Goal: Information Seeking & Learning: Check status

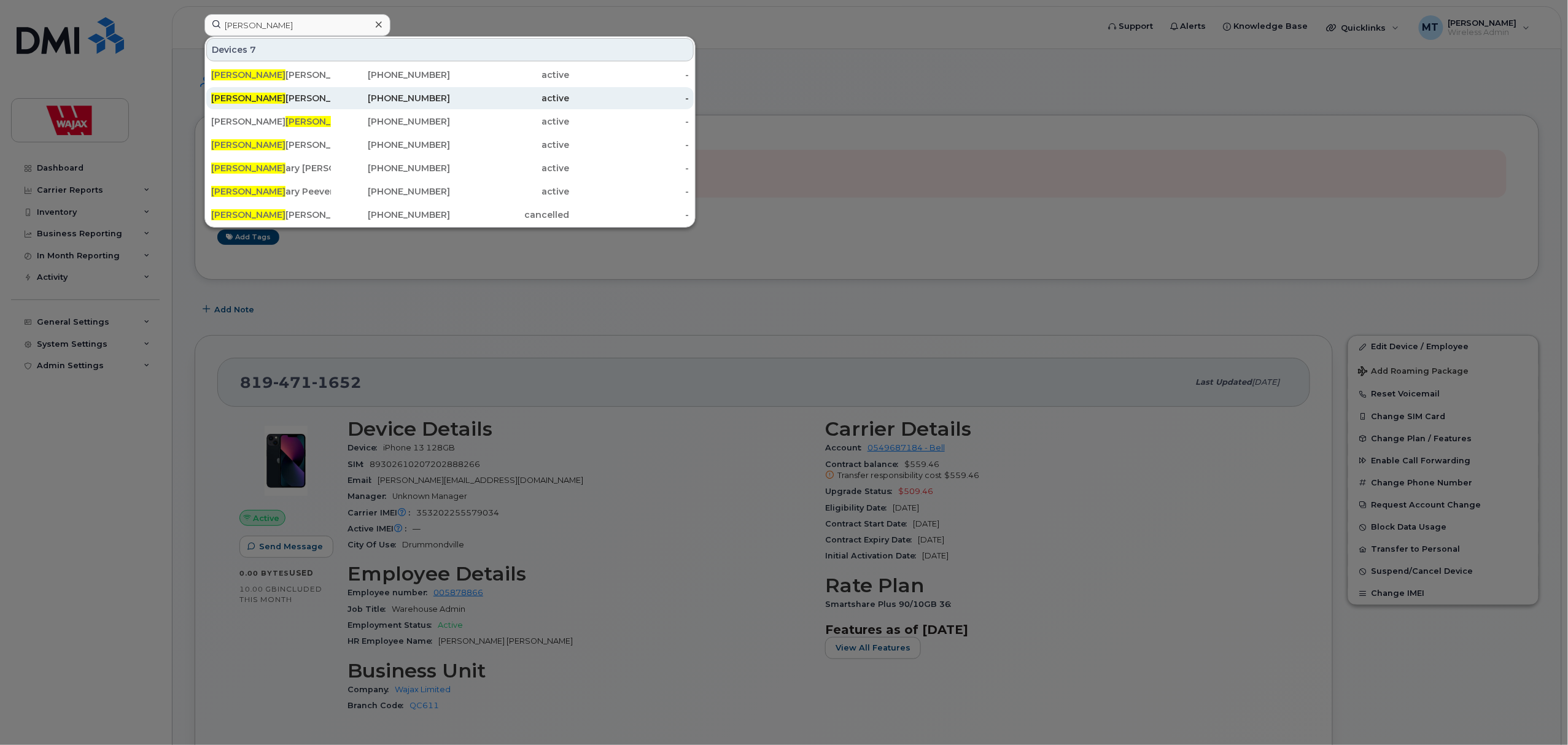
type input "[PERSON_NAME]"
click at [300, 92] on div "Zach ary Korn" at bounding box center [270, 98] width 120 height 22
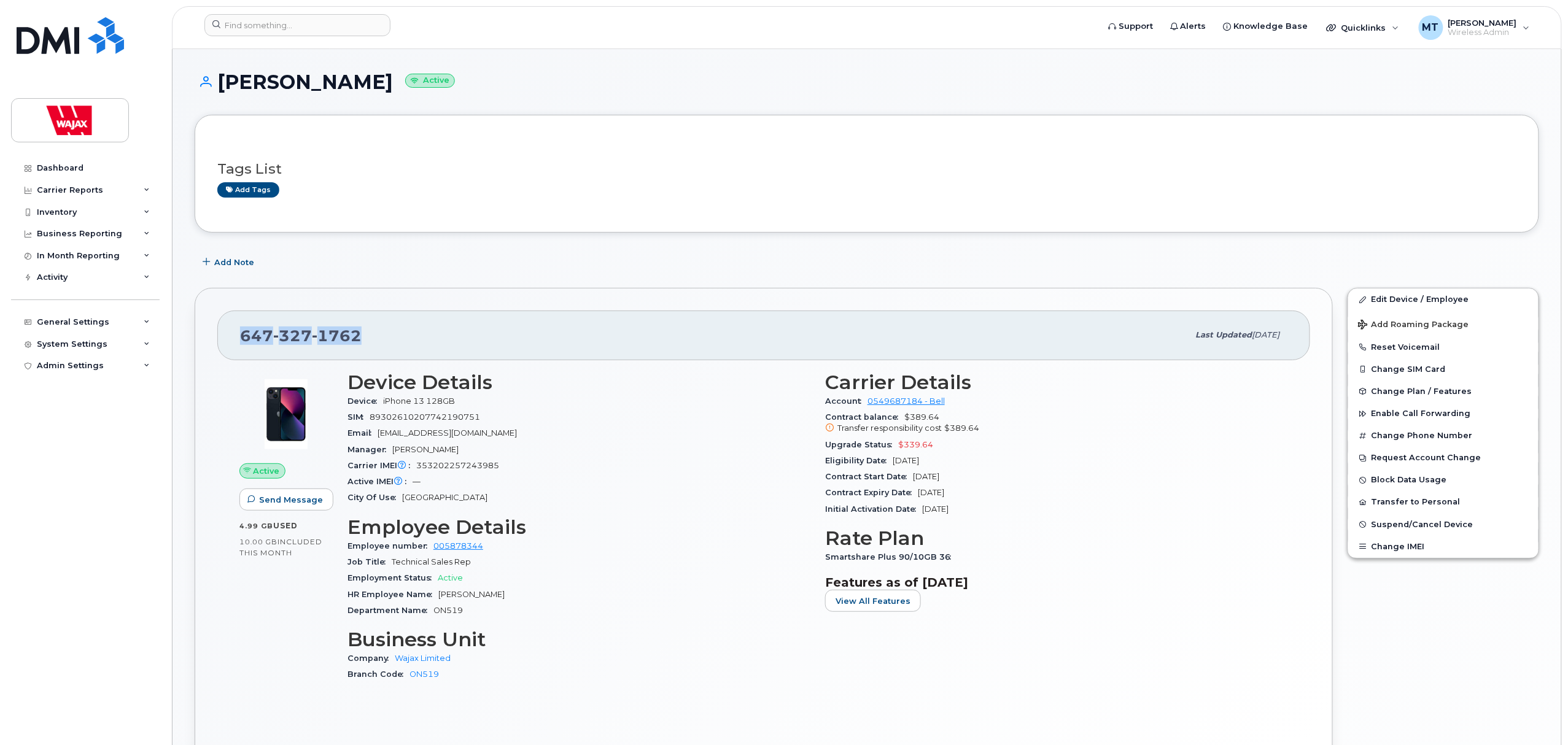
drag, startPoint x: 357, startPoint y: 334, endPoint x: 194, endPoint y: 331, distance: 163.0
click at [194, 331] on div "647 327 1762 Last updated Oct 07, 2025 Active Send Message 4.99 GB  used 10.00 …" at bounding box center [764, 529] width 1153 height 497
copy span "647 327 1762"
click at [1425, 366] on button "Change SIM Card" at bounding box center [1444, 369] width 191 height 22
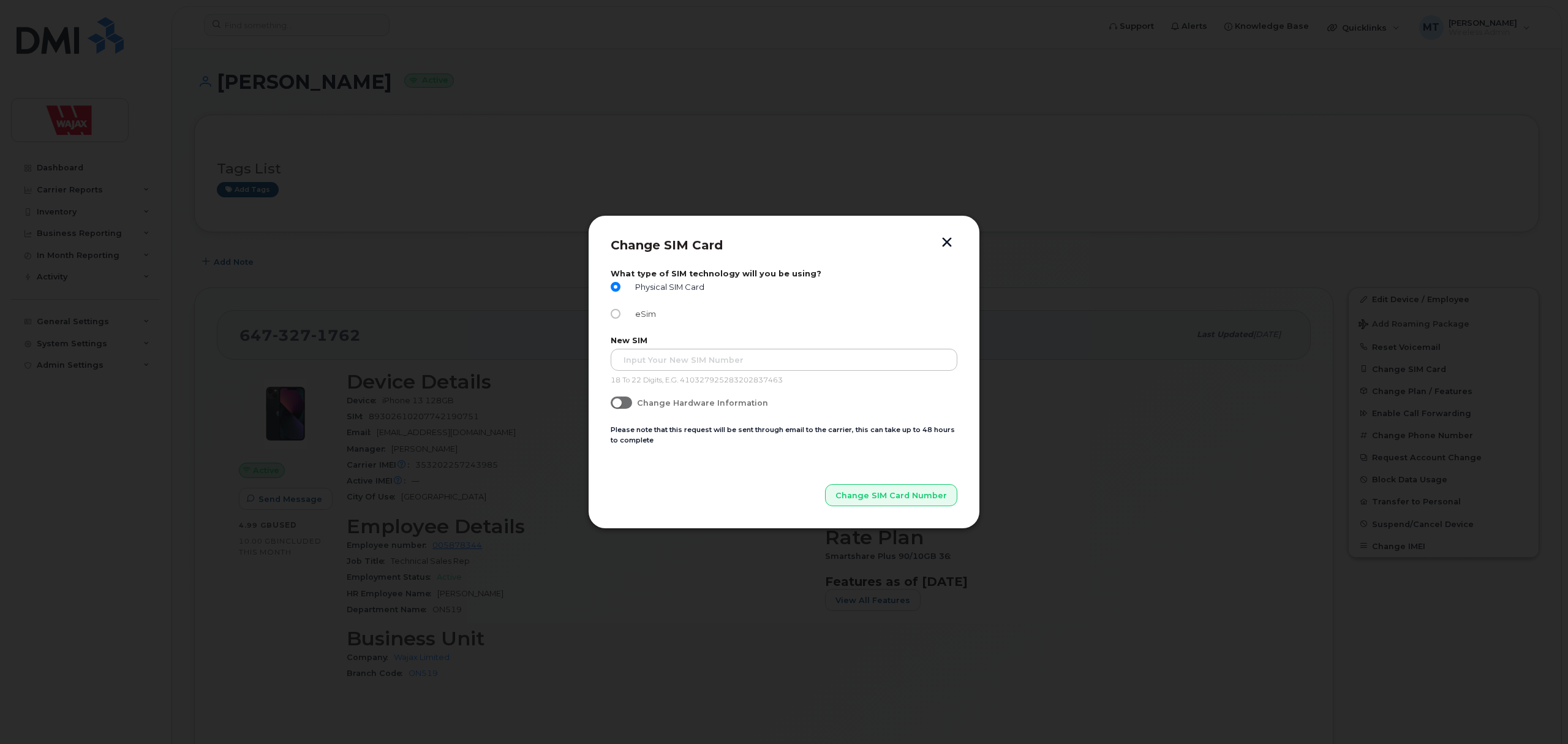
click at [638, 316] on span "eSim" at bounding box center [643, 314] width 26 height 9
click at [620, 316] on input "eSim" at bounding box center [616, 314] width 10 height 10
radio input "true"
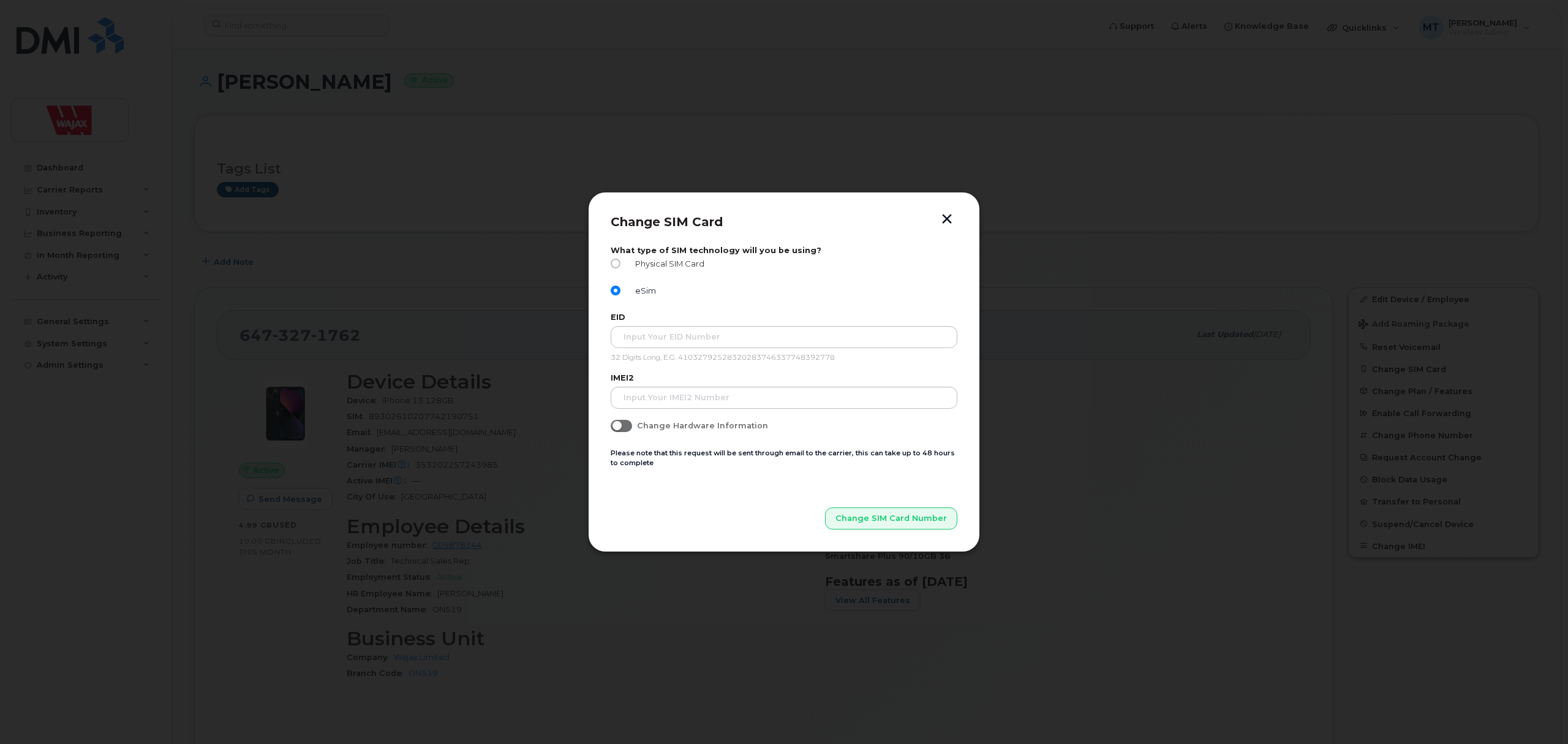
click at [670, 266] on span "Physical SIM Card" at bounding box center [668, 264] width 74 height 9
click at [620, 266] on input "Physical SIM Card" at bounding box center [616, 263] width 10 height 10
radio input "true"
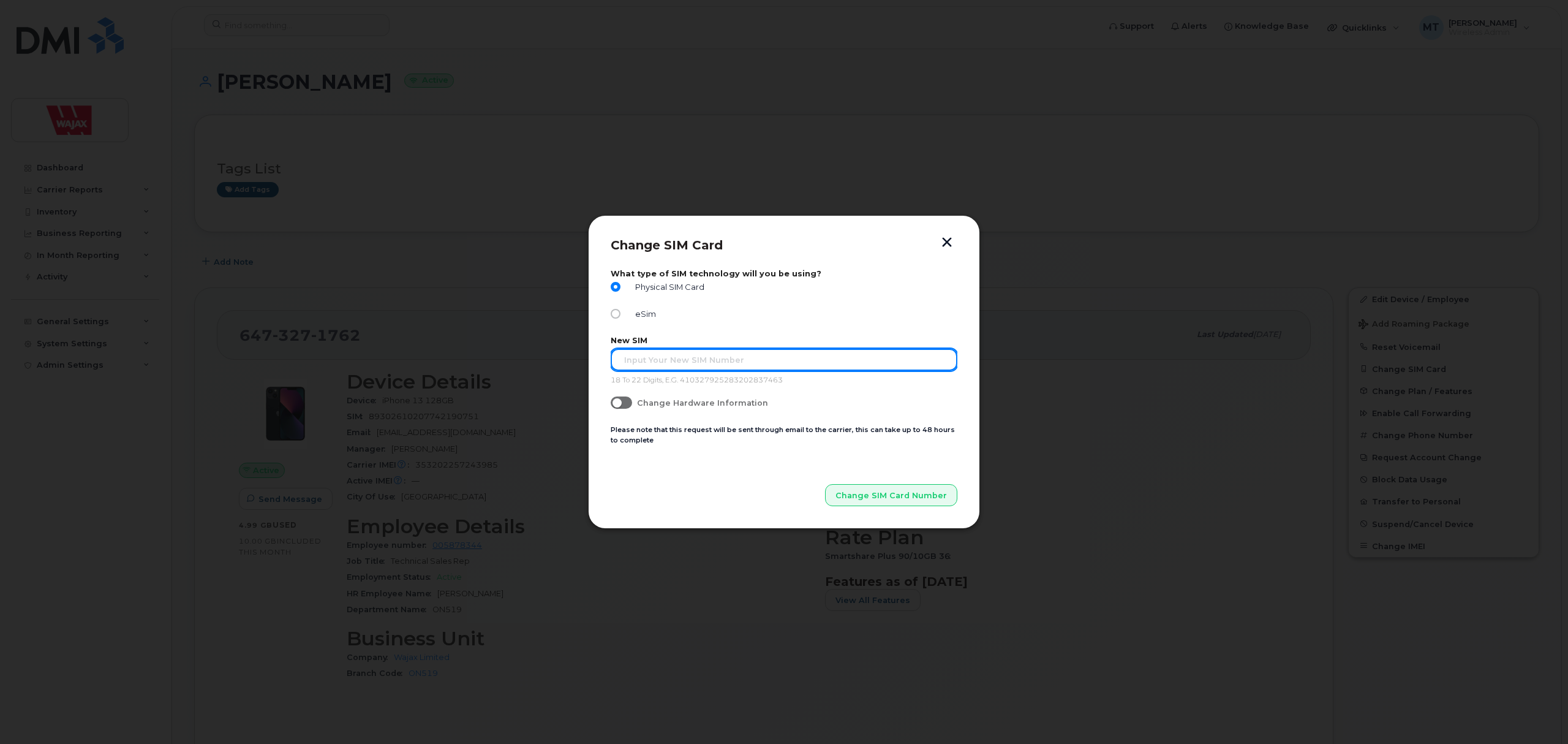
click at [750, 369] on input "text" at bounding box center [784, 360] width 347 height 22
click at [645, 312] on span "eSim" at bounding box center [643, 314] width 26 height 9
click at [620, 312] on input "eSim" at bounding box center [616, 314] width 10 height 10
radio input "true"
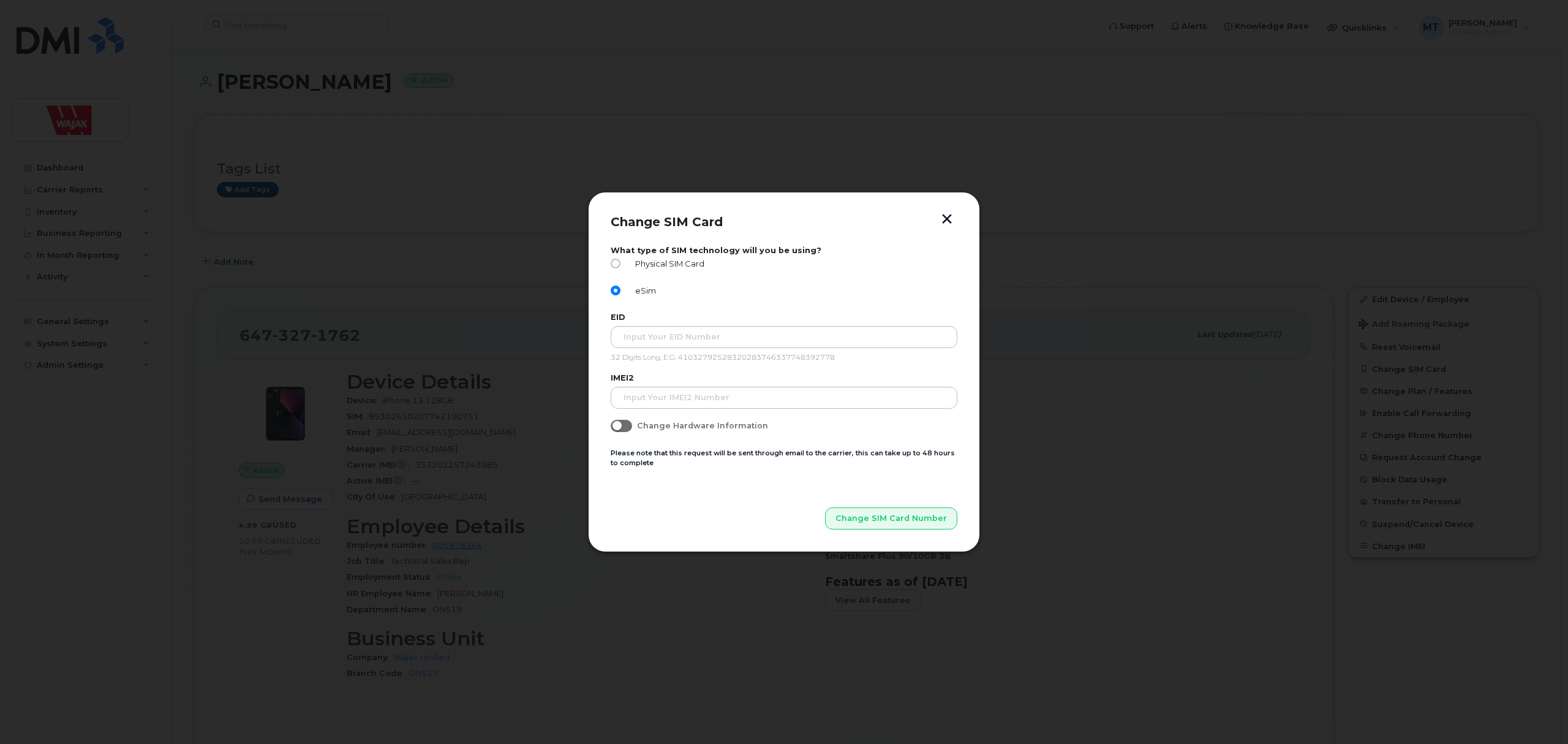
click at [638, 273] on div "Physical SIM Card" at bounding box center [784, 266] width 347 height 16
click at [648, 265] on span "Physical SIM Card" at bounding box center [668, 264] width 74 height 9
click at [620, 265] on input "Physical SIM Card" at bounding box center [616, 263] width 10 height 10
radio input "true"
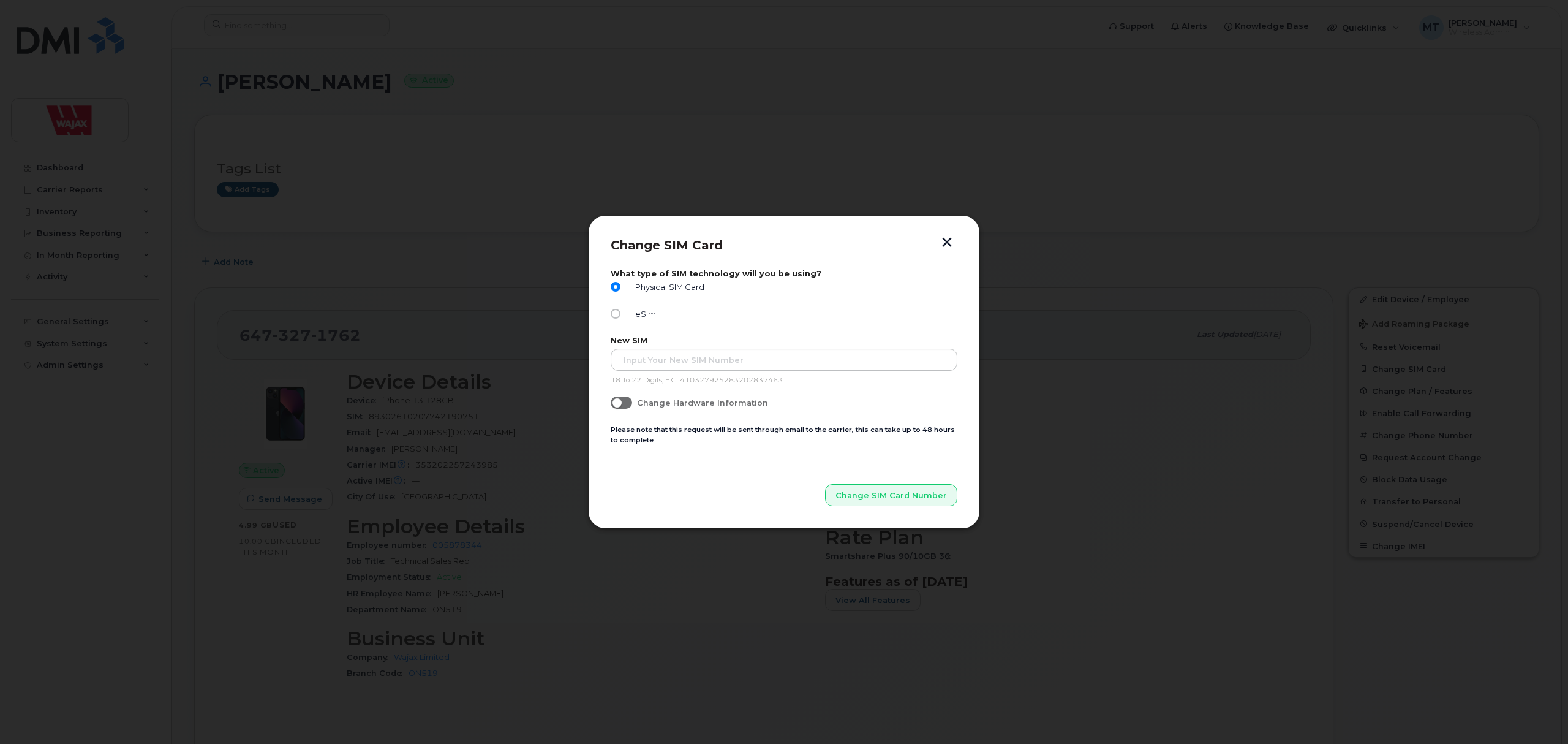
click at [944, 244] on button "button" at bounding box center [947, 244] width 18 height 13
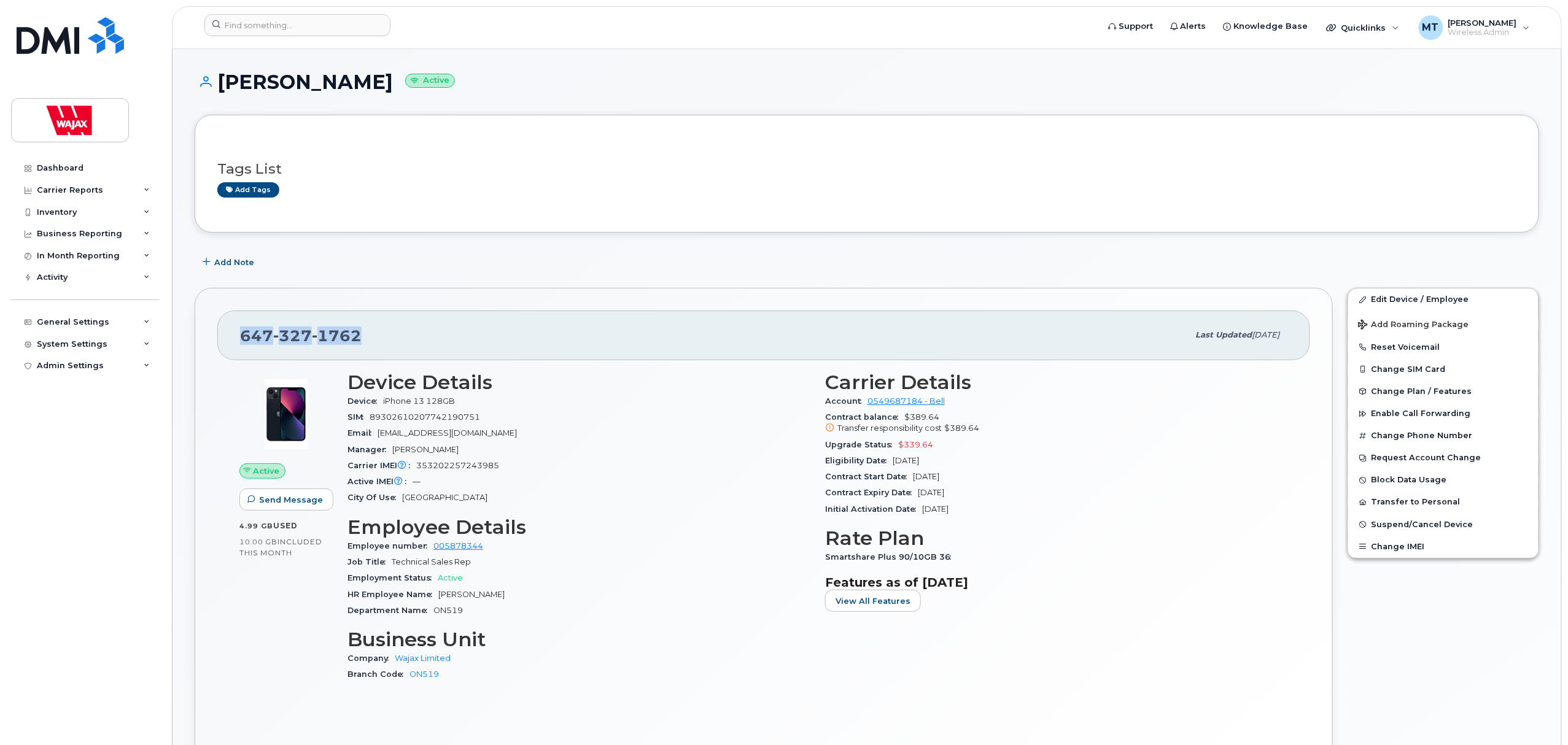
drag, startPoint x: 377, startPoint y: 331, endPoint x: 226, endPoint y: 334, distance: 151.0
click at [226, 334] on div "647 327 1762 Last updated Oct 07, 2025" at bounding box center [764, 335] width 1093 height 49
copy span "647 327 1762"
click at [1432, 374] on button "Change SIM Card" at bounding box center [1444, 369] width 191 height 22
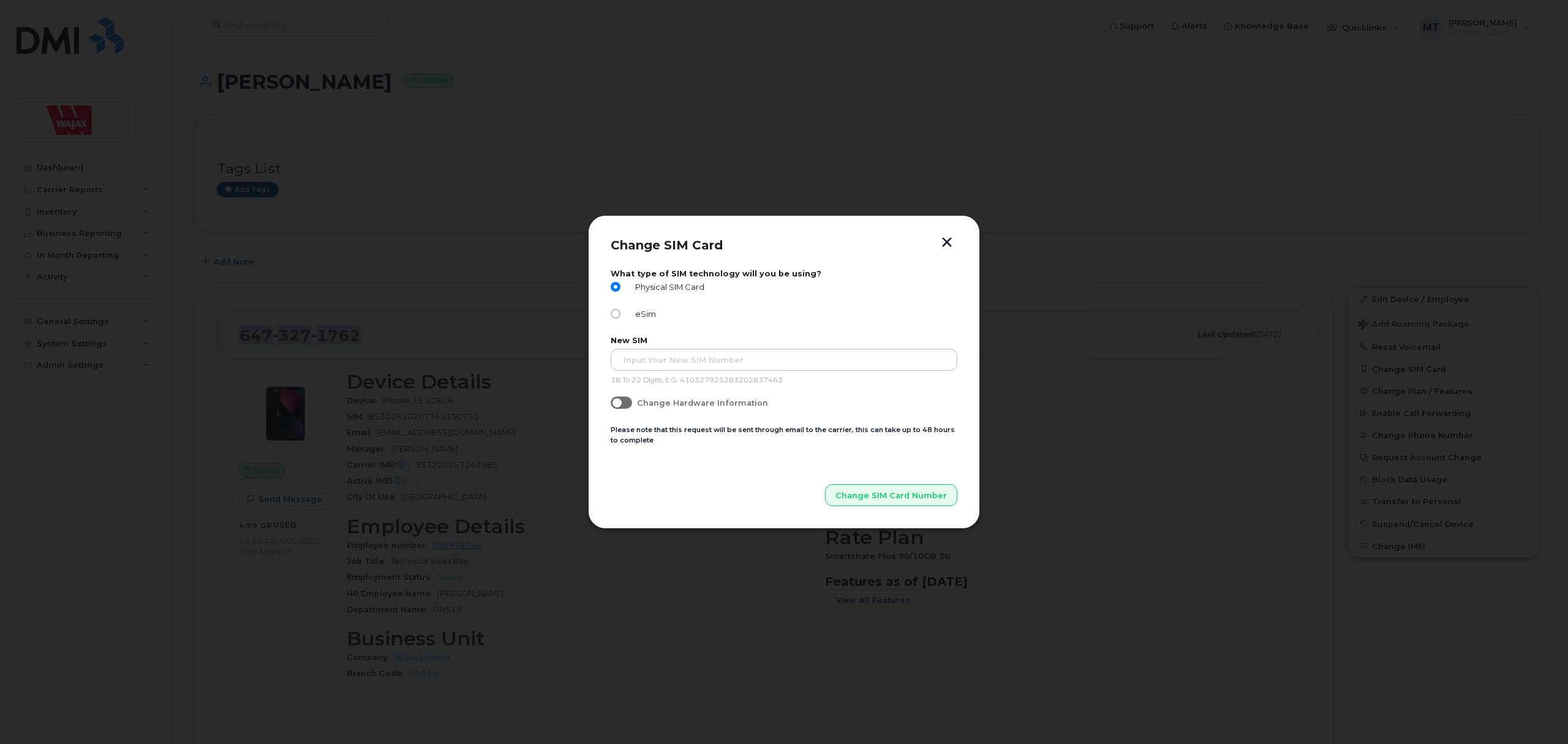
click at [945, 240] on button "button" at bounding box center [947, 244] width 18 height 13
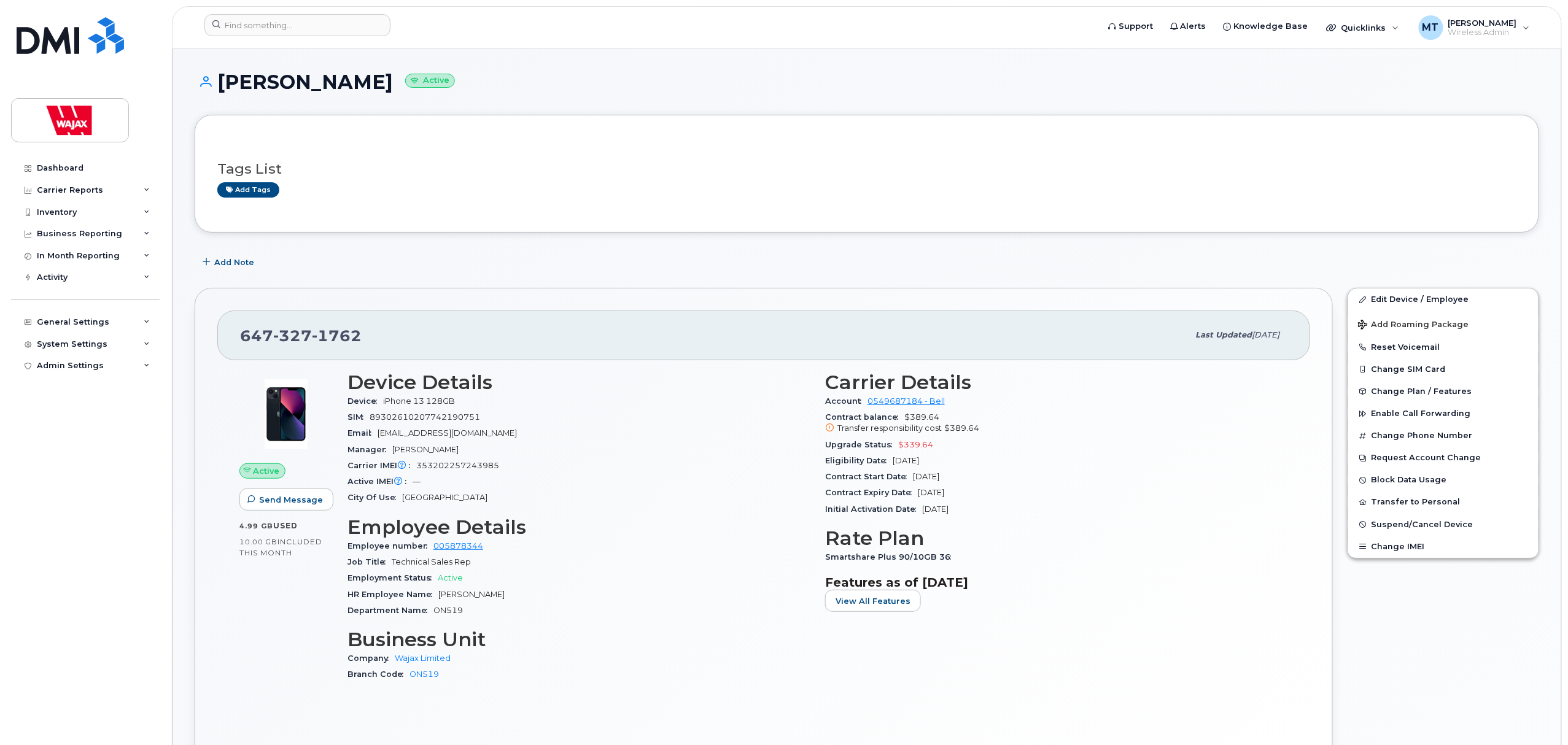
click at [587, 101] on div "Zachary Korn Active" at bounding box center [866, 93] width 1344 height 43
click at [519, 334] on div "647 327 1762" at bounding box center [714, 335] width 948 height 26
drag, startPoint x: 378, startPoint y: 335, endPoint x: 238, endPoint y: 330, distance: 140.1
click at [238, 330] on div "647 327 1762 Last updated Oct 07, 2025" at bounding box center [764, 335] width 1093 height 49
click at [364, 332] on div "647 327 1762" at bounding box center [714, 335] width 948 height 26
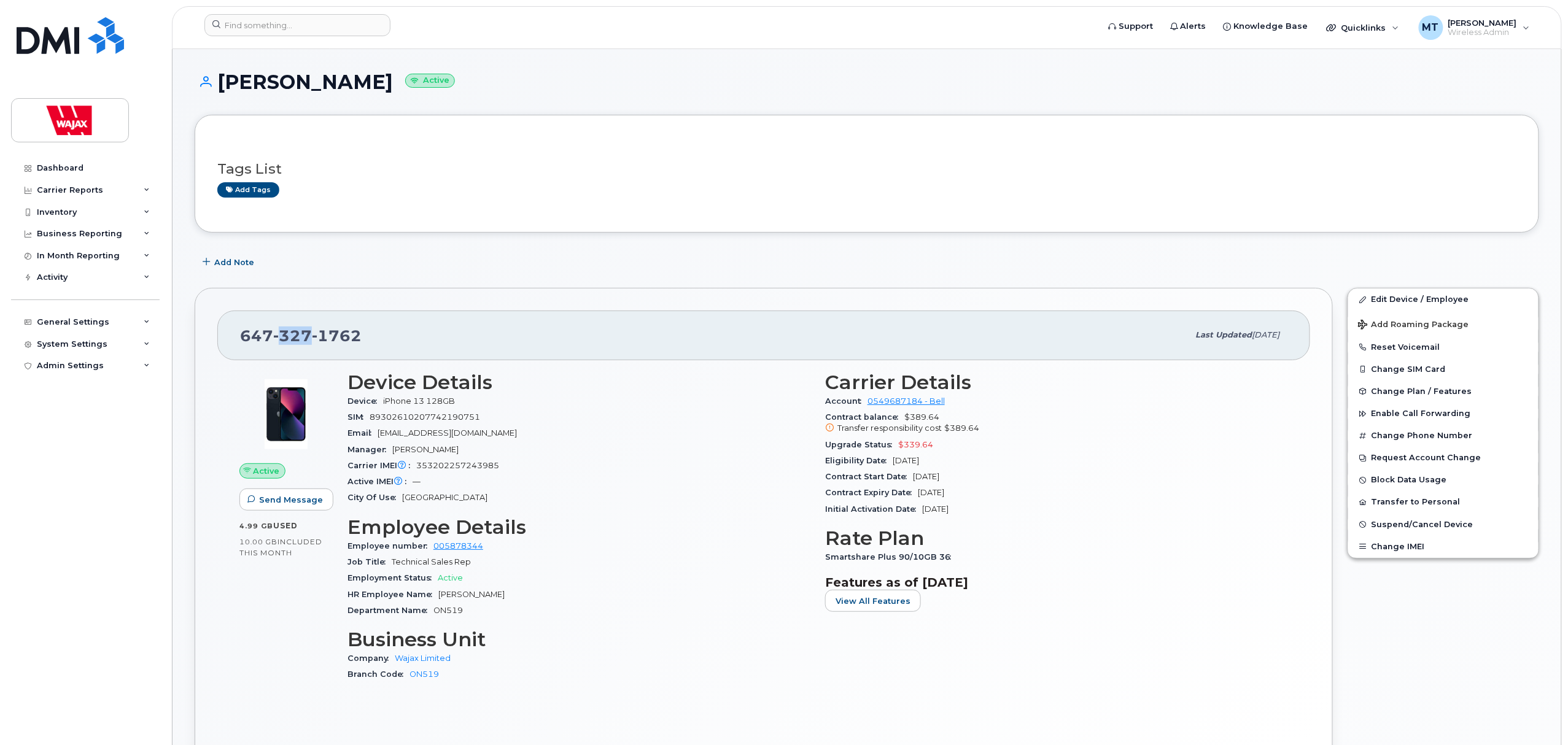
drag, startPoint x: 278, startPoint y: 335, endPoint x: 307, endPoint y: 334, distance: 29.0
click at [307, 334] on span "327" at bounding box center [292, 335] width 39 height 18
click at [389, 327] on div "647 327 1762" at bounding box center [714, 335] width 948 height 26
drag, startPoint x: 322, startPoint y: 332, endPoint x: 361, endPoint y: 334, distance: 39.1
click at [361, 334] on div "647 327 1762" at bounding box center [714, 335] width 948 height 26
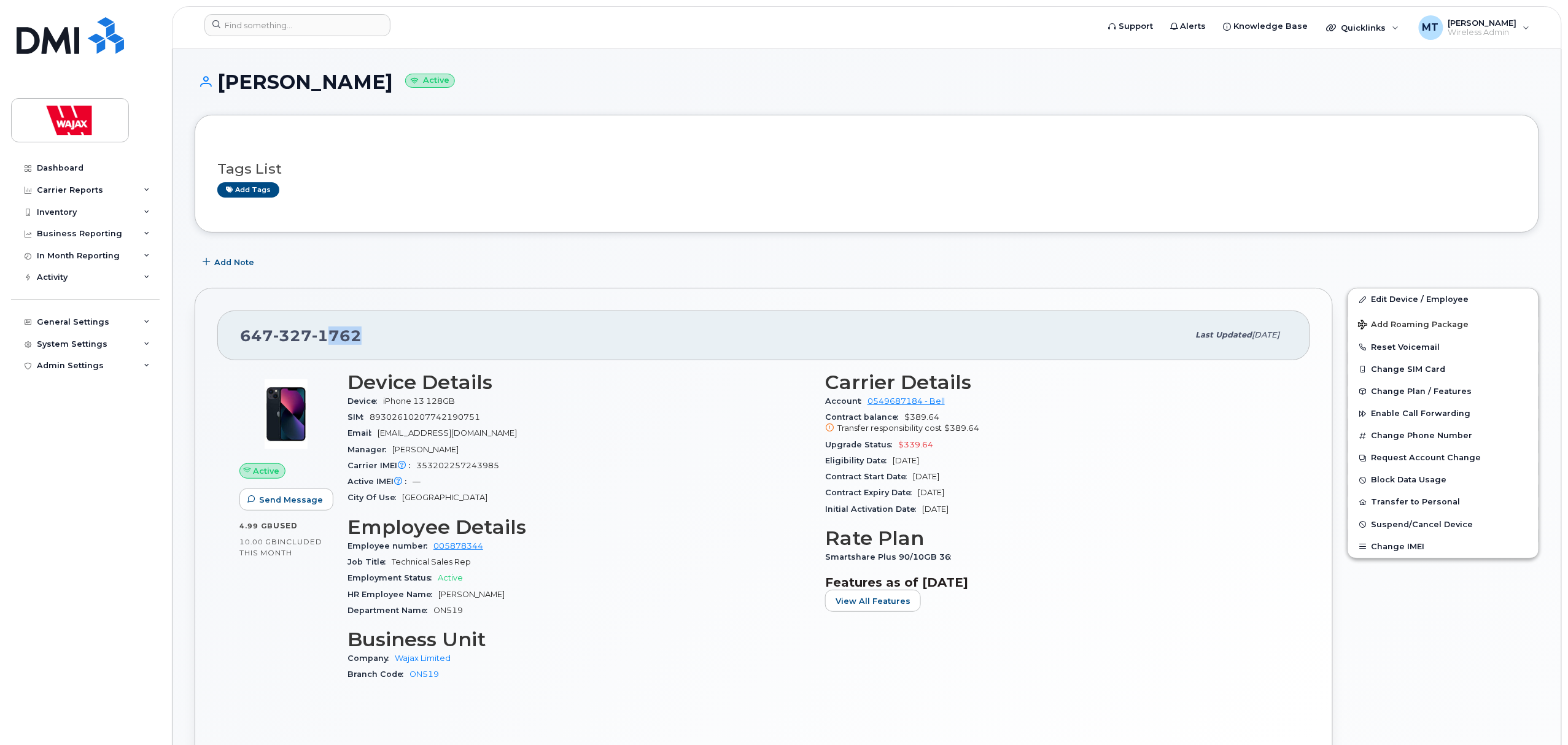
click at [374, 336] on div "647 327 1762" at bounding box center [714, 335] width 948 height 26
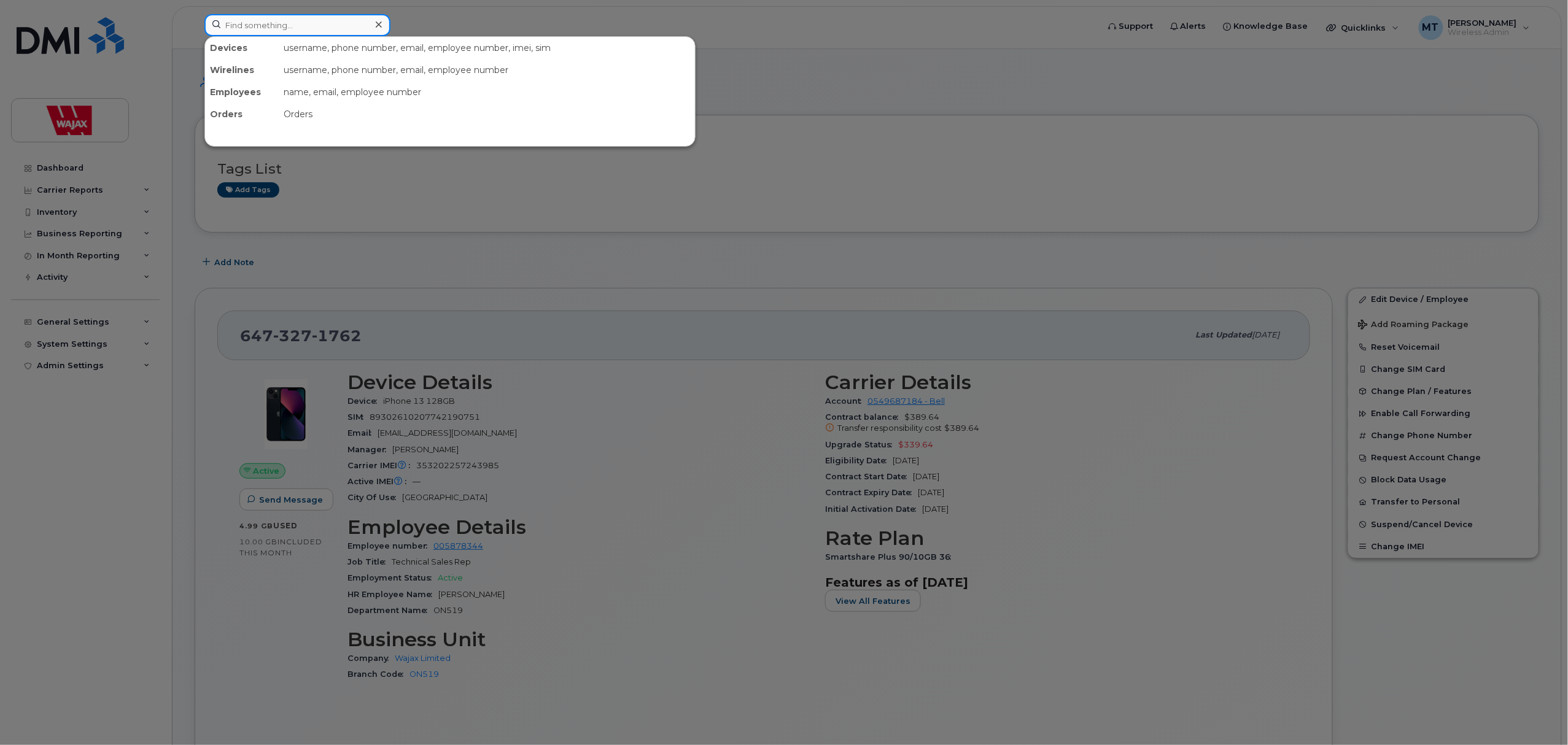
click at [337, 18] on input at bounding box center [297, 25] width 186 height 22
paste input "613-744-1161"
type input "613-744-1161"
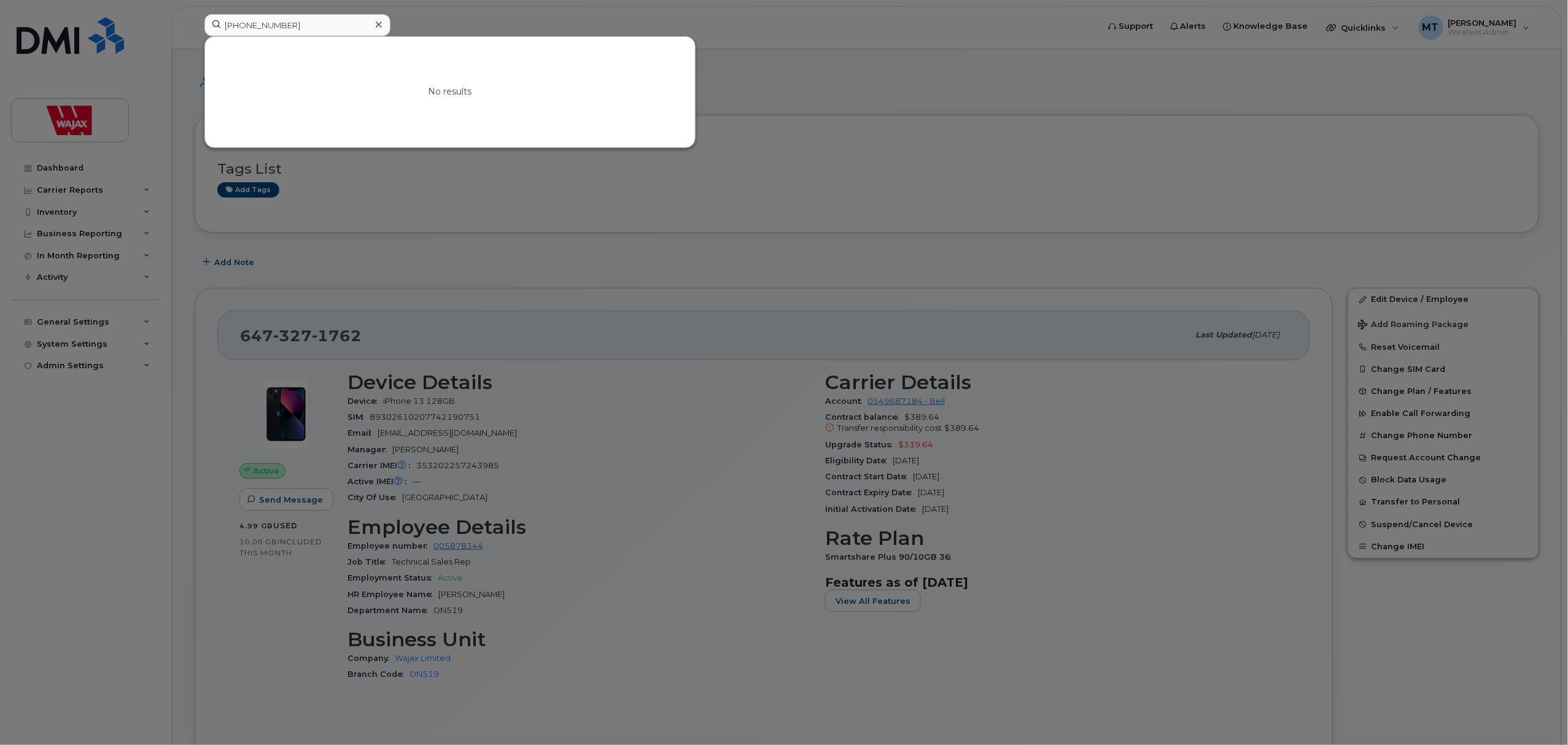
click at [383, 24] on div at bounding box center [378, 25] width 18 height 18
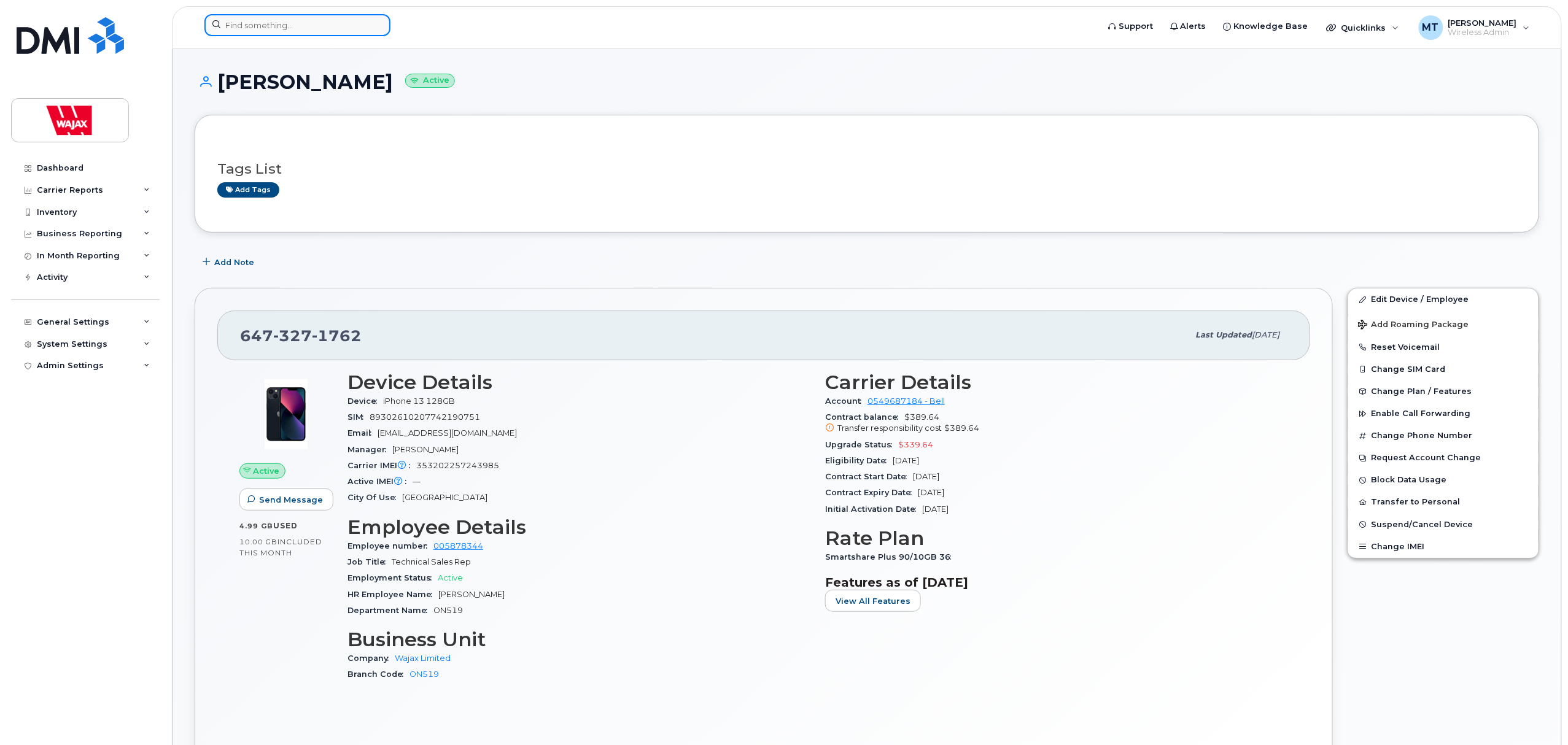
click at [366, 24] on input at bounding box center [297, 25] width 186 height 22
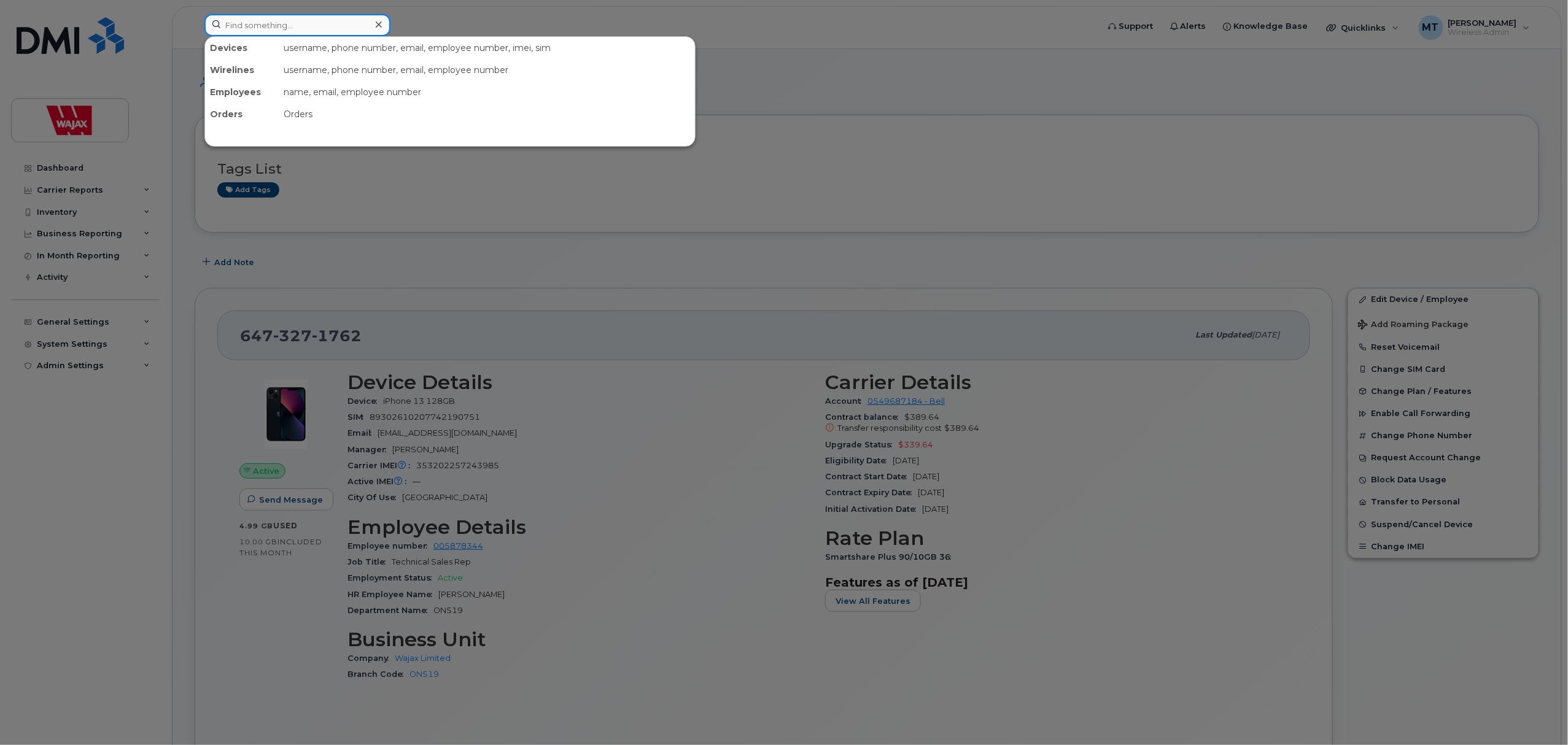
paste input "[PERSON_NAME]"
drag, startPoint x: 295, startPoint y: 28, endPoint x: 145, endPoint y: 37, distance: 150.3
click at [195, 37] on div "Pierre-Alexandre Gosselin No results" at bounding box center [647, 28] width 905 height 27
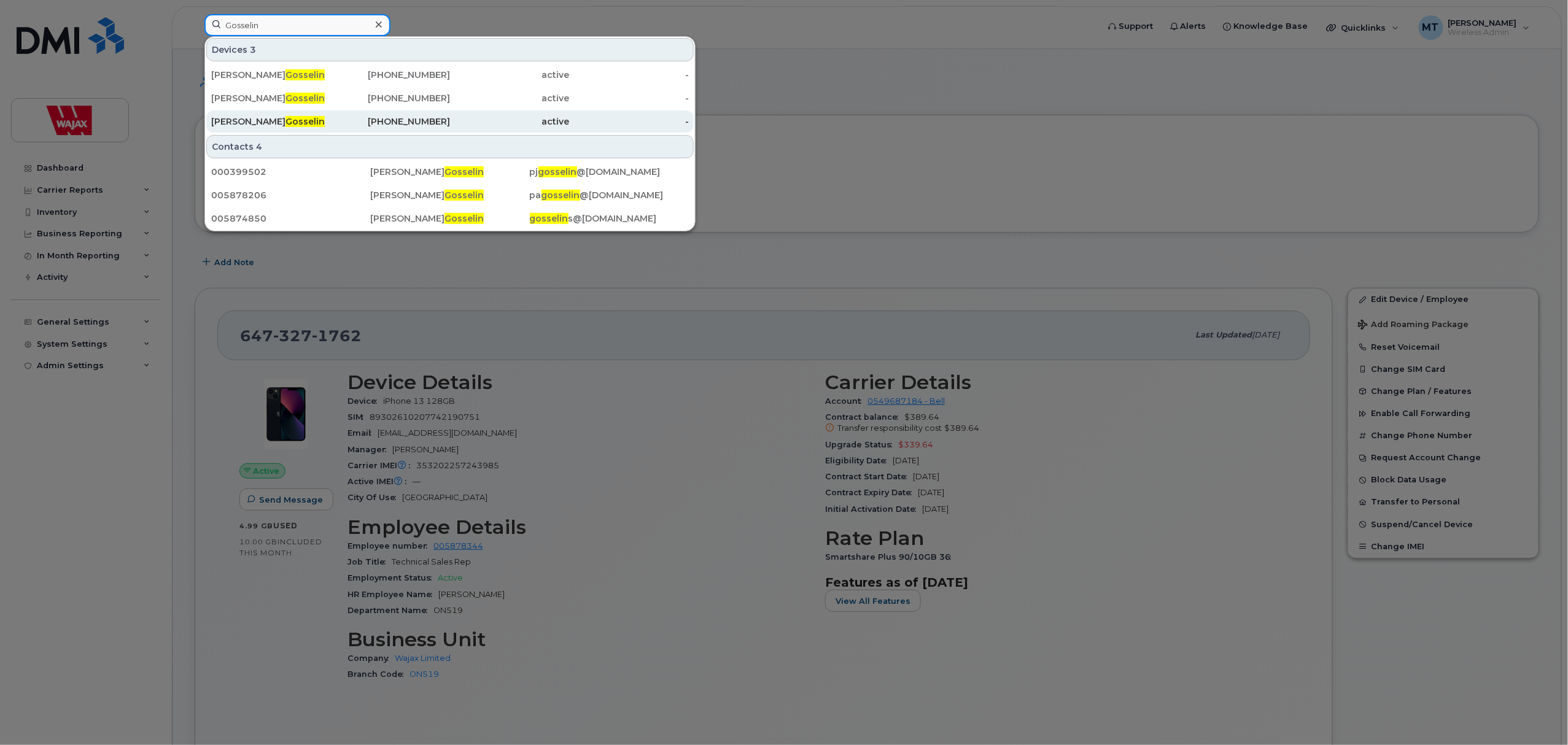
type input "Gosselin"
click at [307, 118] on span "Gosselin" at bounding box center [305, 122] width 39 height 11
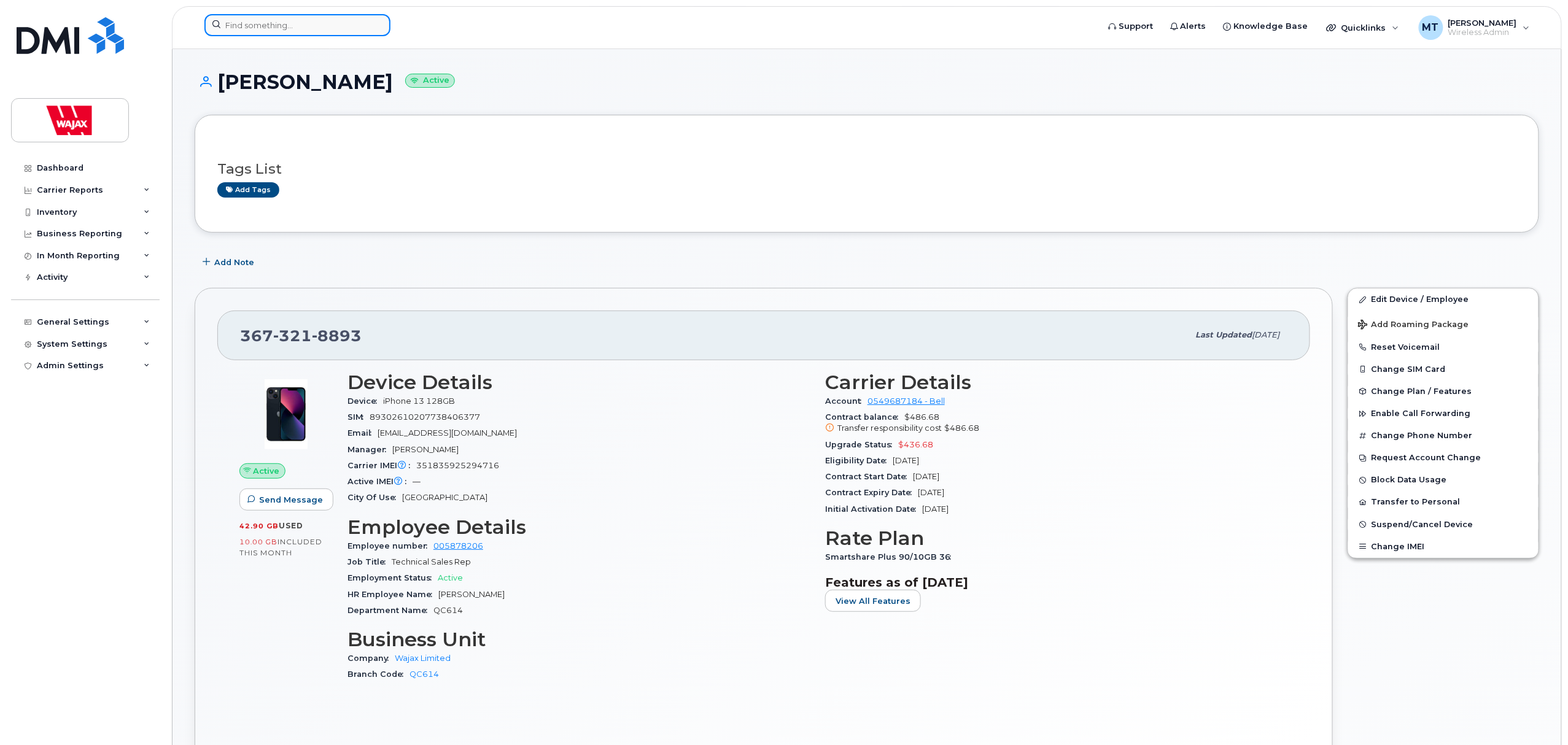
click at [374, 28] on div at bounding box center [297, 25] width 186 height 22
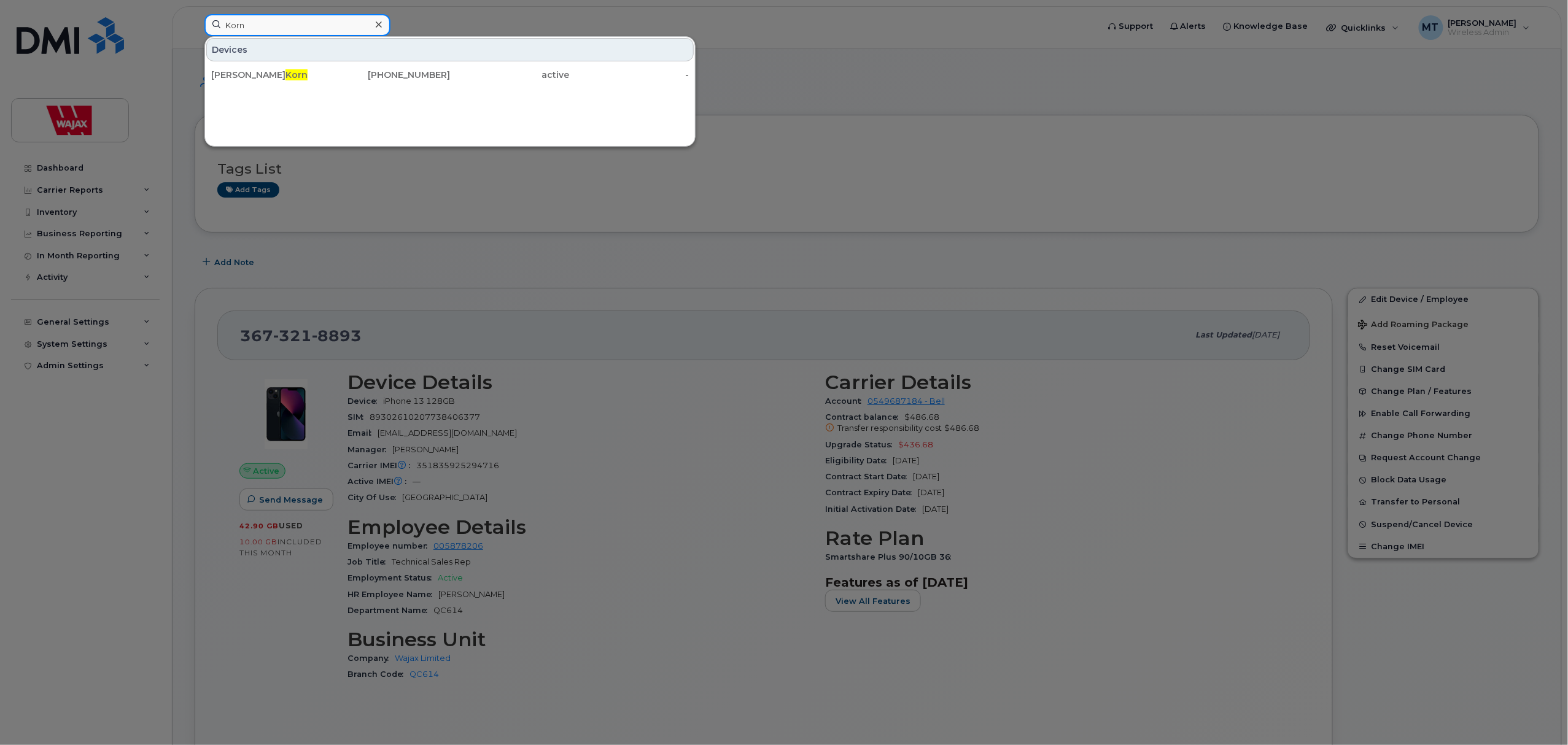
type input "Korn"
click at [580, 288] on div at bounding box center [784, 372] width 1568 height 745
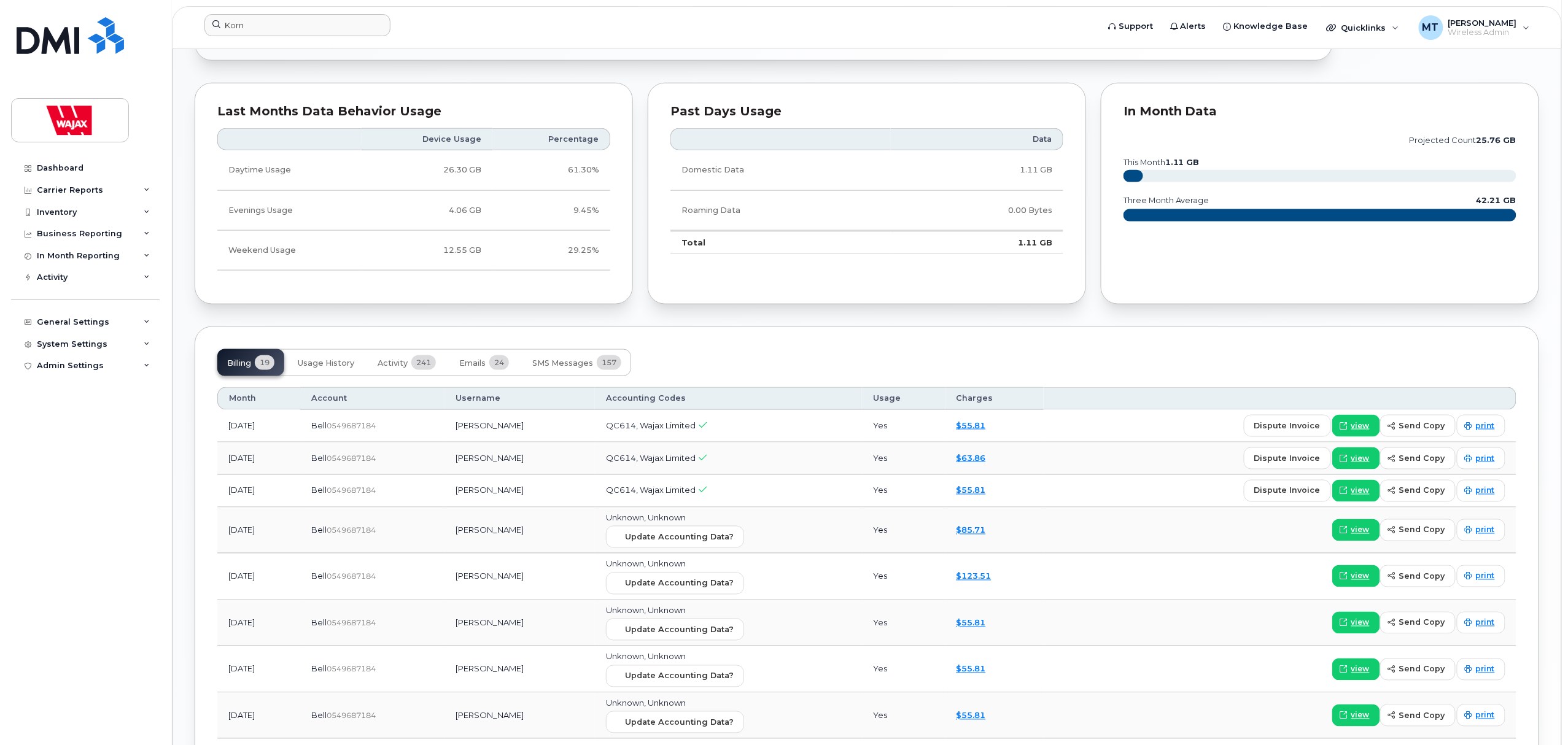
scroll to position [736, 0]
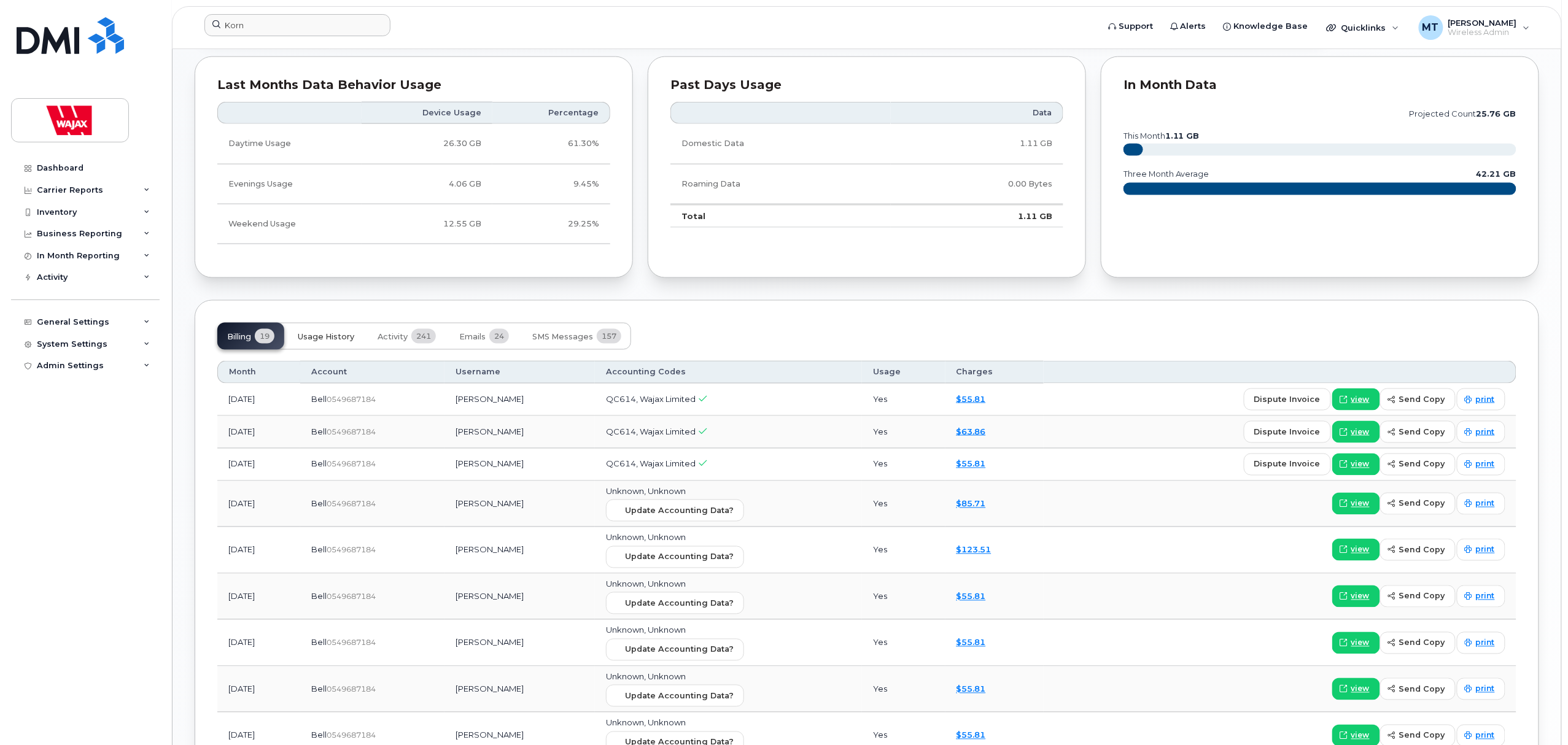
click at [344, 332] on button "Usage History" at bounding box center [326, 336] width 76 height 27
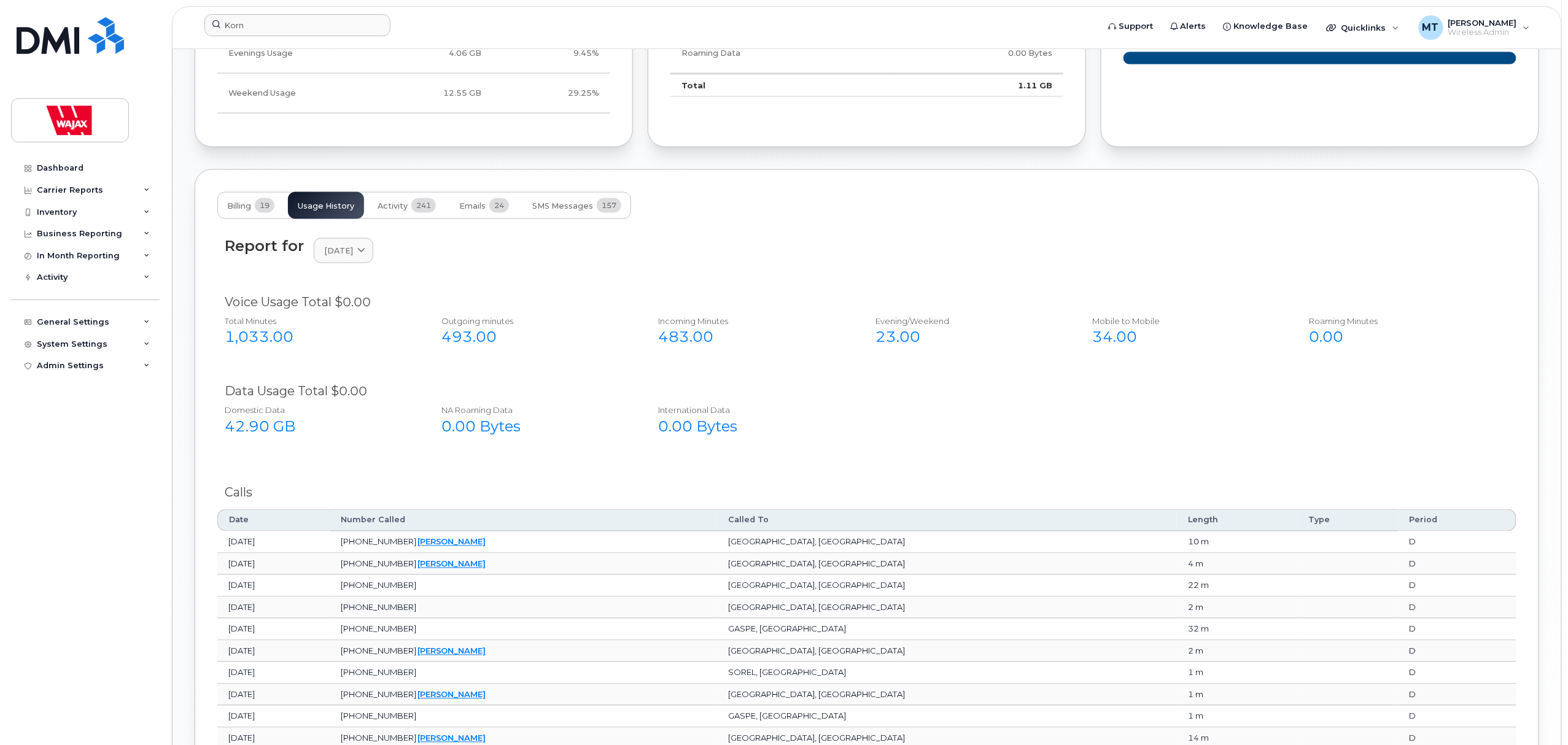
scroll to position [900, 0]
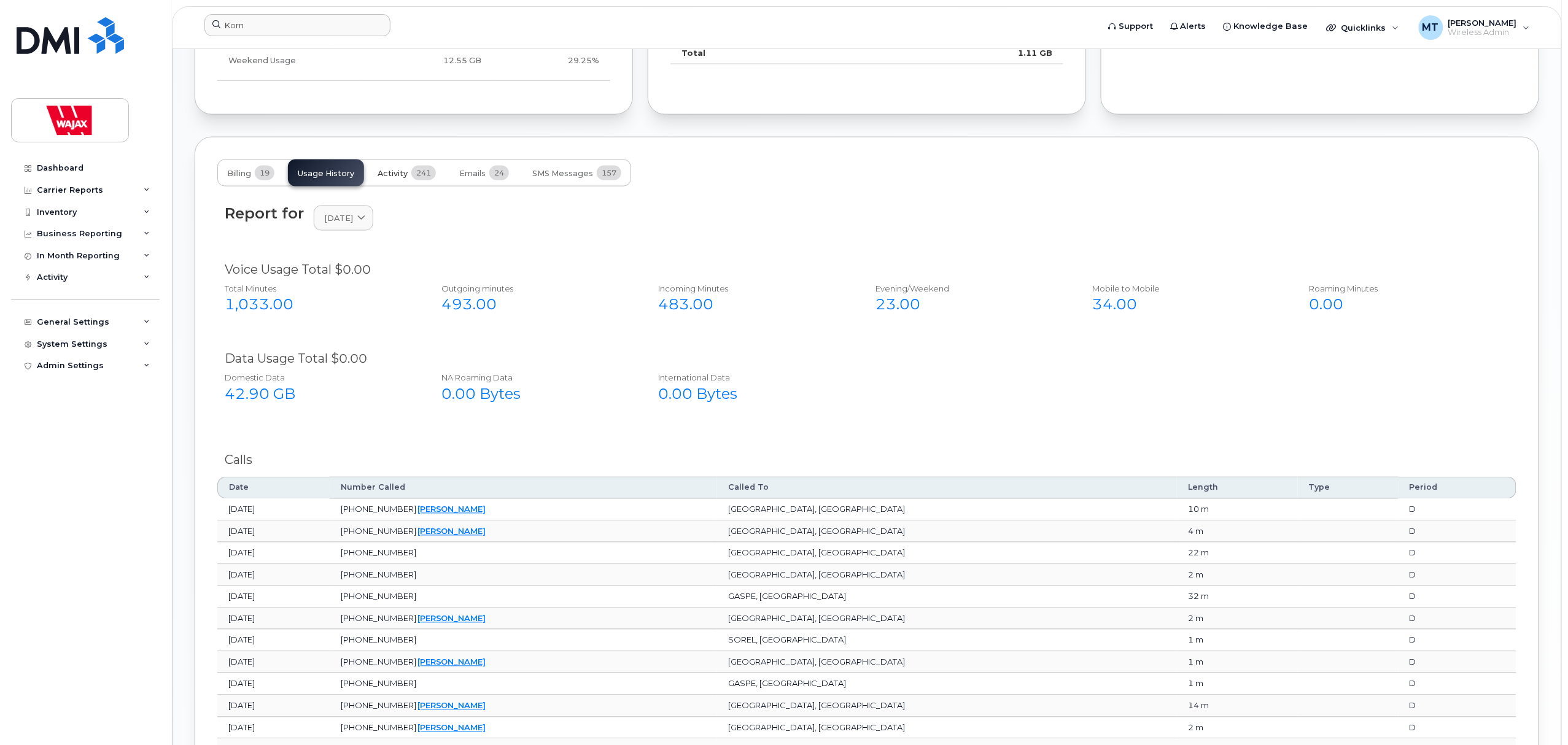
click at [423, 184] on button "Activity 241" at bounding box center [406, 173] width 78 height 27
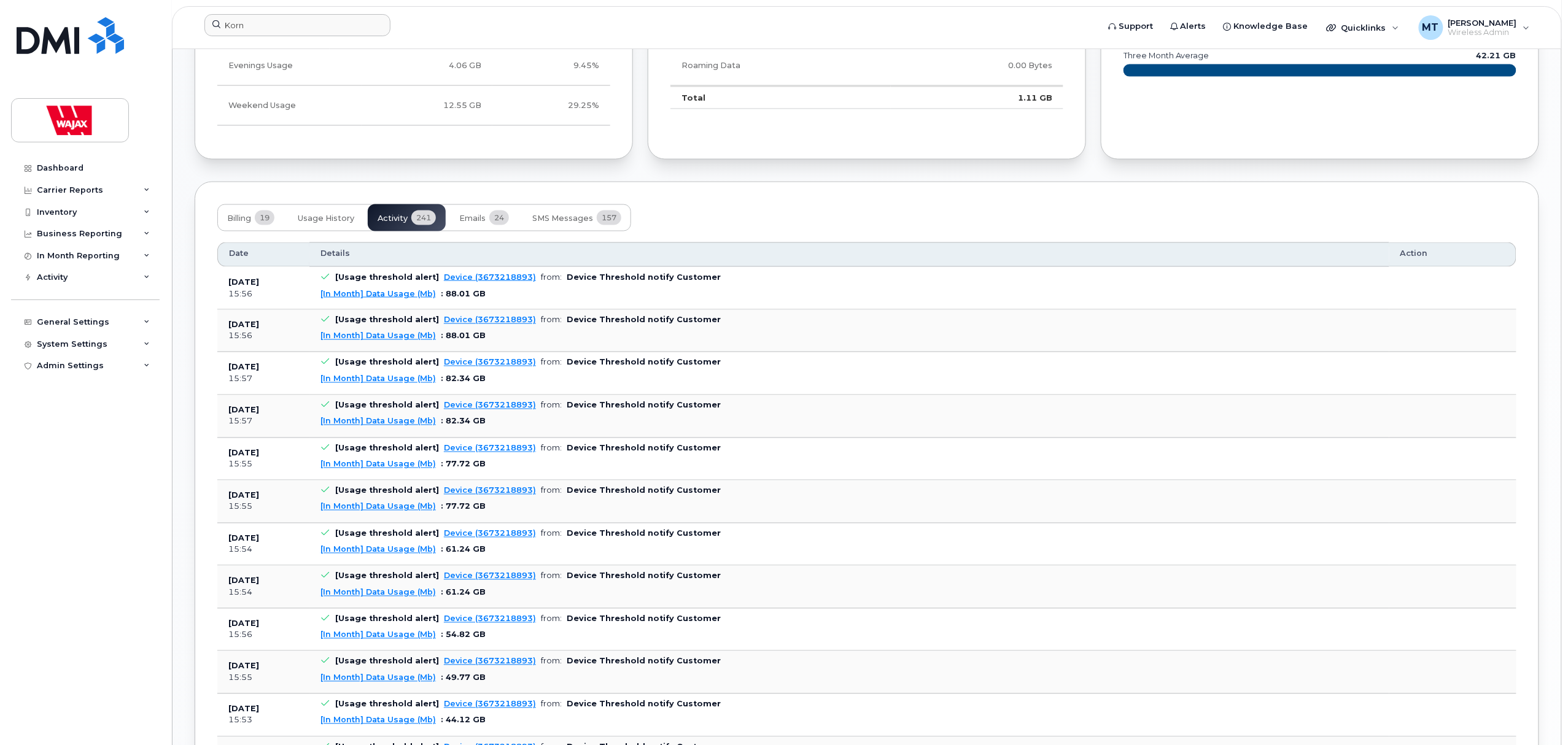
scroll to position [818, 0]
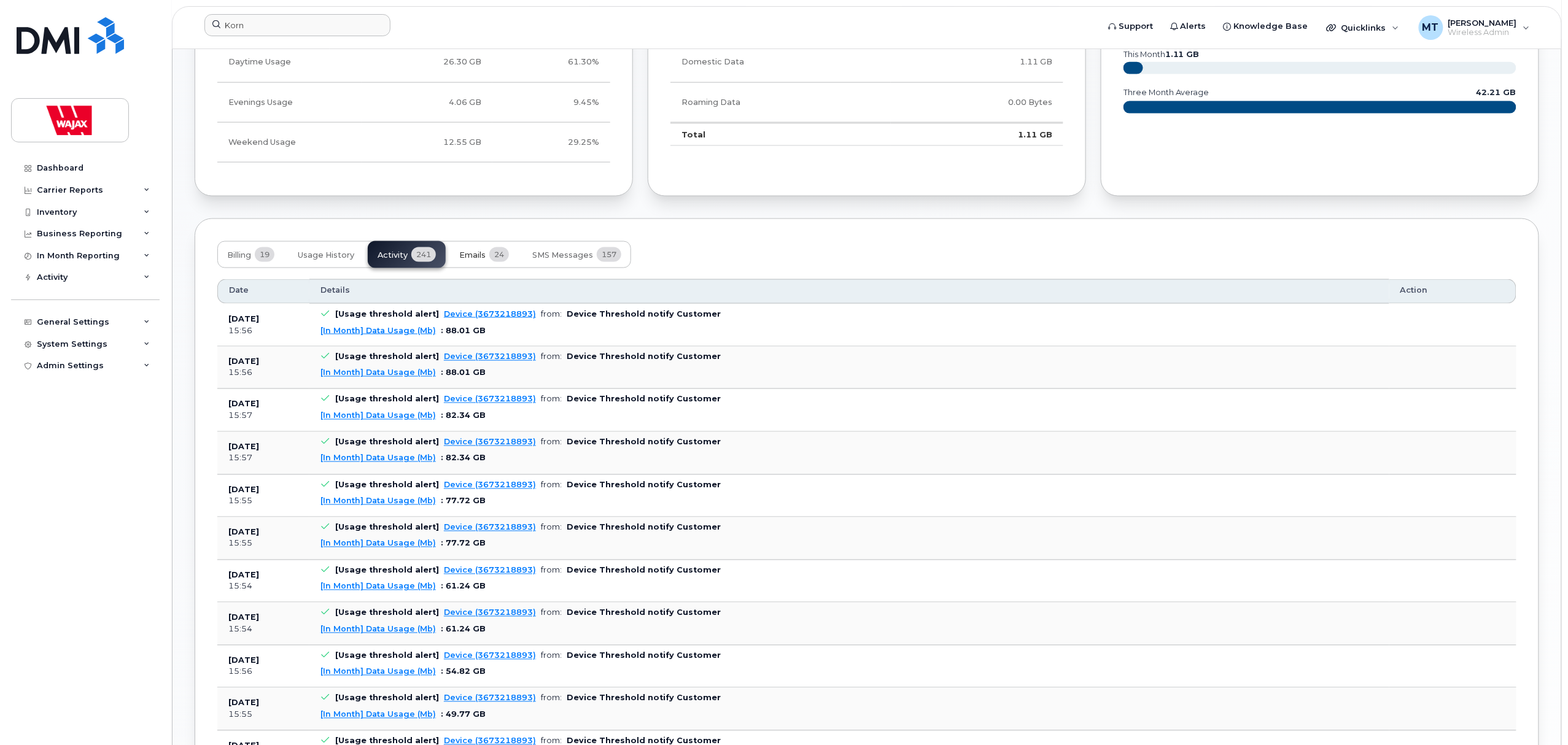
click at [479, 260] on span "Emails" at bounding box center [472, 255] width 26 height 10
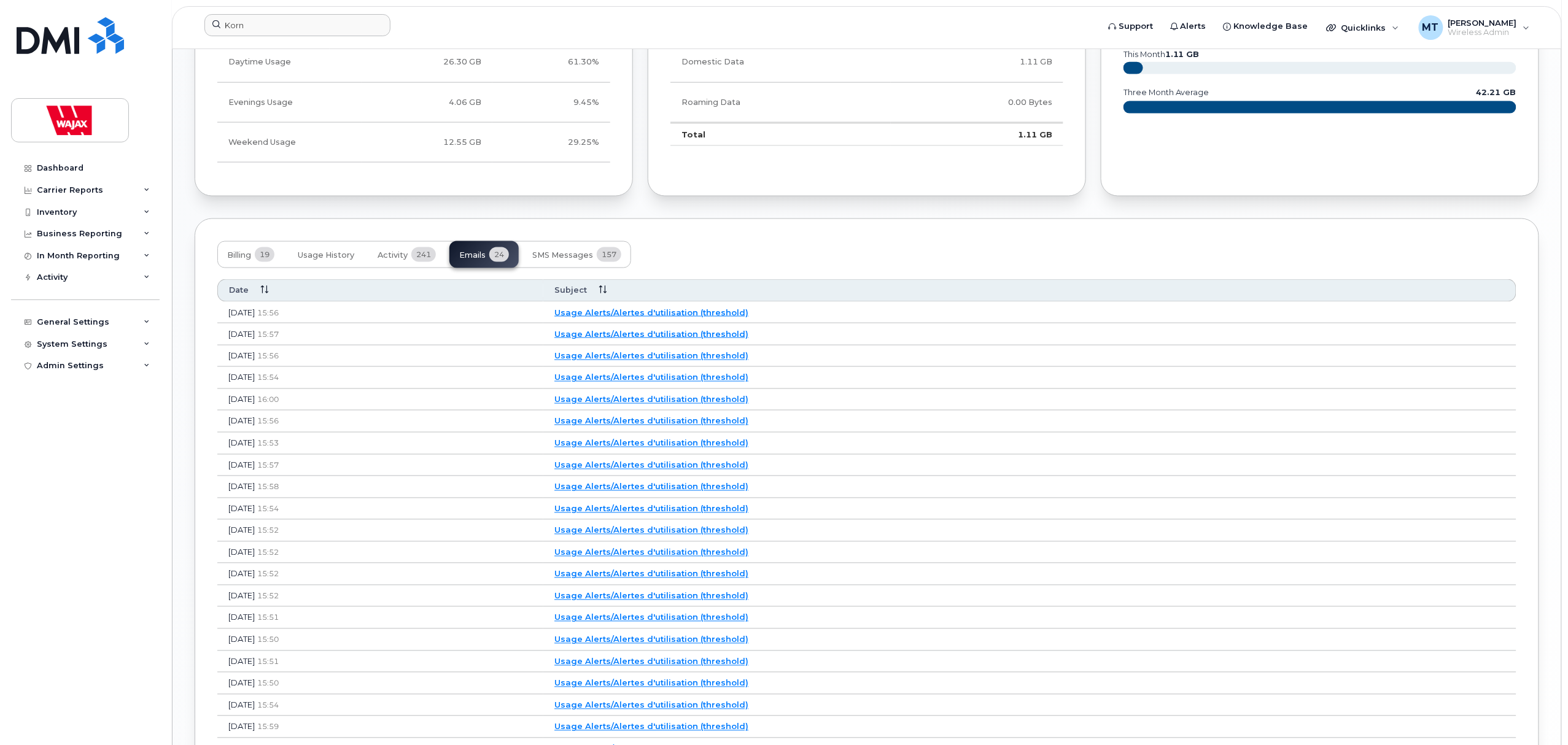
click at [748, 405] on link "Usage Alerts/Alertes d'utilisation (threshold)" at bounding box center [651, 399] width 194 height 10
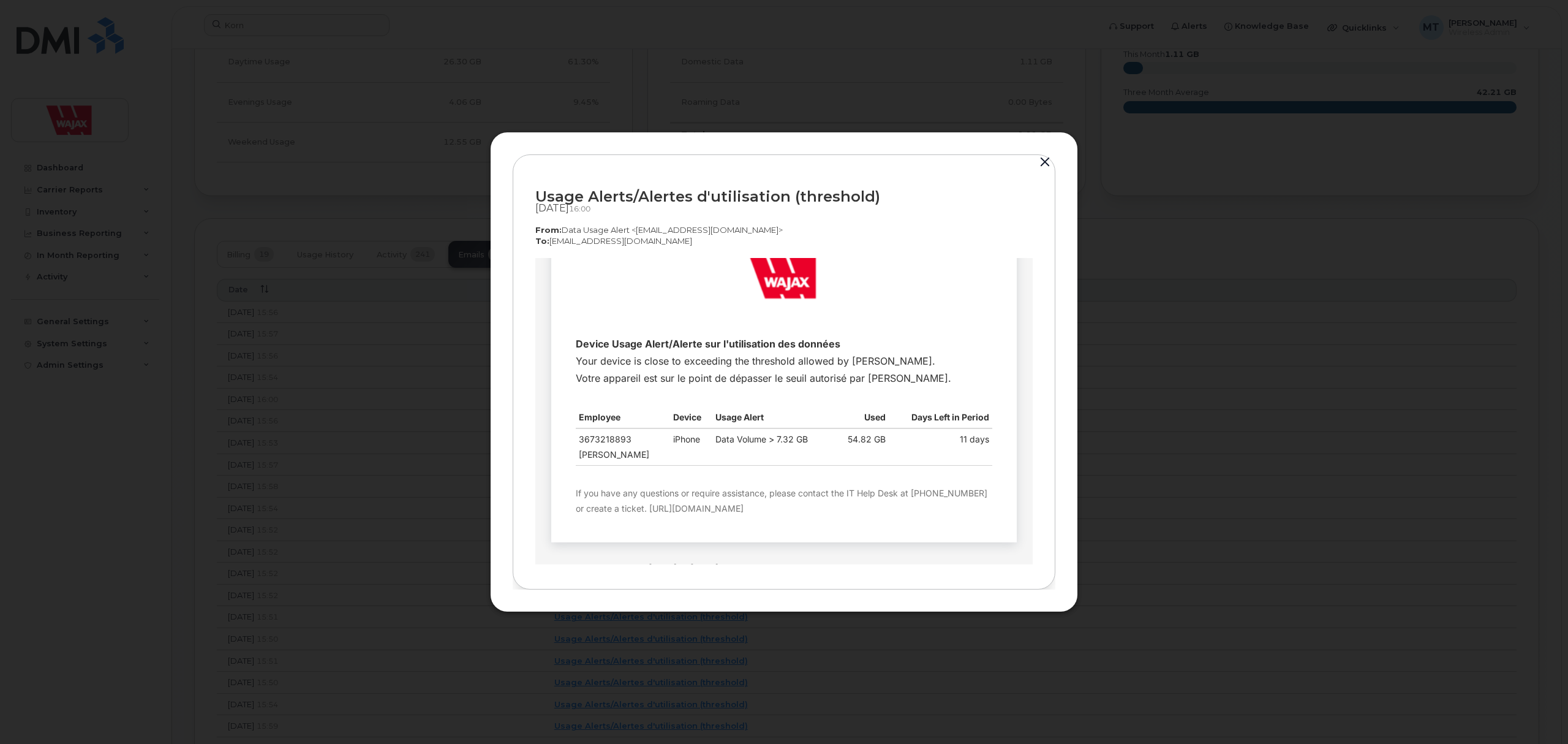
scroll to position [0, 0]
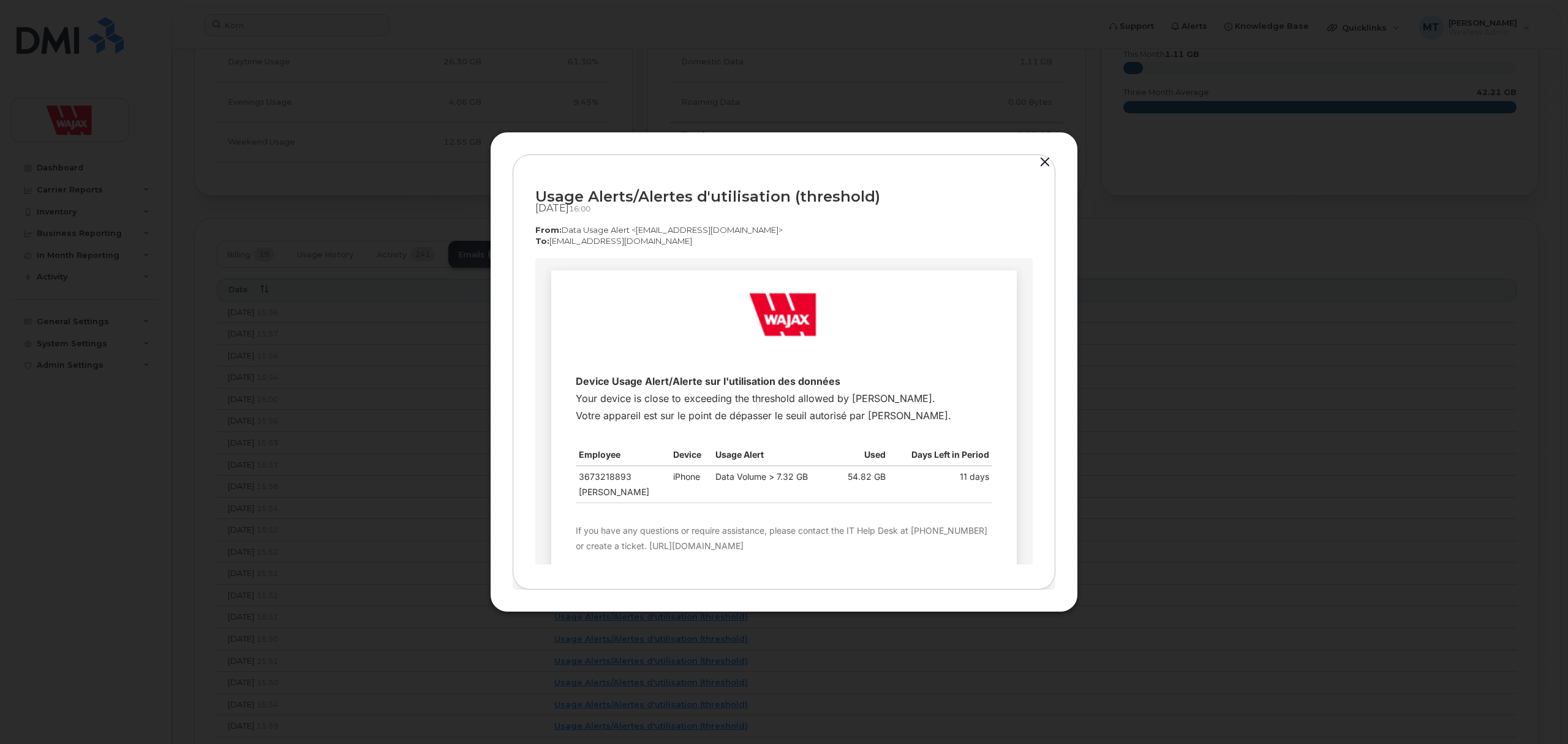
click at [1173, 422] on div at bounding box center [784, 372] width 1568 height 744
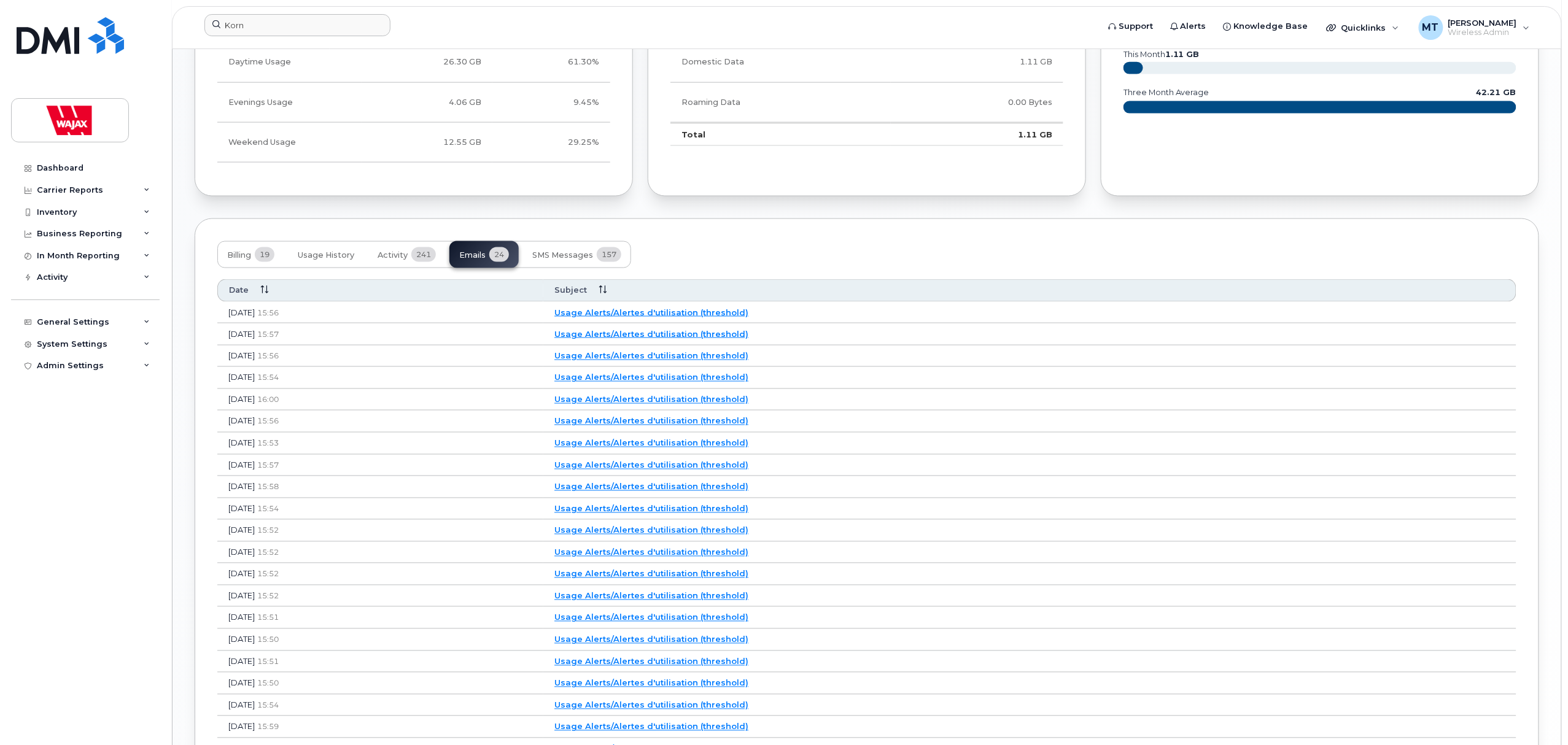
click at [702, 379] on link "Usage Alerts/Alertes d'utilisation (threshold)" at bounding box center [651, 377] width 194 height 10
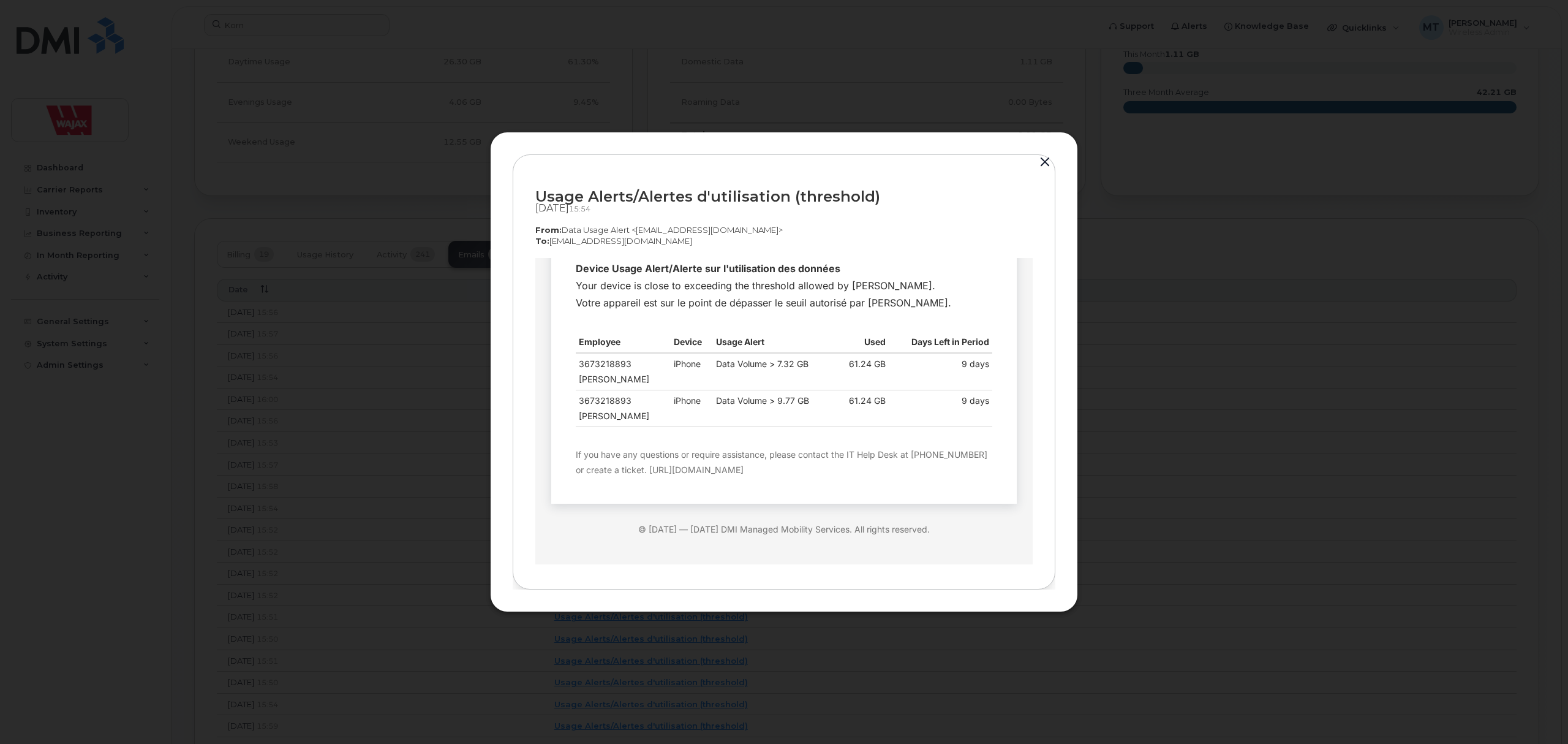
scroll to position [116, 0]
click at [1233, 445] on div at bounding box center [784, 372] width 1568 height 744
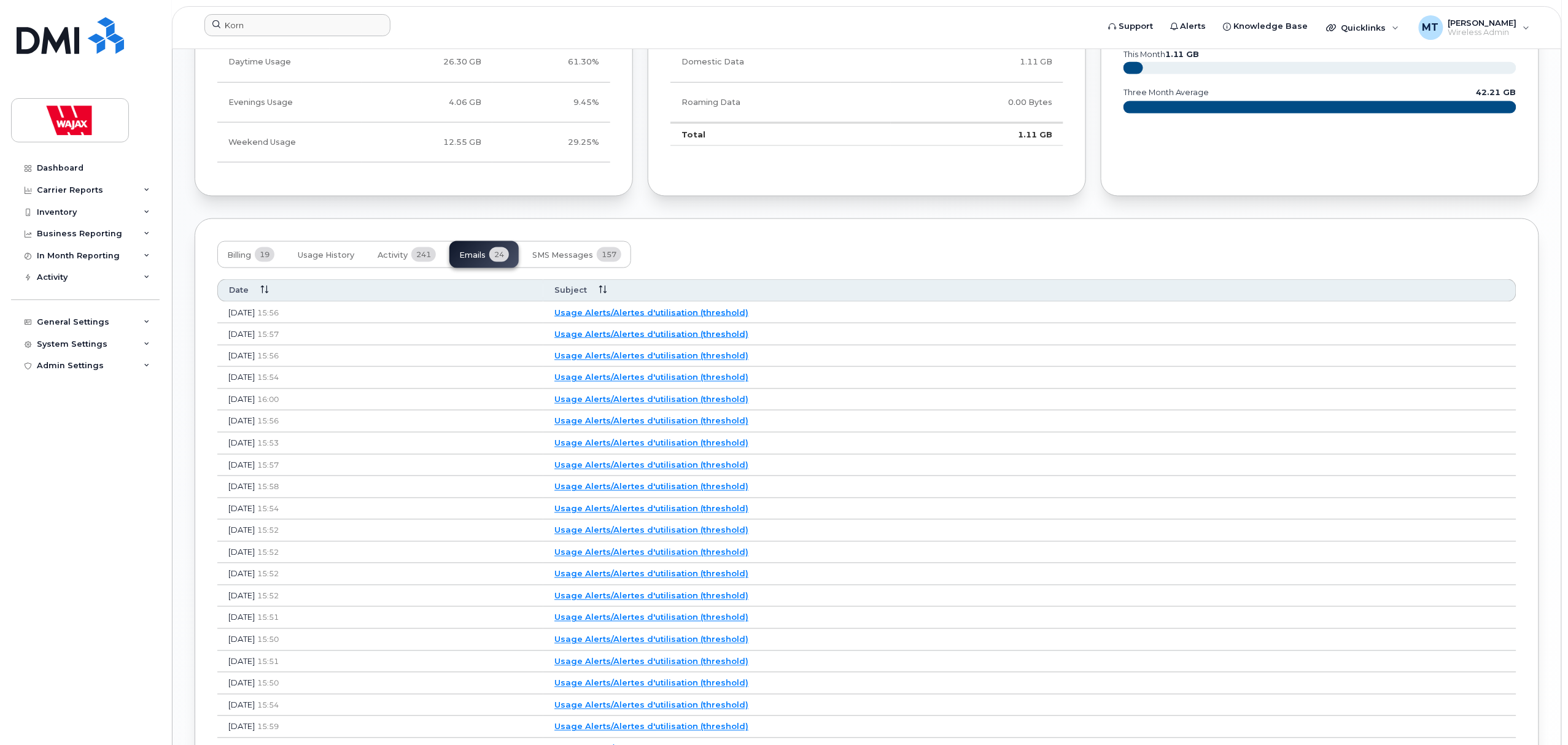
click at [691, 359] on link "Usage Alerts/Alertes d'utilisation (threshold)" at bounding box center [651, 356] width 194 height 10
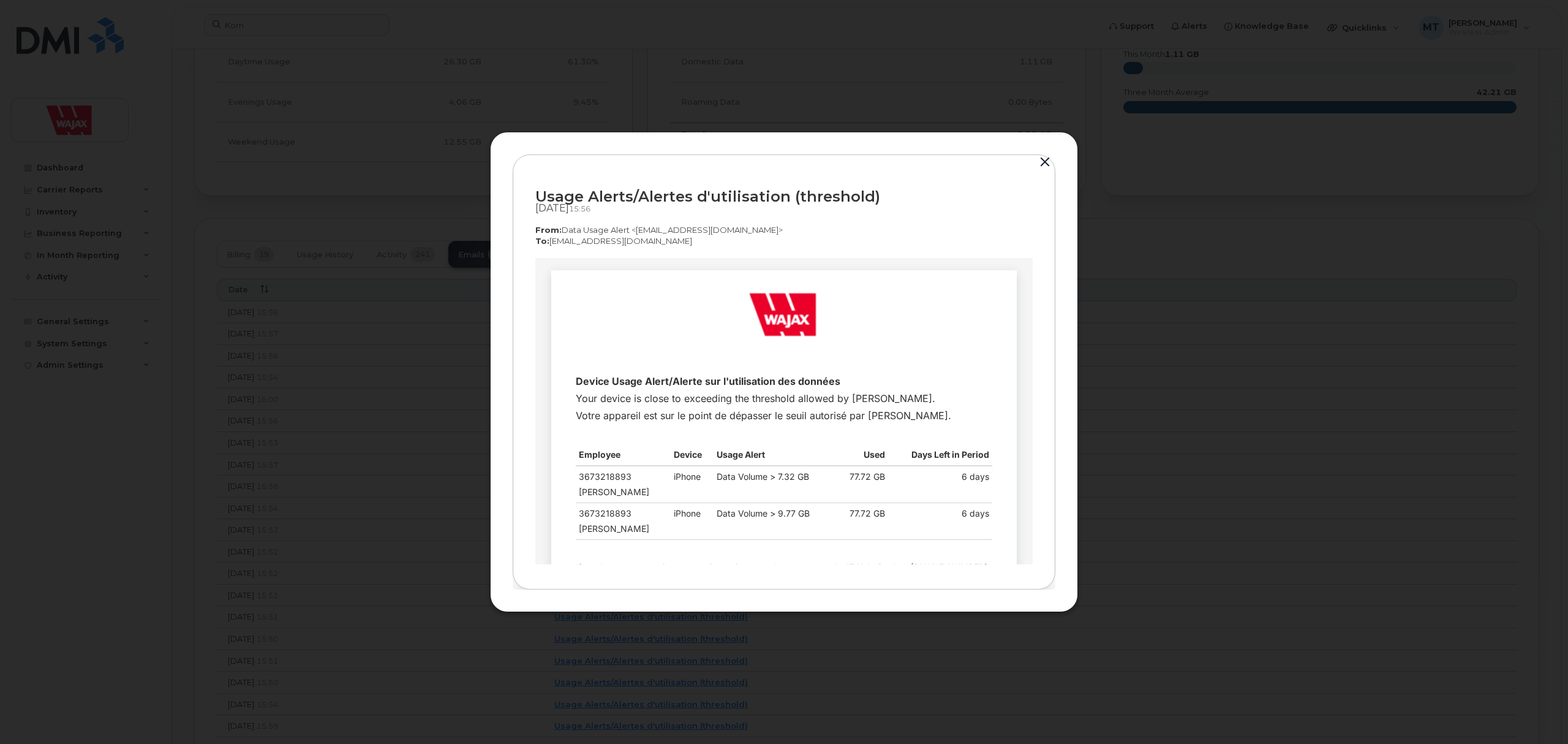
scroll to position [0, 0]
click at [1140, 420] on div at bounding box center [784, 372] width 1568 height 744
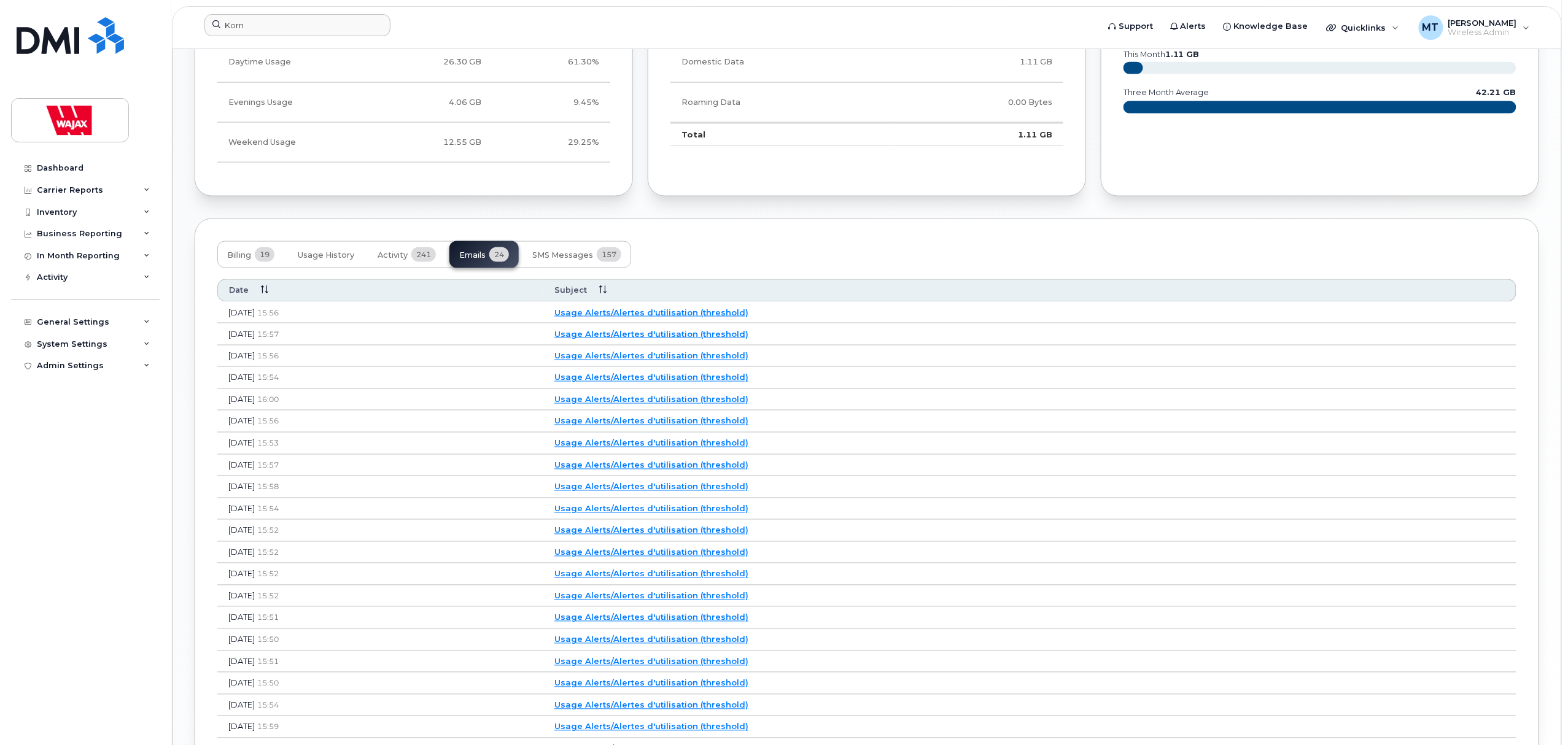
click at [698, 332] on link "Usage Alerts/Alertes d'utilisation (threshold)" at bounding box center [651, 334] width 194 height 10
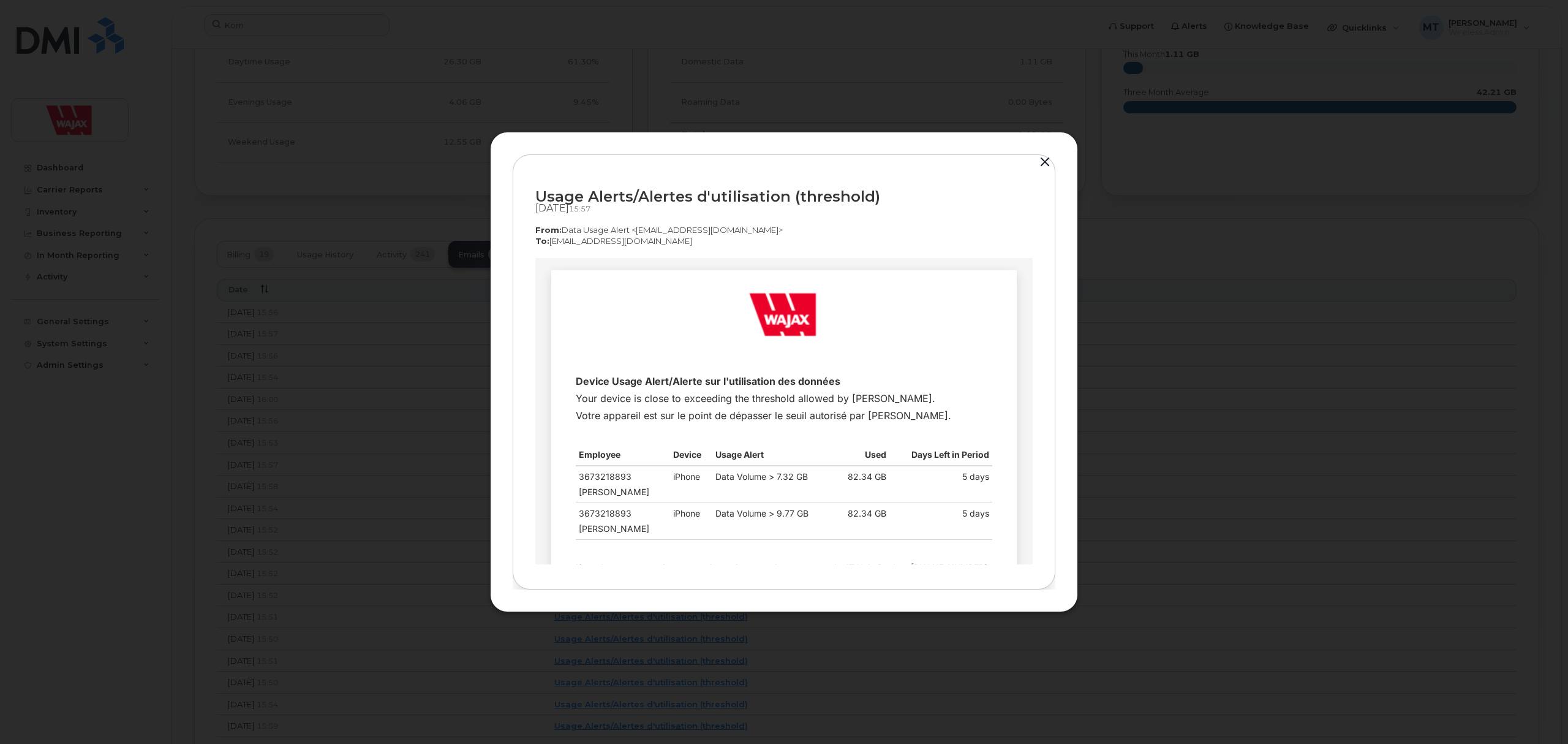
click at [1119, 388] on div at bounding box center [784, 372] width 1568 height 744
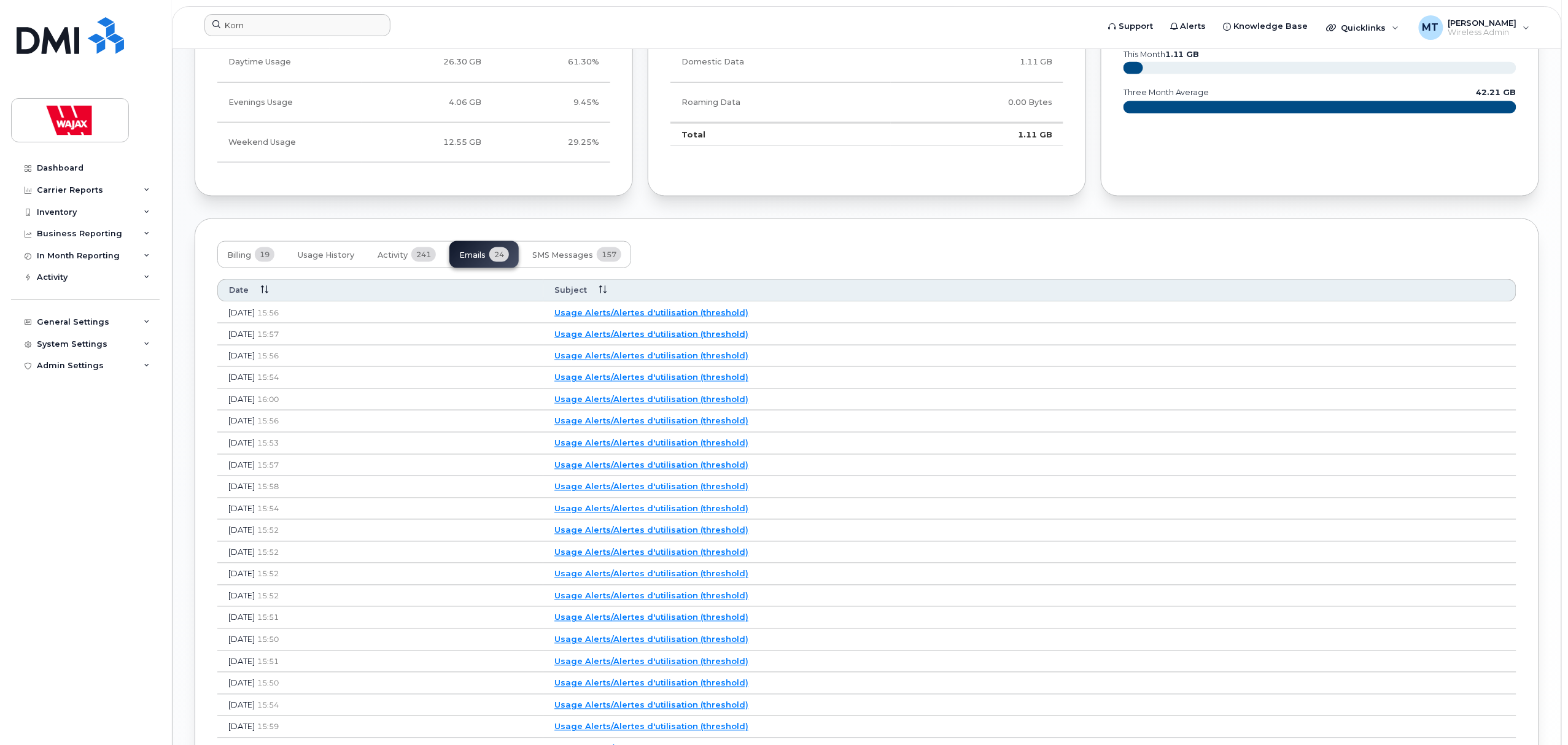
click at [696, 315] on link "Usage Alerts/Alertes d'utilisation (threshold)" at bounding box center [651, 312] width 194 height 10
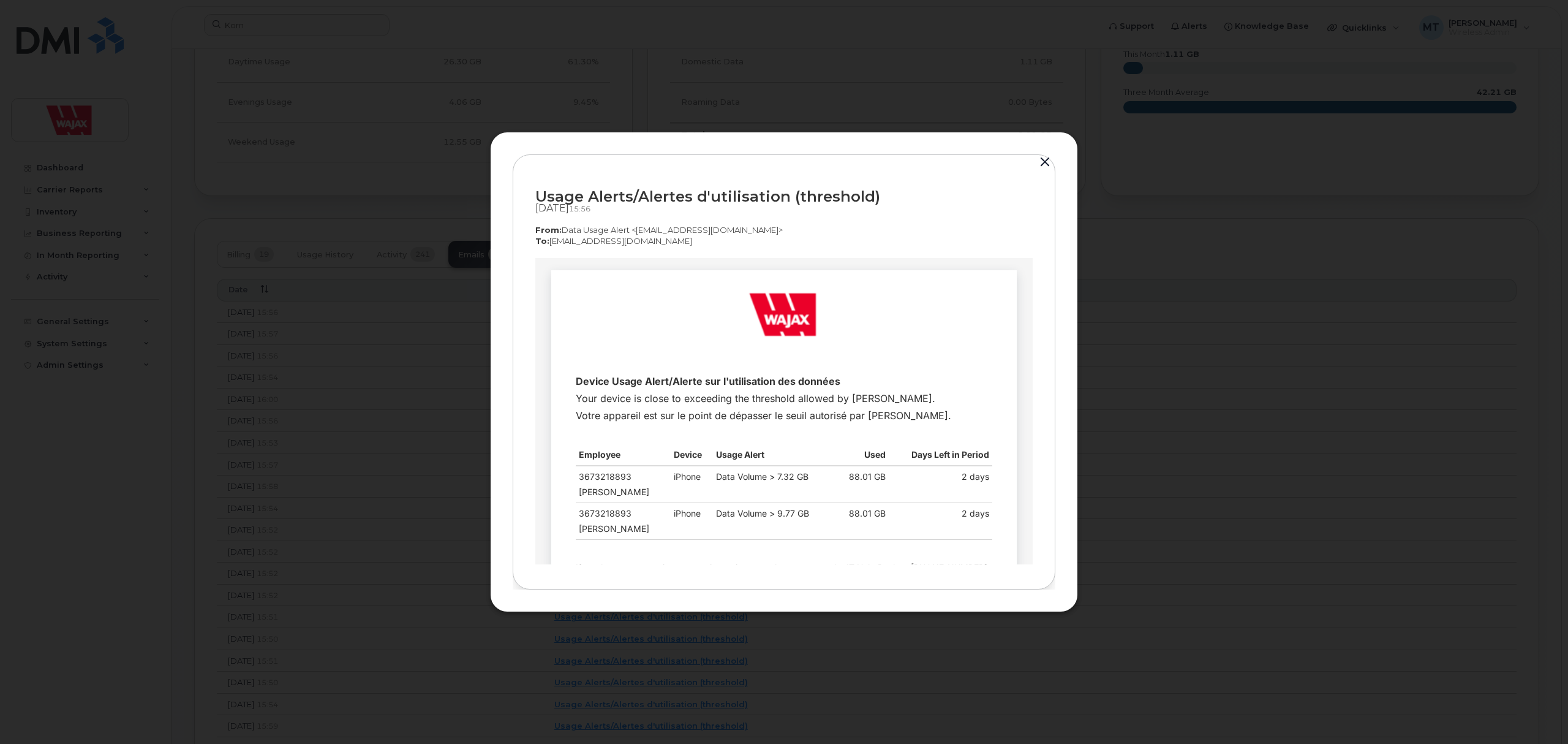
click at [1144, 375] on div at bounding box center [784, 372] width 1568 height 744
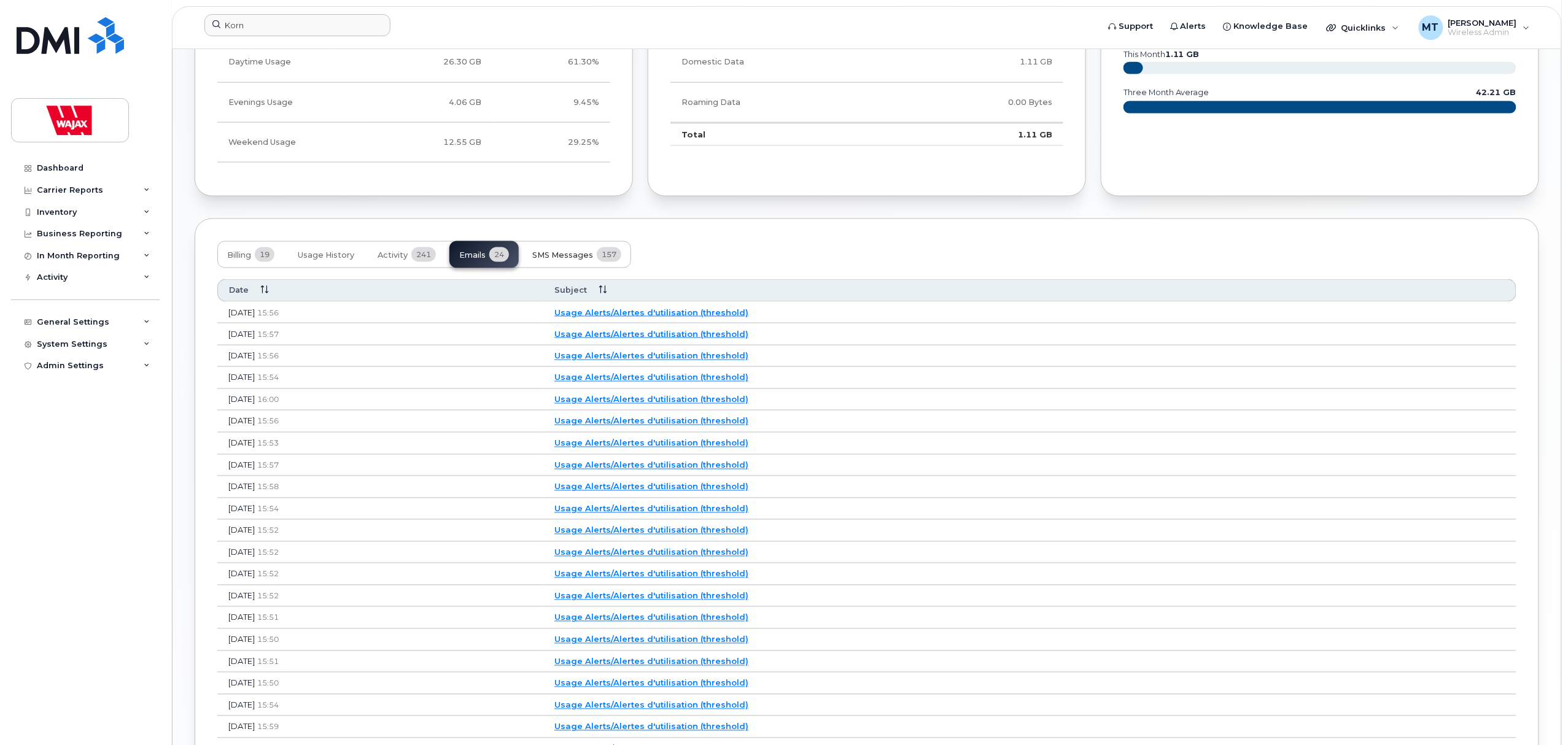
click at [570, 248] on button "SMS Messages 157" at bounding box center [577, 255] width 109 height 27
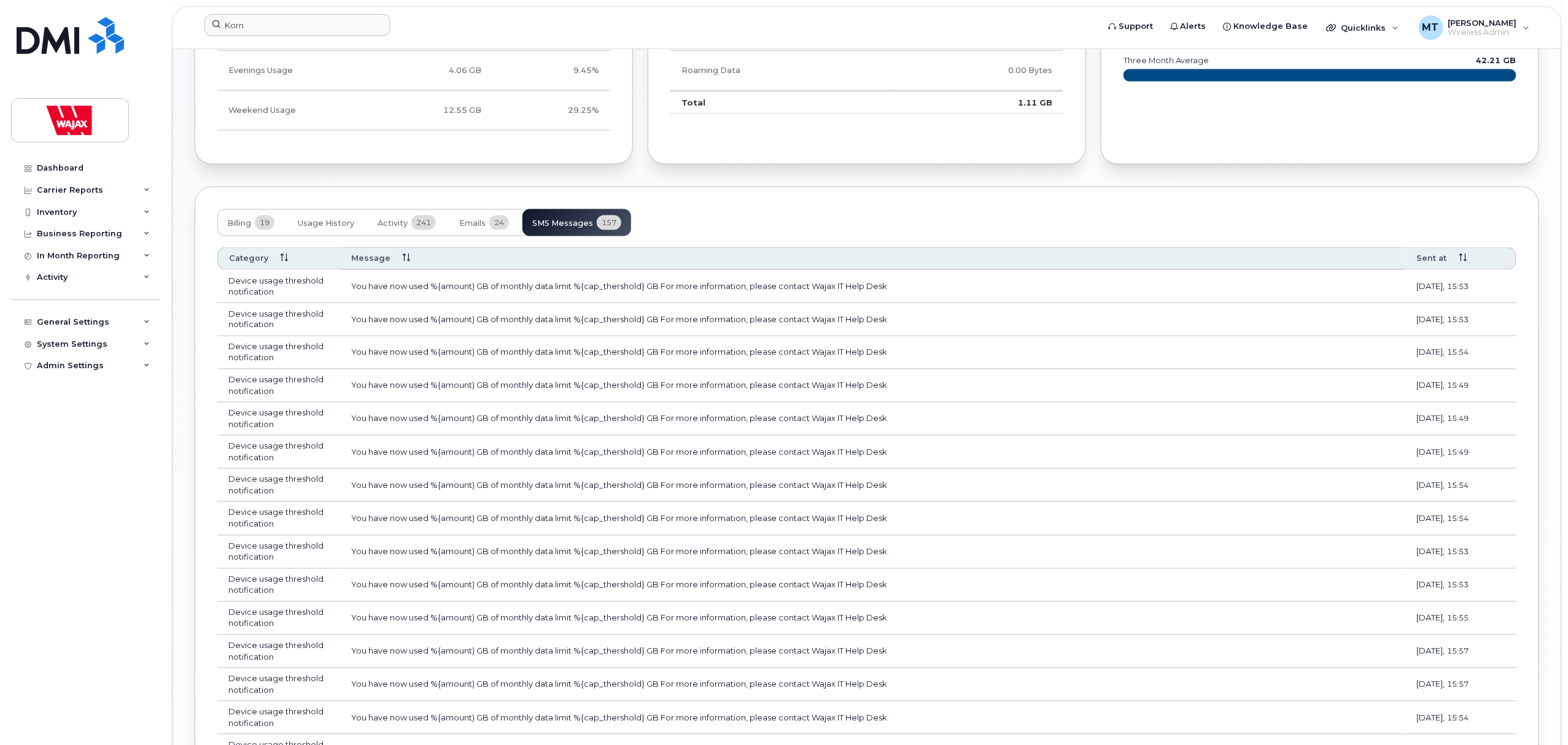
scroll to position [736, 0]
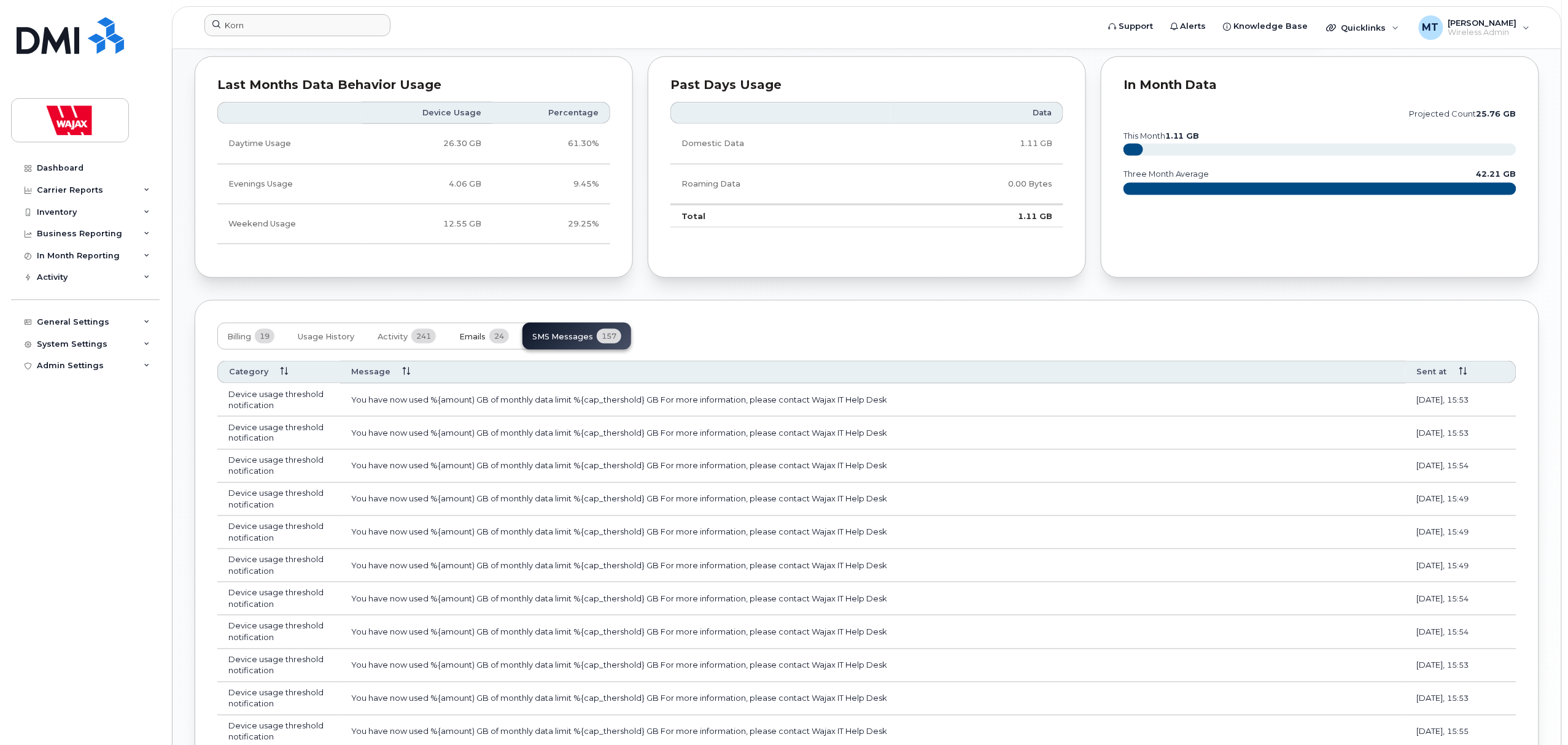
click at [492, 338] on span "24" at bounding box center [499, 336] width 20 height 15
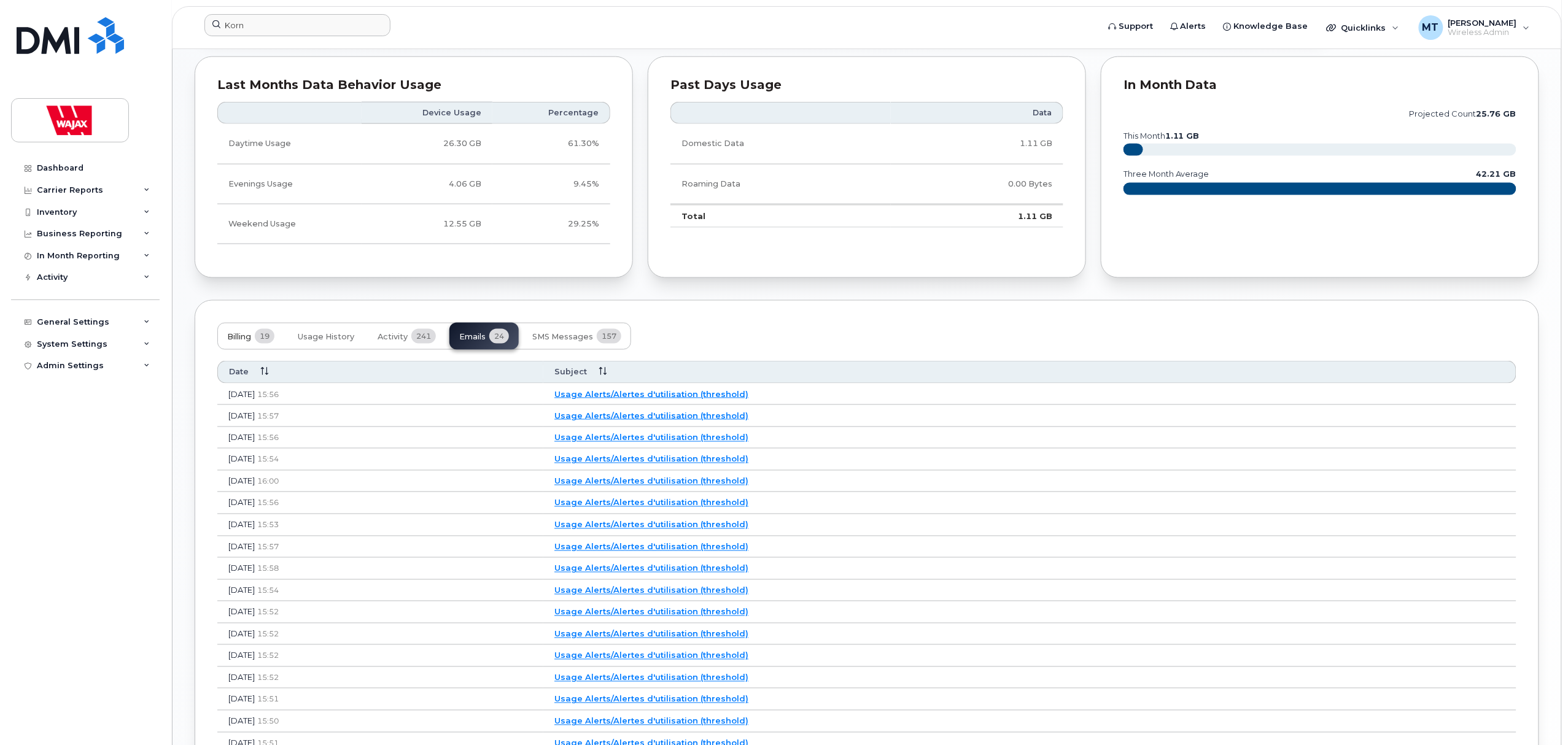
click at [271, 336] on span "19" at bounding box center [264, 336] width 20 height 15
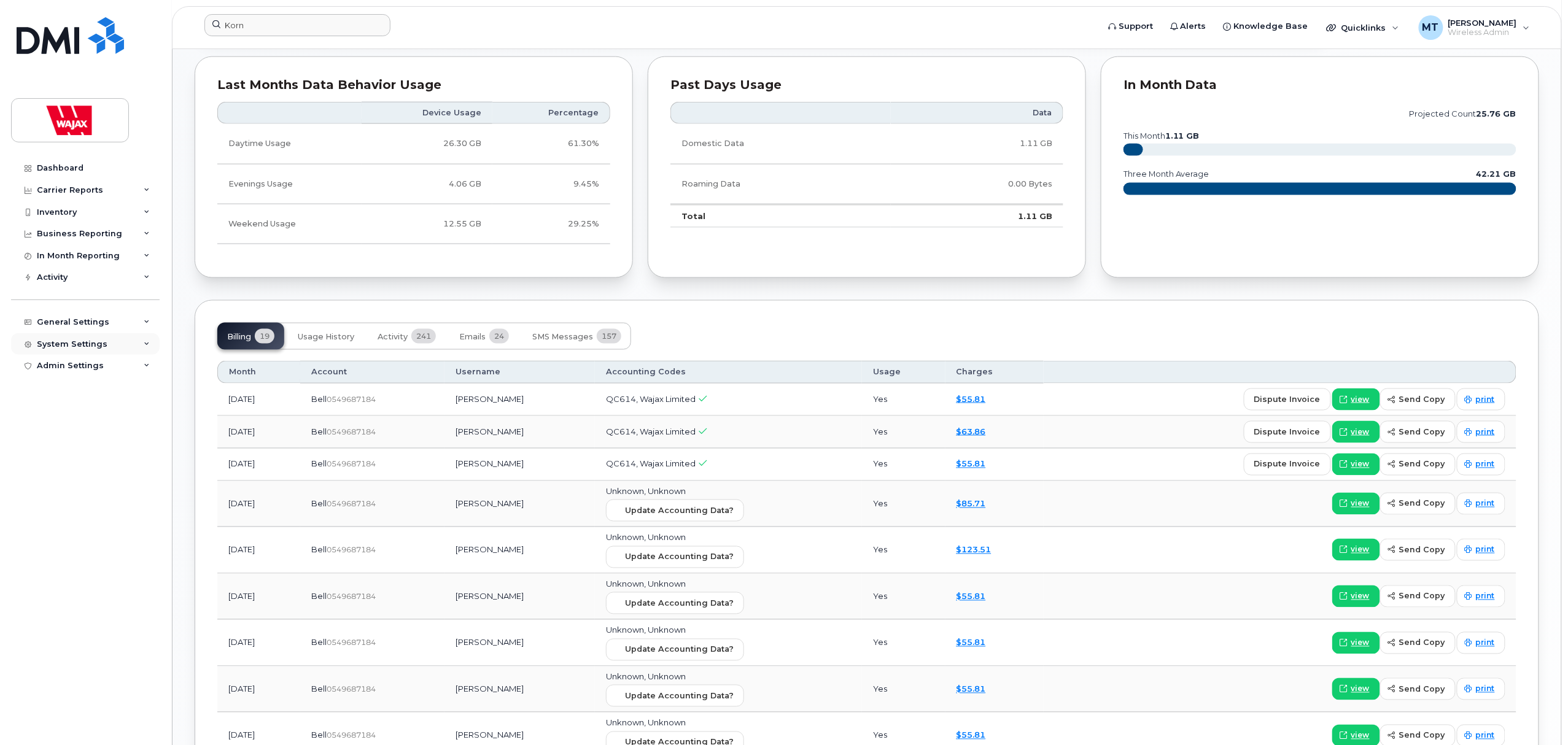
click at [137, 347] on div "System Settings" at bounding box center [85, 344] width 149 height 22
click at [143, 317] on div "General Settings" at bounding box center [85, 322] width 149 height 22
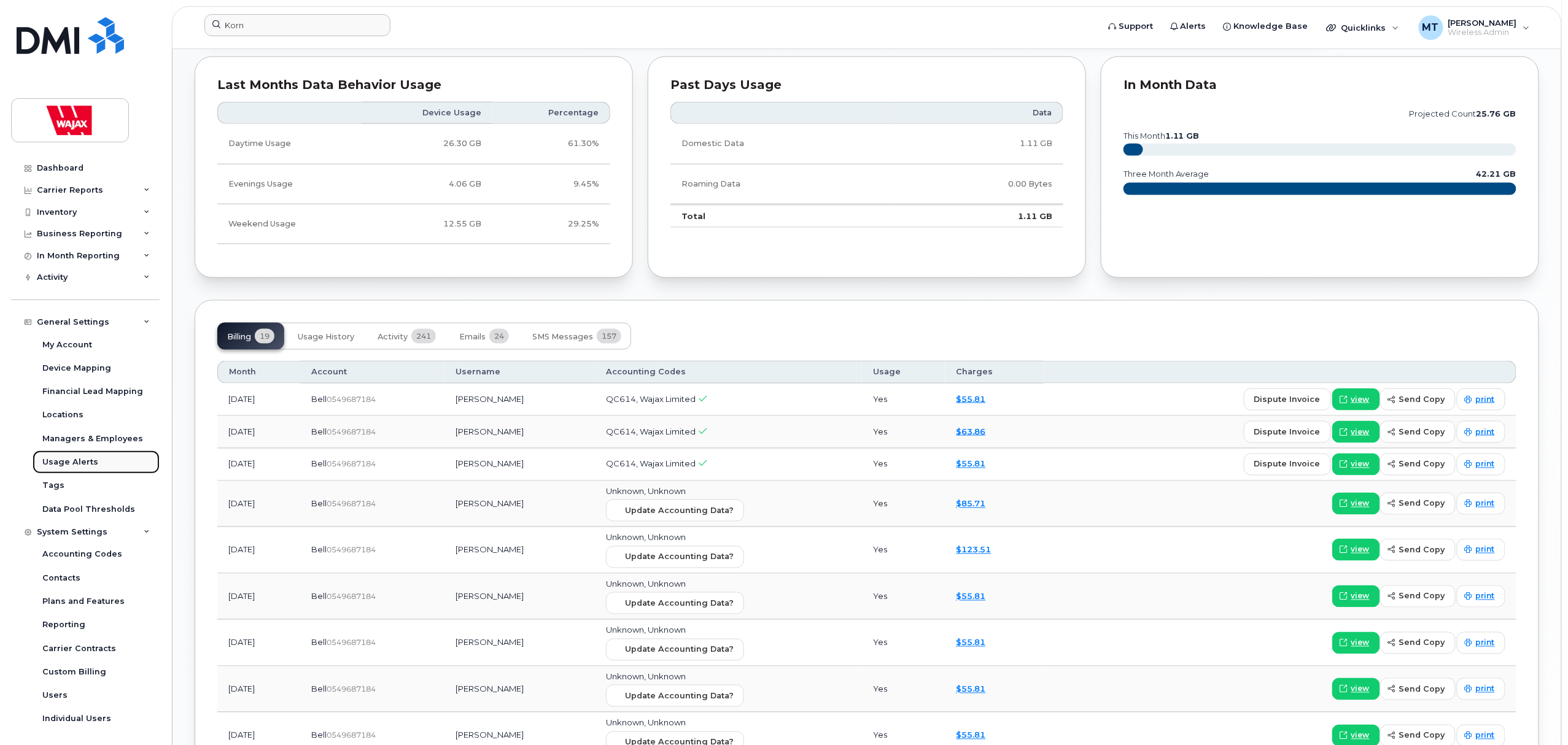
click at [92, 462] on div "Usage Alerts" at bounding box center [70, 462] width 56 height 11
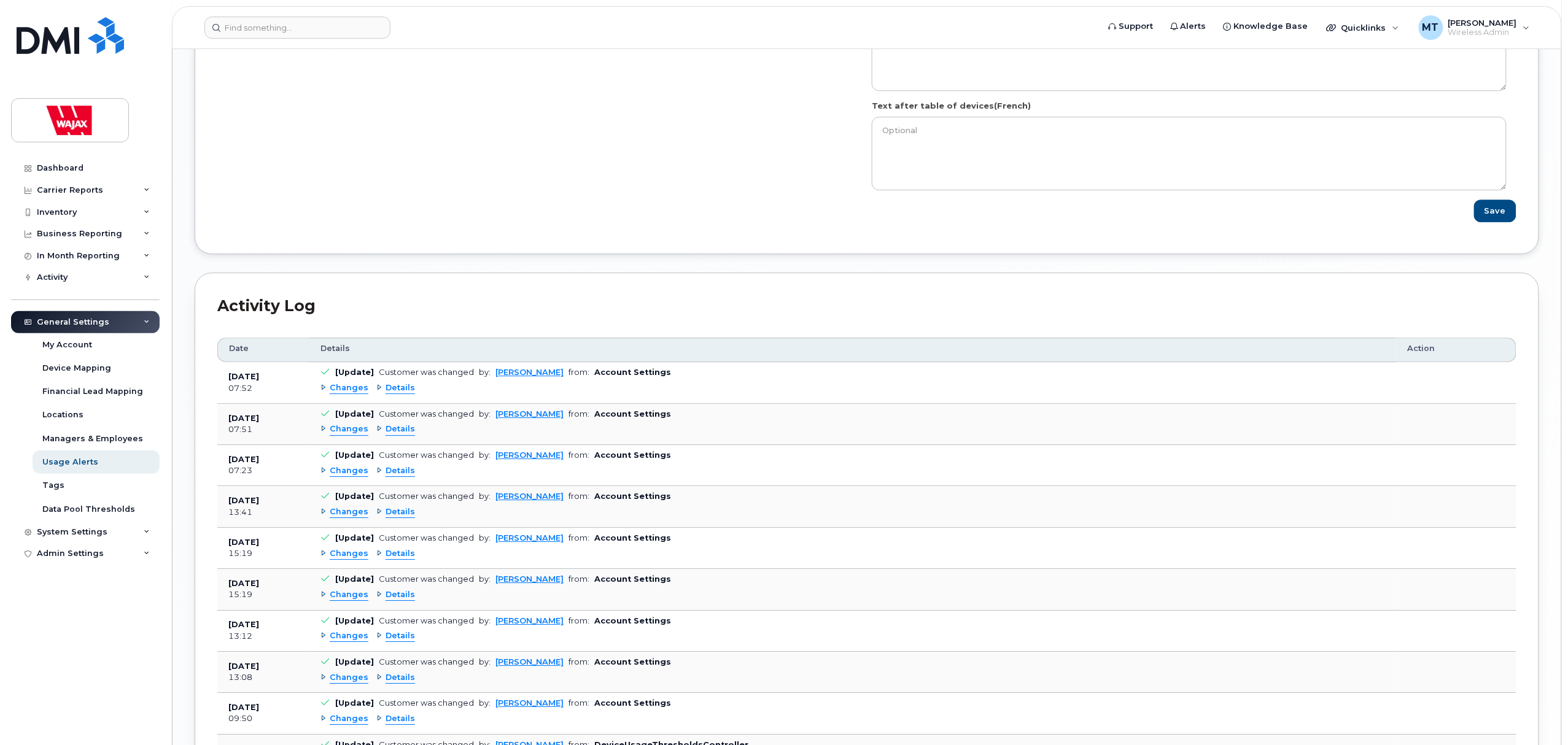
scroll to position [1636, 0]
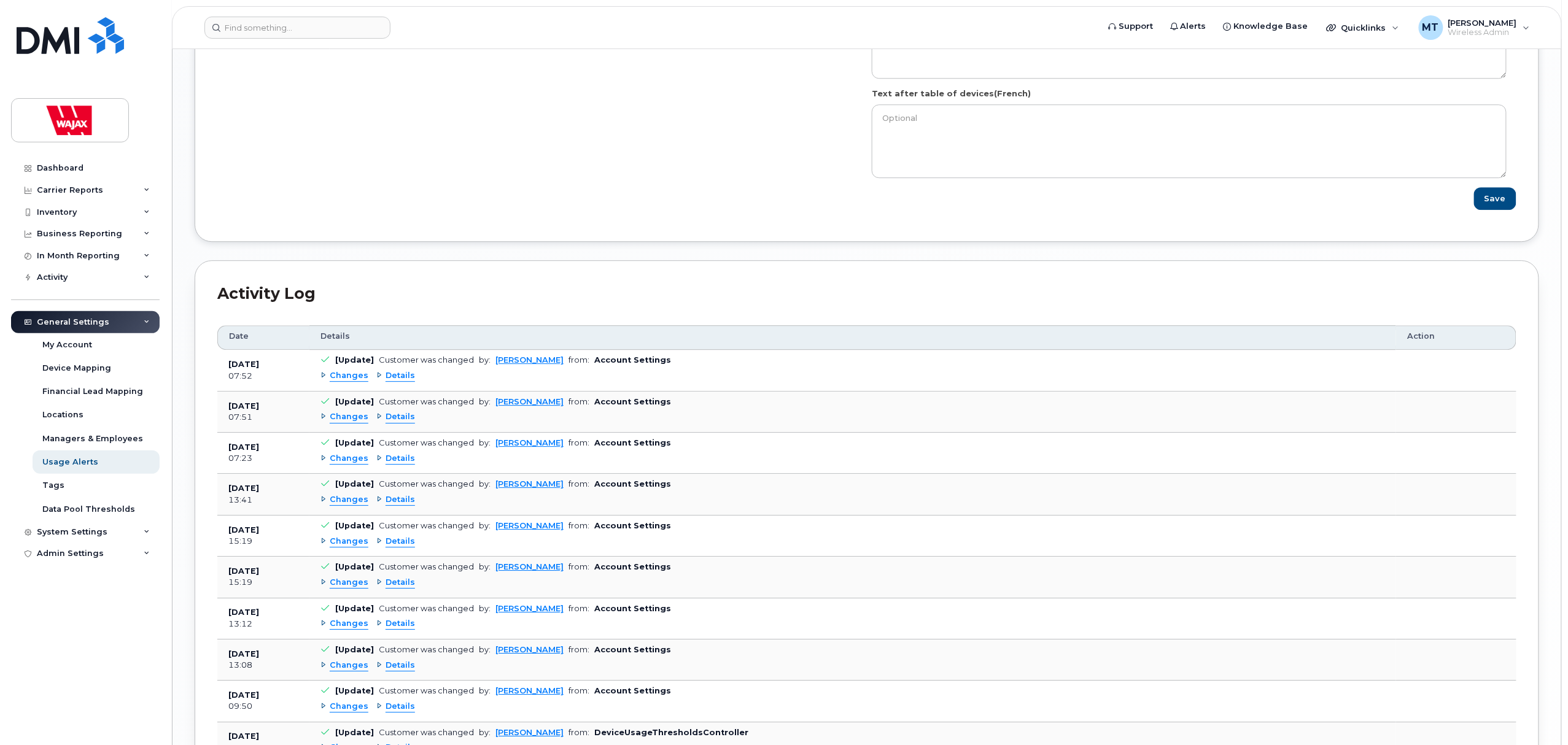
click at [322, 382] on div "Changes" at bounding box center [344, 376] width 48 height 11
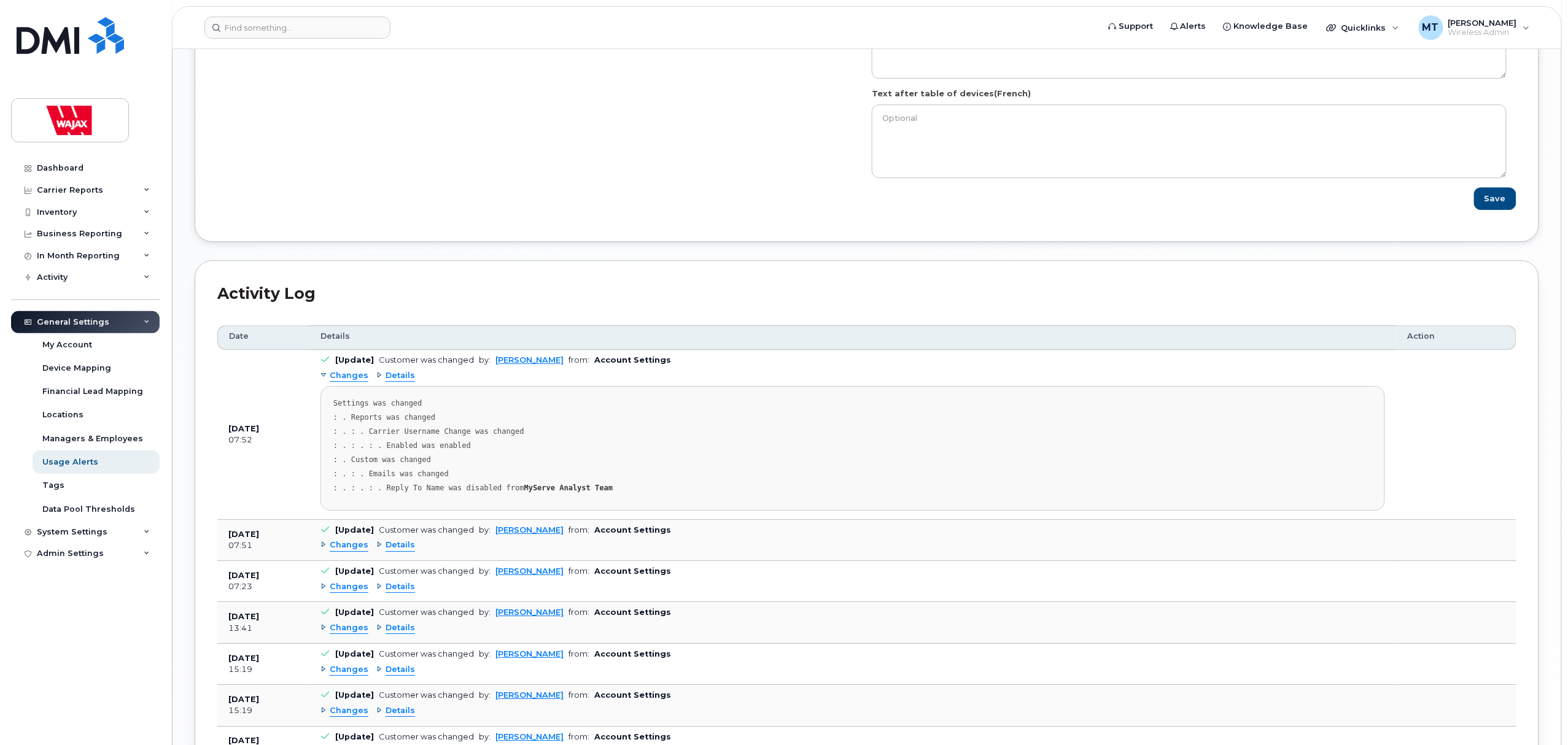
click at [322, 382] on div "Changes" at bounding box center [344, 376] width 48 height 11
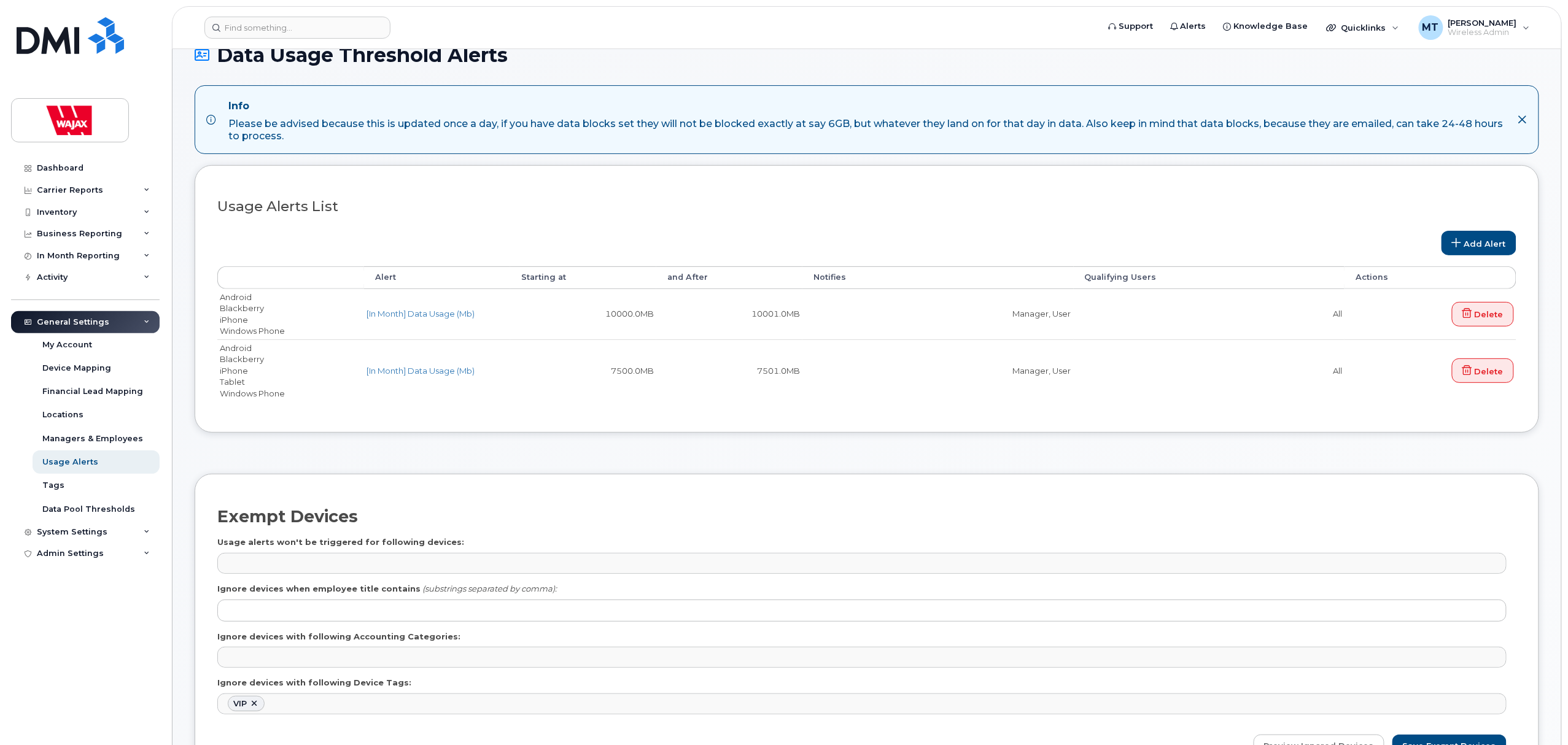
scroll to position [0, 0]
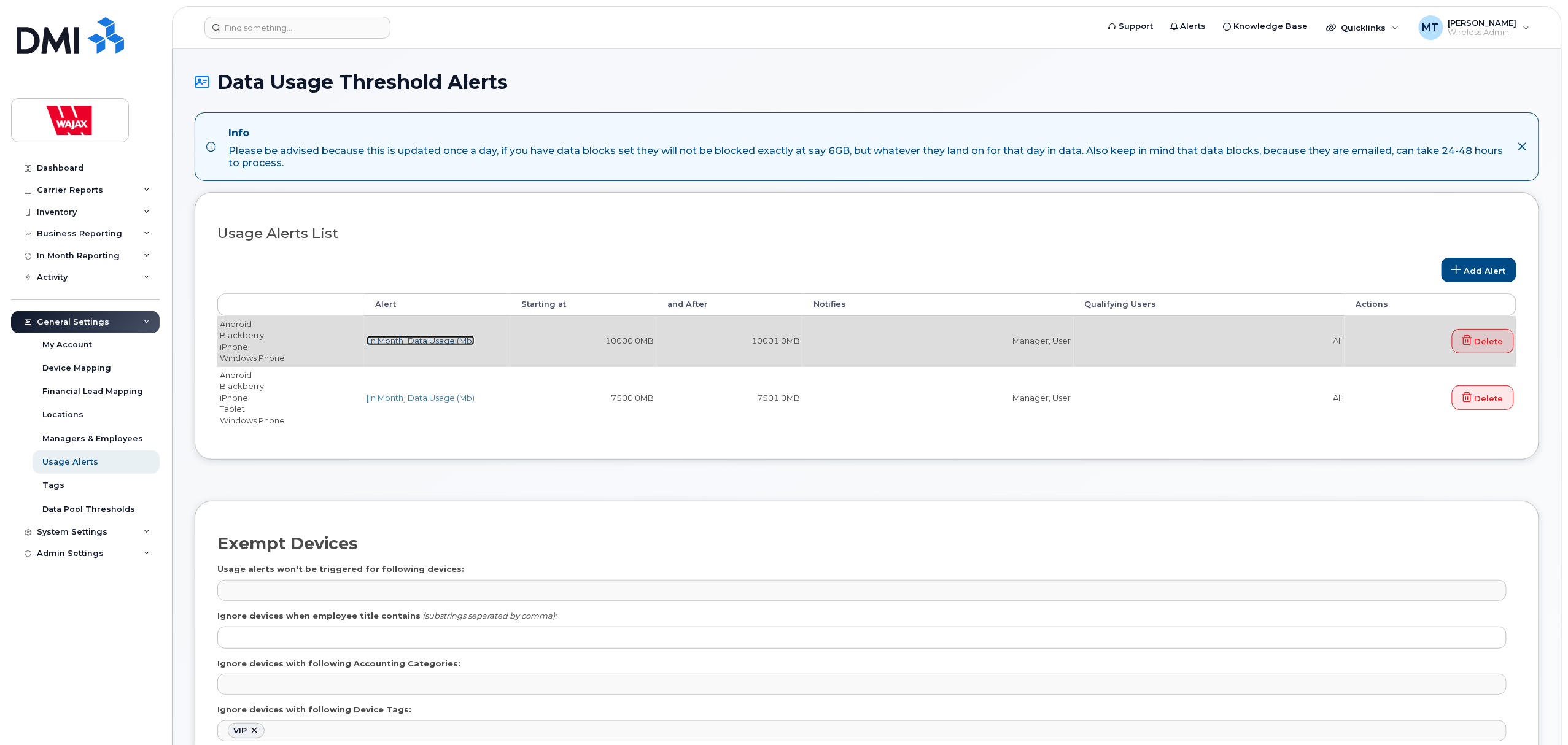
click at [408, 341] on link "[In Month] Data Usage (Mb)" at bounding box center [420, 340] width 108 height 10
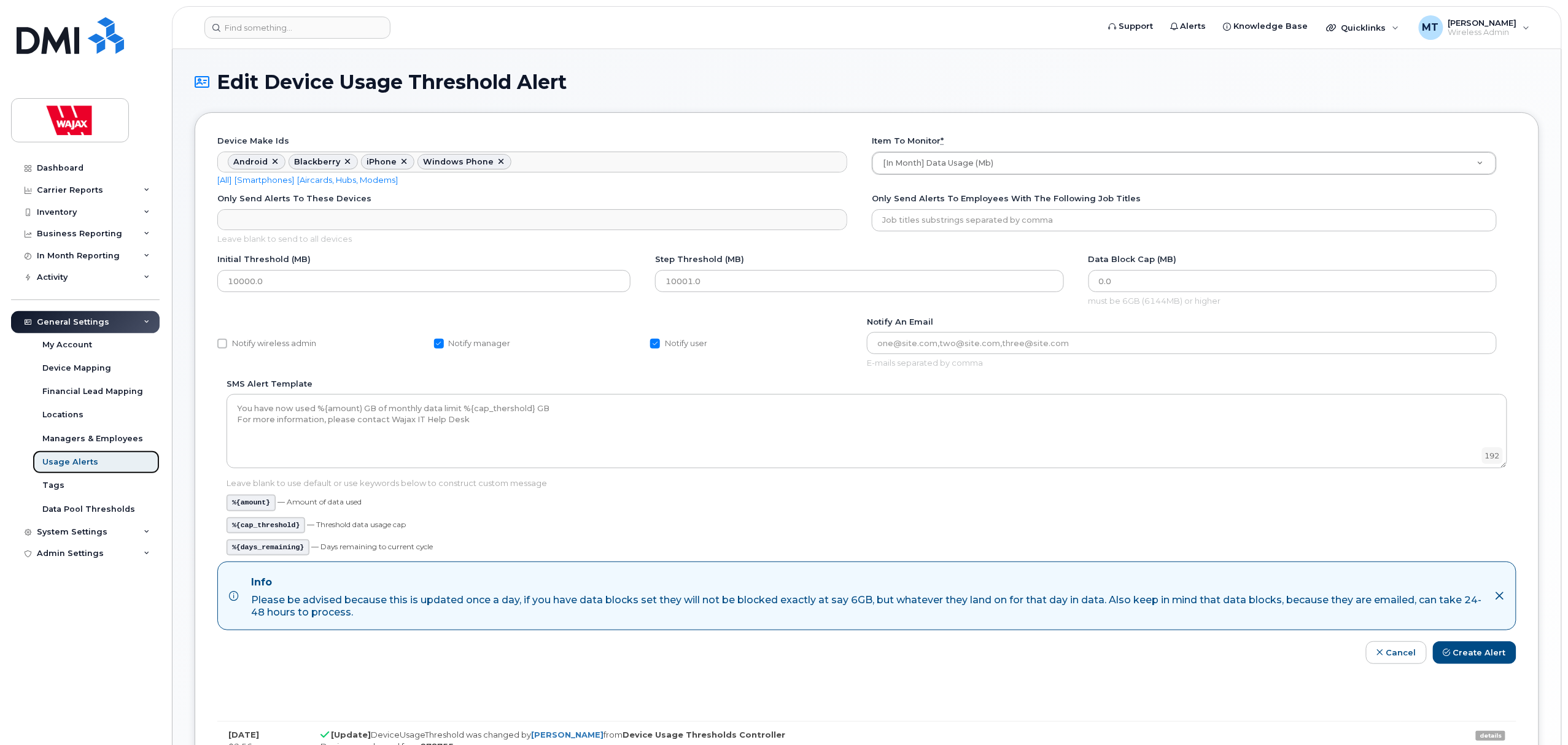
click at [80, 460] on div "Usage Alerts" at bounding box center [70, 462] width 56 height 11
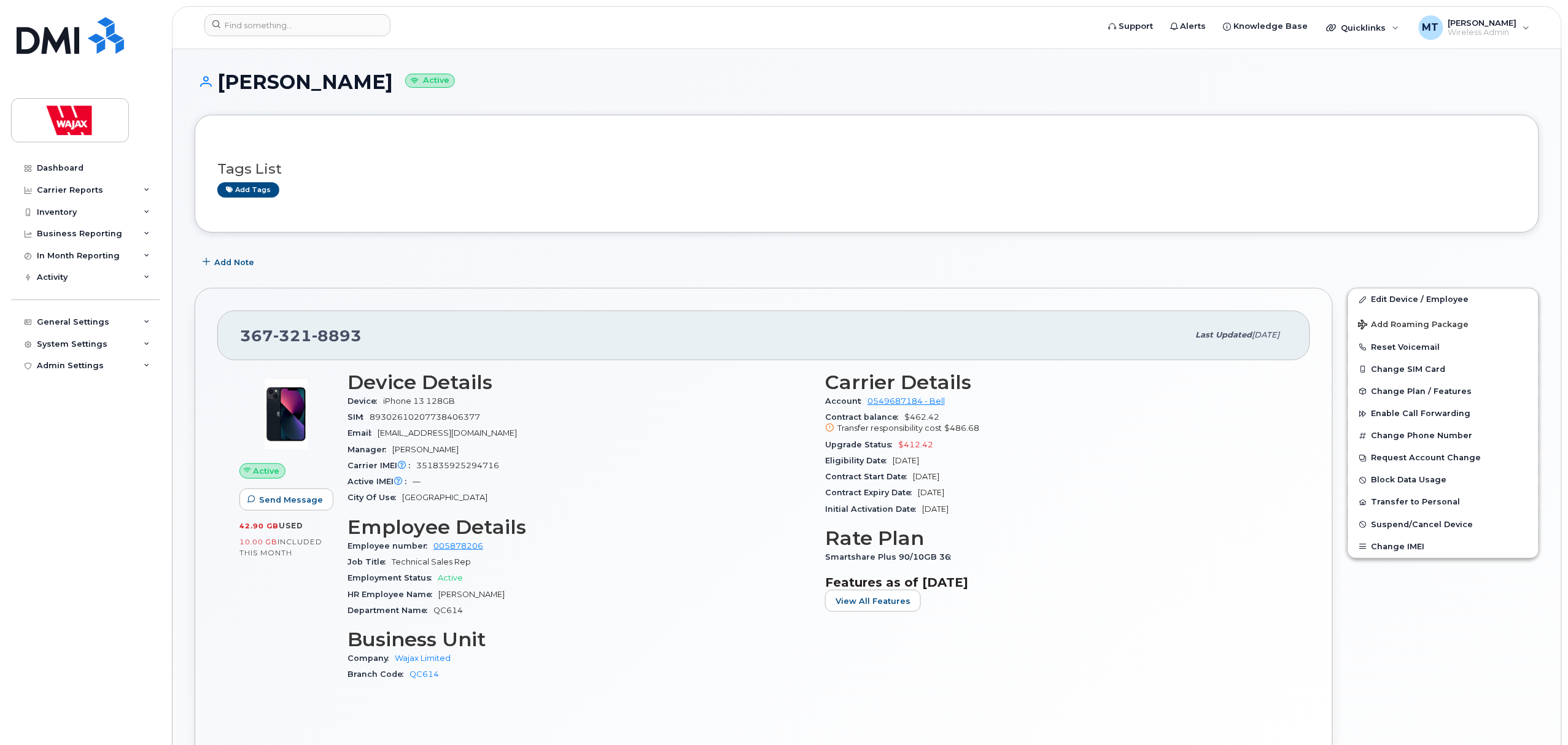
scroll to position [567, 0]
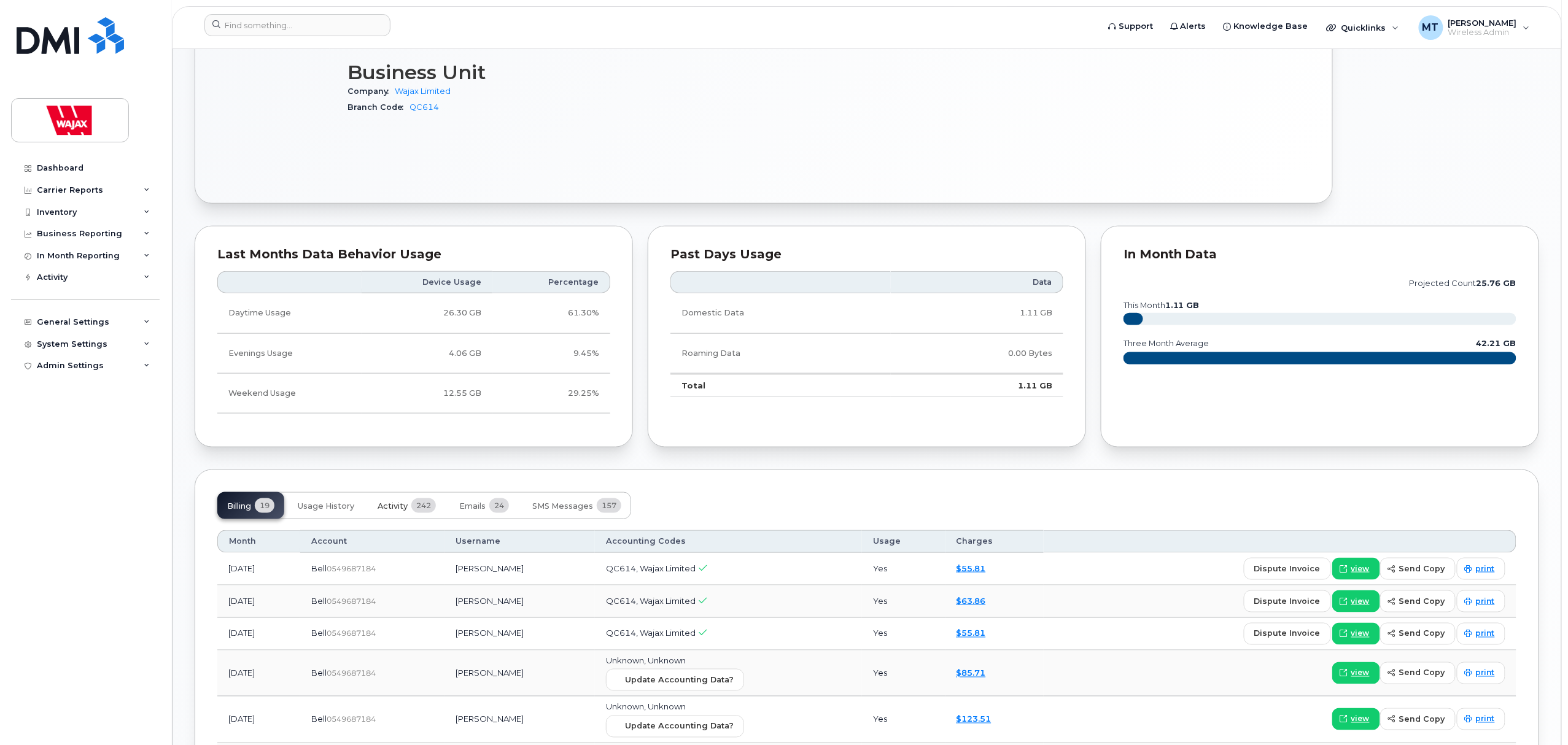
click at [406, 511] on span "Activity" at bounding box center [393, 506] width 30 height 10
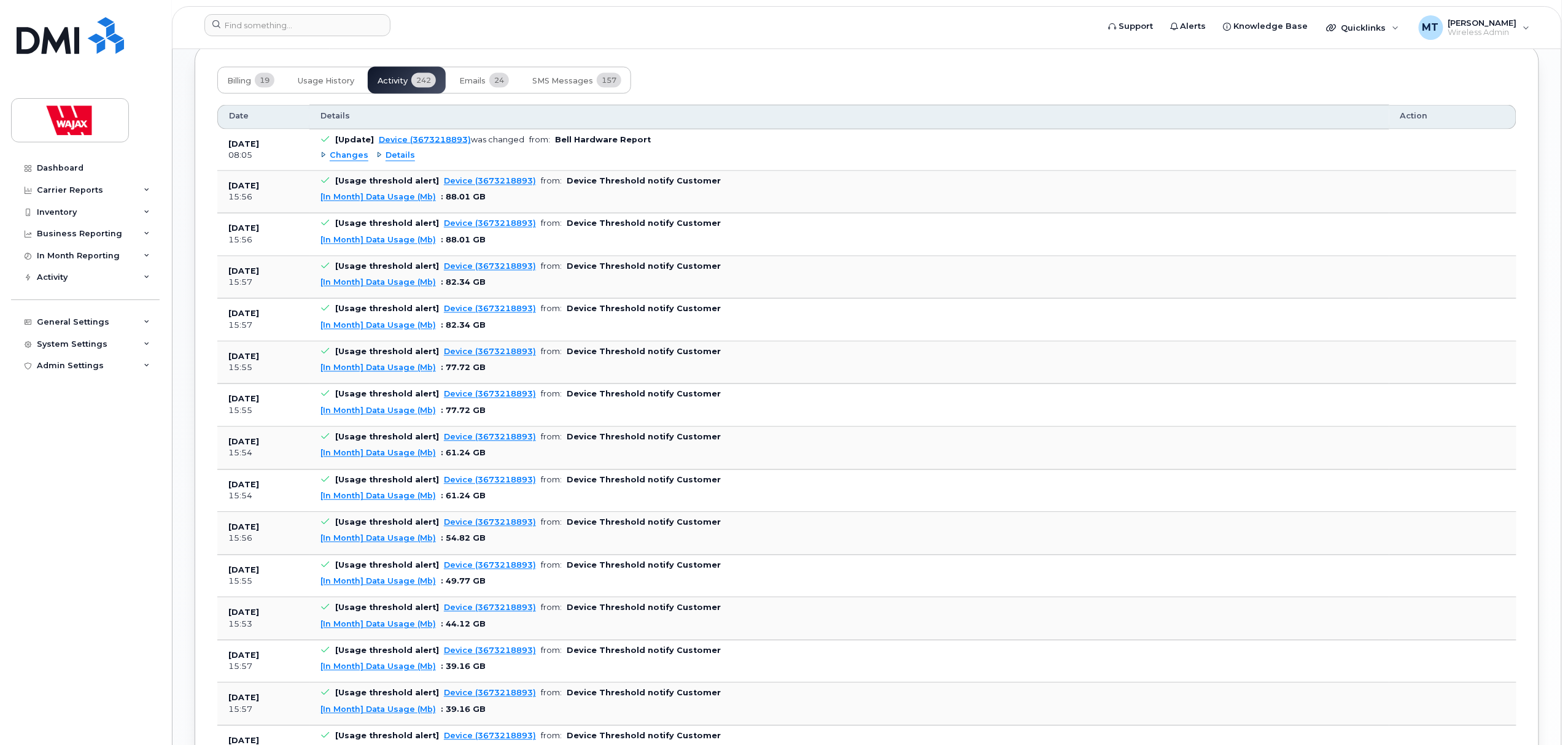
scroll to position [980, 0]
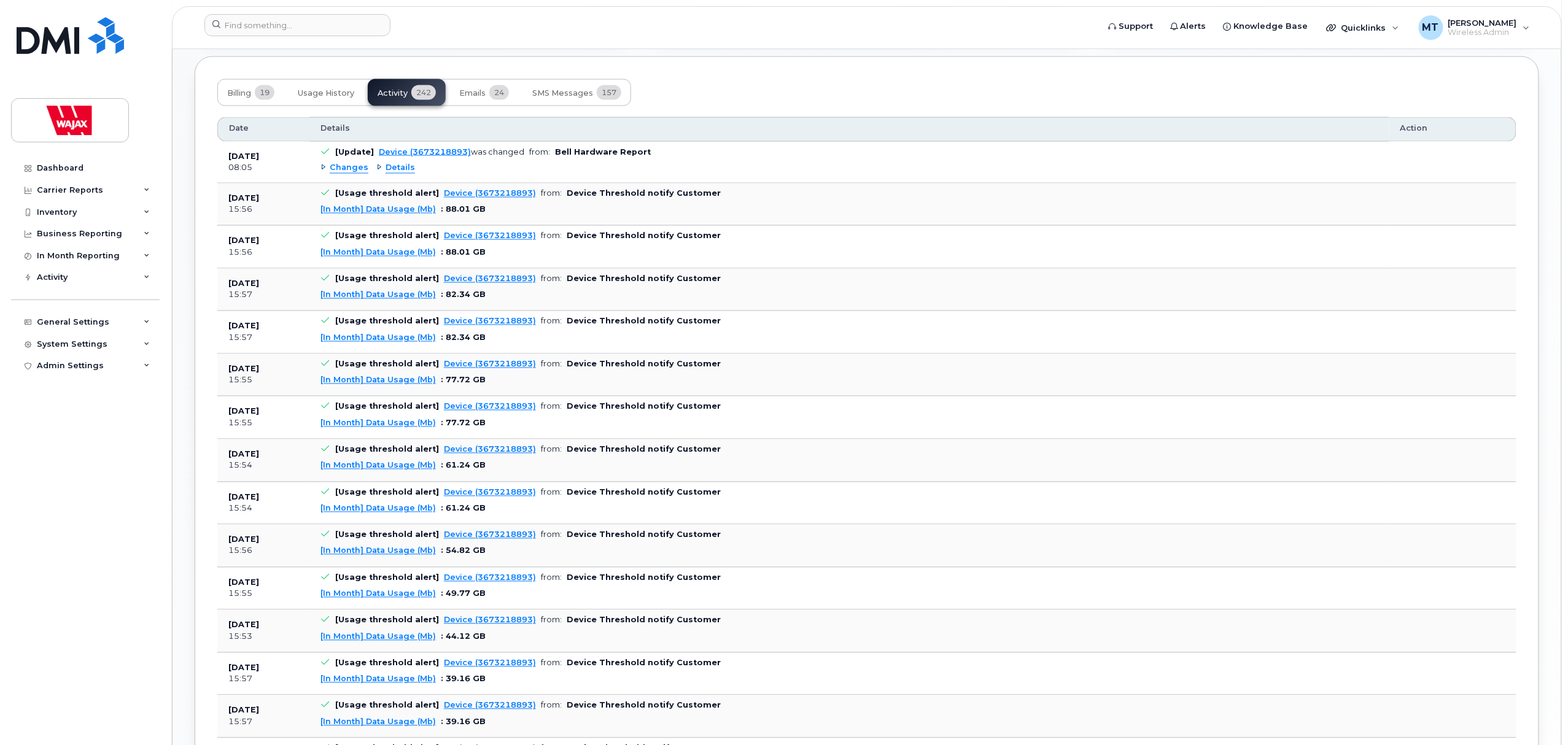
click at [328, 172] on div "Changes" at bounding box center [344, 168] width 48 height 11
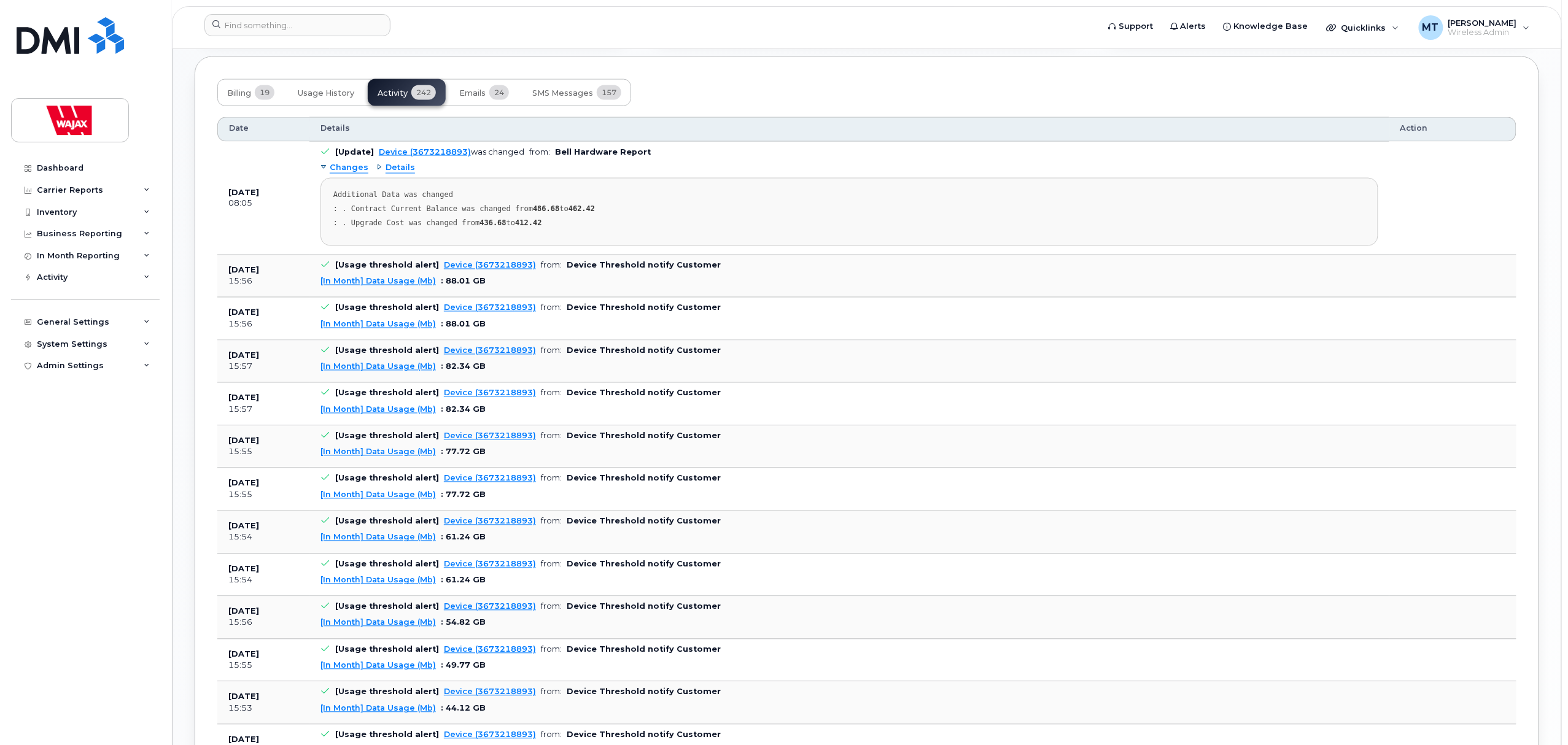
click at [327, 172] on div "Changes" at bounding box center [344, 168] width 48 height 11
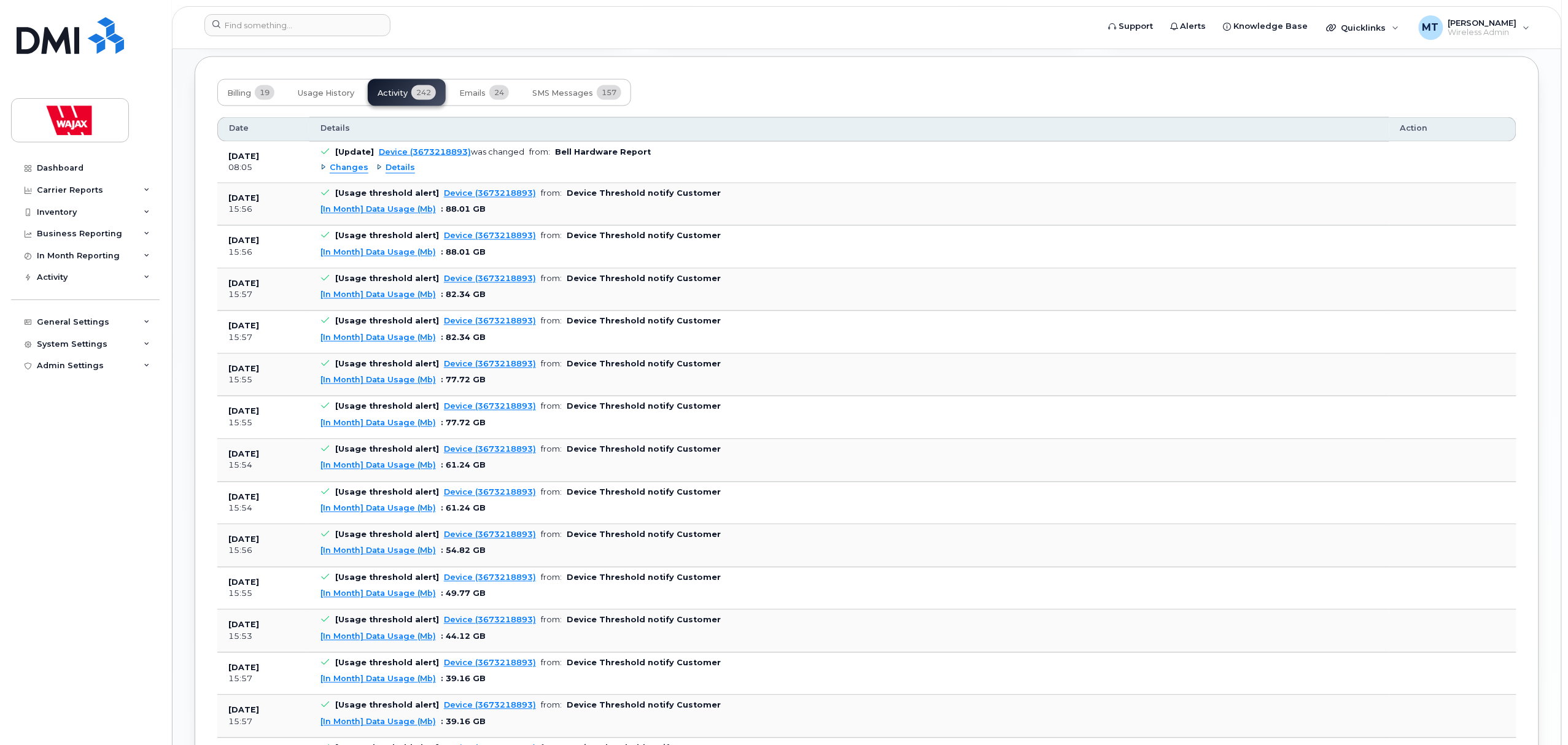
scroll to position [1061, 0]
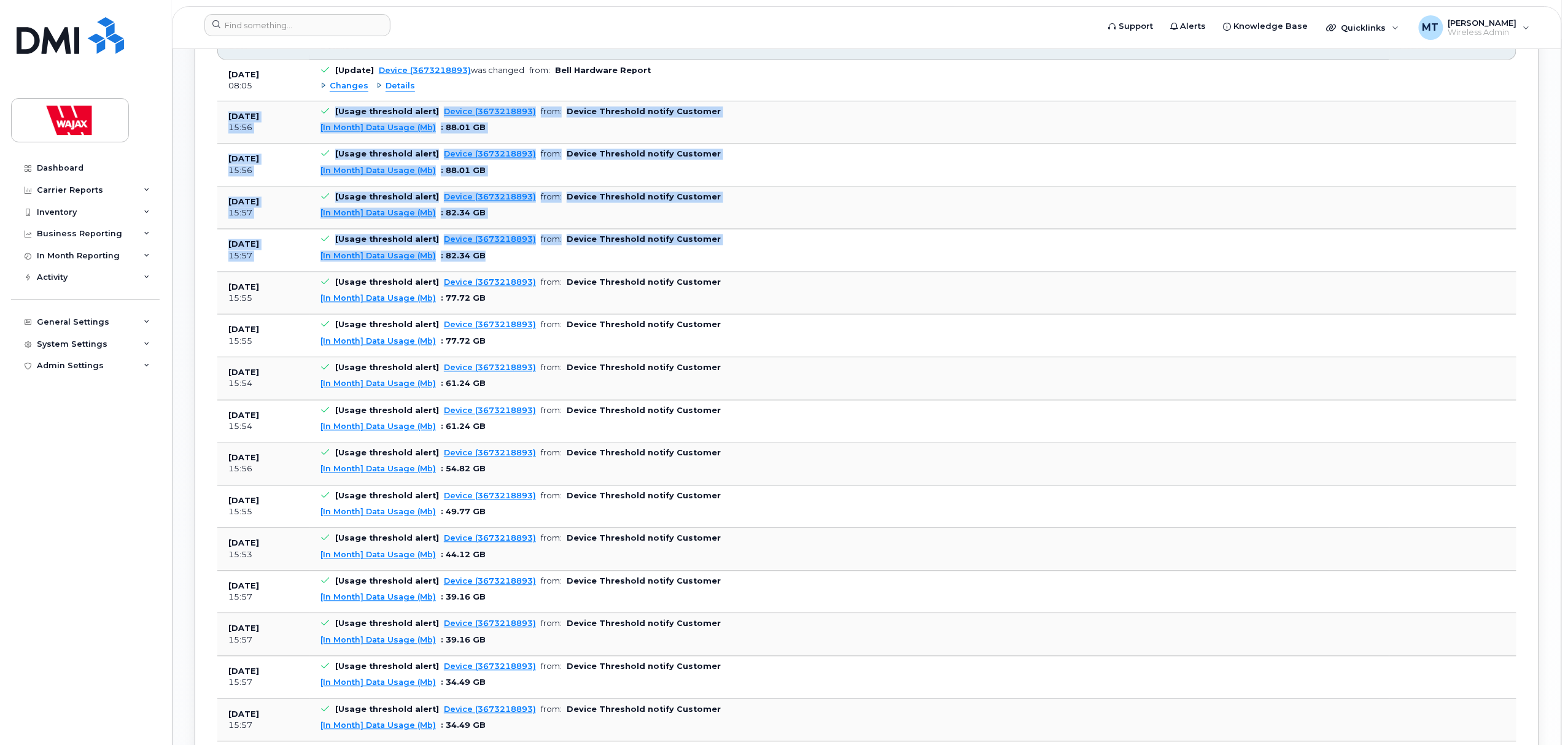
drag, startPoint x: 230, startPoint y: 119, endPoint x: 753, endPoint y: 271, distance: 544.6
click at [753, 271] on tbody "[DATE] 08:05 [Update] Device (3673218893) was changed from: Bell Hardware Repor…" at bounding box center [867, 620] width 1299 height 1121
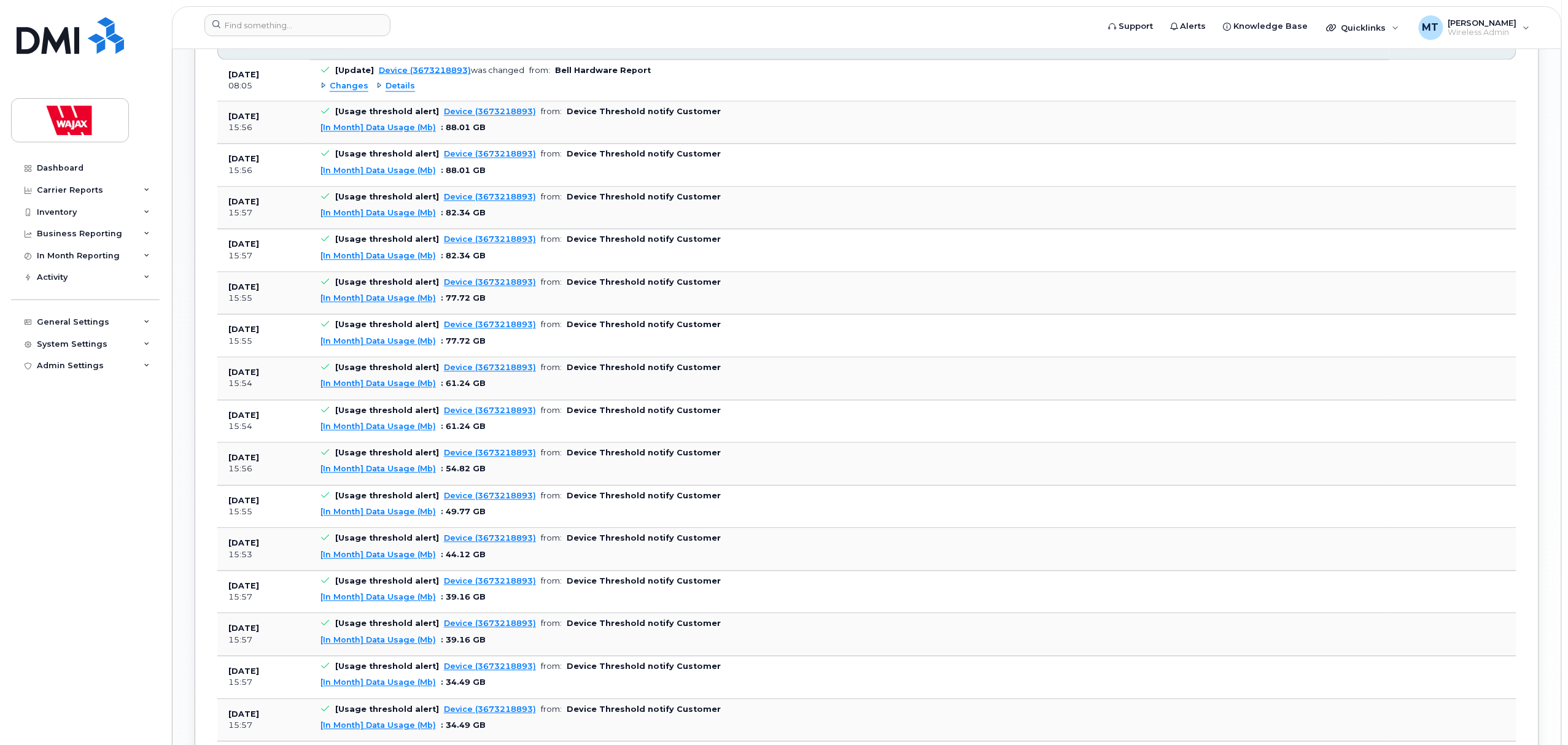
click at [197, 315] on div "Billing 19 Usage History Activity 242 Emails 24 SMS Messages 157 Date Details A…" at bounding box center [866, 611] width 1344 height 1271
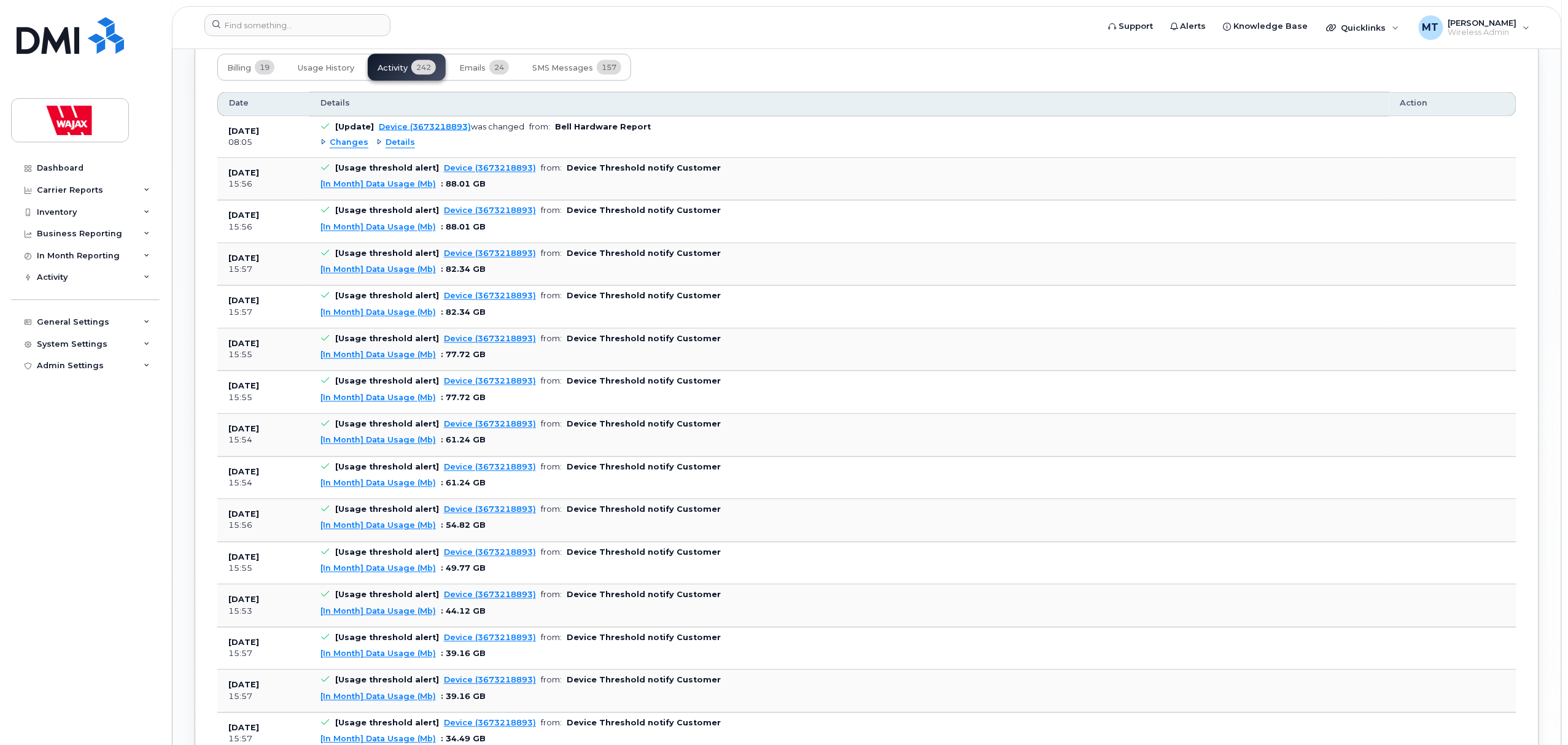
scroll to position [980, 0]
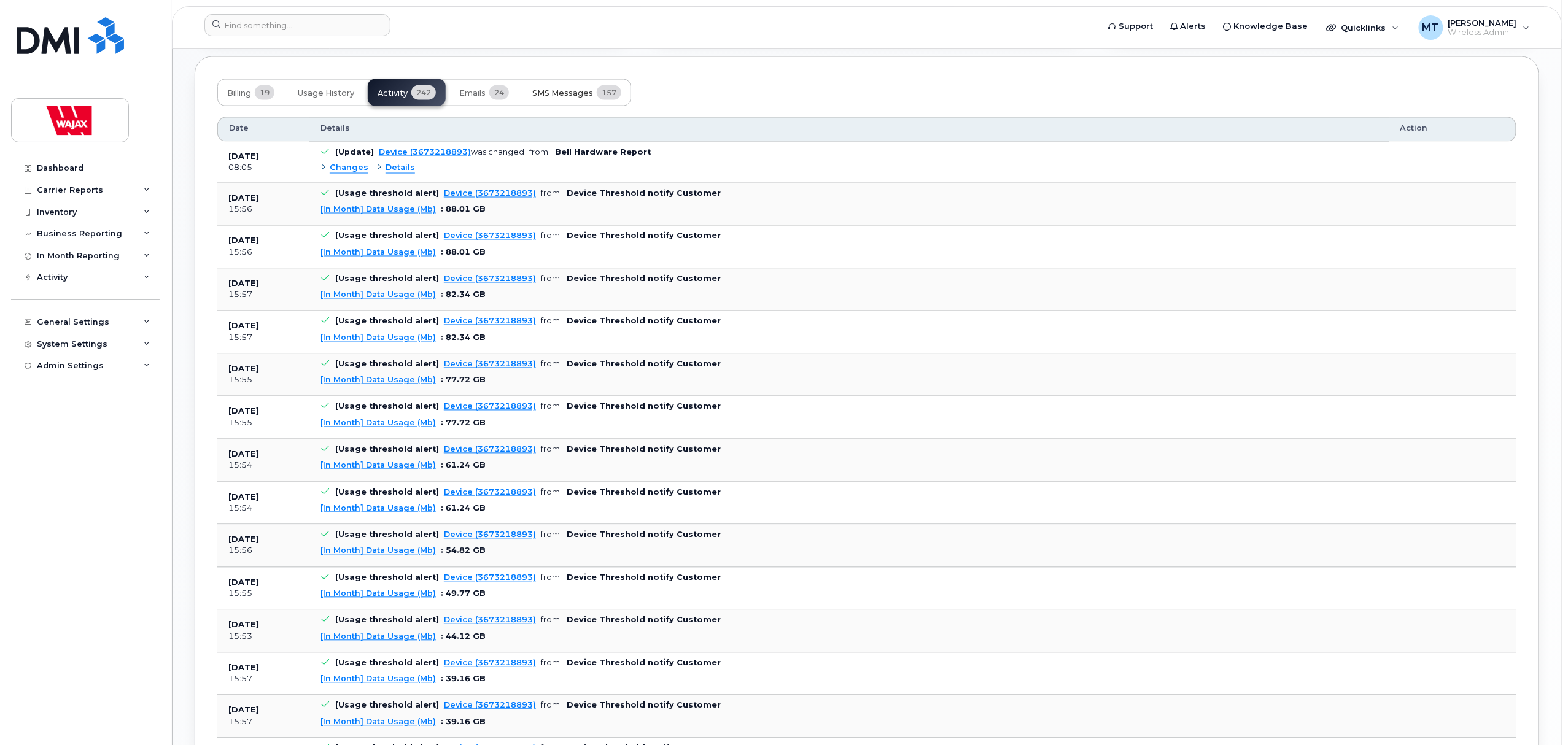
click at [551, 98] on span "SMS Messages" at bounding box center [563, 93] width 61 height 10
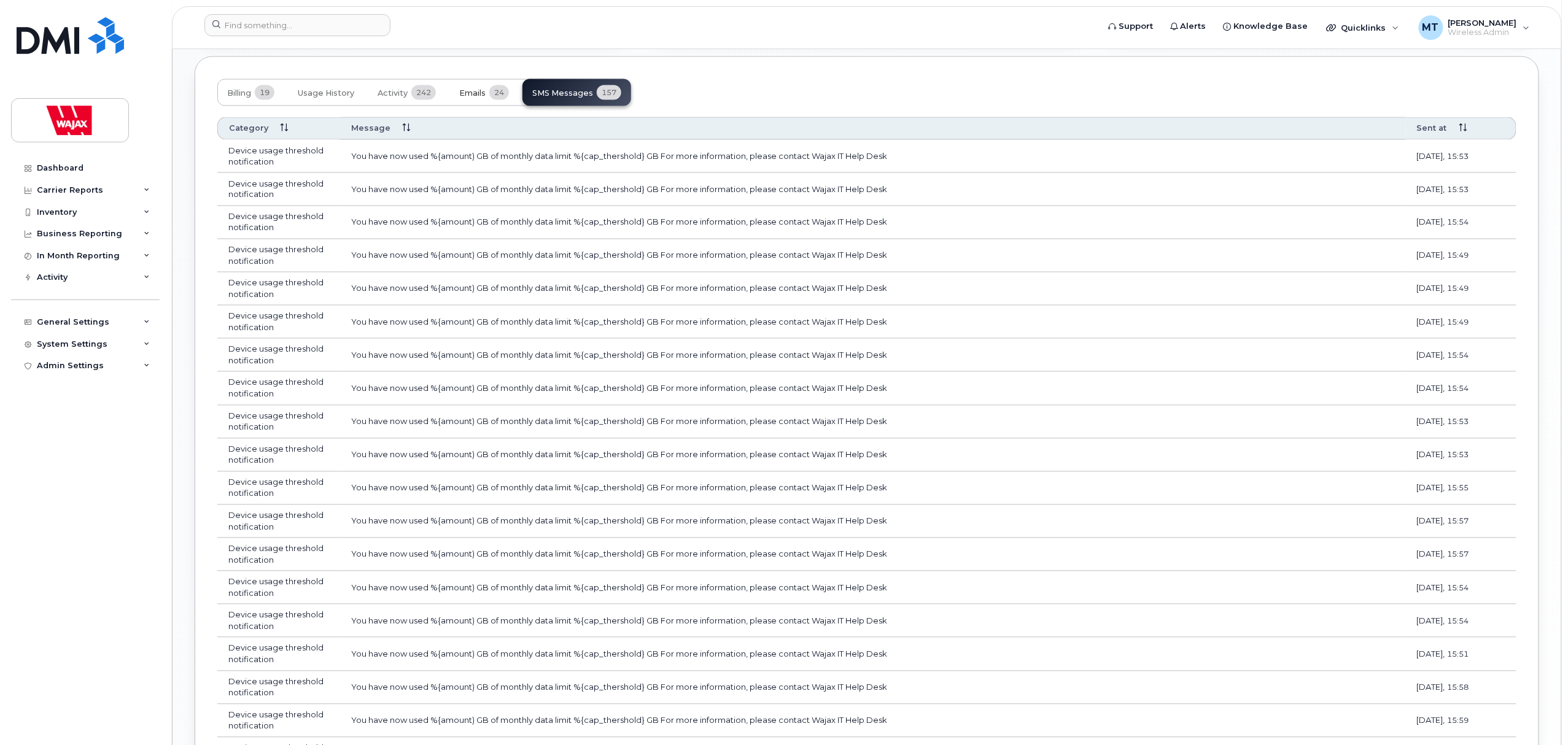
click at [499, 100] on span "24" at bounding box center [499, 93] width 20 height 15
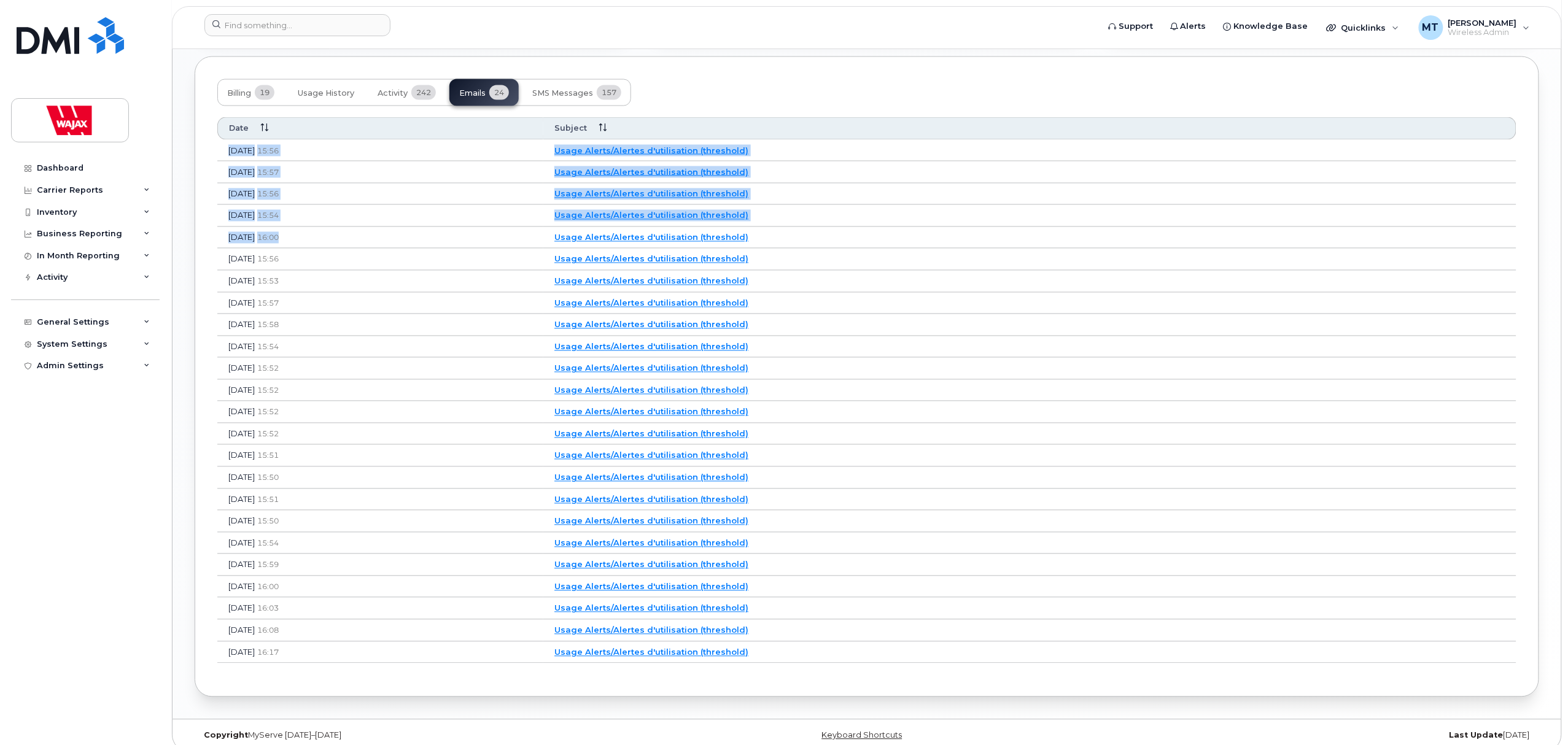
drag, startPoint x: 228, startPoint y: 153, endPoint x: 319, endPoint y: 240, distance: 125.9
click at [319, 240] on tbody "[DATE] 15:56 Usage Alerts/Alertes d'utilisation (threshold) [DATE] 15:57 Usage …" at bounding box center [867, 402] width 1299 height 524
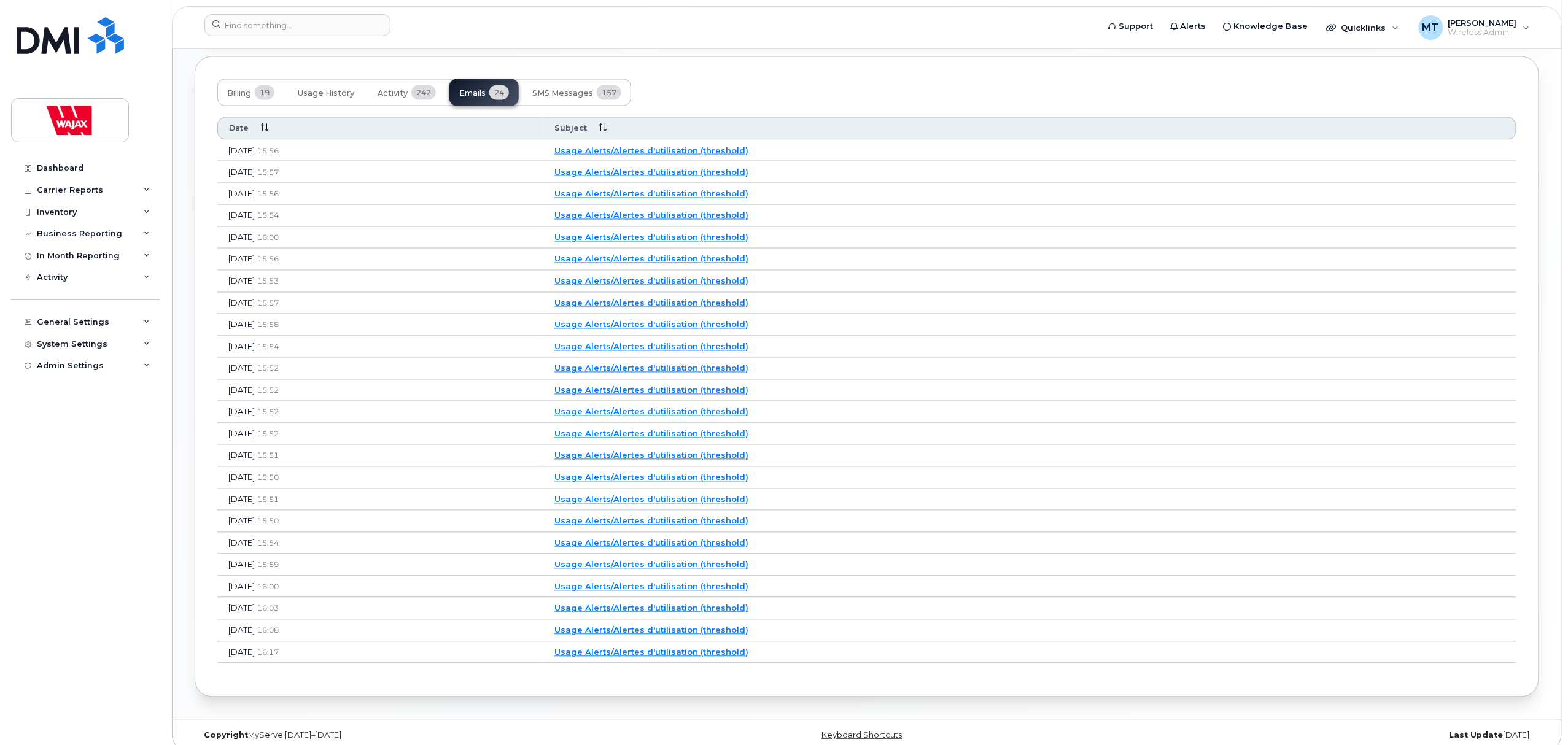
click at [683, 240] on link "Usage Alerts/Alertes d'utilisation (threshold)" at bounding box center [651, 237] width 194 height 10
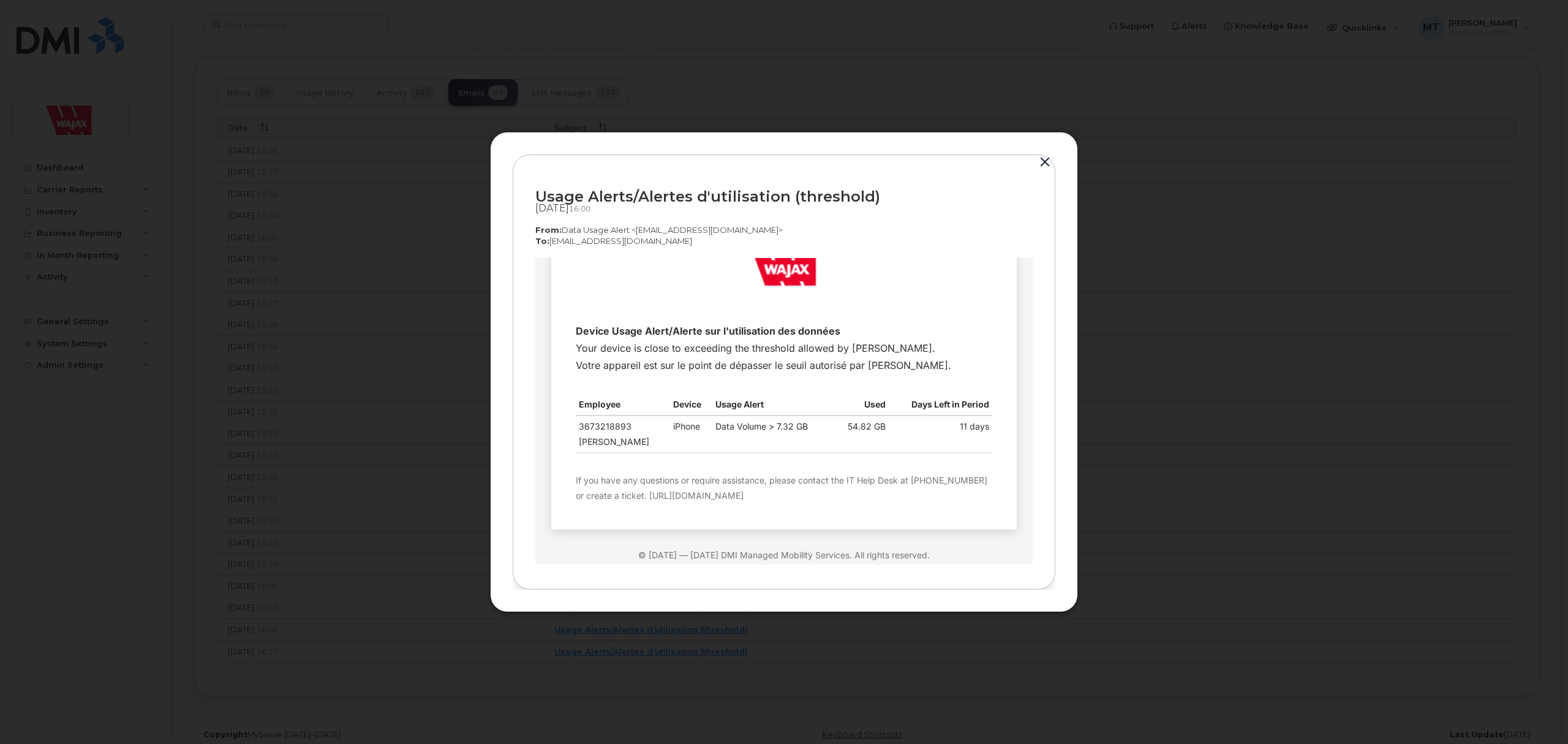
scroll to position [79, 0]
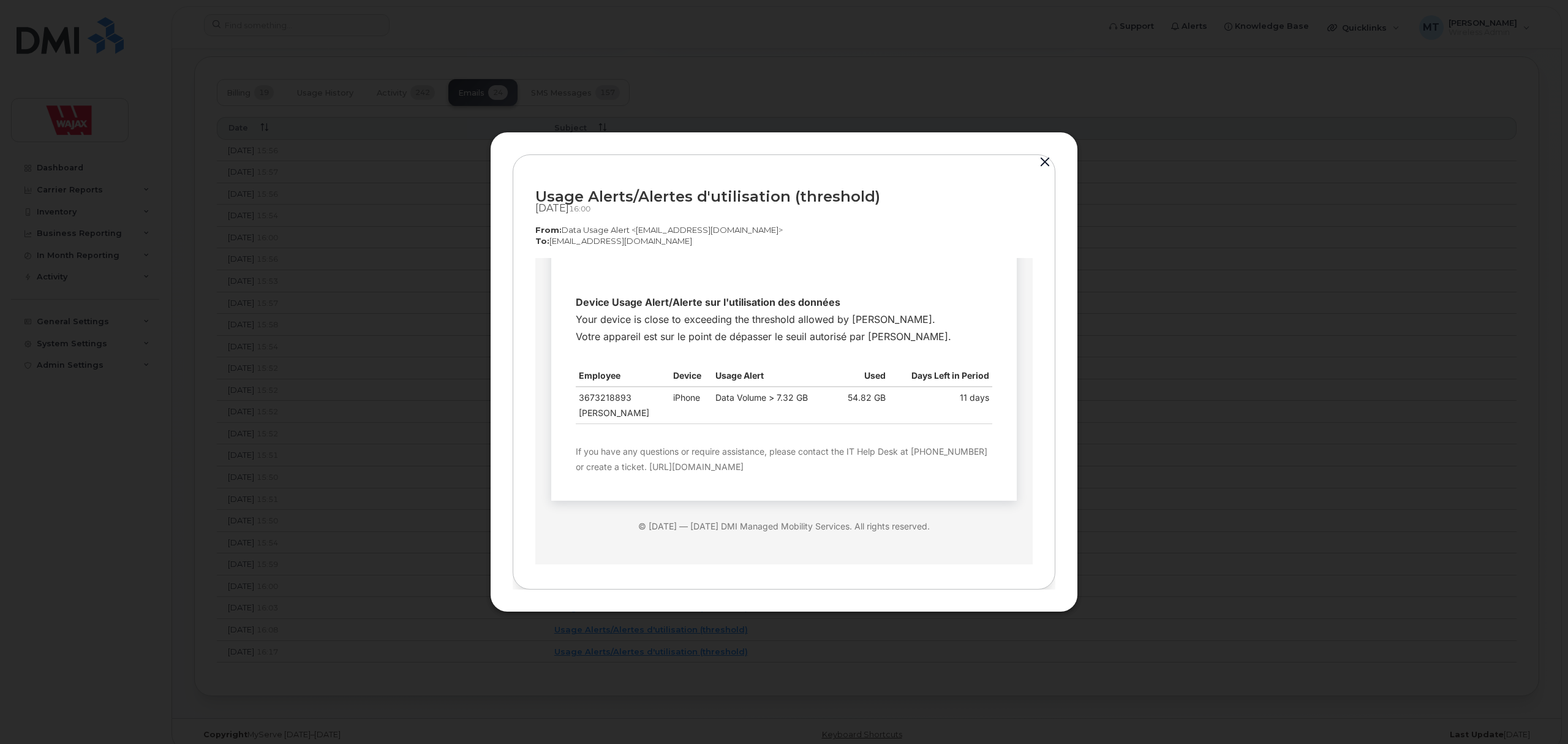
click at [374, 423] on div at bounding box center [784, 372] width 1568 height 744
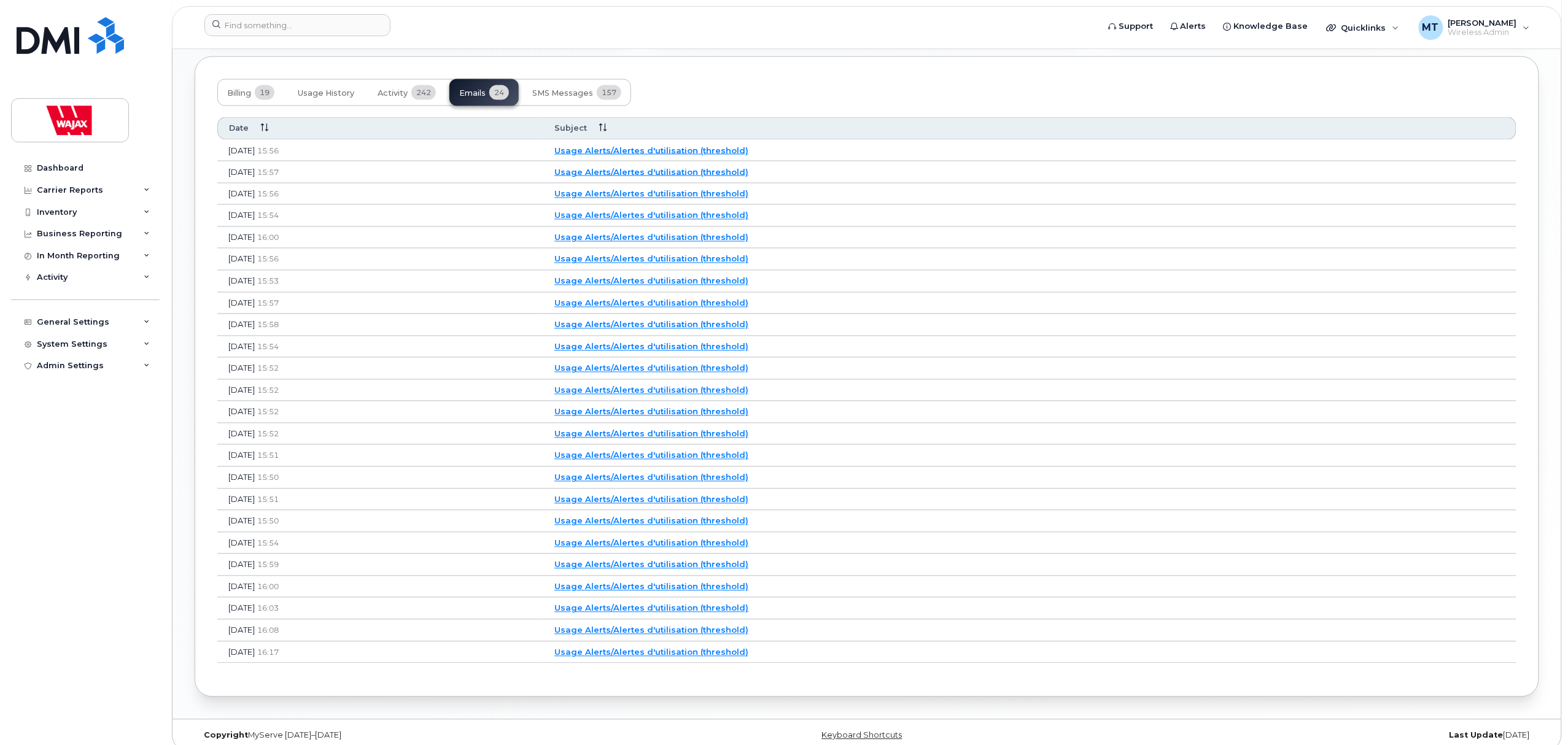
click at [690, 220] on link "Usage Alerts/Alertes d'utilisation (threshold)" at bounding box center [651, 215] width 194 height 10
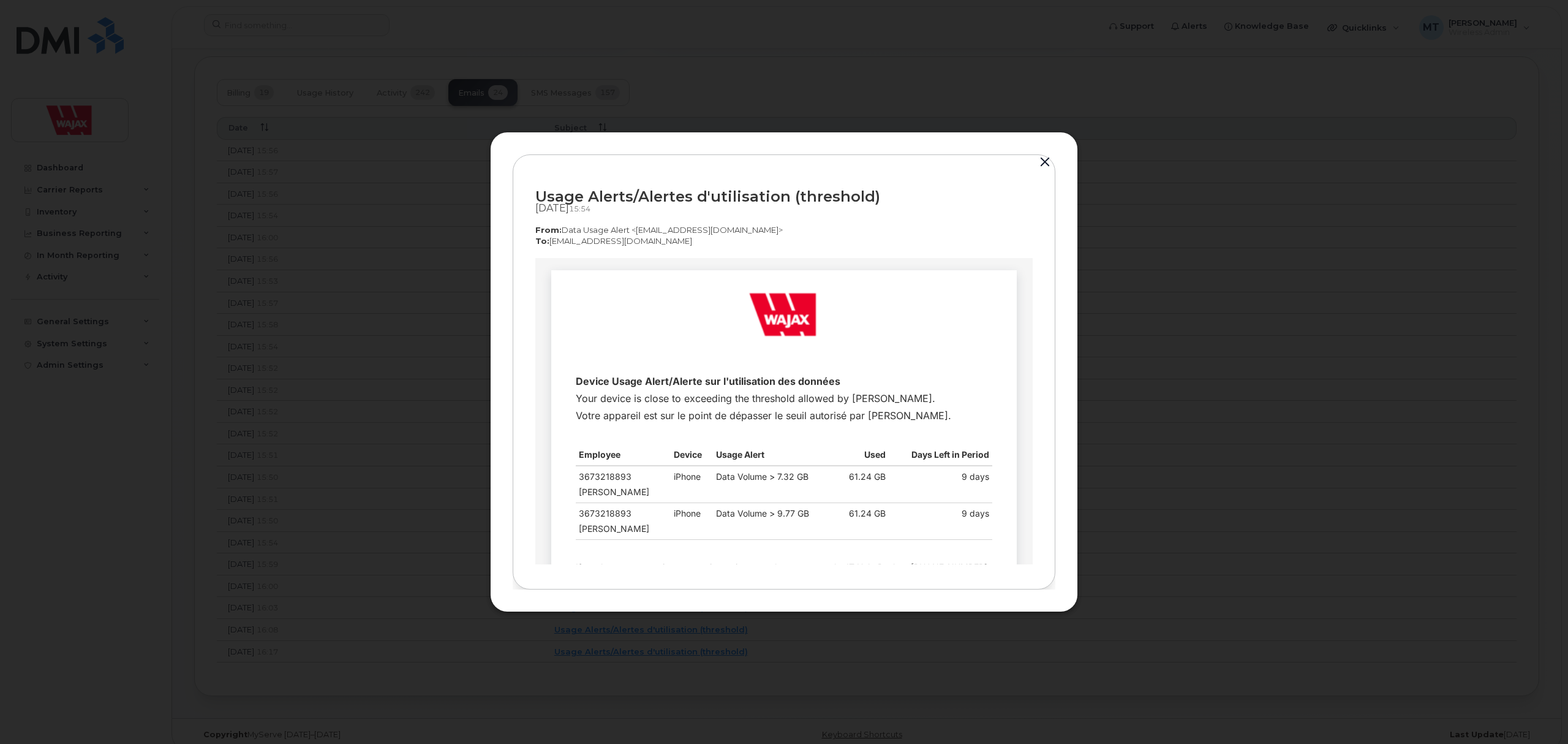
scroll to position [0, 0]
click at [435, 423] on div at bounding box center [784, 372] width 1568 height 744
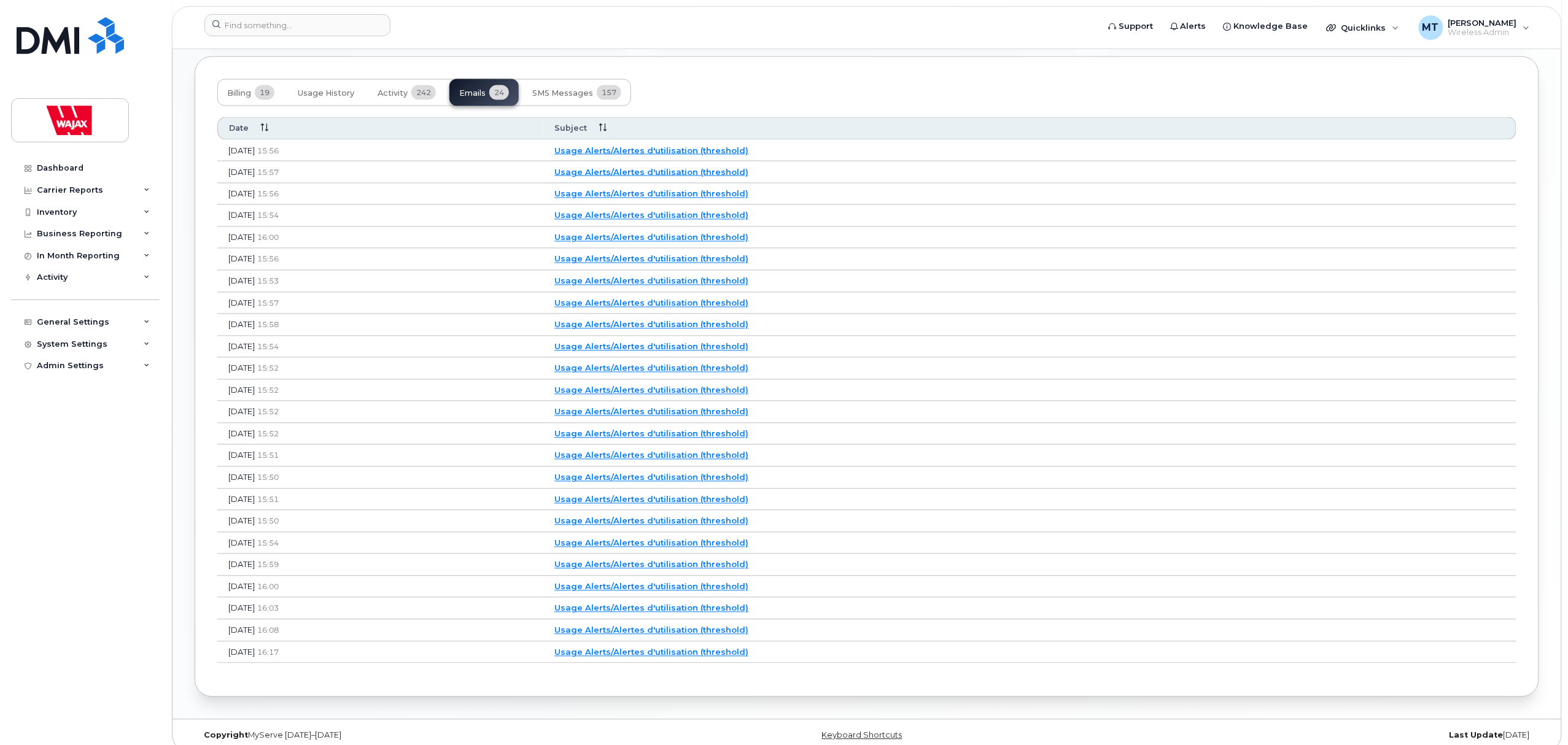
click at [673, 192] on td "Usage Alerts/Alertes d'utilisation (threshold)" at bounding box center [1030, 195] width 973 height 22
click at [673, 197] on link "Usage Alerts/Alertes d'utilisation (threshold)" at bounding box center [651, 194] width 194 height 10
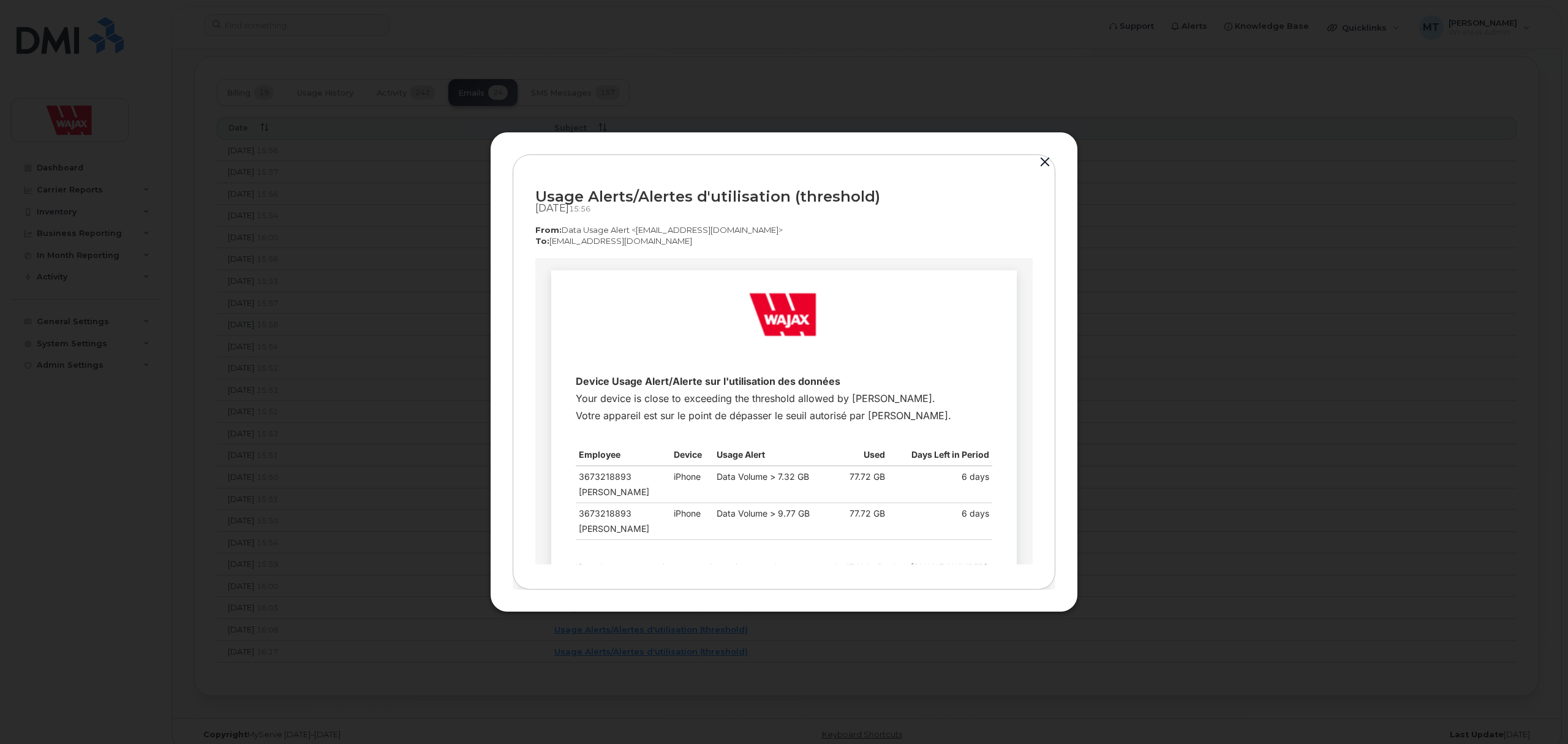
click at [459, 346] on div at bounding box center [784, 372] width 1568 height 744
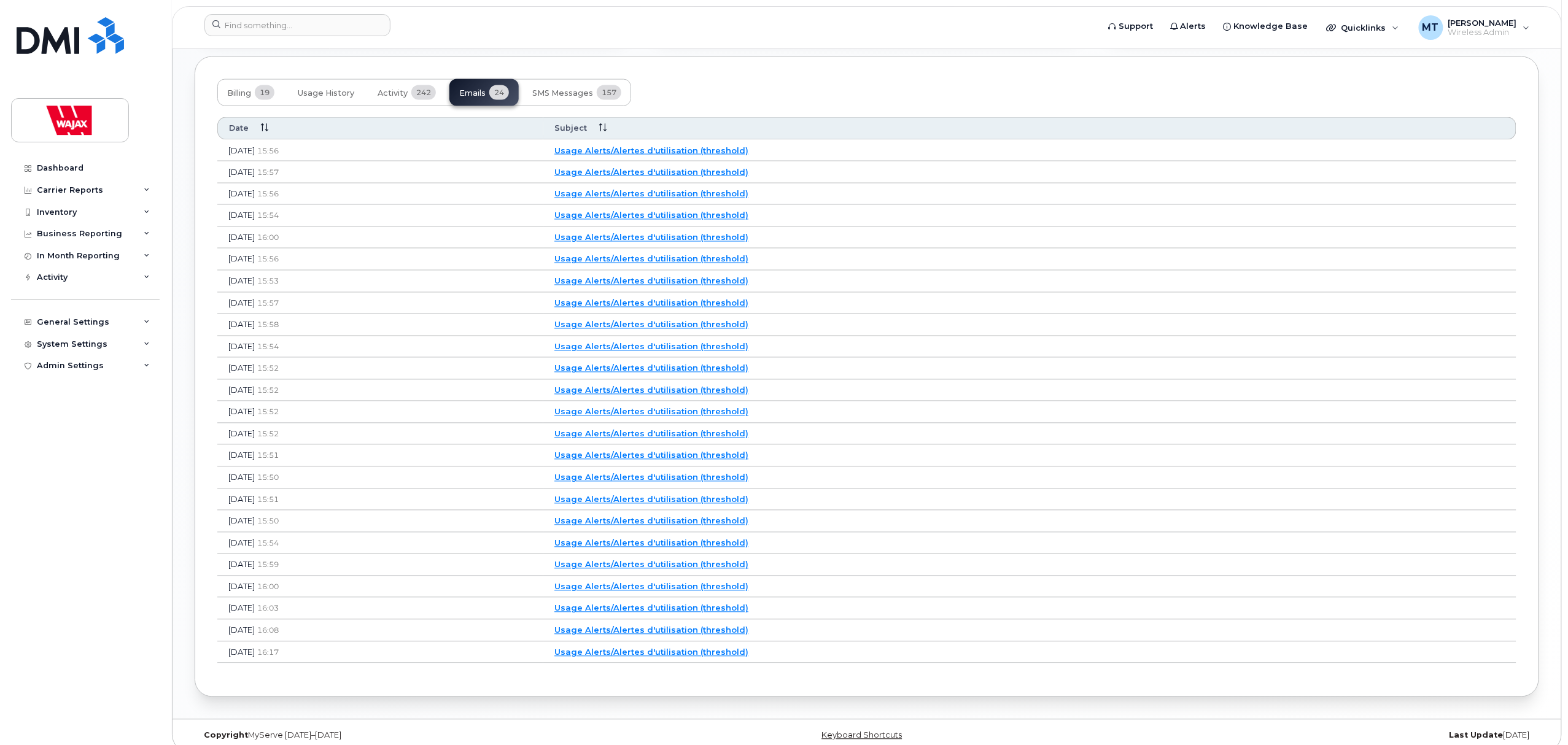
click at [706, 170] on td "Usage Alerts/Alertes d'utilisation (threshold)" at bounding box center [1030, 172] width 973 height 22
click at [706, 175] on link "Usage Alerts/Alertes d'utilisation (threshold)" at bounding box center [651, 172] width 194 height 10
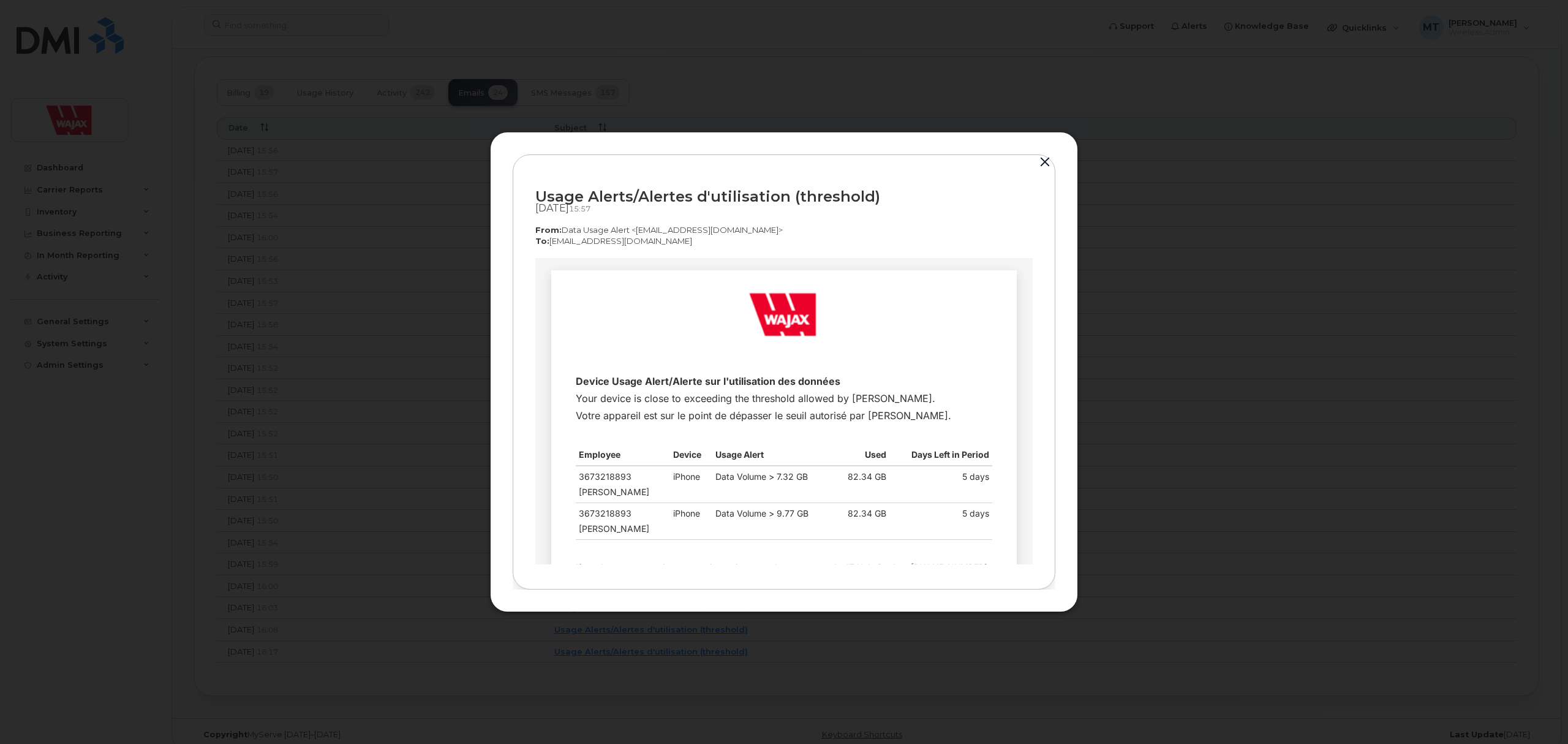
click at [368, 351] on div at bounding box center [784, 372] width 1568 height 744
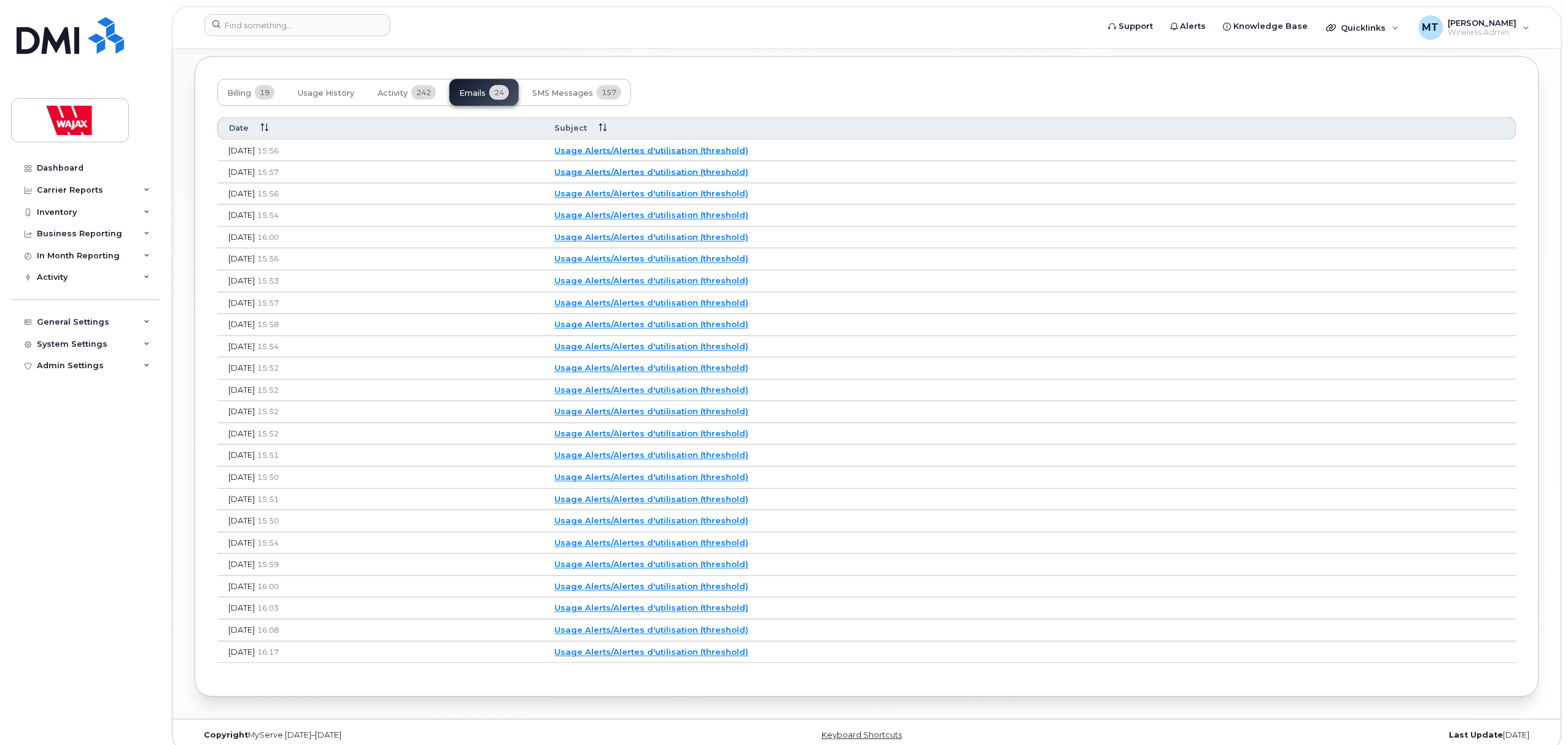
click at [706, 155] on link "Usage Alerts/Alertes d'utilisation (threshold)" at bounding box center [651, 150] width 194 height 10
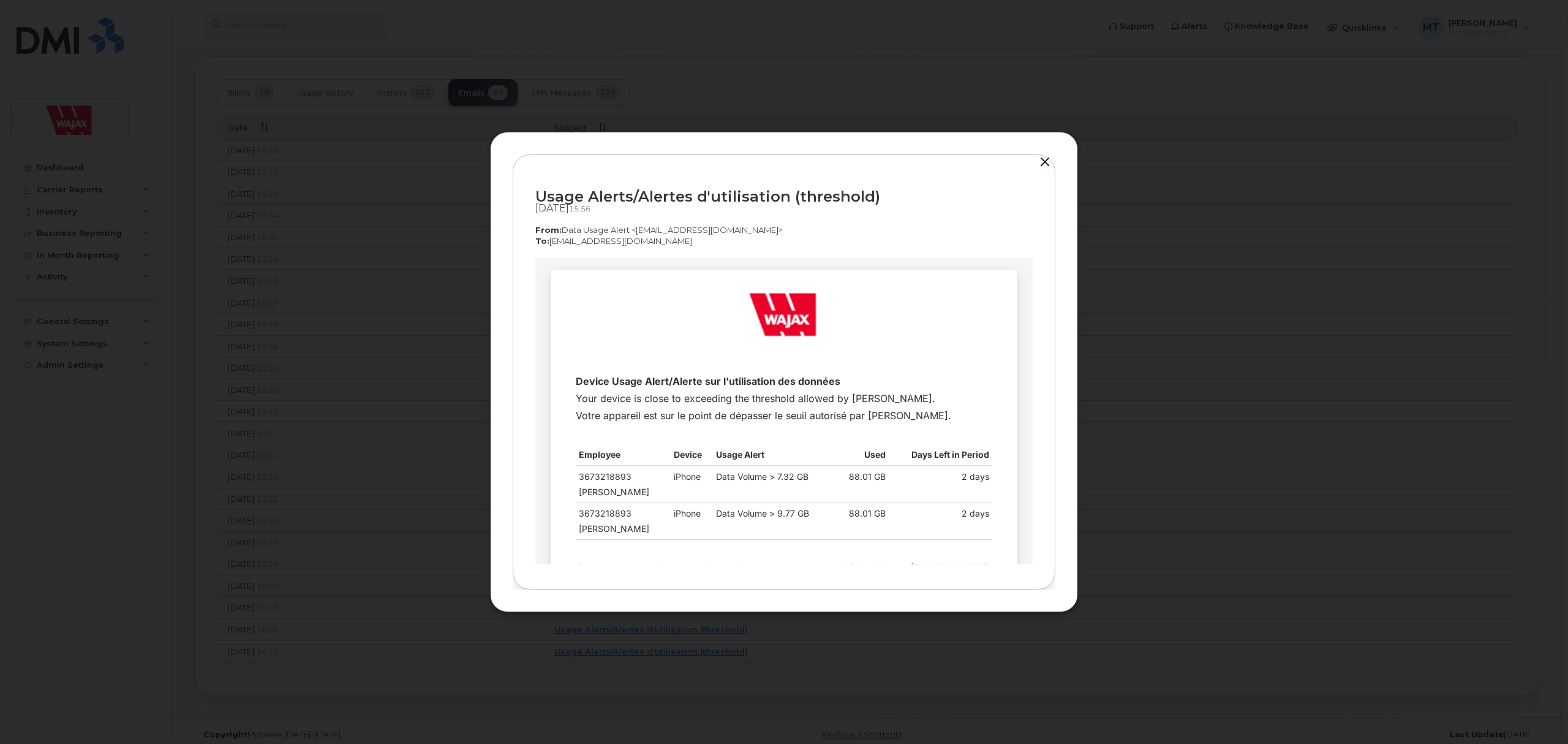
click at [374, 341] on div at bounding box center [784, 372] width 1568 height 744
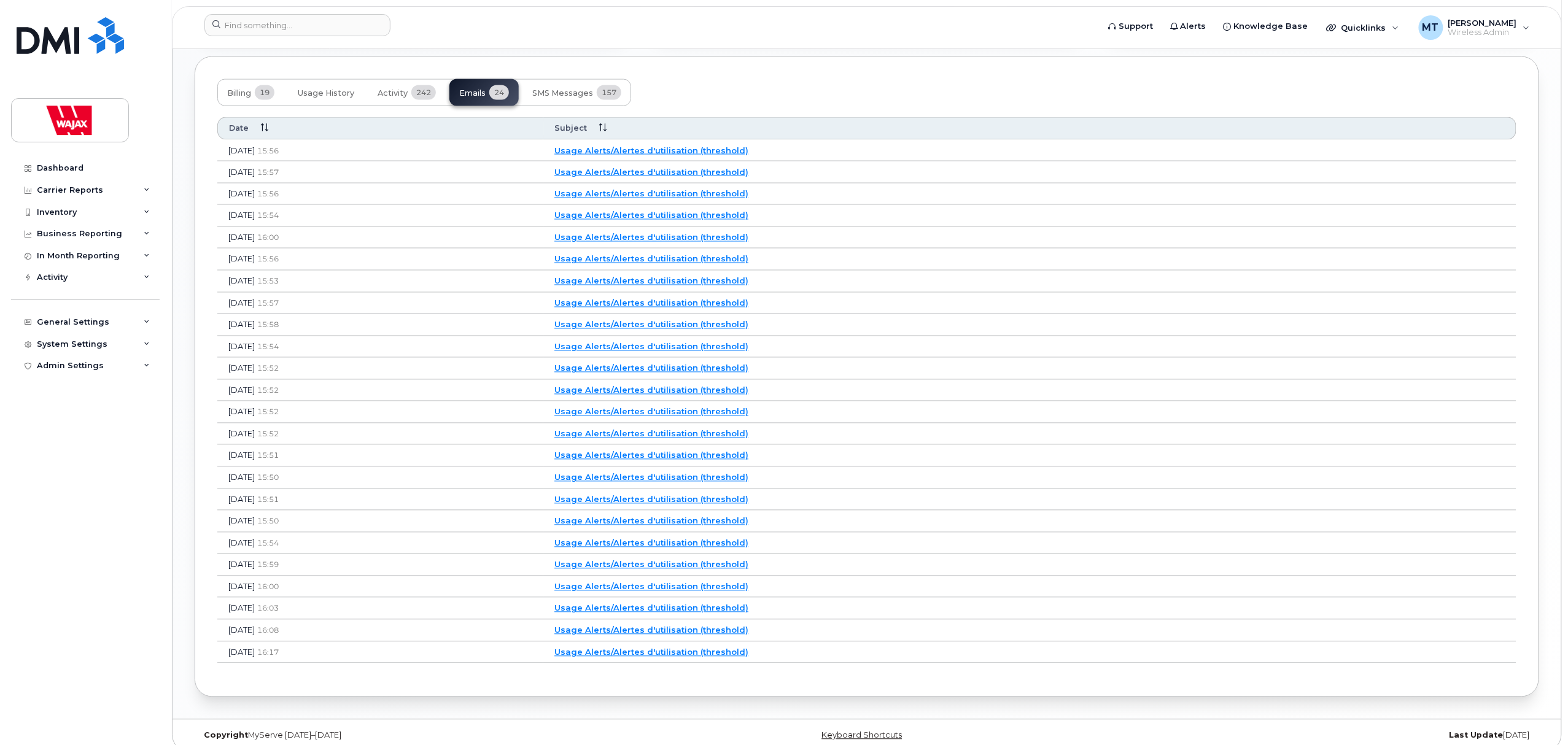
click at [693, 155] on link "Usage Alerts/Alertes d'utilisation (threshold)" at bounding box center [651, 150] width 194 height 10
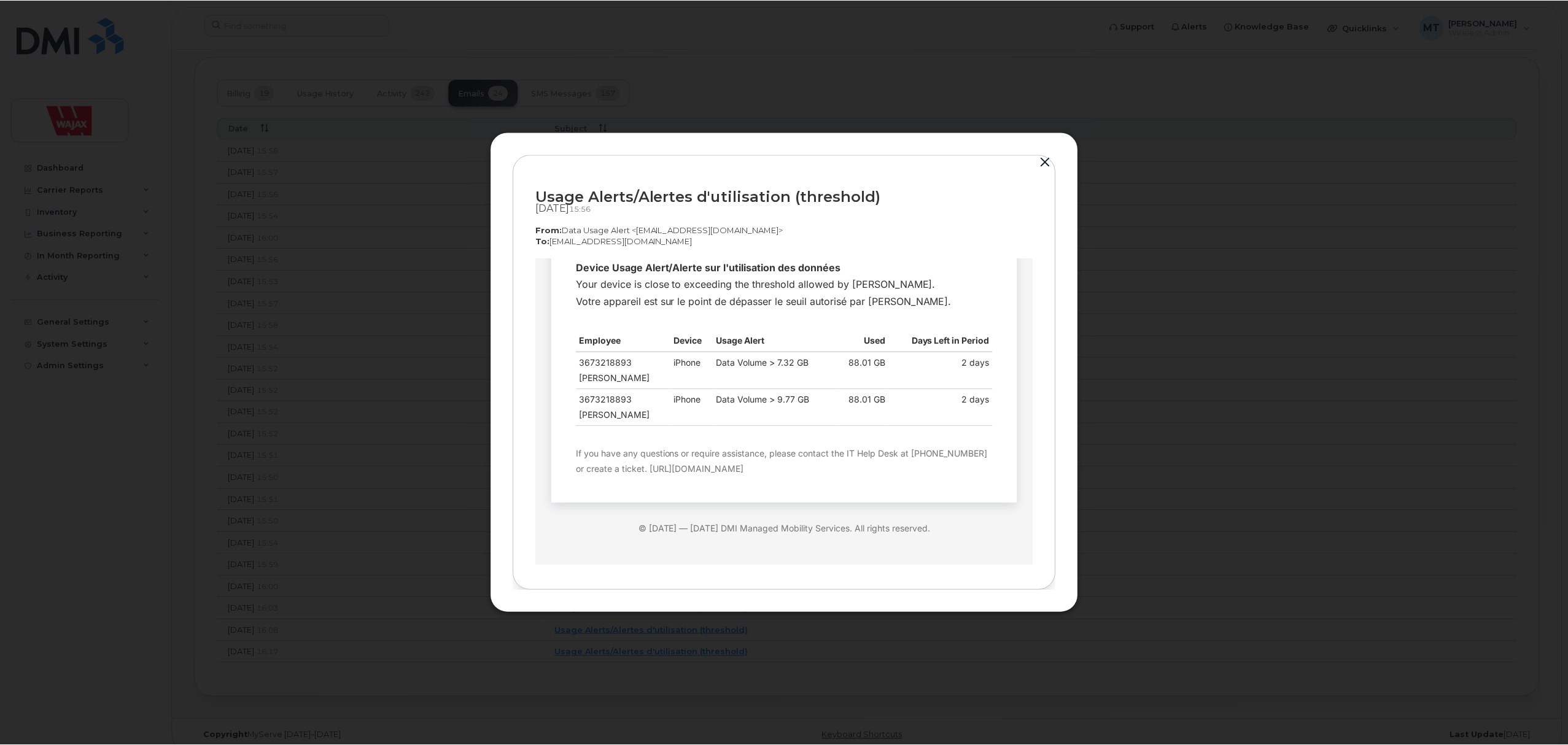
scroll to position [116, 0]
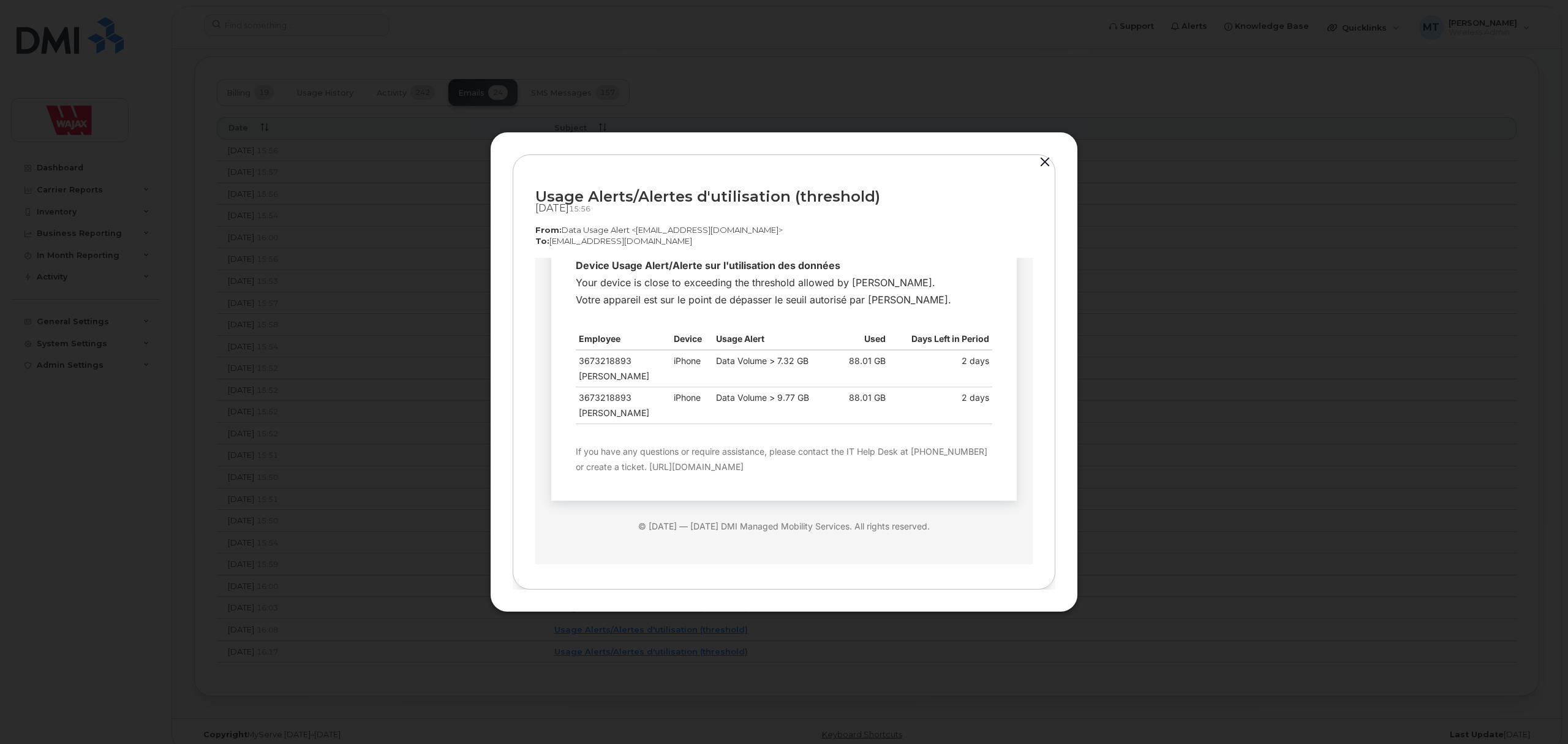
click at [393, 549] on div at bounding box center [784, 372] width 1568 height 744
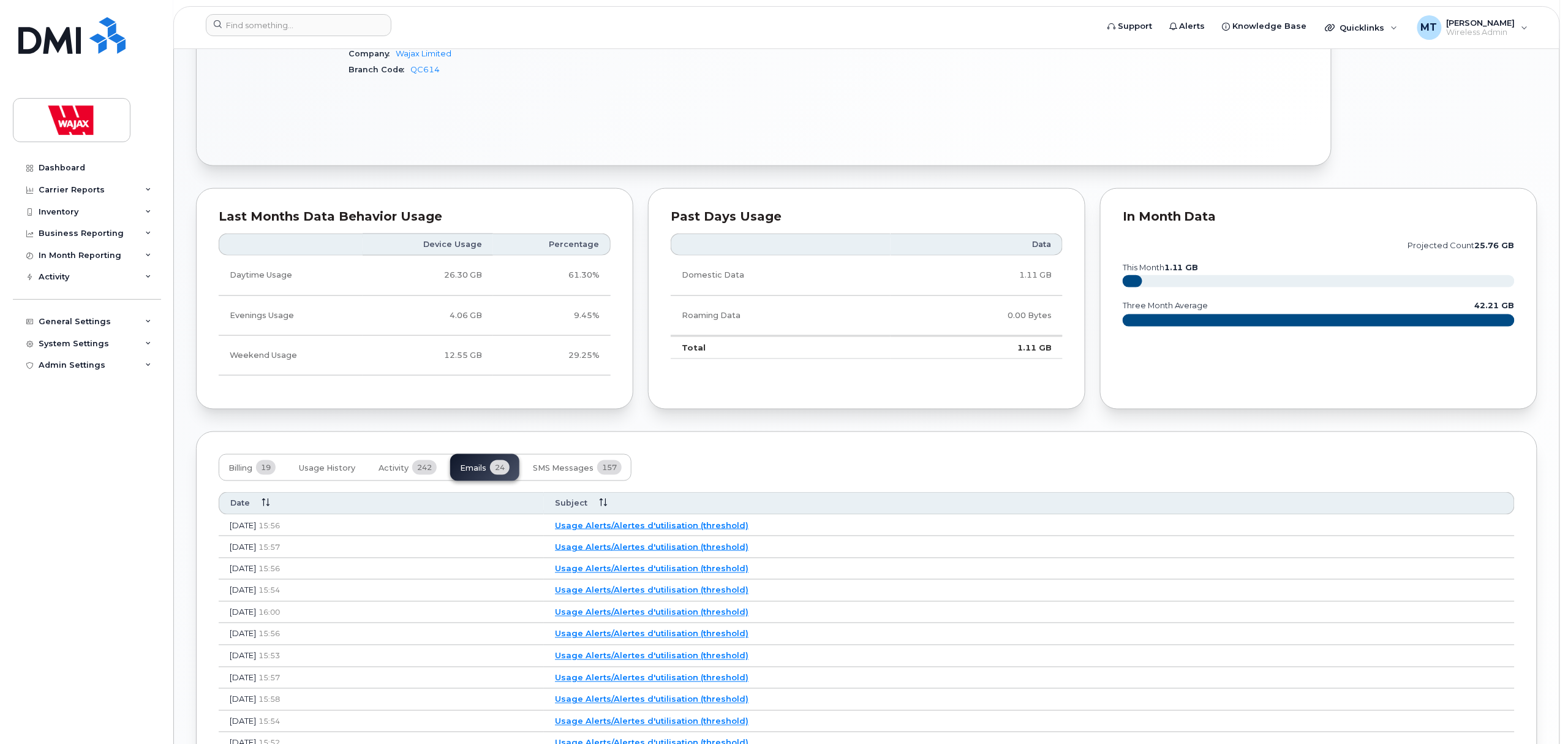
scroll to position [653, 0]
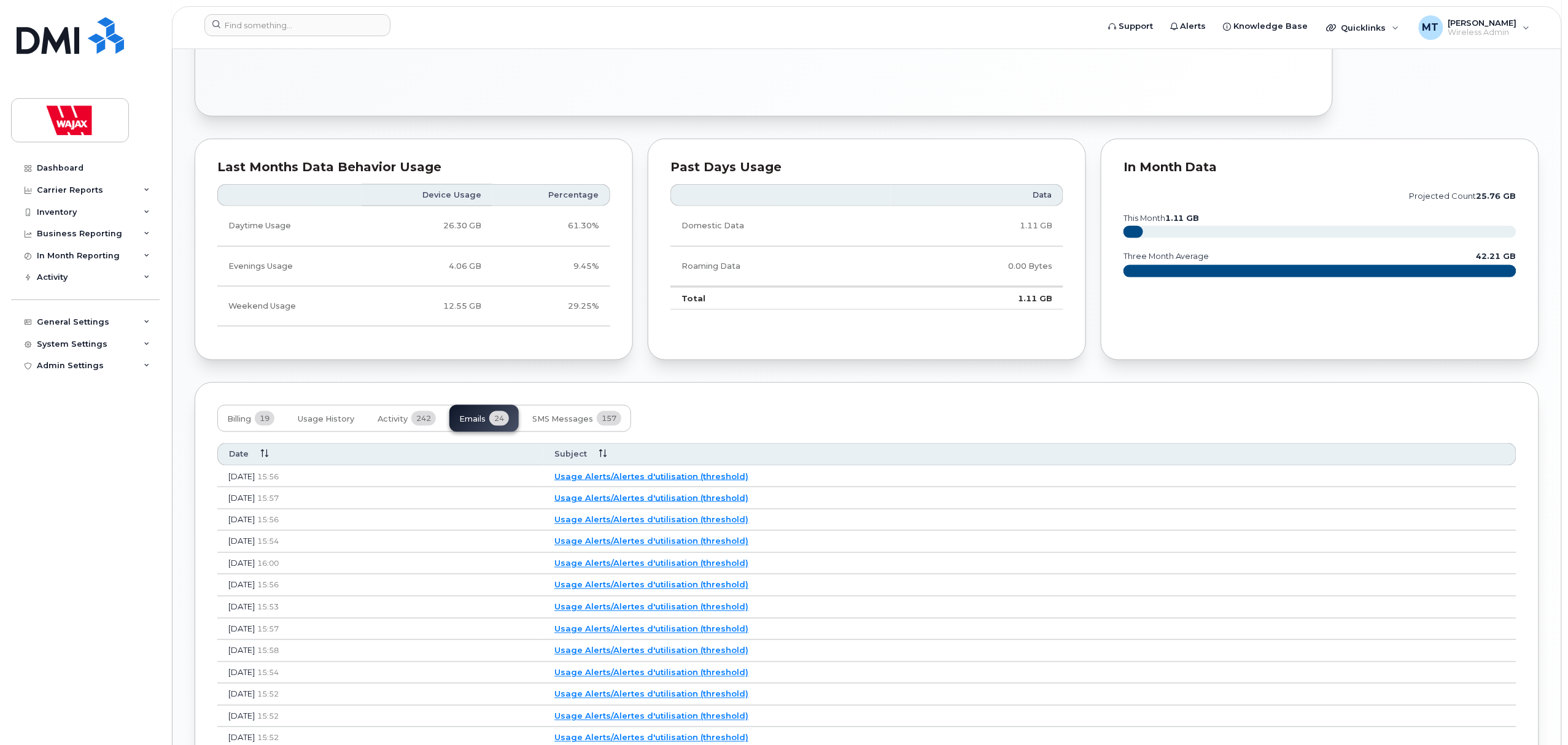
click at [704, 478] on link "Usage Alerts/Alertes d'utilisation (threshold)" at bounding box center [651, 476] width 194 height 10
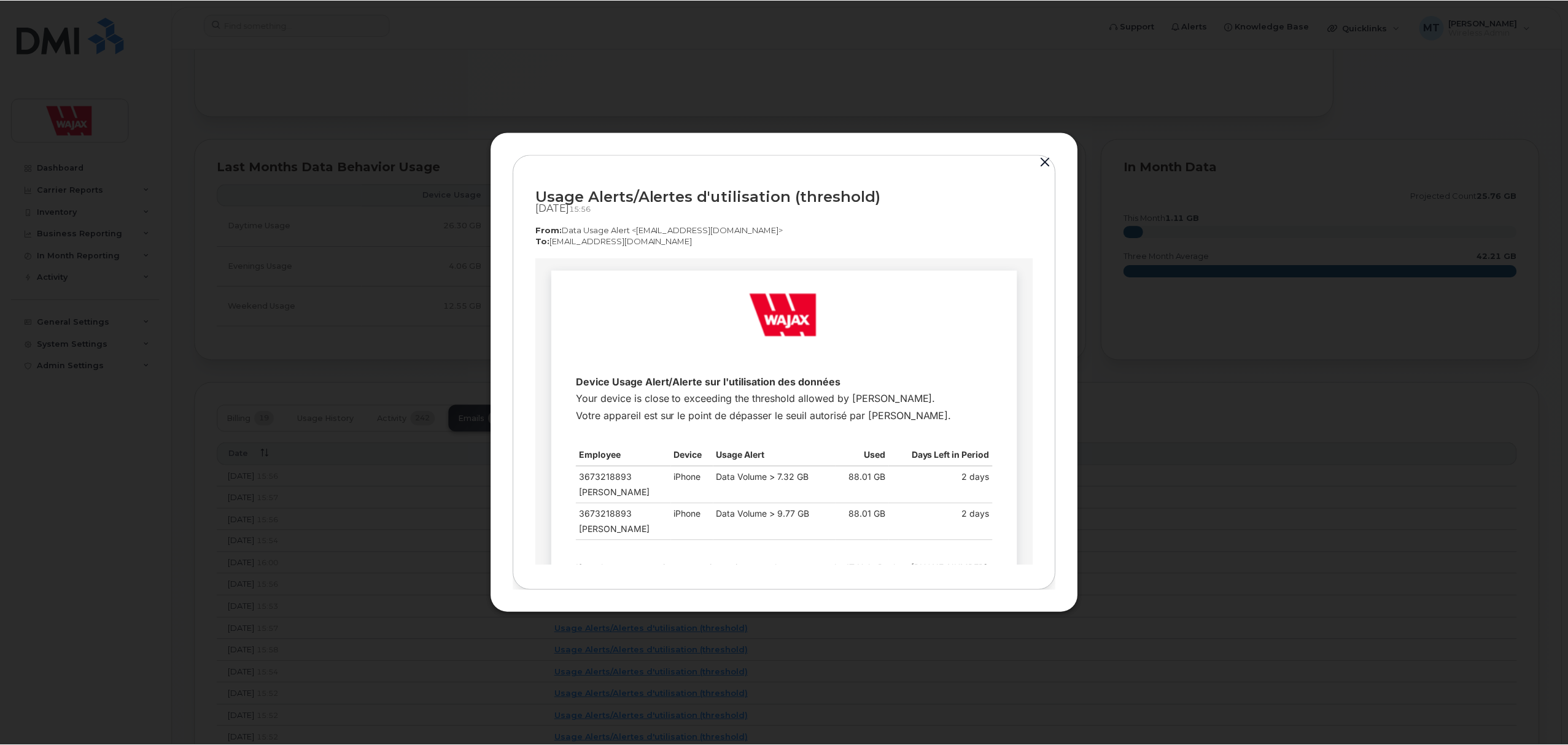
scroll to position [0, 0]
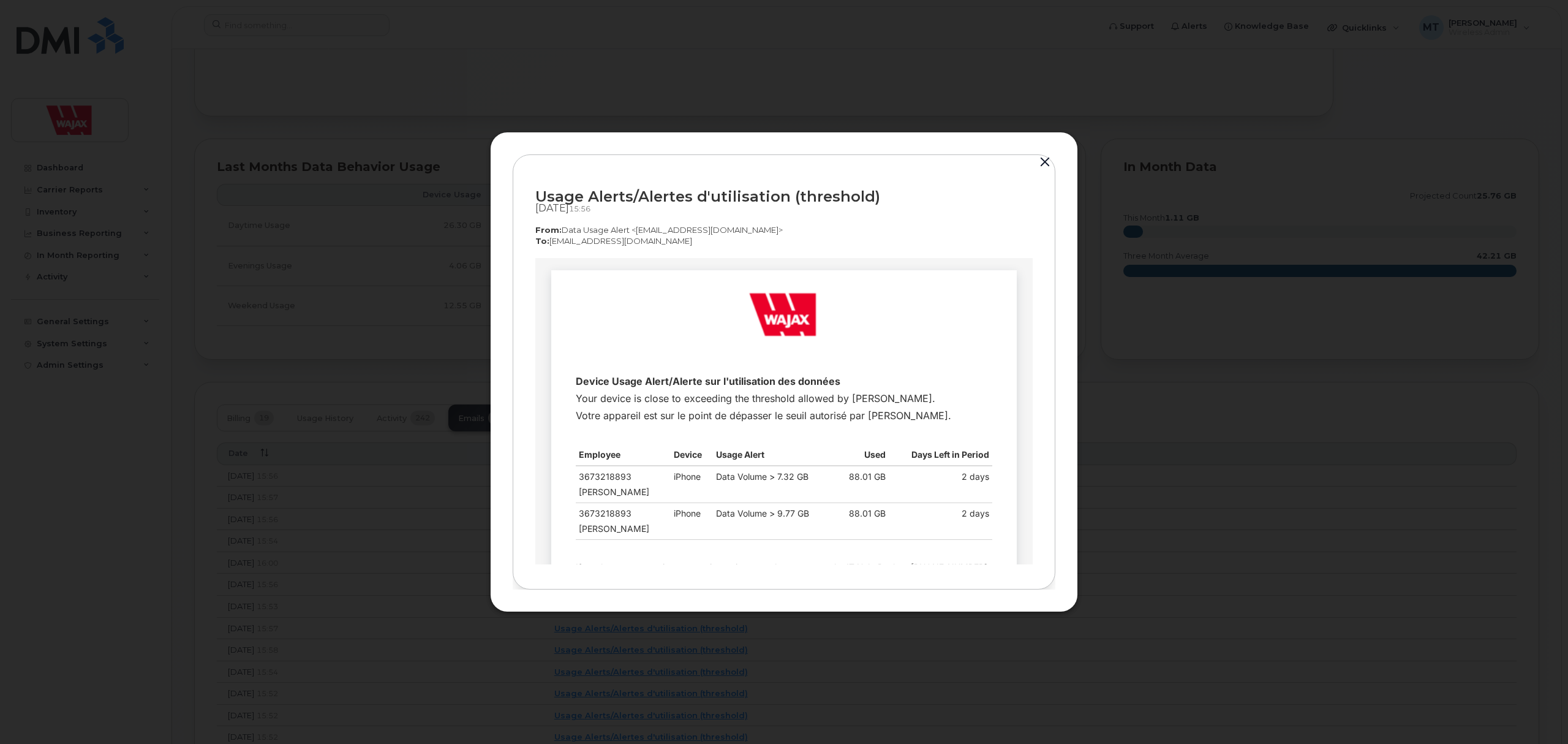
click at [337, 346] on div at bounding box center [784, 372] width 1568 height 744
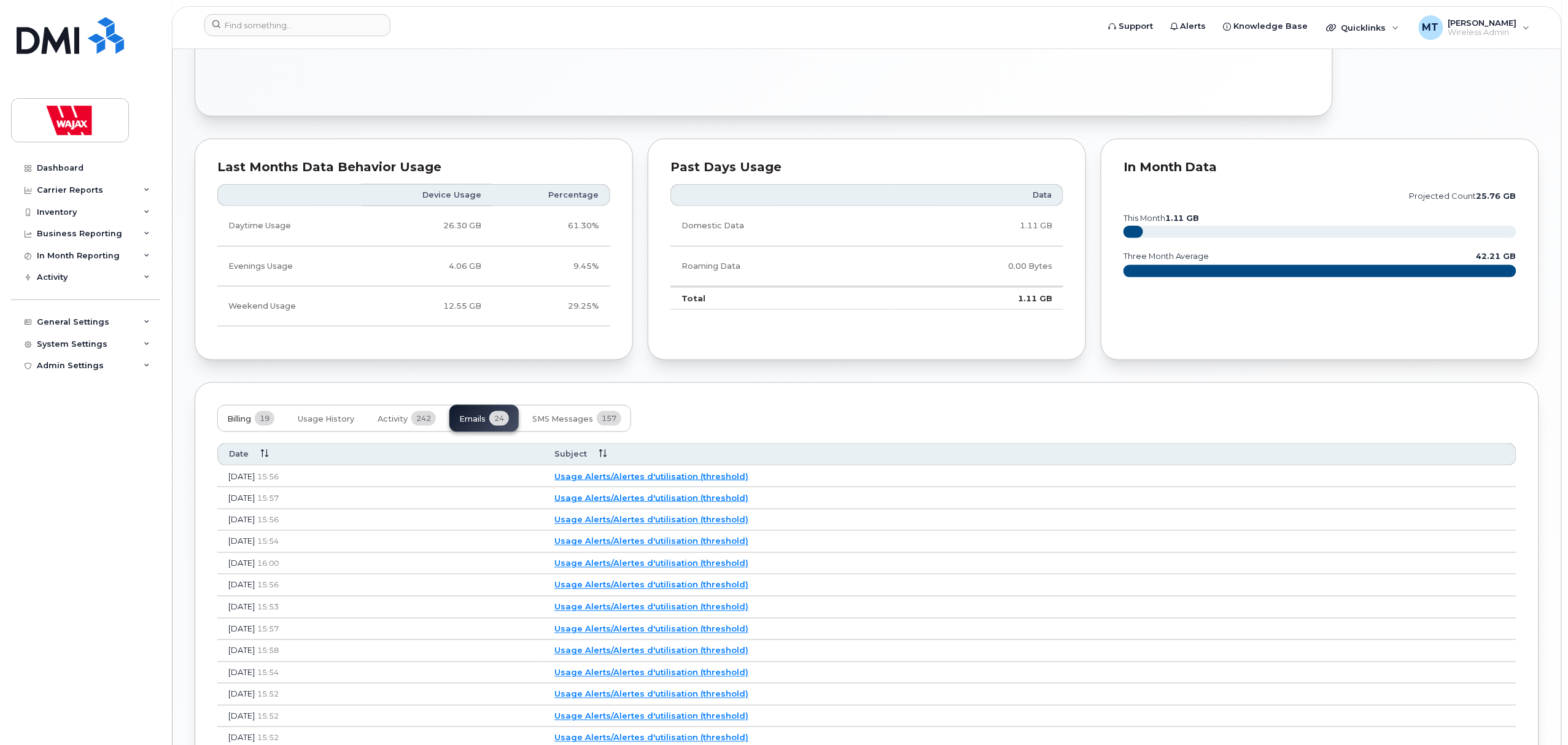
click at [251, 424] on span "Billing" at bounding box center [239, 419] width 24 height 10
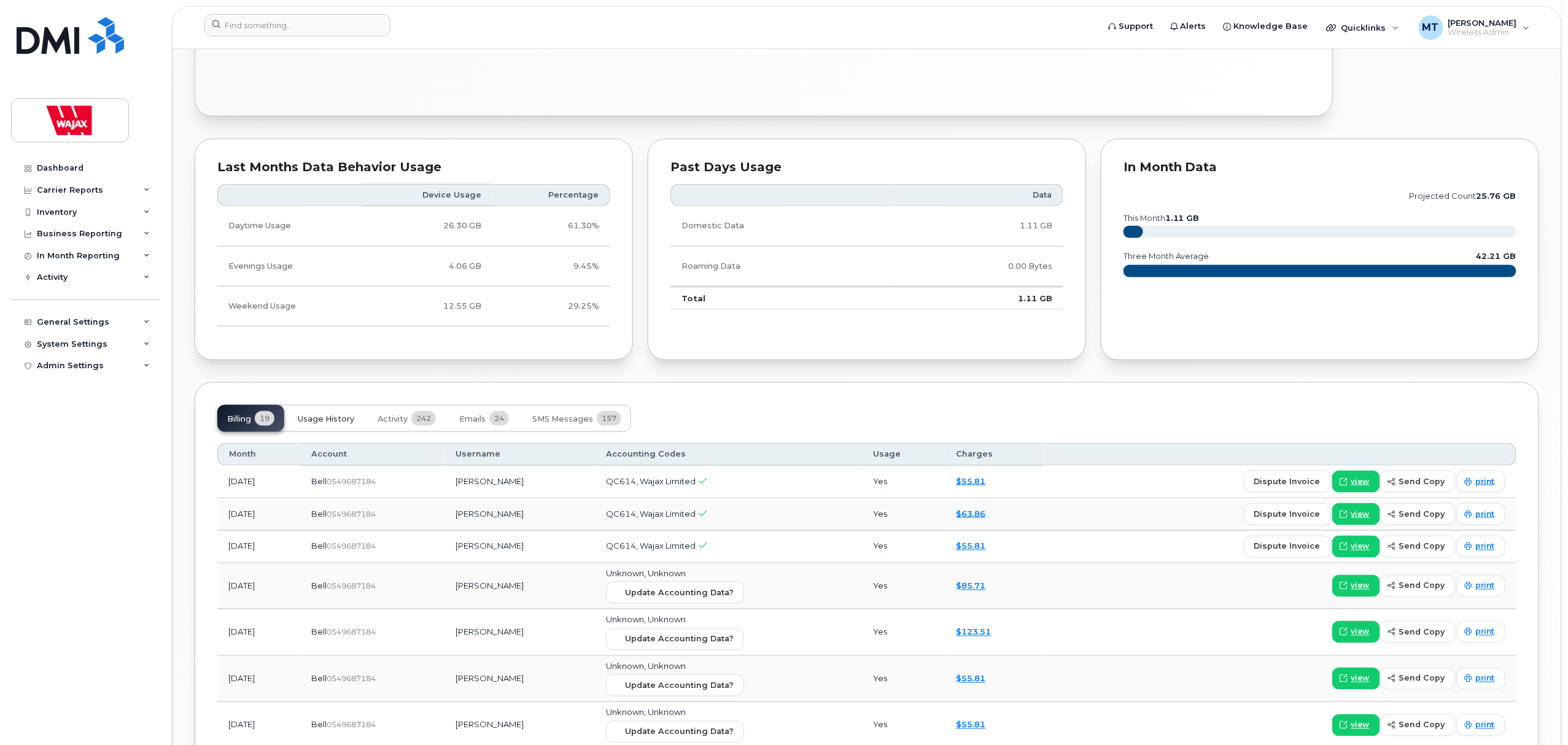
click at [324, 424] on span "Usage History" at bounding box center [326, 419] width 57 height 10
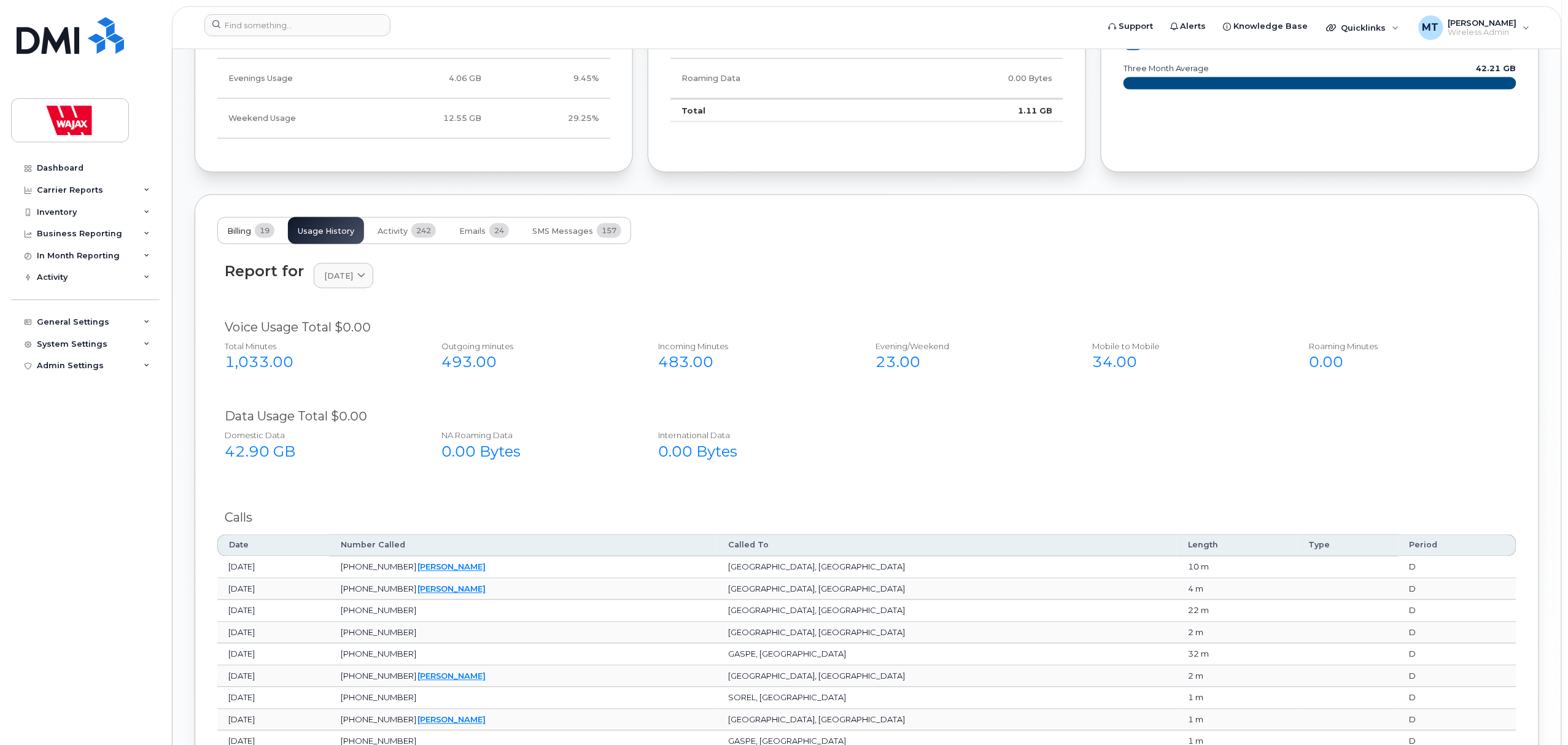
scroll to position [981, 0]
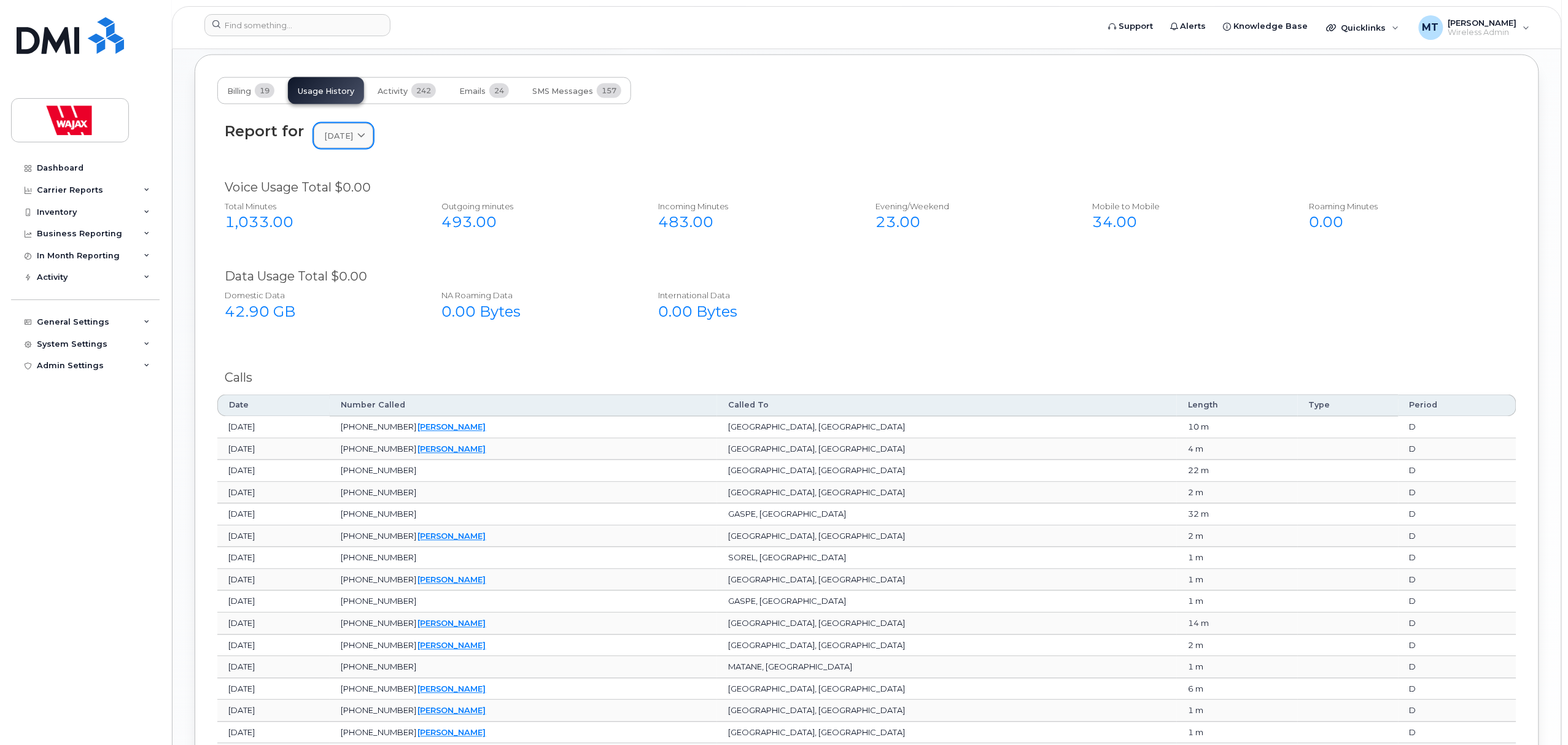
click at [353, 135] on span "[DATE]" at bounding box center [339, 136] width 29 height 11
click at [754, 149] on div "Report for [DATE] [DATE] August July June May April March February January [DAT…" at bounding box center [866, 136] width 1284 height 26
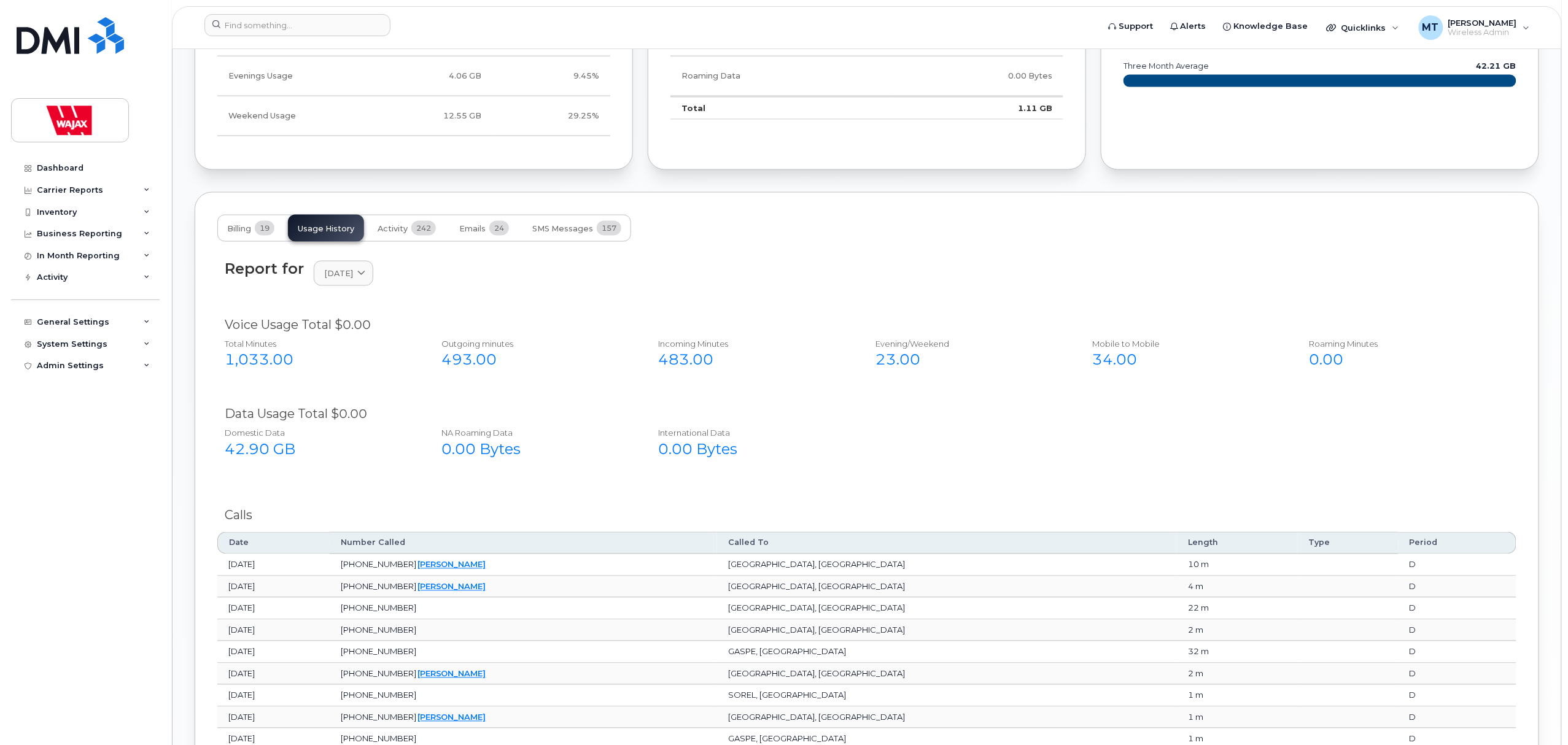
scroll to position [818, 0]
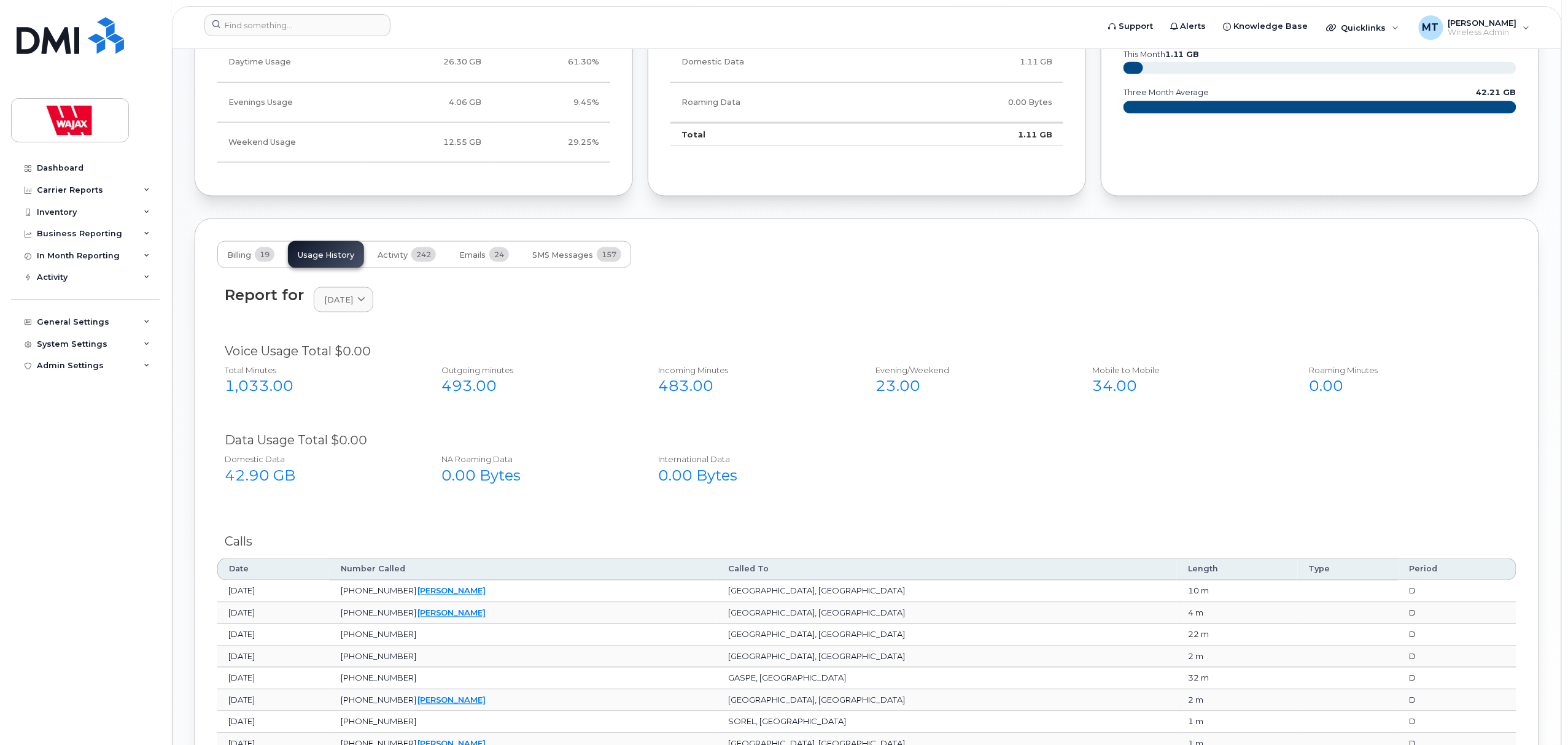
click at [355, 317] on div "Report for [DATE] [DATE] August July June May April March February January [DAT…" at bounding box center [867, 307] width 1299 height 56
click at [357, 312] on link "[DATE]" at bounding box center [343, 299] width 59 height 25
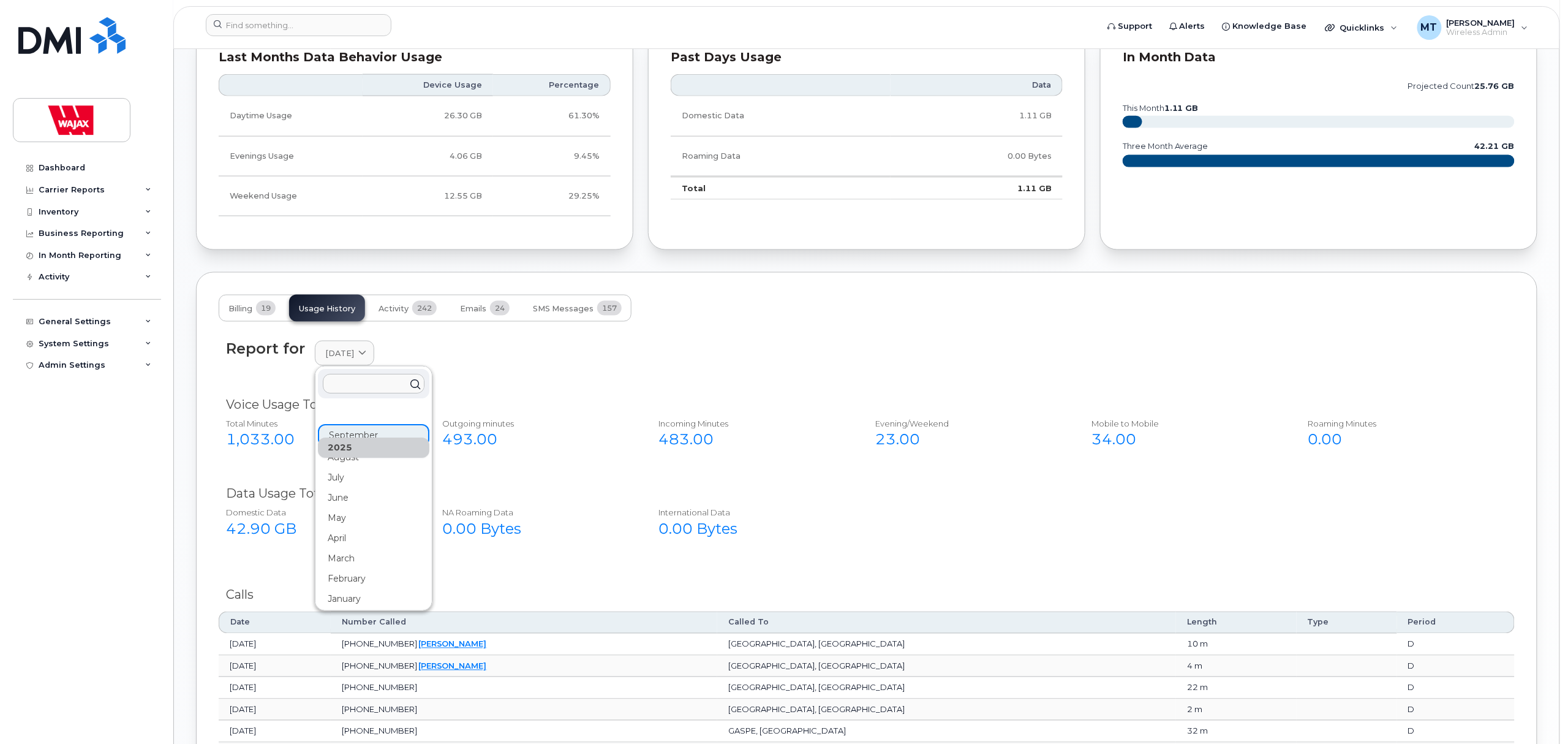
scroll to position [735, 0]
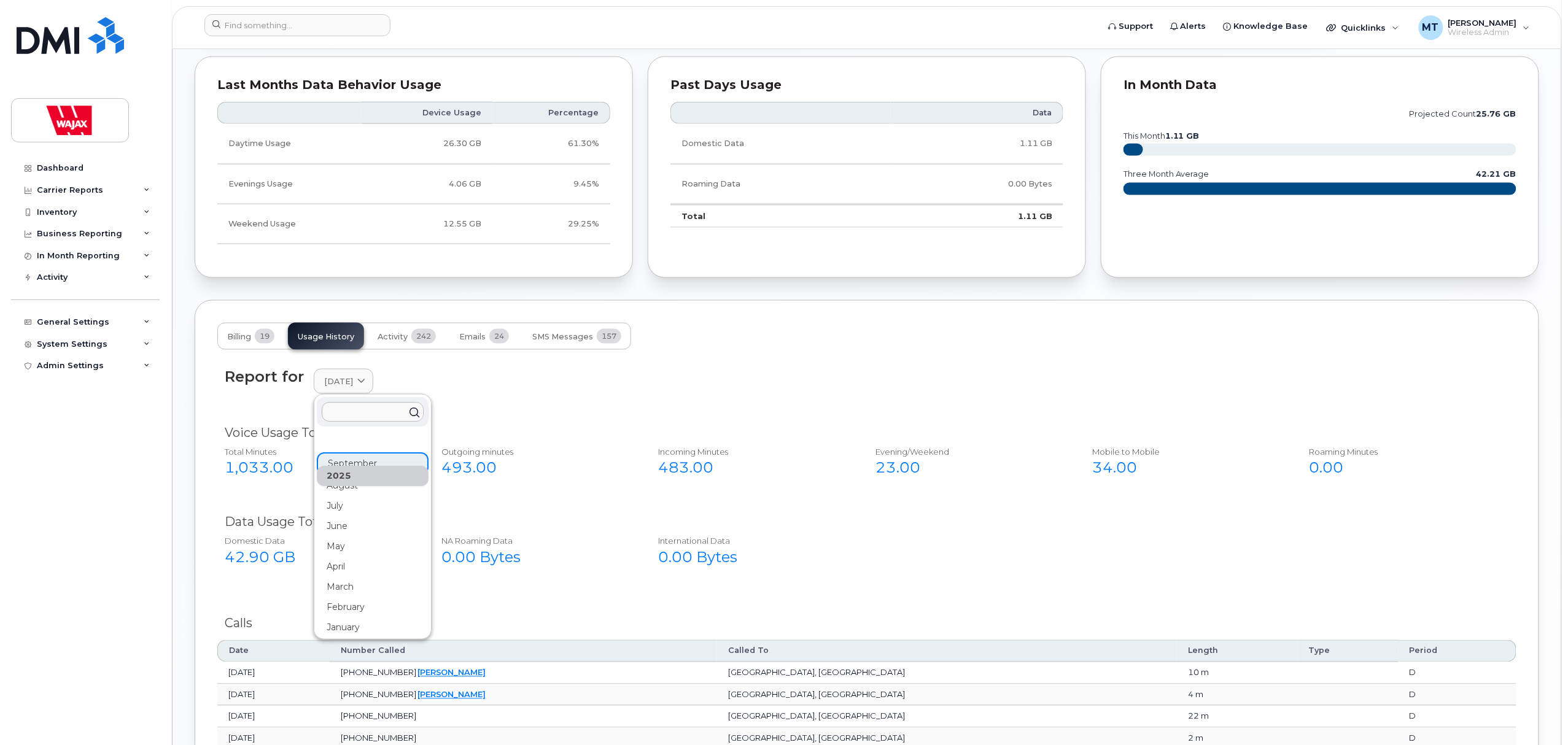
click at [354, 486] on div "2025" at bounding box center [372, 476] width 112 height 20
click at [351, 496] on div "August" at bounding box center [372, 486] width 112 height 20
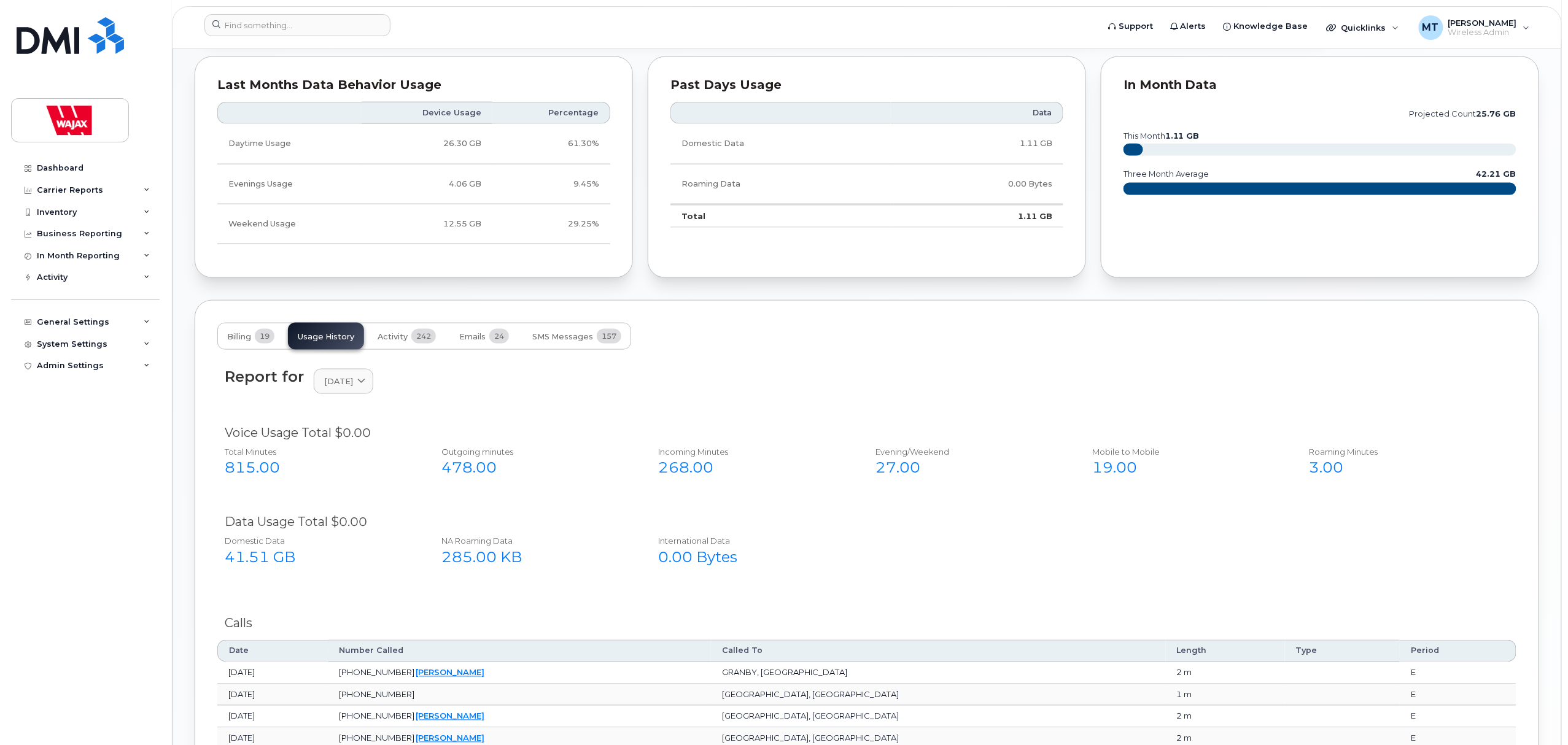
click at [374, 368] on div "Report for [DATE] [DATE] August July June May April March February January [DAT…" at bounding box center [867, 388] width 1299 height 56
click at [362, 394] on link "[DATE]" at bounding box center [343, 381] width 59 height 25
click at [356, 509] on div "July" at bounding box center [372, 506] width 112 height 20
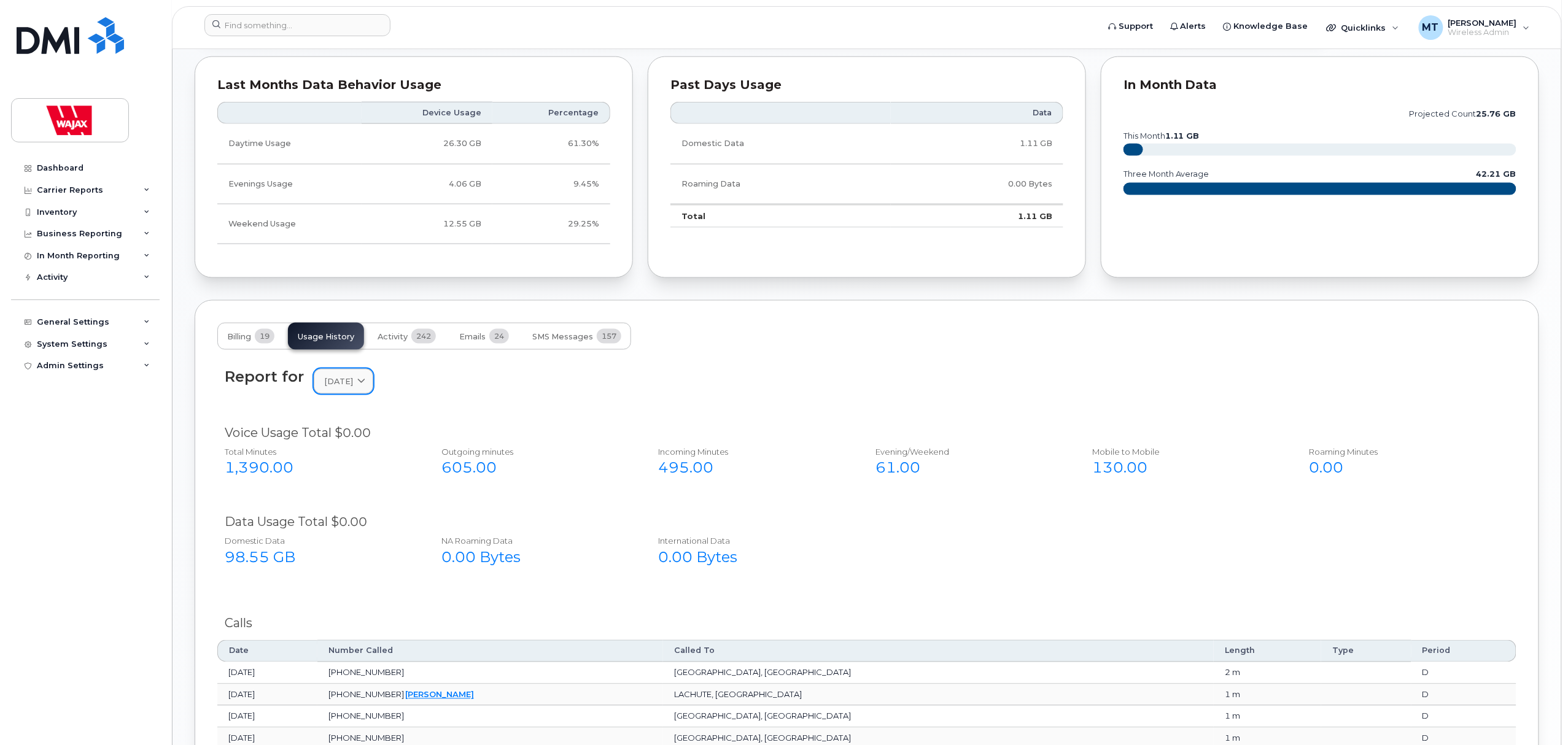
click at [373, 374] on link "[DATE]" at bounding box center [343, 381] width 59 height 25
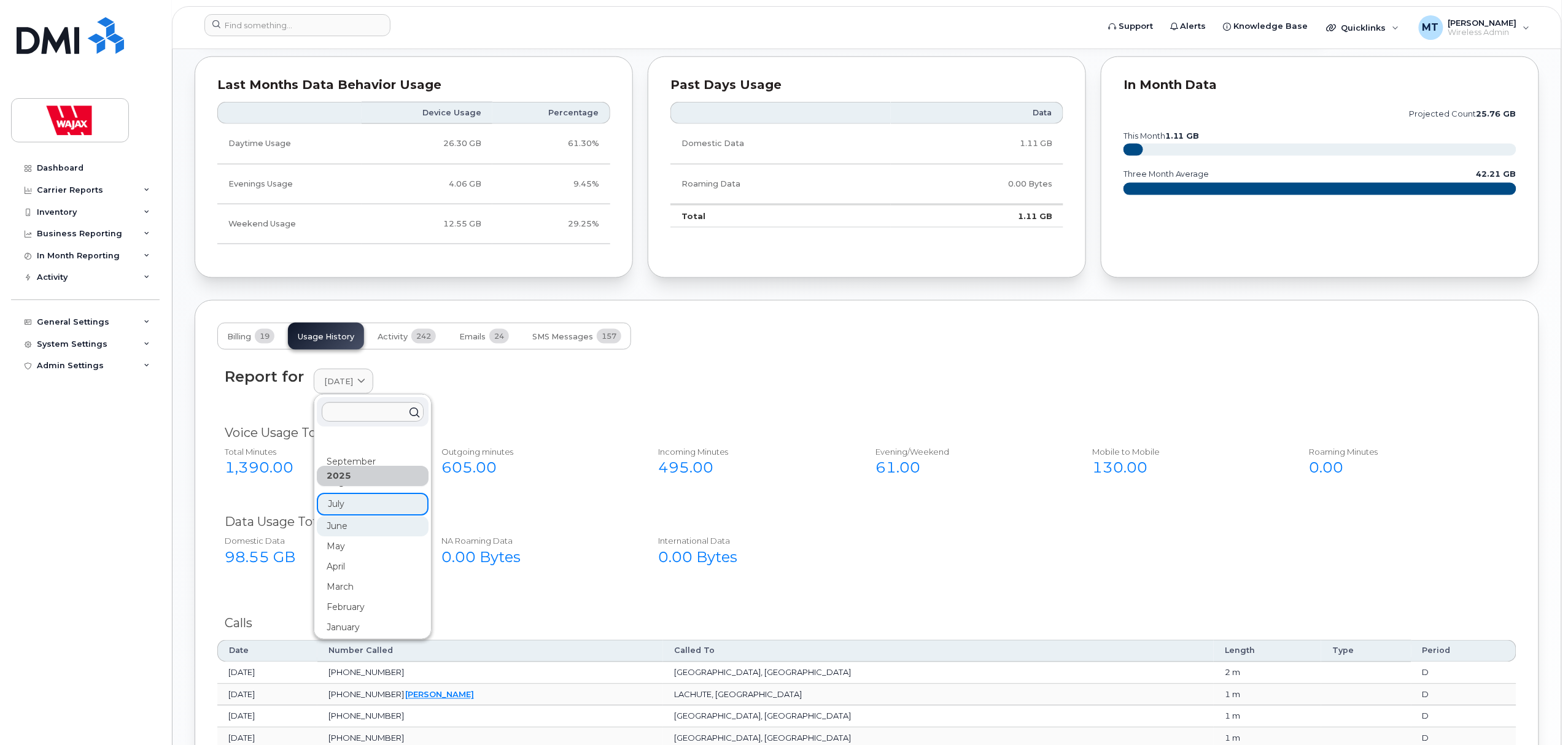
click at [344, 525] on div "June" at bounding box center [372, 526] width 112 height 20
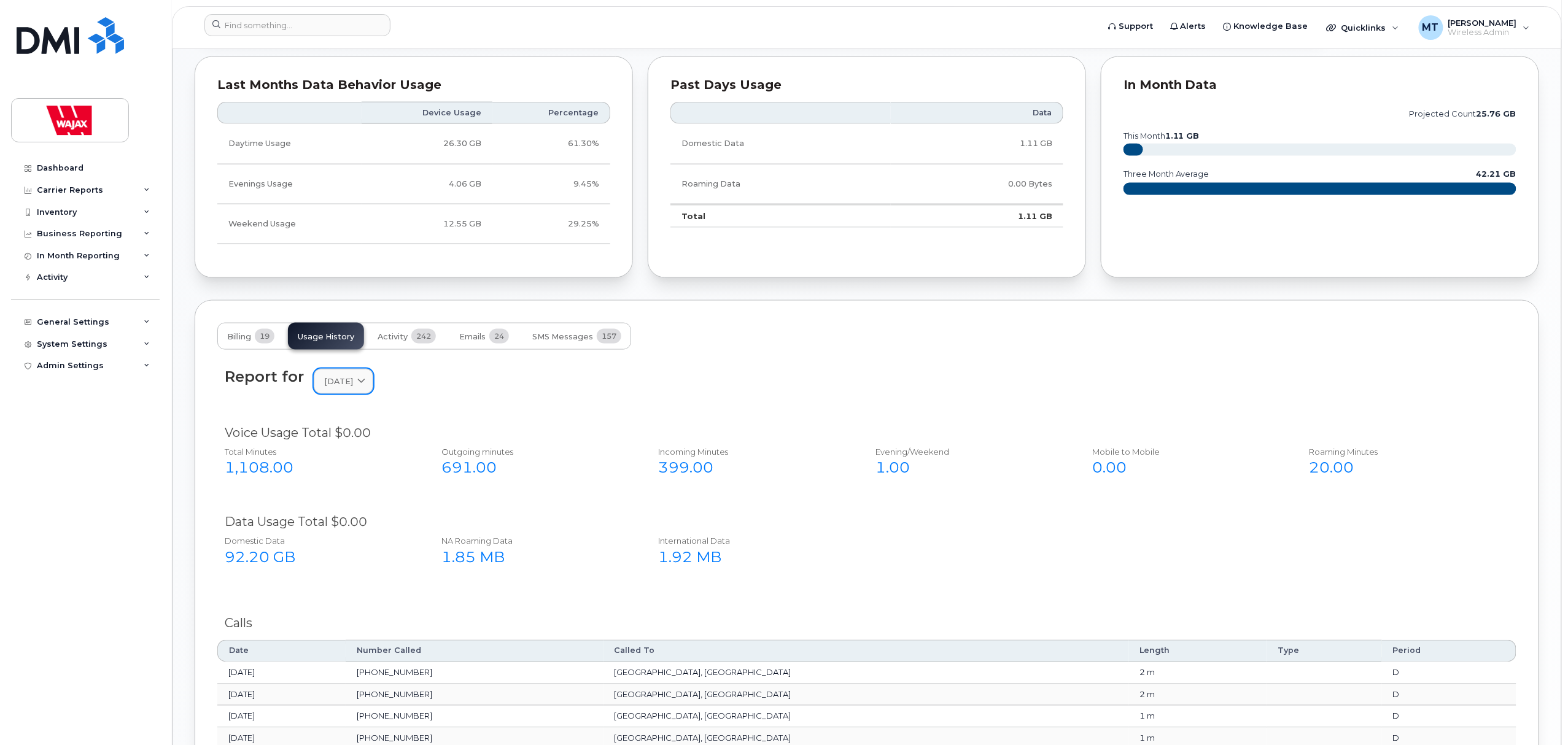
click at [373, 374] on link "[DATE]" at bounding box center [343, 381] width 59 height 25
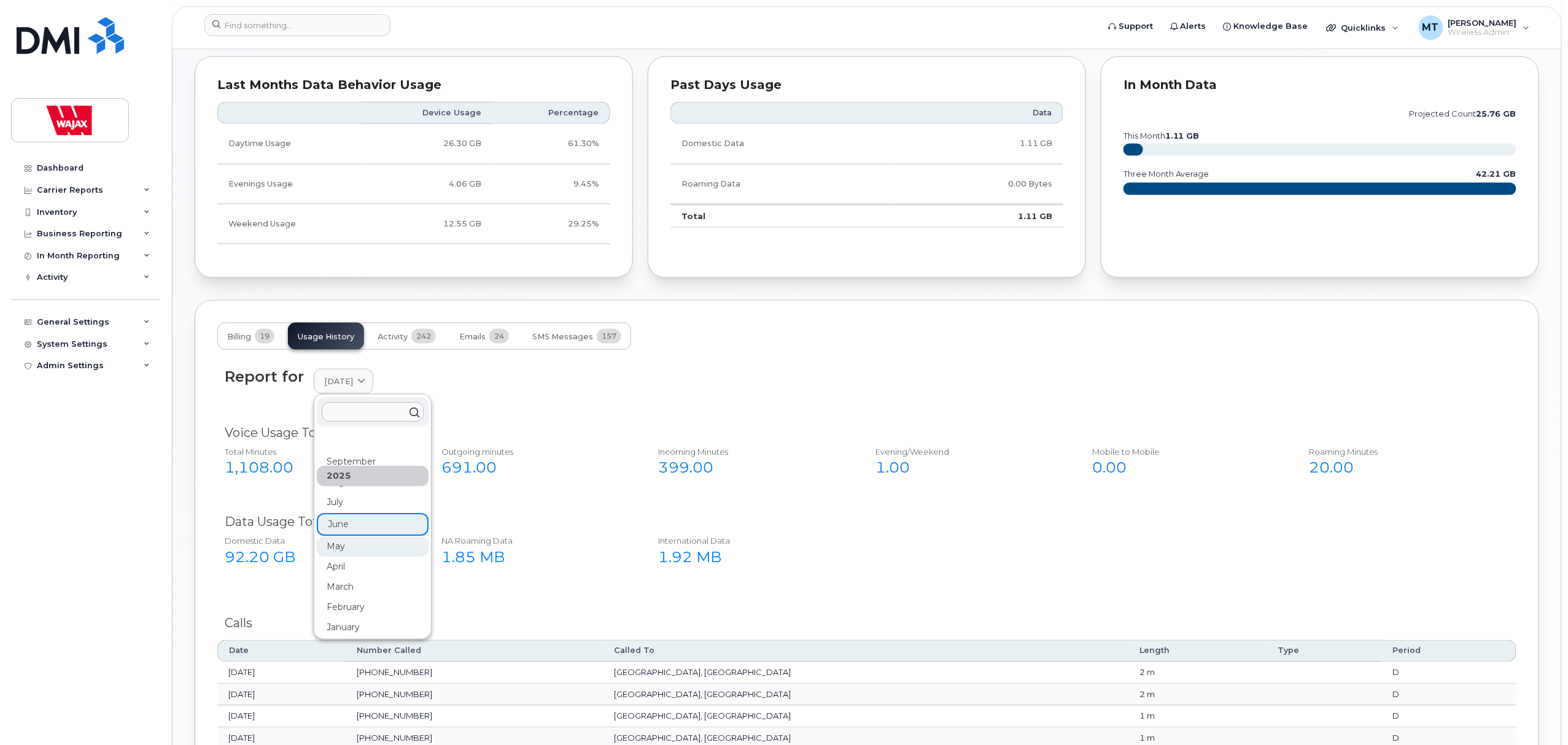
click at [354, 552] on div "May" at bounding box center [372, 546] width 112 height 20
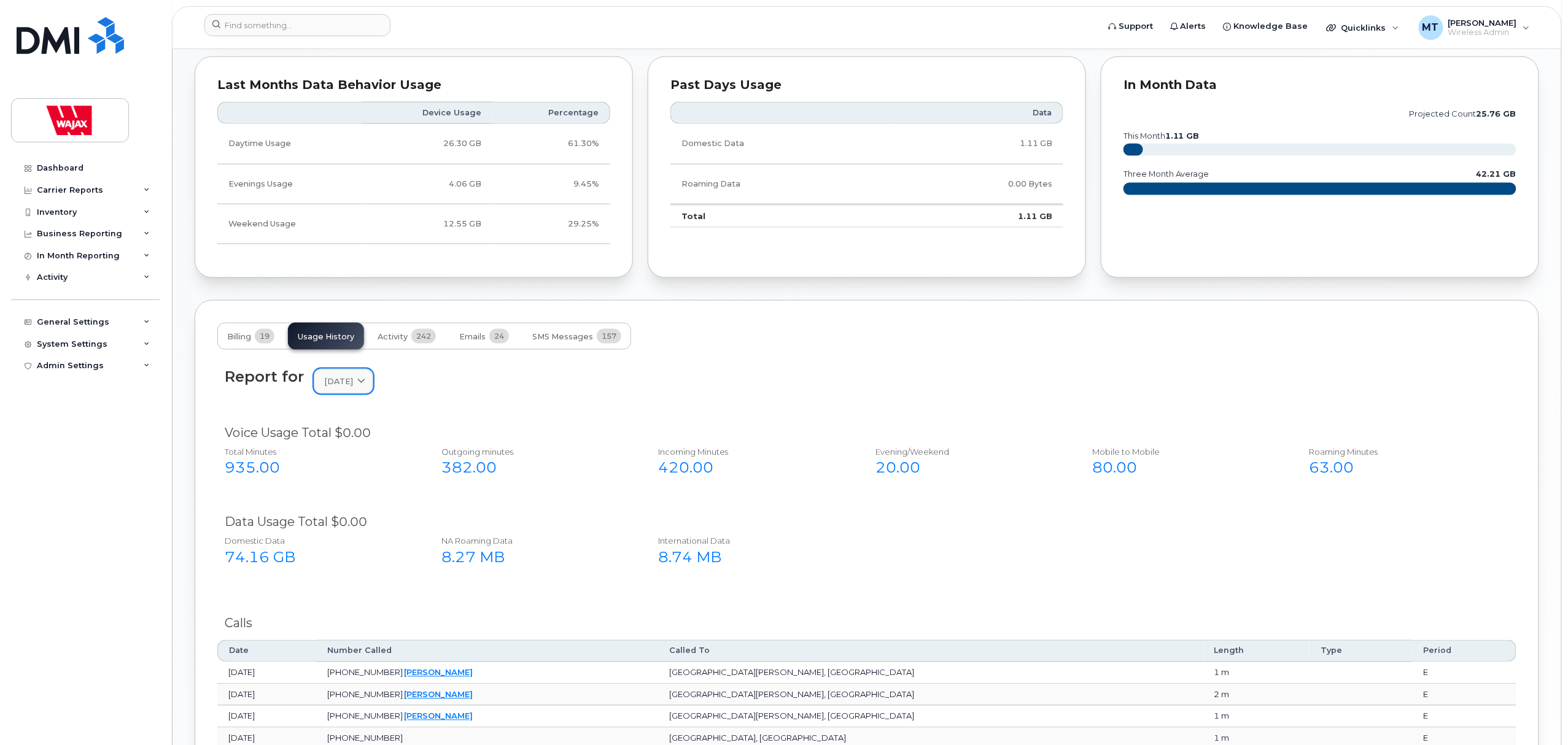
click at [366, 379] on span at bounding box center [361, 381] width 11 height 11
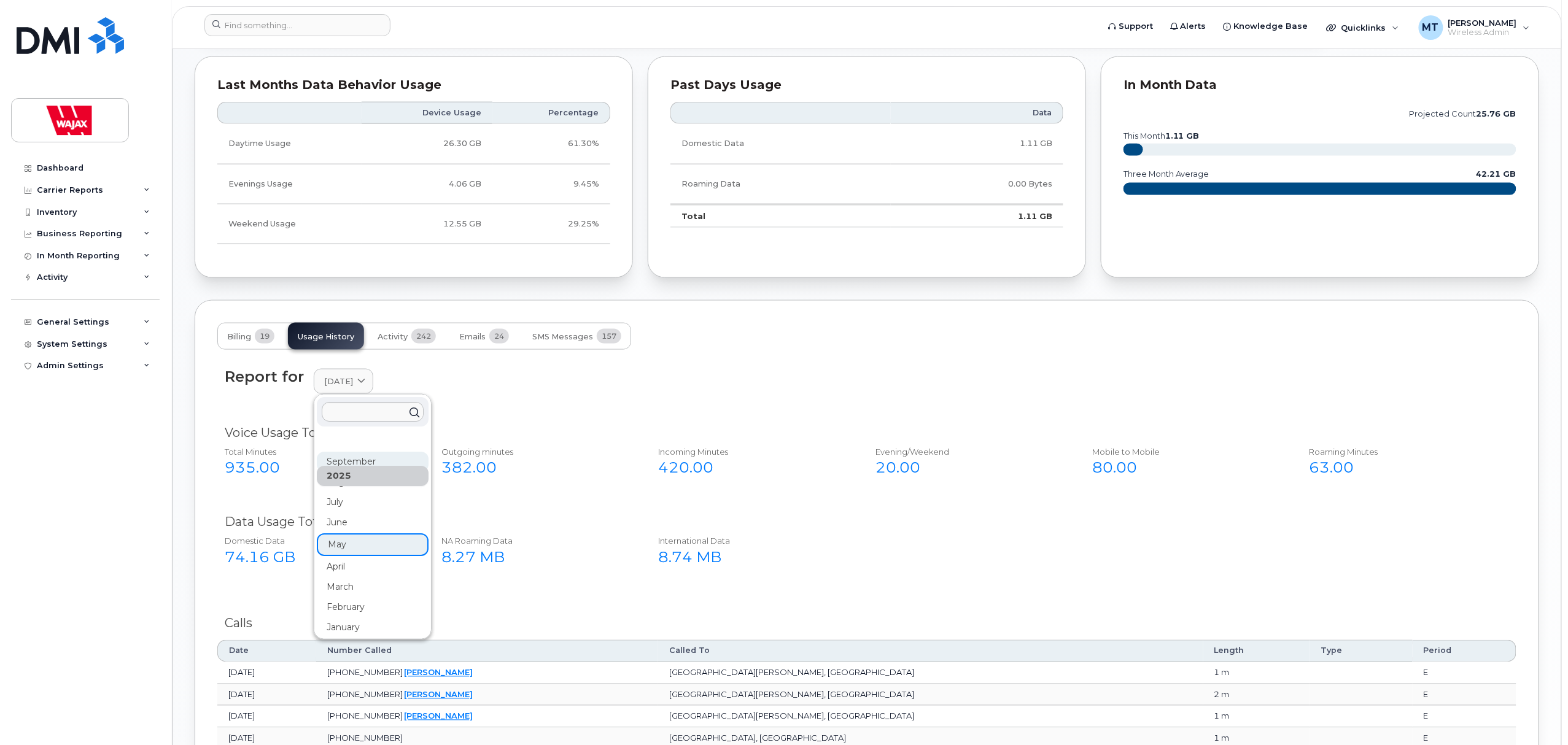
click at [365, 465] on div "September" at bounding box center [372, 462] width 112 height 20
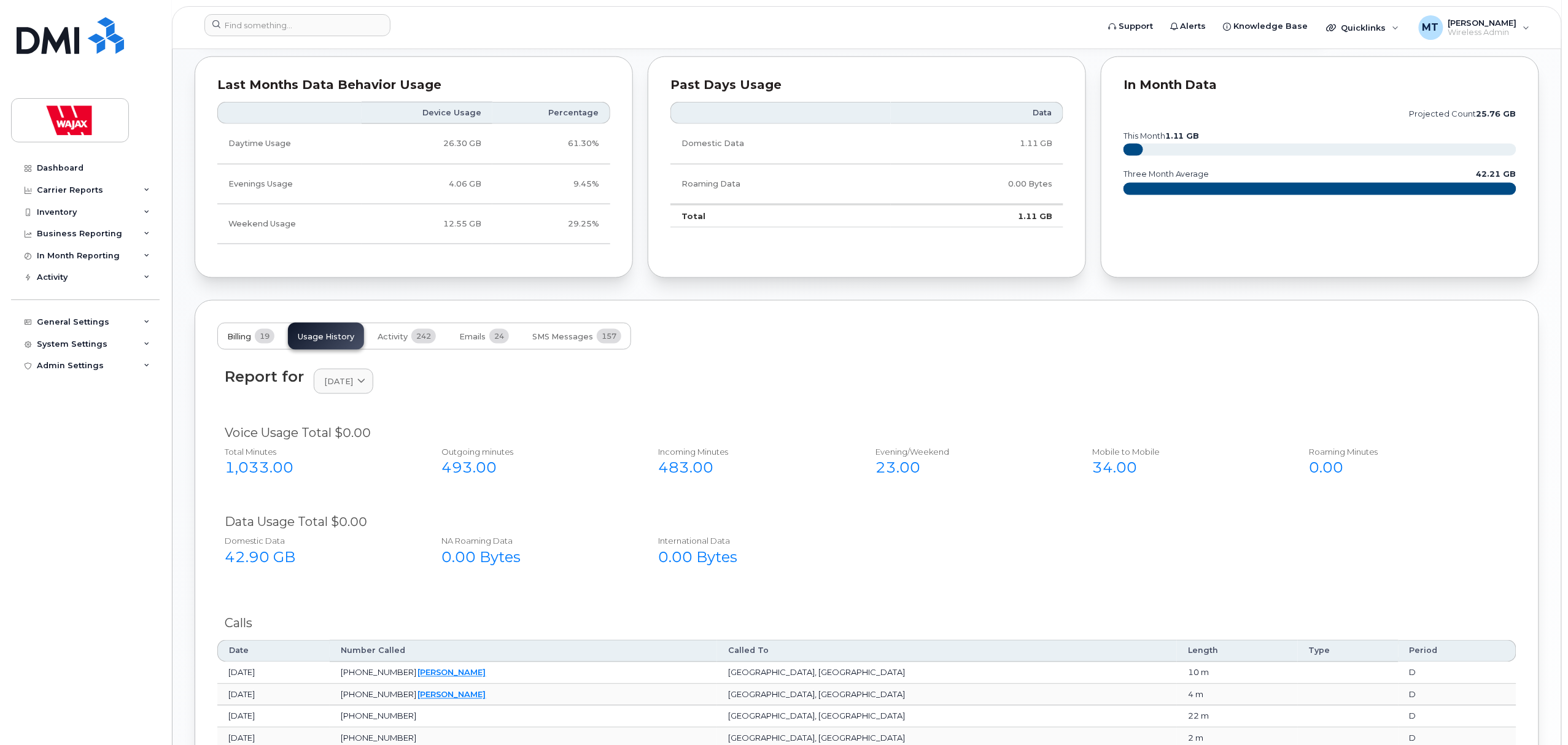
click at [257, 338] on span "19" at bounding box center [264, 336] width 20 height 15
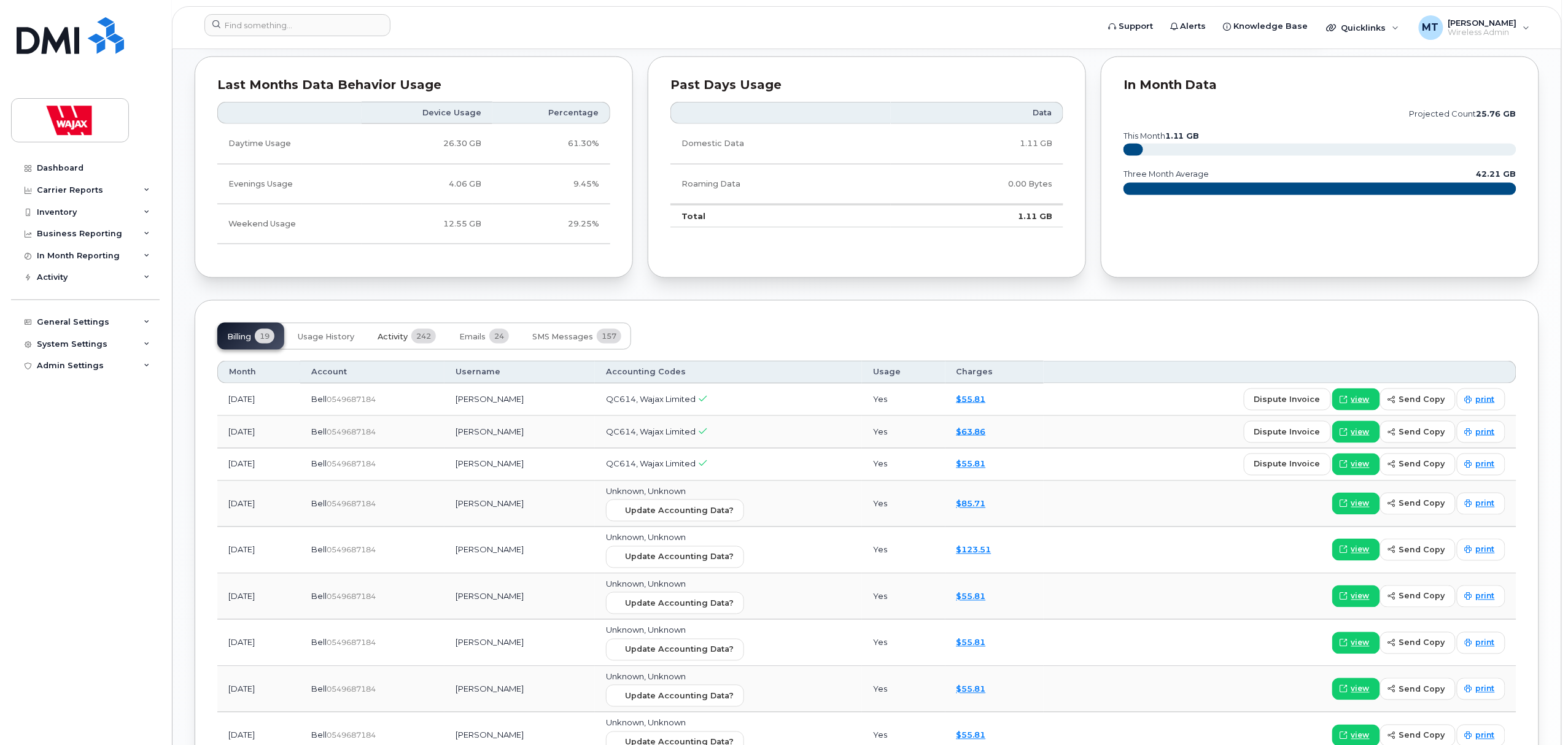
click at [445, 338] on button "Activity 242" at bounding box center [406, 336] width 78 height 27
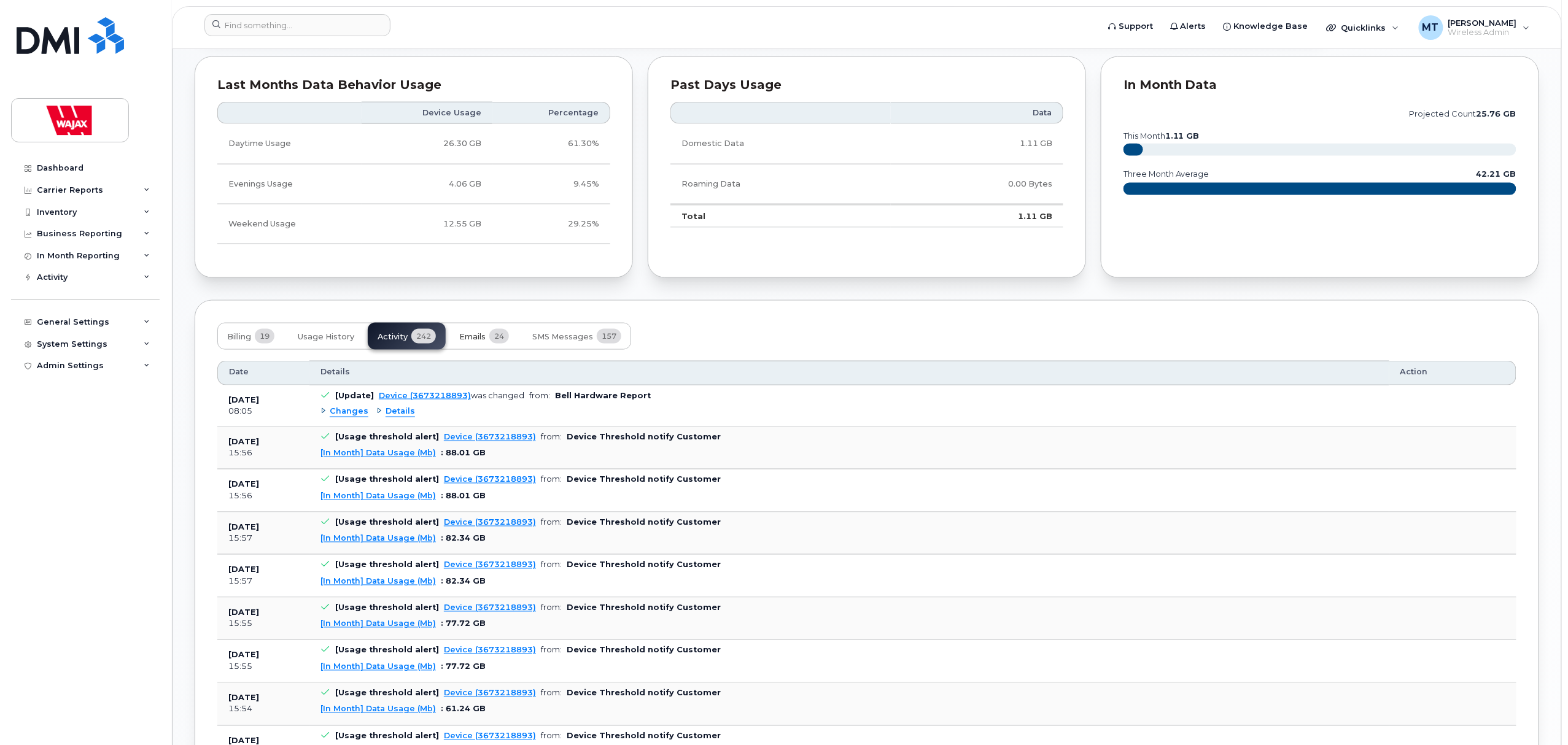
click at [516, 342] on button "Emails 24" at bounding box center [484, 336] width 70 height 27
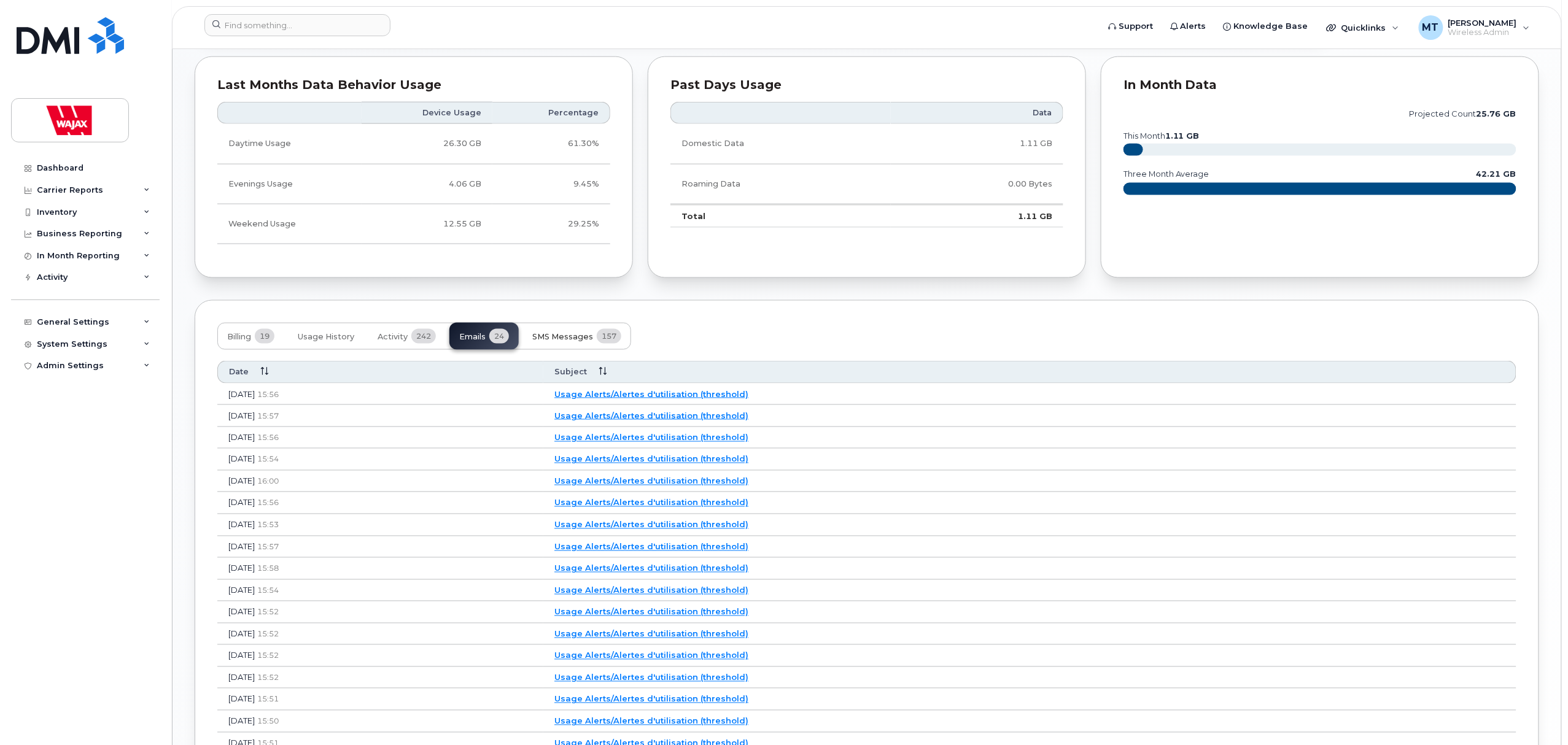
click at [544, 342] on span "SMS Messages" at bounding box center [563, 336] width 61 height 10
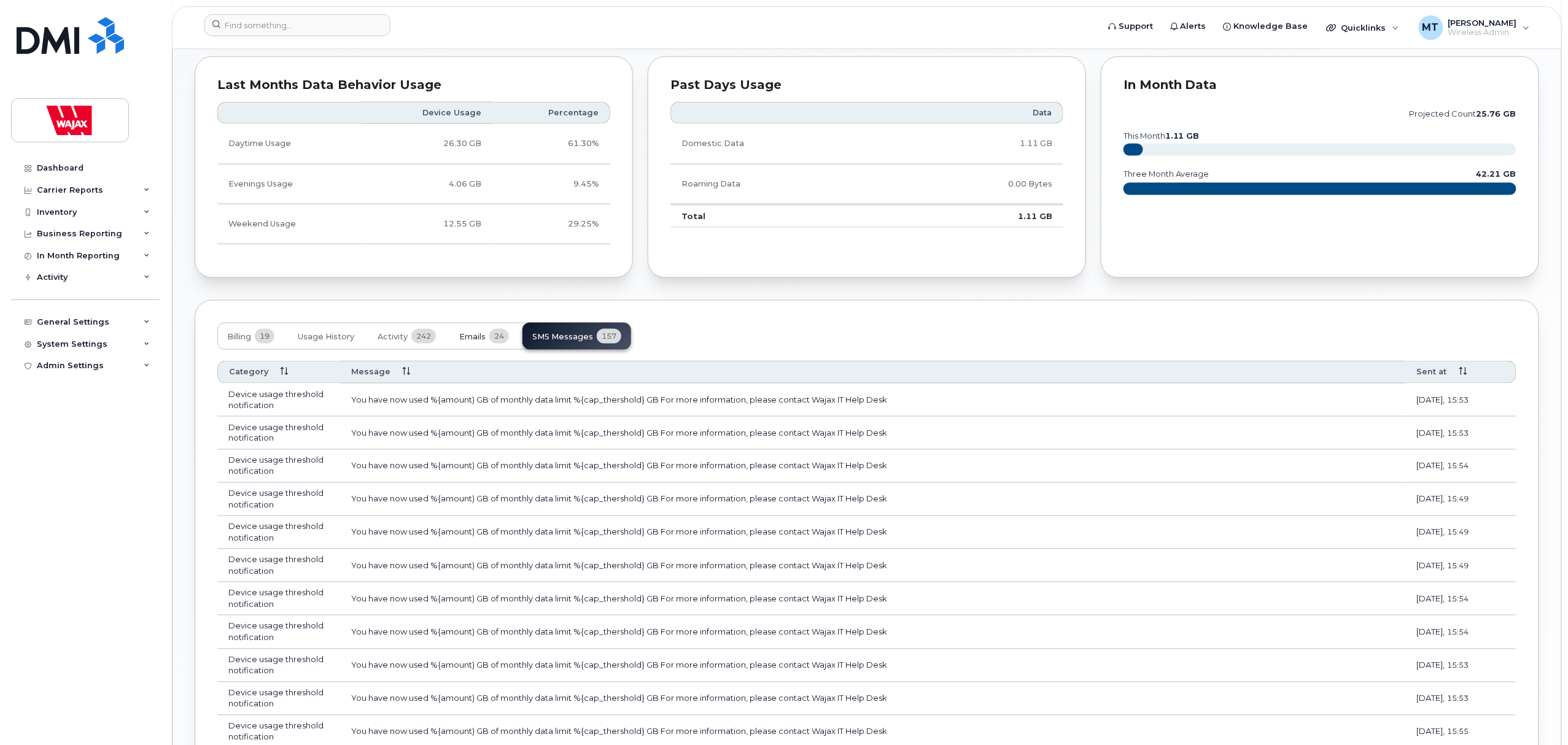
click at [465, 346] on button "Emails 24" at bounding box center [484, 336] width 70 height 27
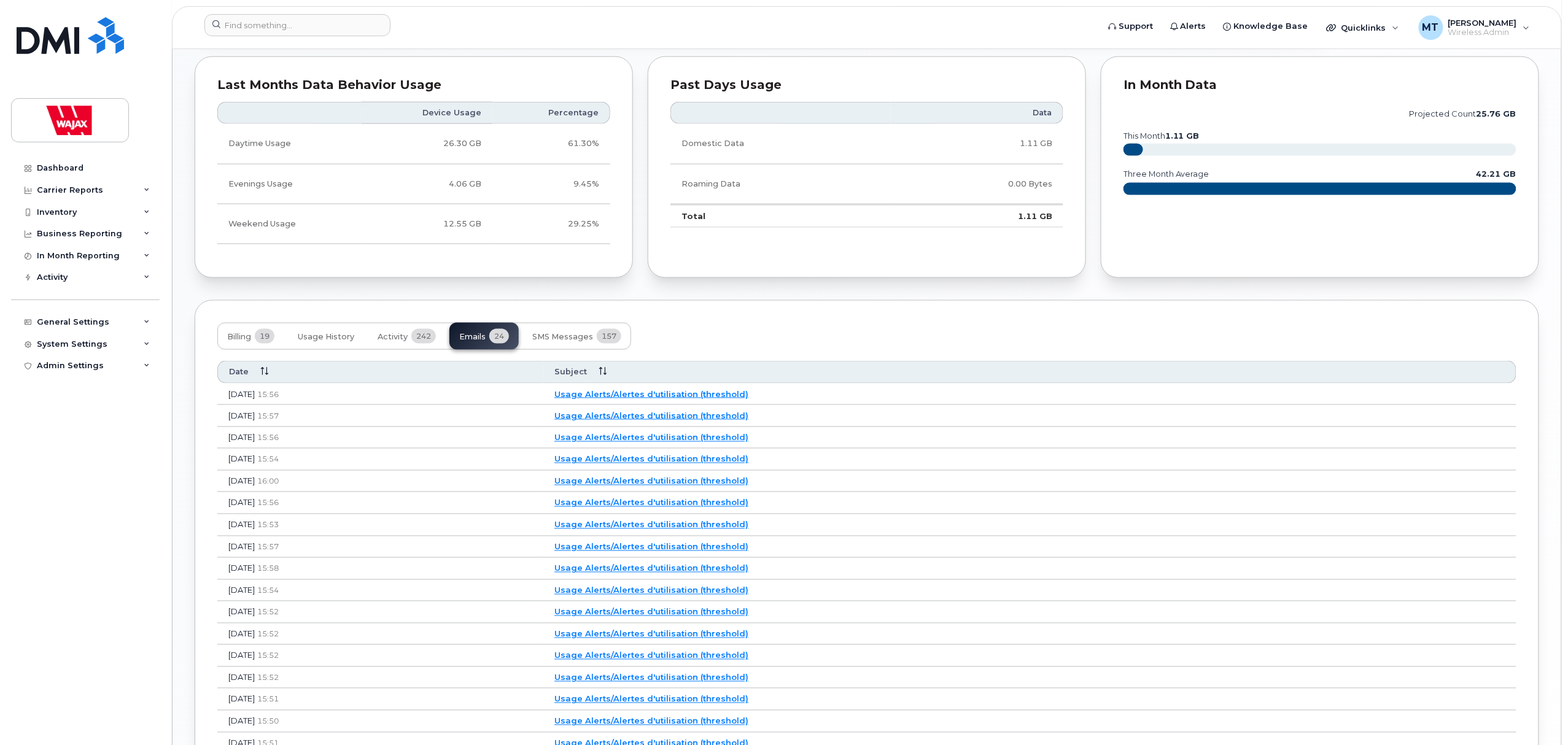
click at [690, 392] on link "Usage Alerts/Alertes d'utilisation (threshold)" at bounding box center [651, 394] width 194 height 10
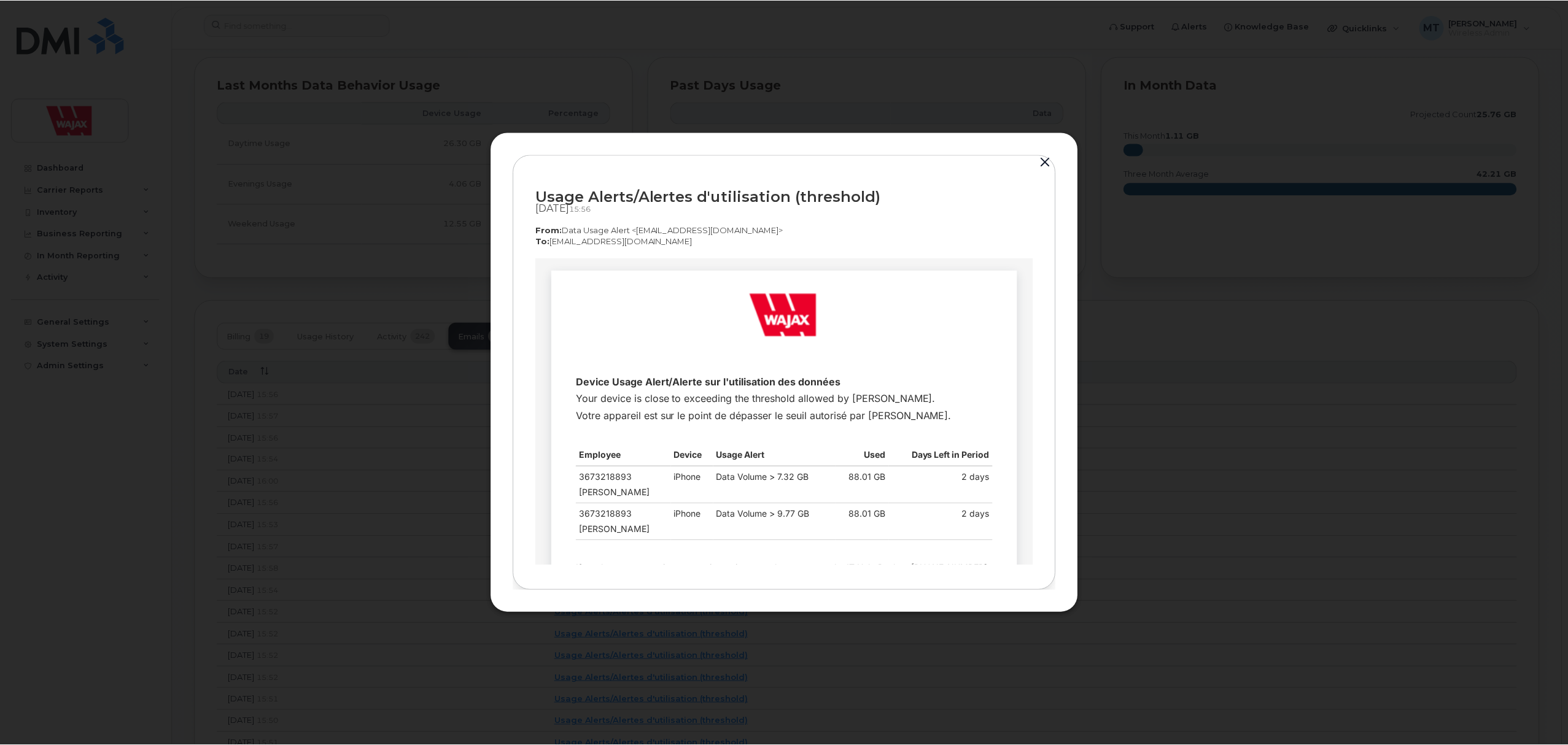
scroll to position [0, 0]
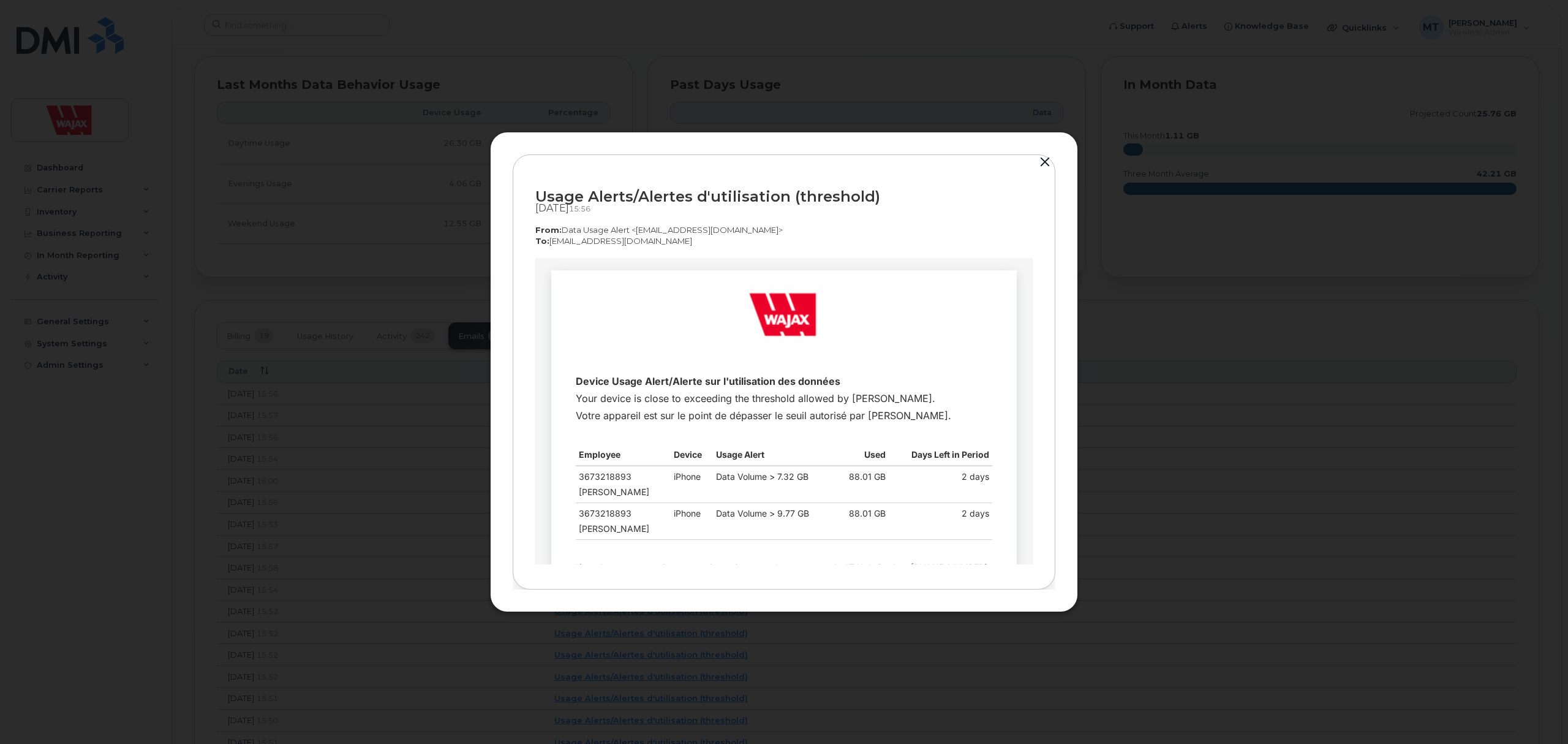
click at [393, 386] on div at bounding box center [784, 372] width 1568 height 744
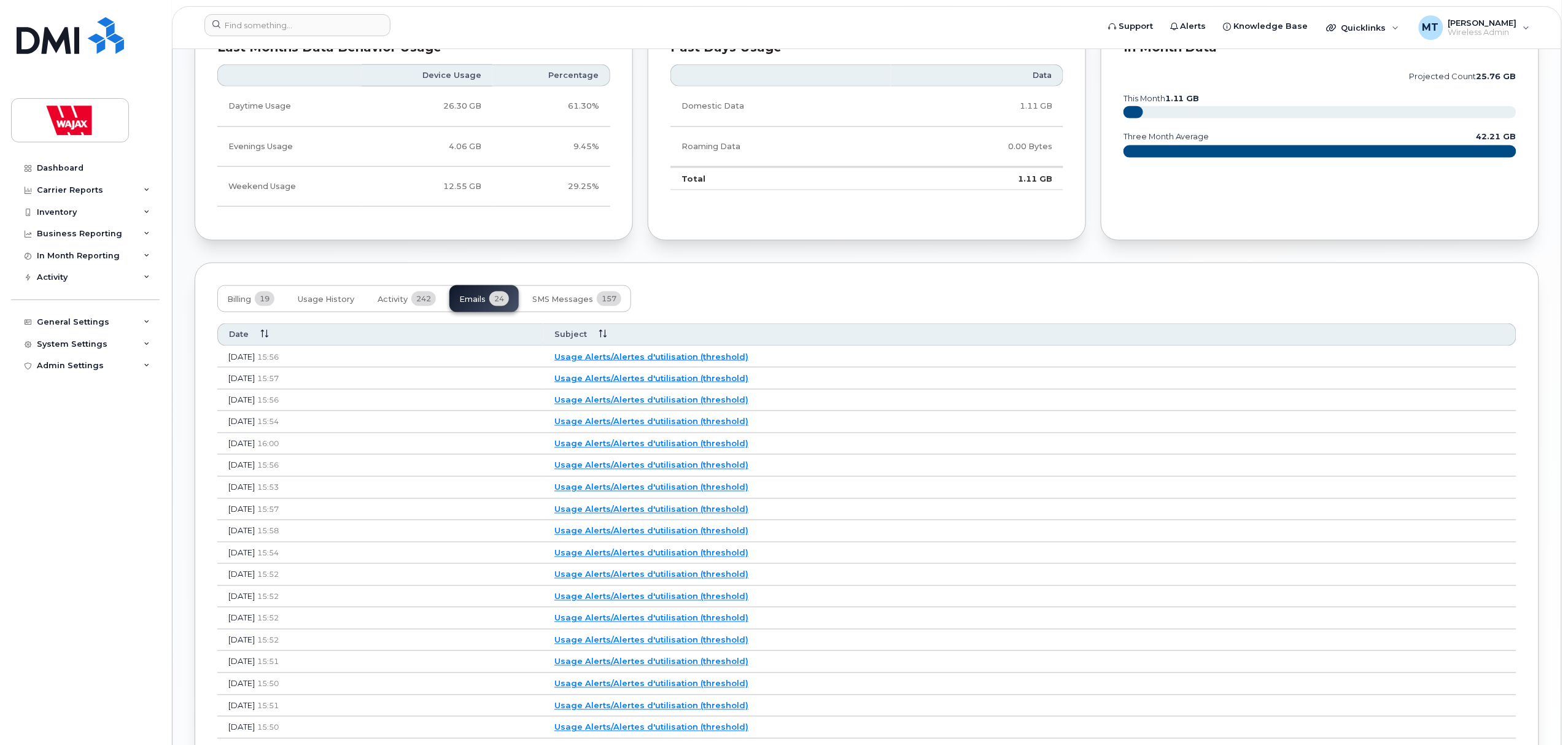
scroll to position [818, 0]
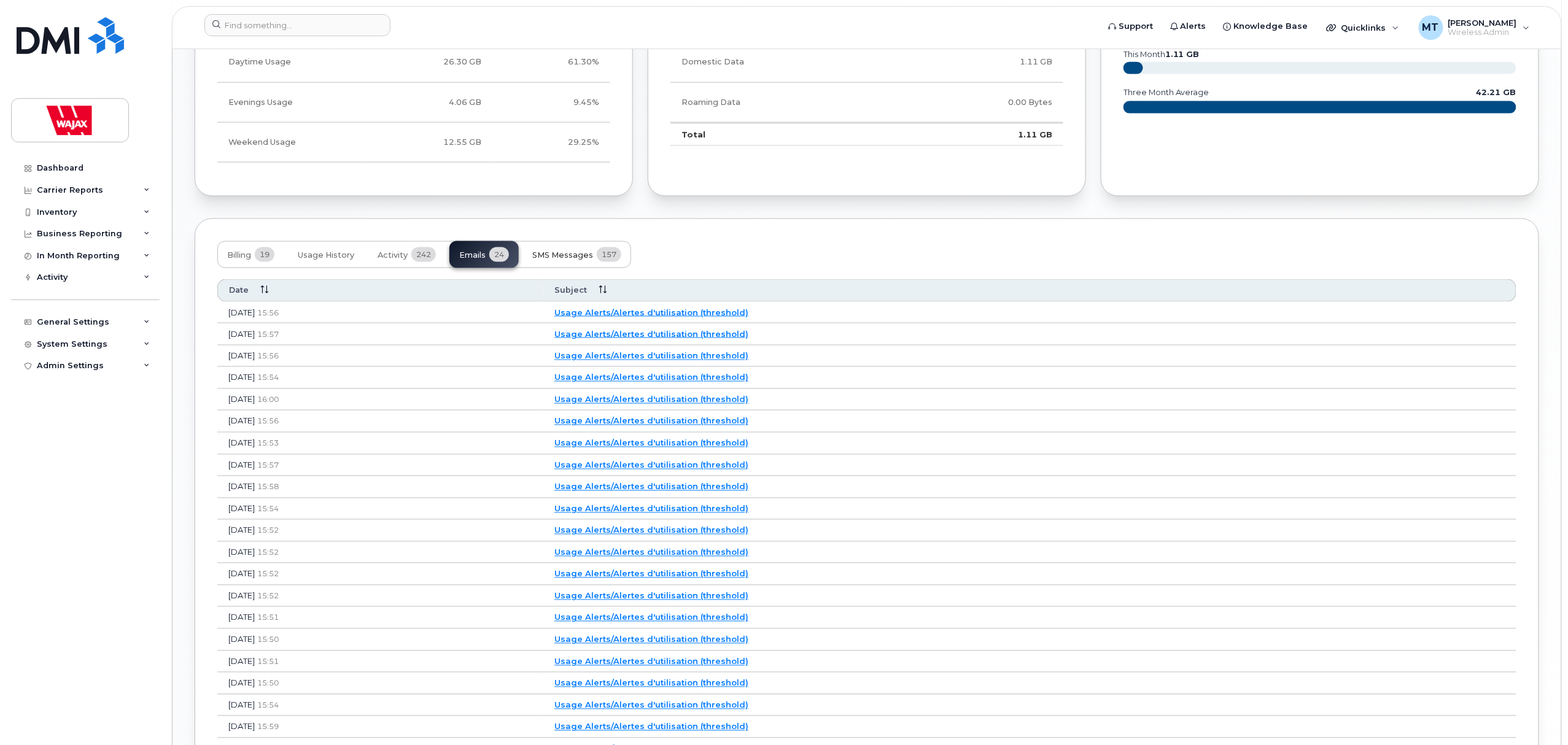
click at [553, 260] on span "SMS Messages" at bounding box center [563, 255] width 61 height 10
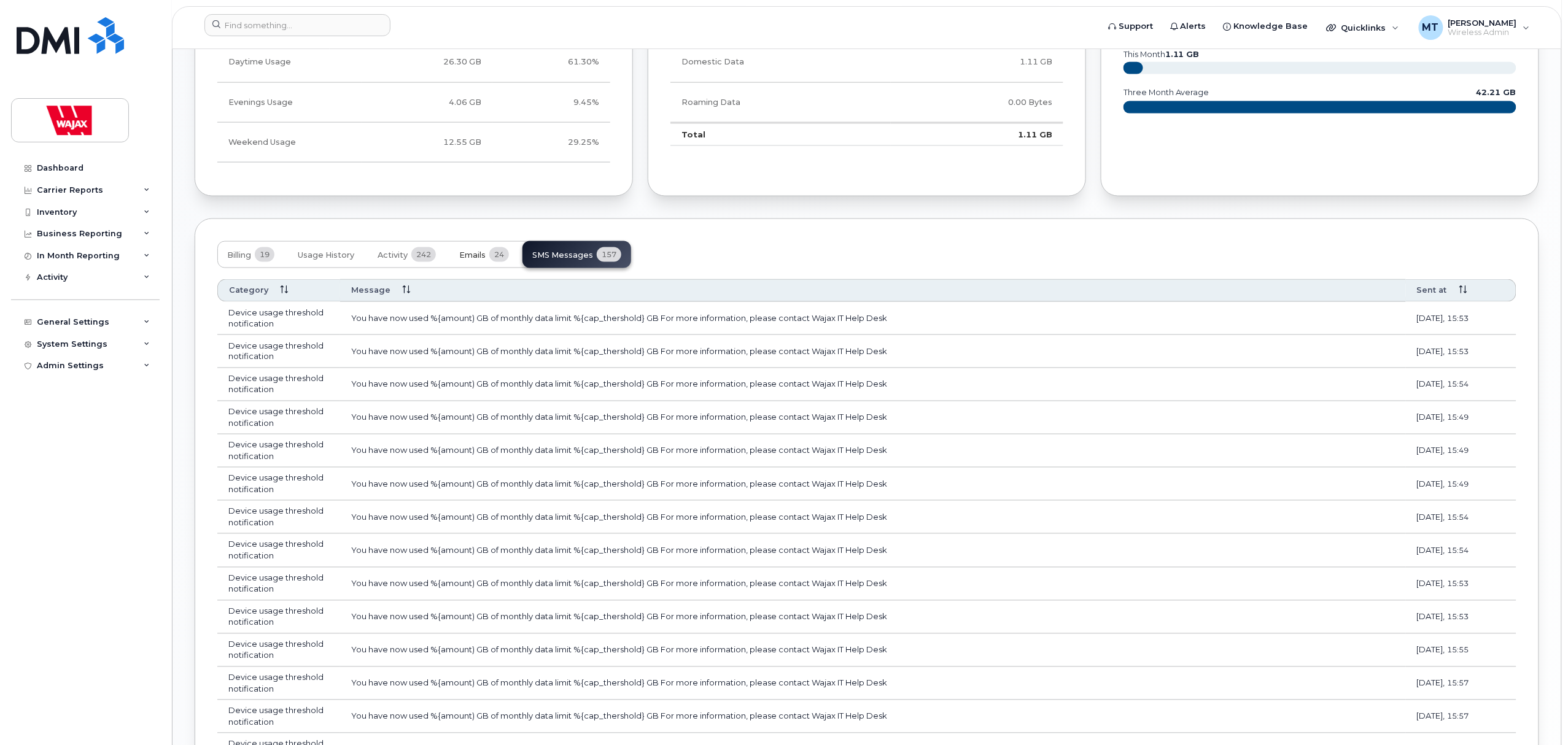
click at [489, 263] on button "Emails 24" at bounding box center [484, 255] width 70 height 27
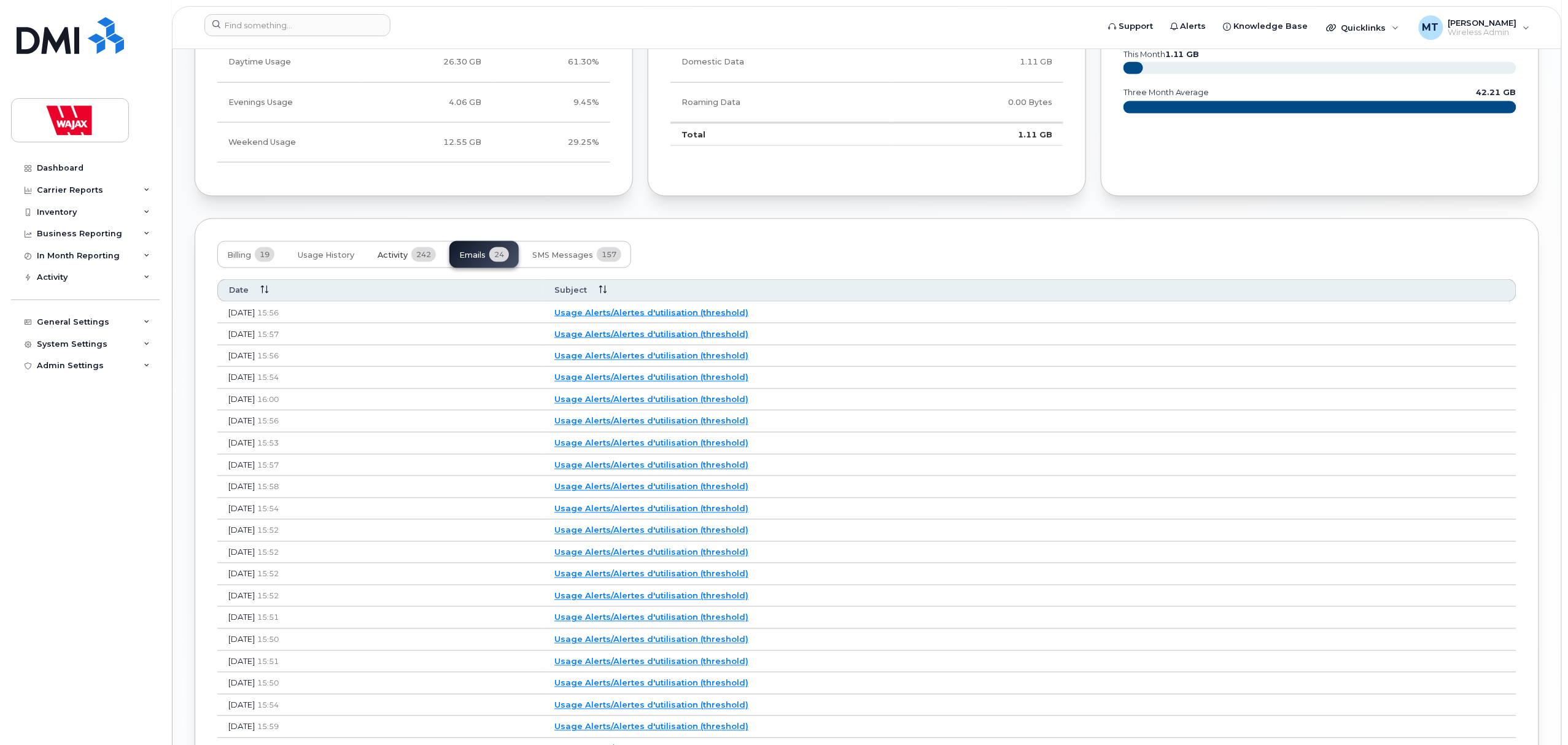
click at [385, 259] on span "Activity" at bounding box center [393, 255] width 30 height 10
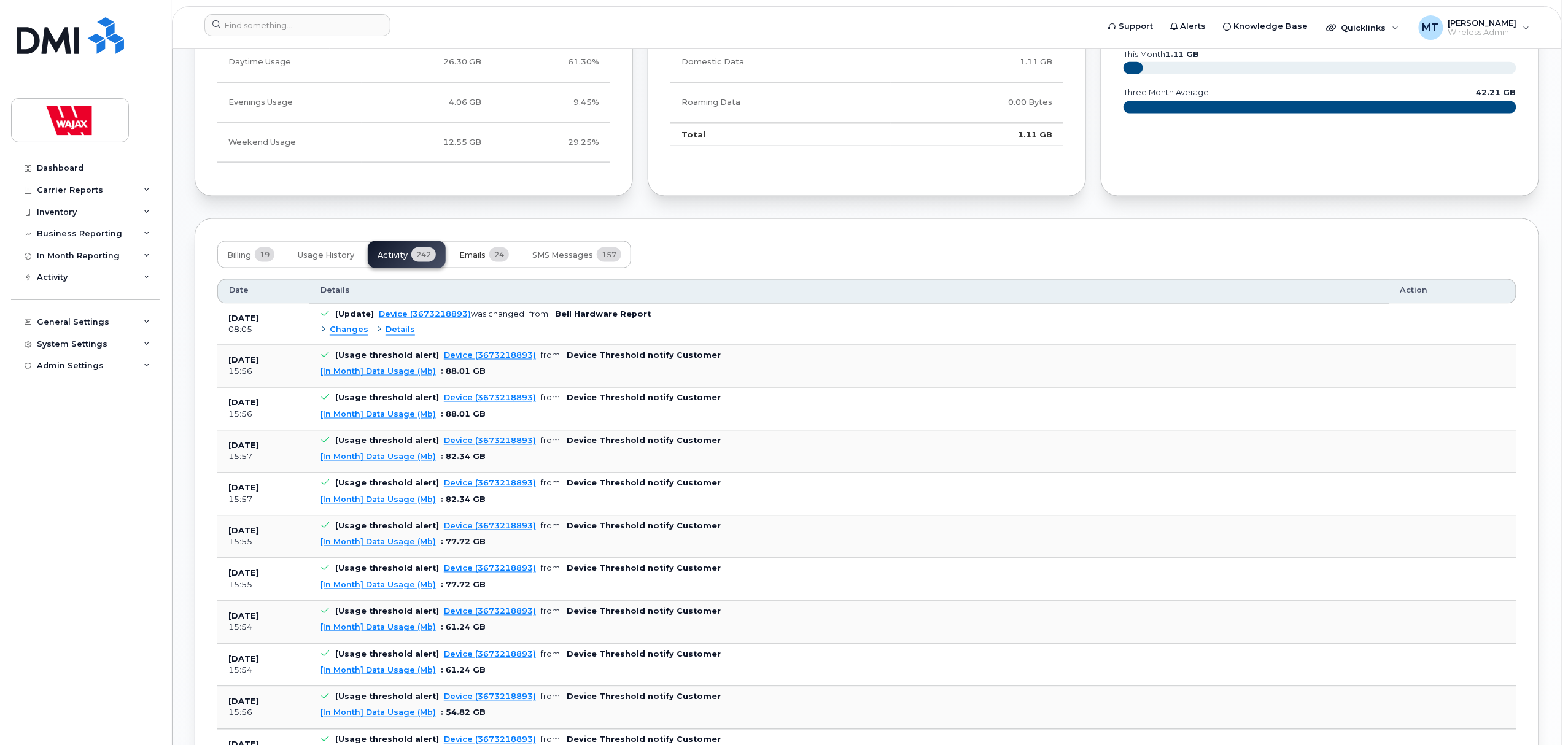
click at [479, 257] on span "Emails" at bounding box center [472, 255] width 26 height 10
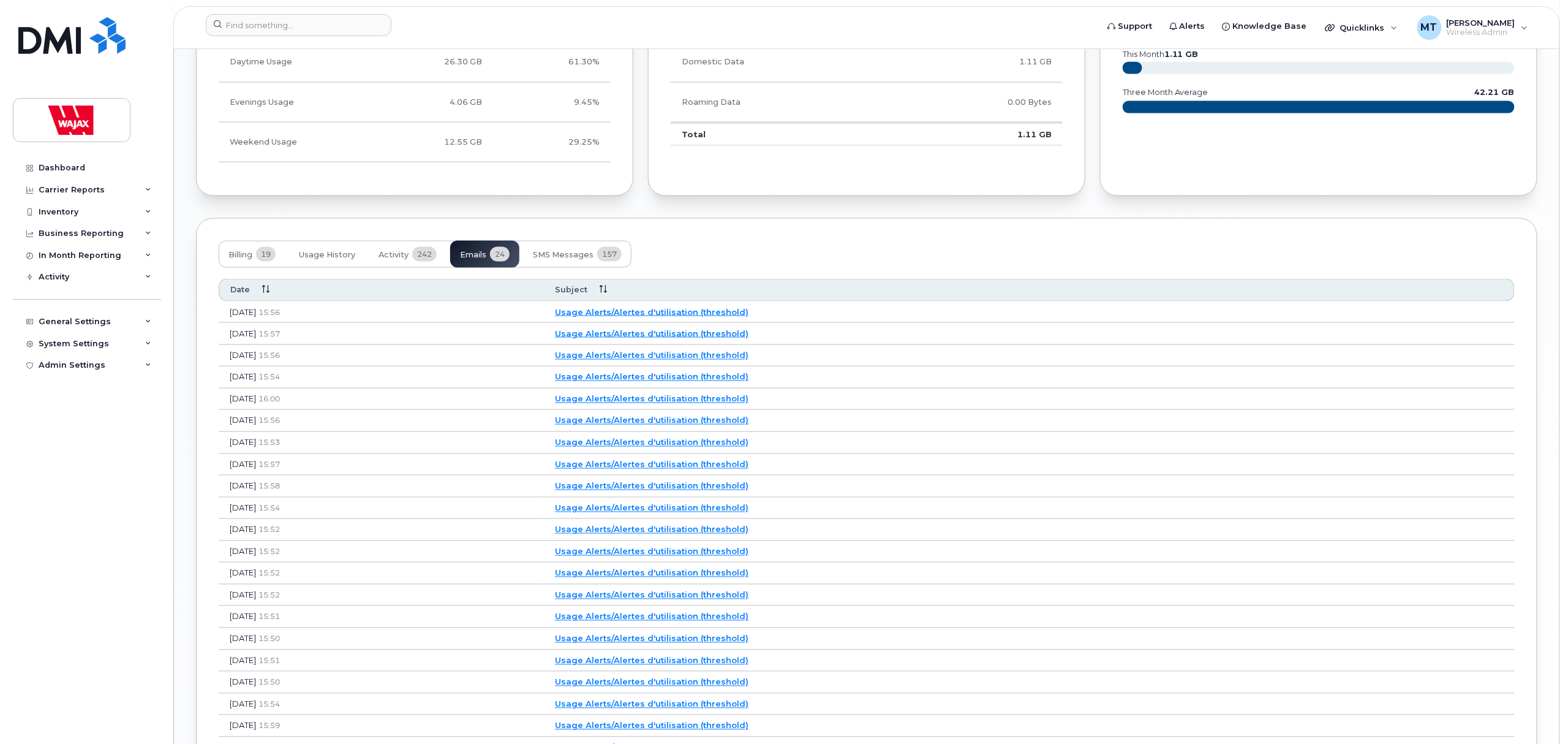
scroll to position [735, 0]
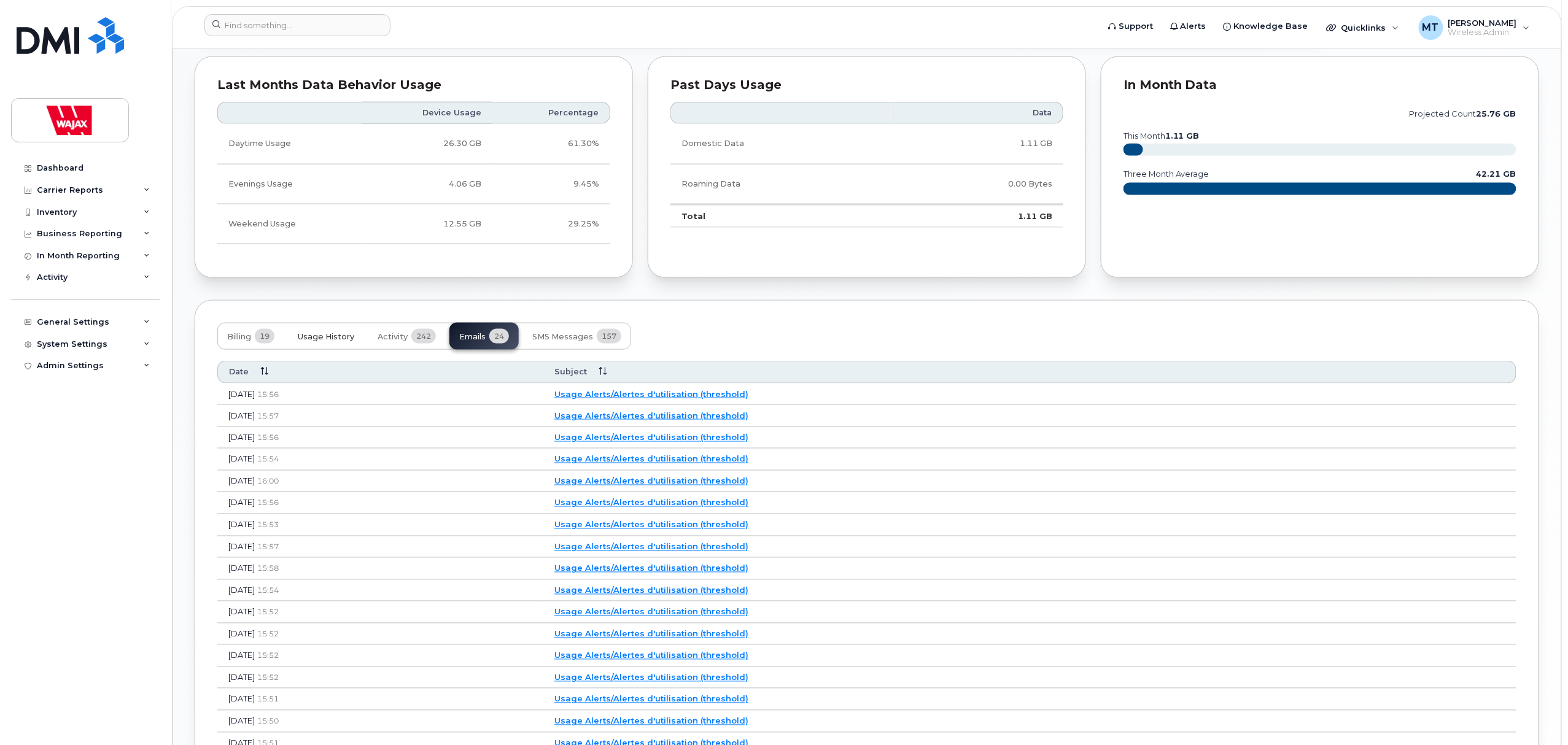
click at [345, 338] on span "Usage History" at bounding box center [326, 336] width 57 height 10
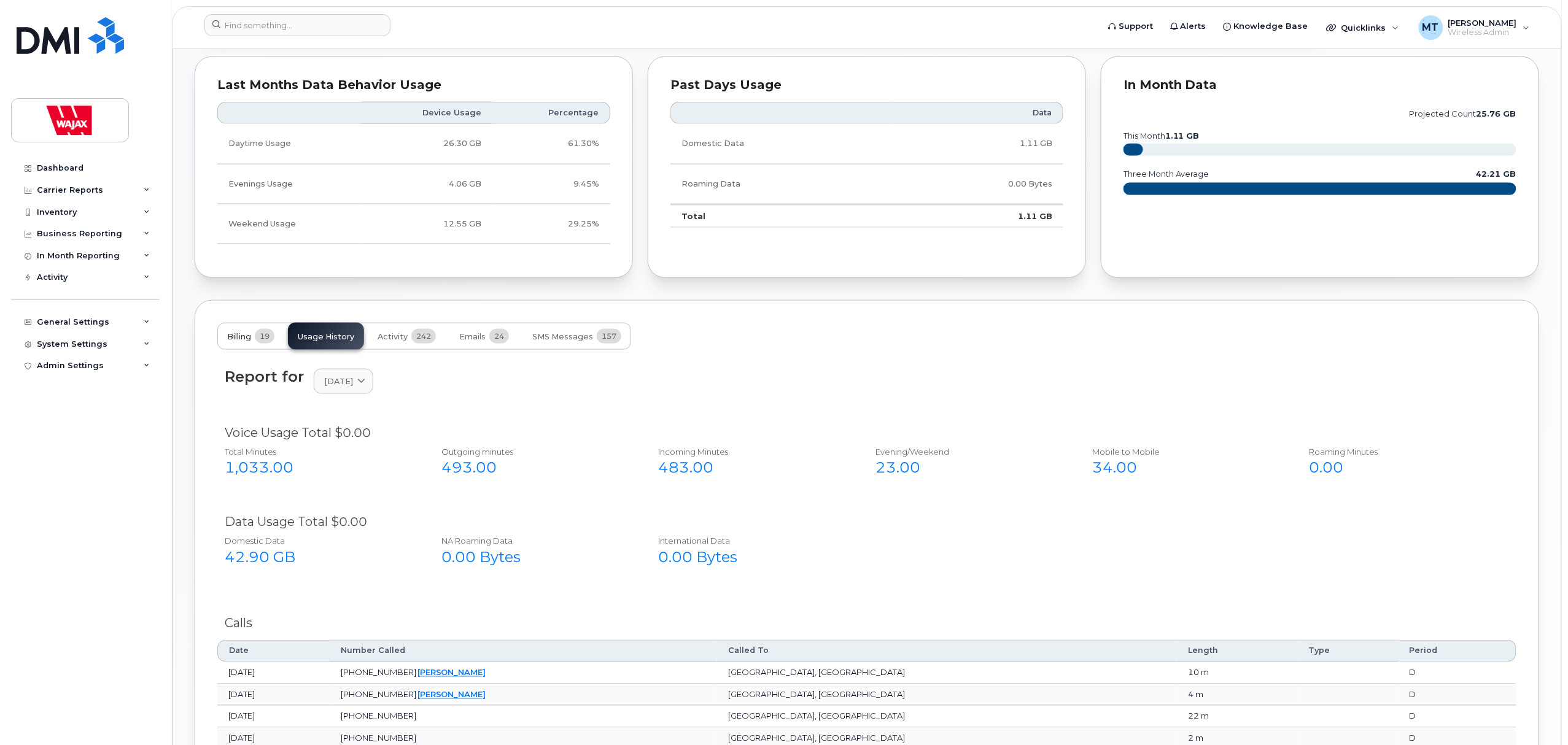
click at [228, 336] on span "Billing" at bounding box center [239, 336] width 24 height 10
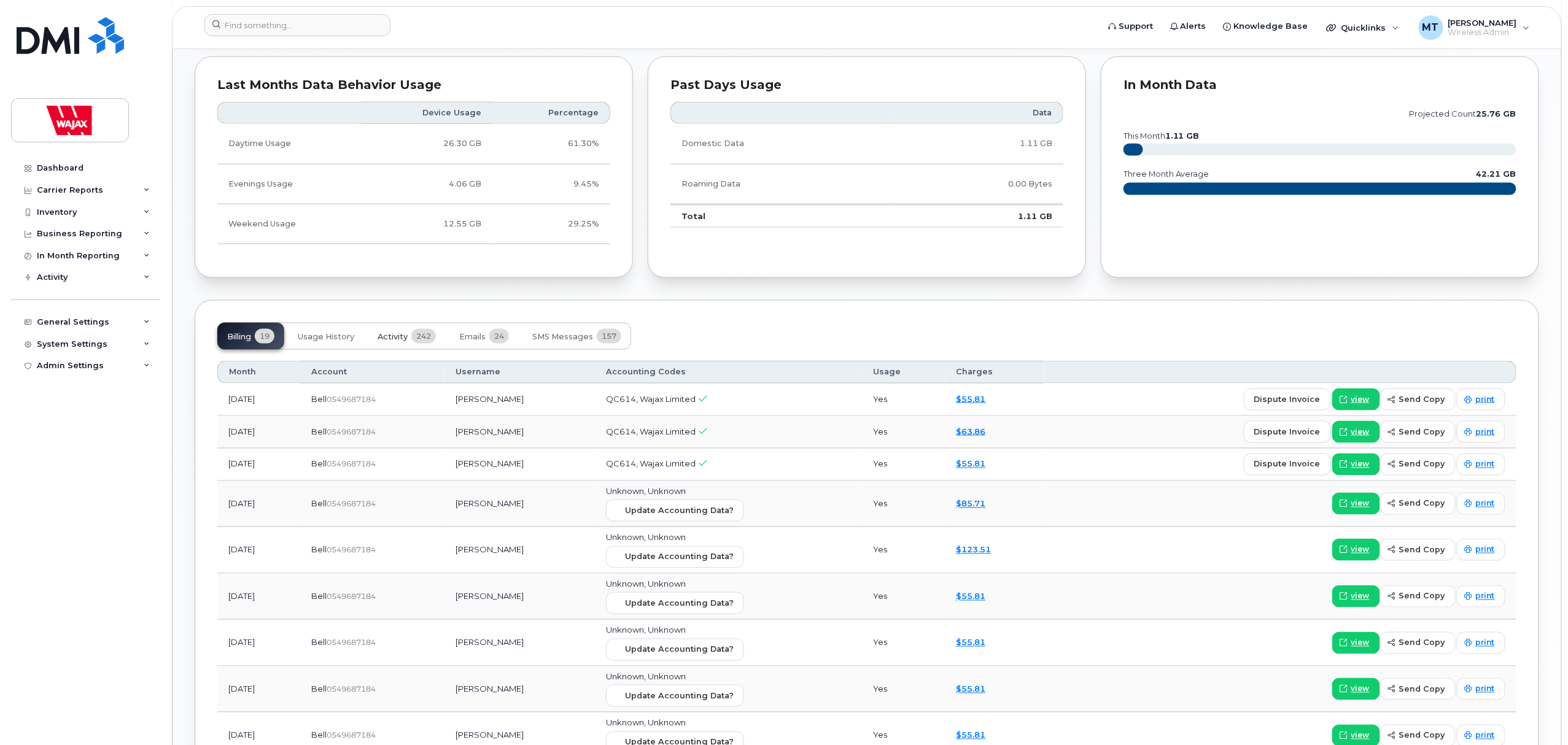
click at [442, 338] on button "Activity 242" at bounding box center [406, 336] width 78 height 27
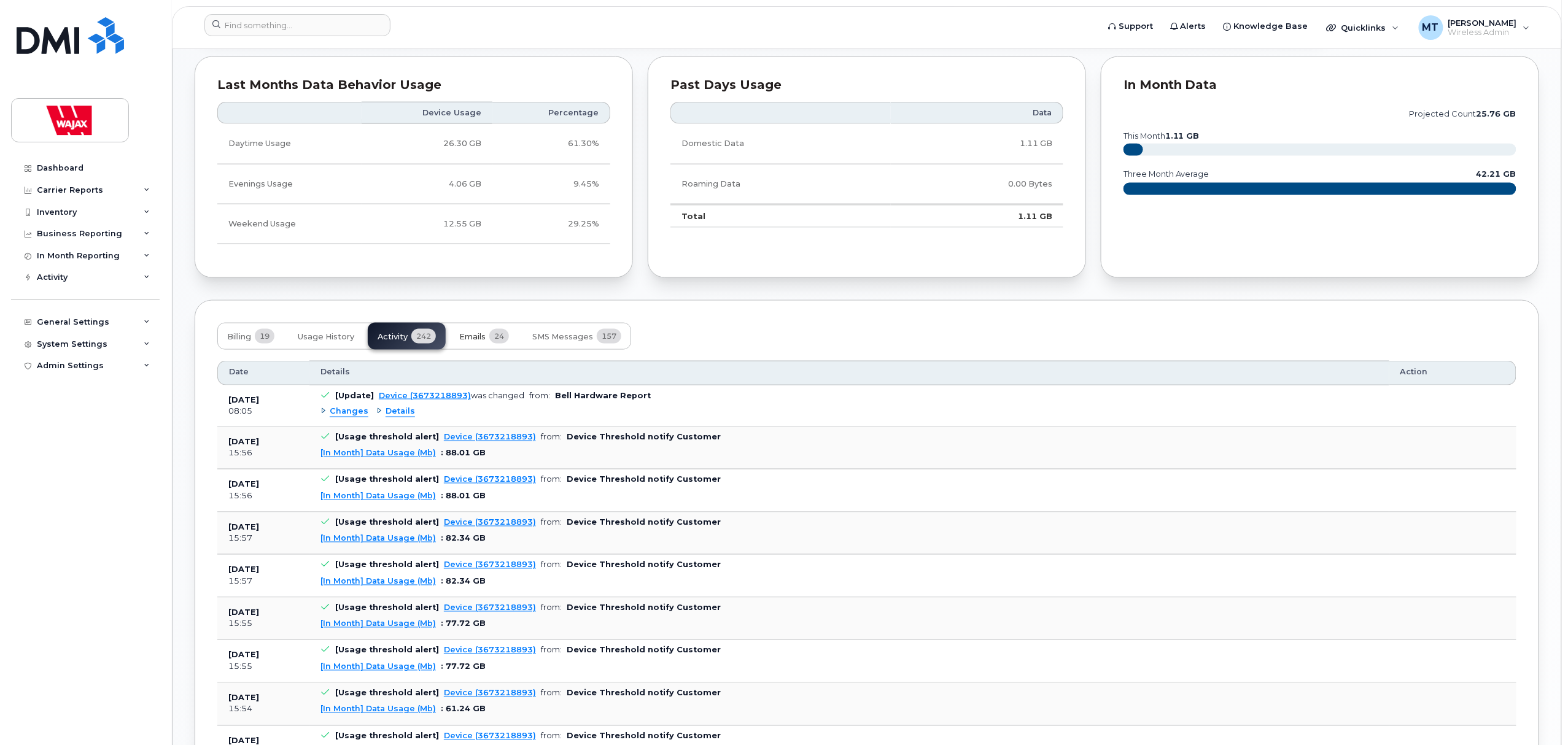
click at [481, 334] on button "Emails 24" at bounding box center [484, 336] width 70 height 27
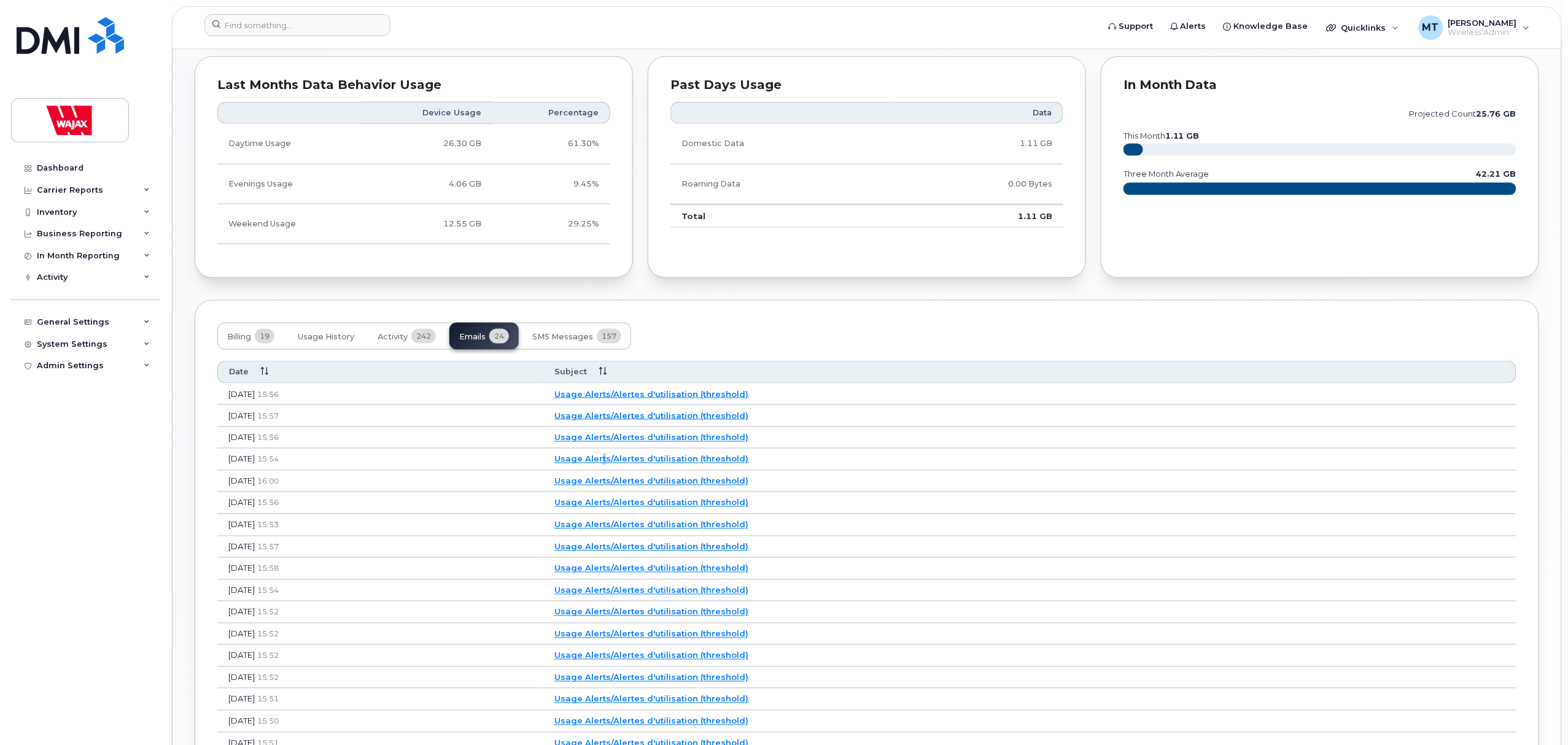
click at [710, 464] on link "Usage Alerts/Alertes d'utilisation (threshold)" at bounding box center [651, 459] width 194 height 10
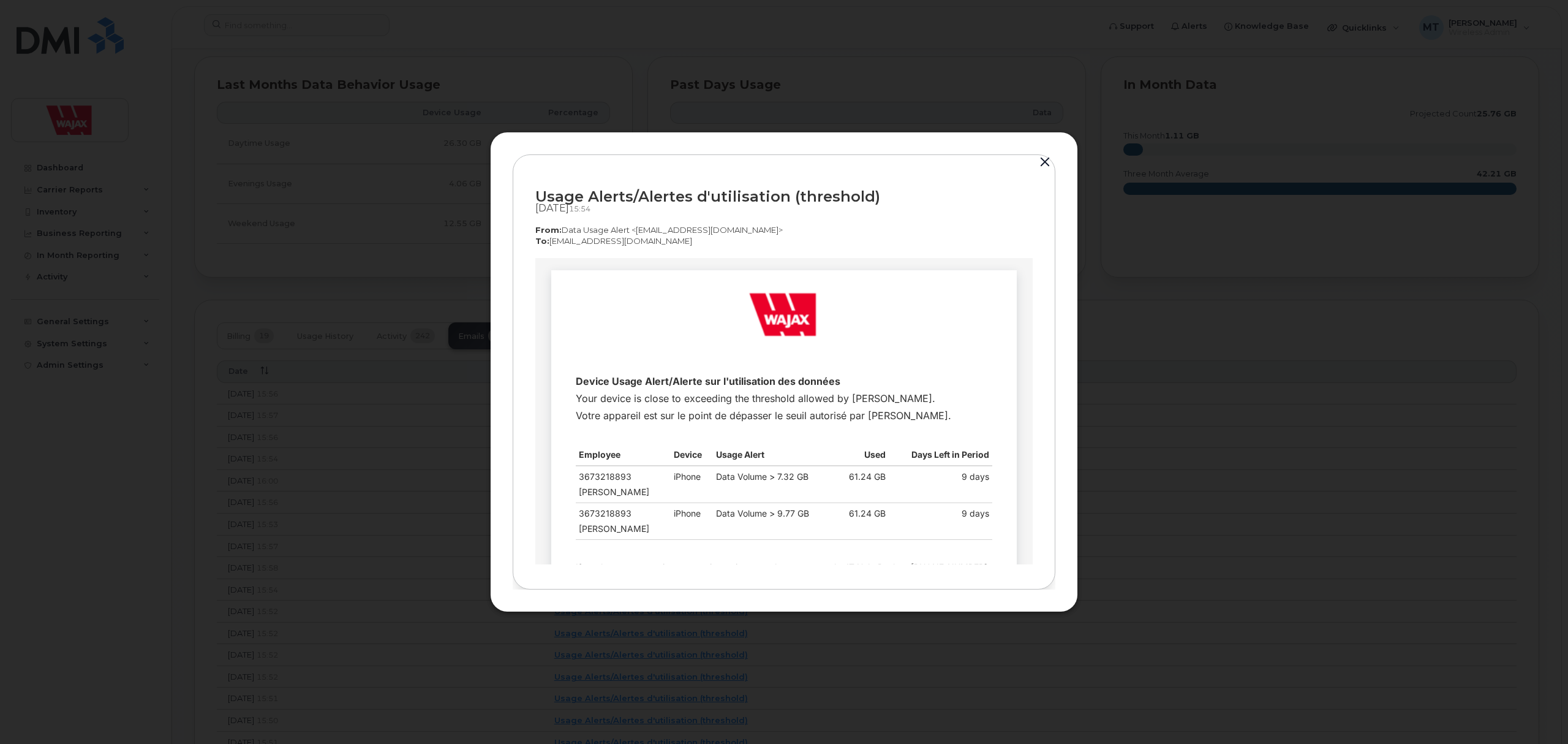
scroll to position [0, 0]
click at [459, 467] on div at bounding box center [784, 372] width 1568 height 744
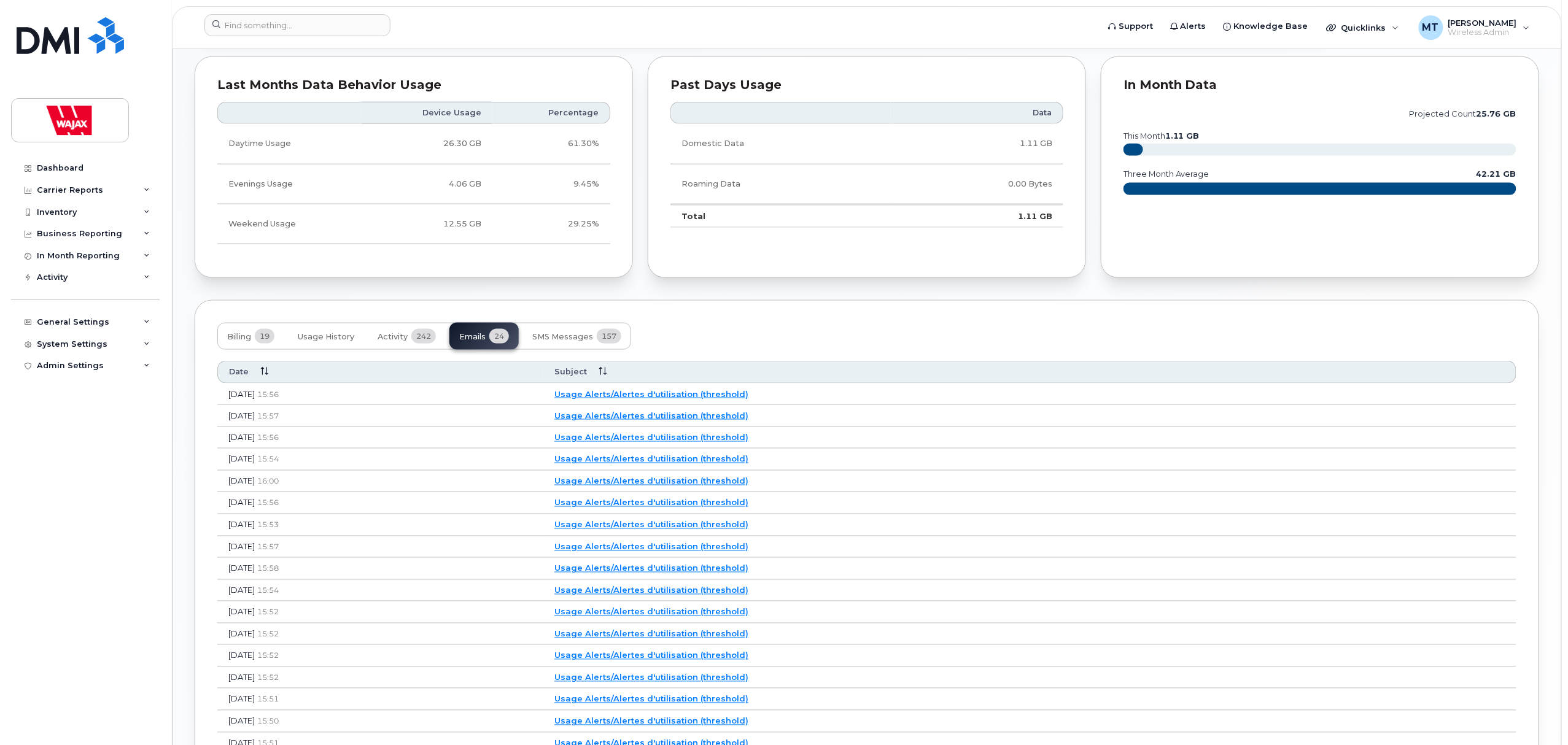
click at [683, 442] on link "Usage Alerts/Alertes d'utilisation (threshold)" at bounding box center [651, 437] width 194 height 10
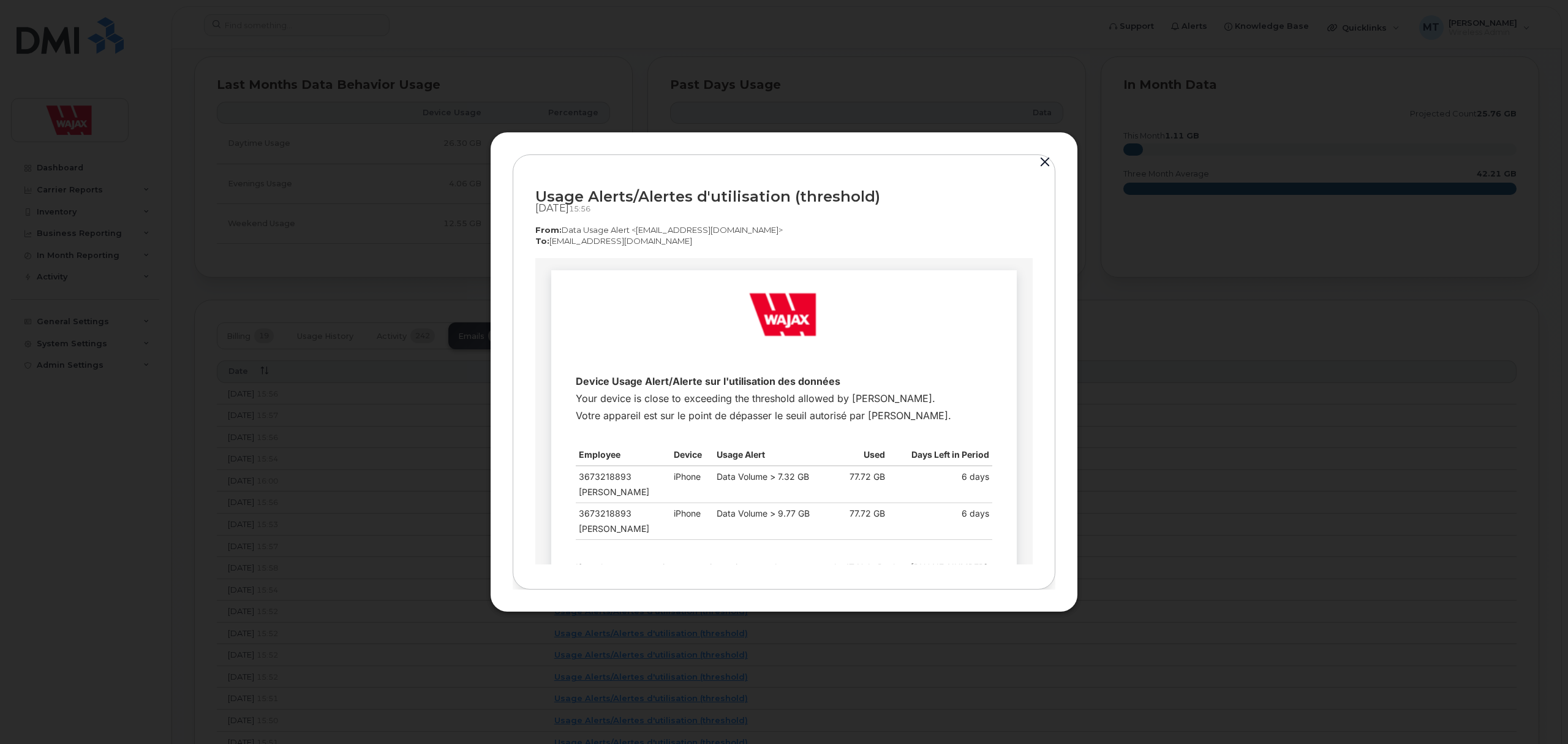
click at [434, 480] on div at bounding box center [784, 372] width 1568 height 744
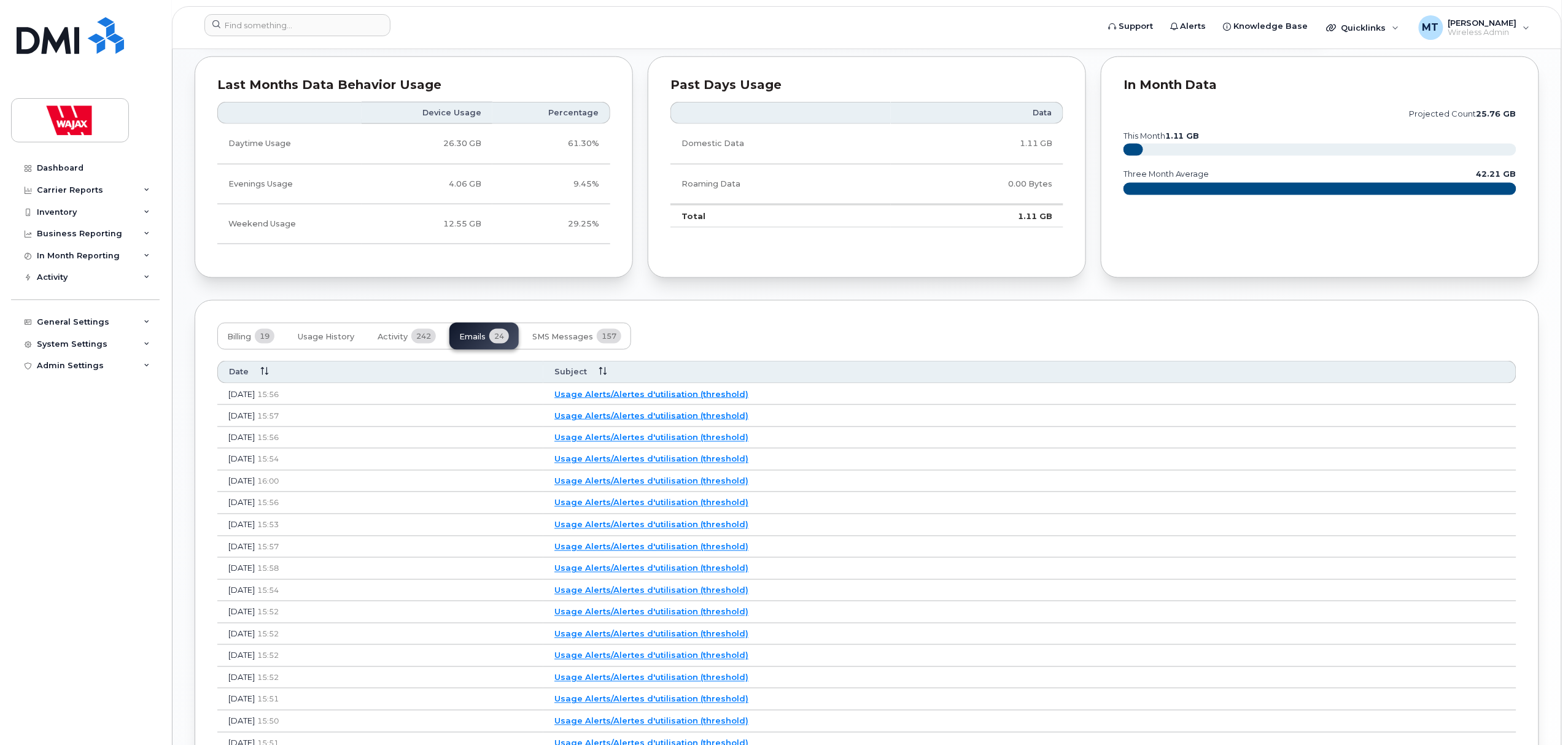
click at [720, 417] on link "Usage Alerts/Alertes d'utilisation (threshold)" at bounding box center [651, 415] width 194 height 10
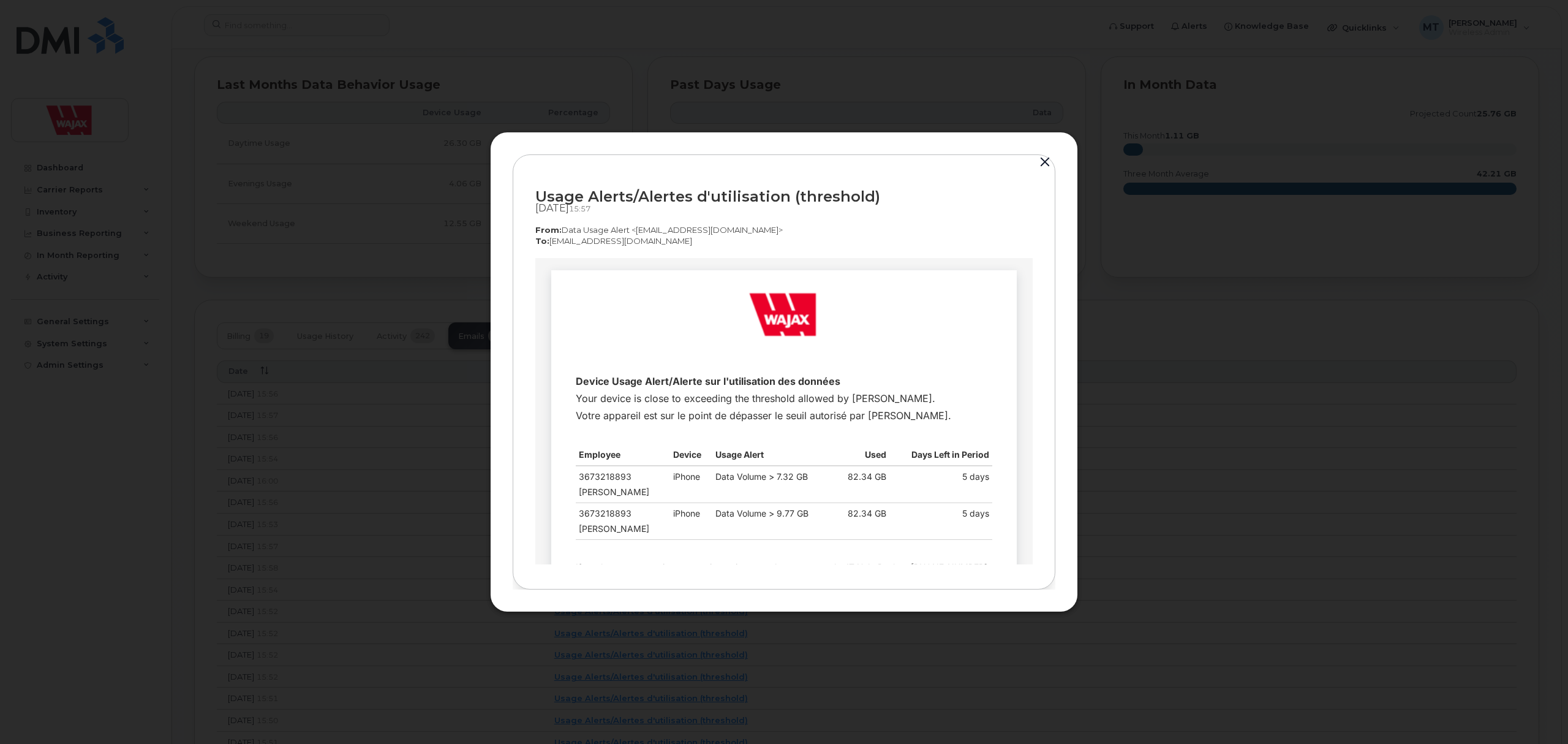
click at [413, 480] on div at bounding box center [784, 372] width 1568 height 744
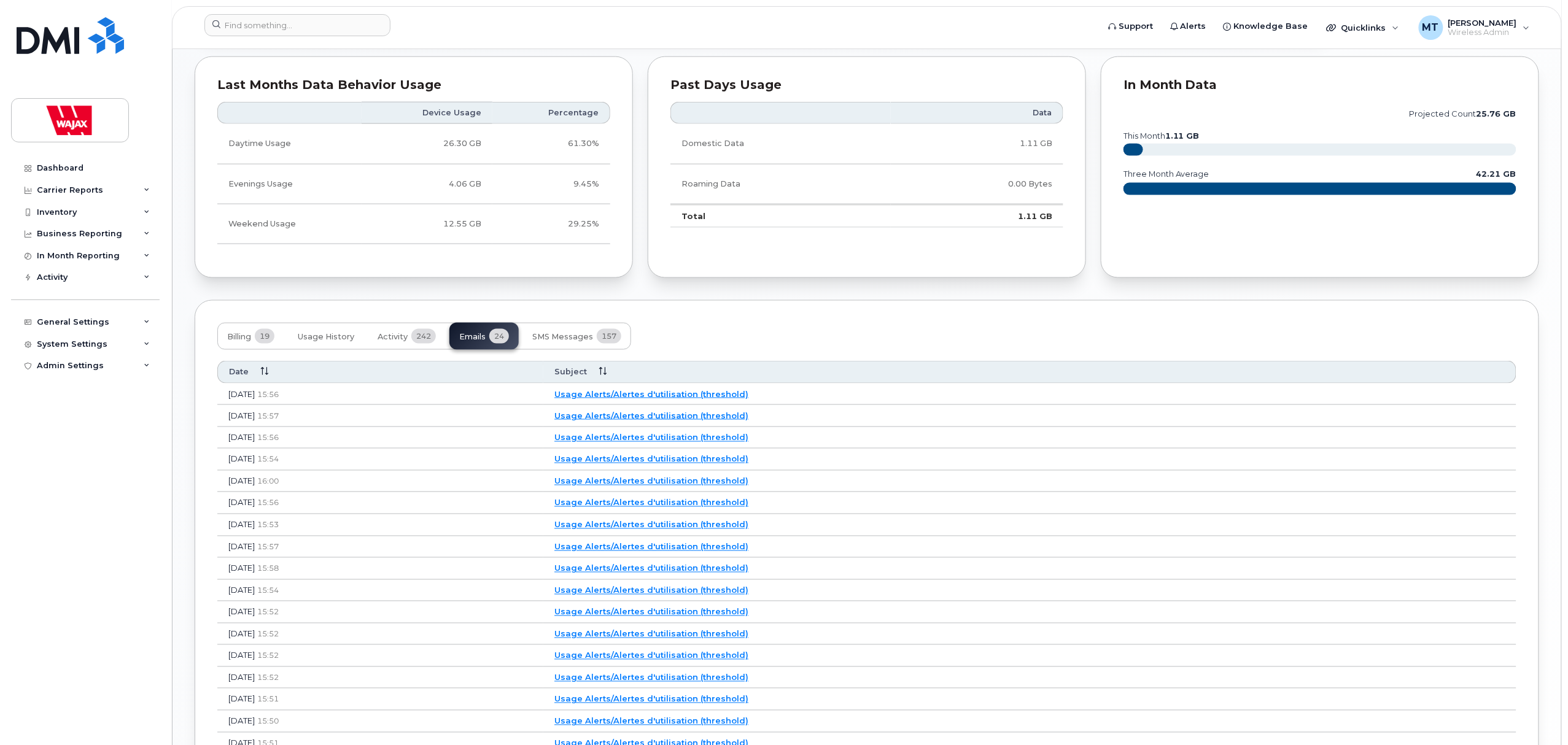
click at [673, 396] on link "Usage Alerts/Alertes d'utilisation (threshold)" at bounding box center [651, 394] width 194 height 10
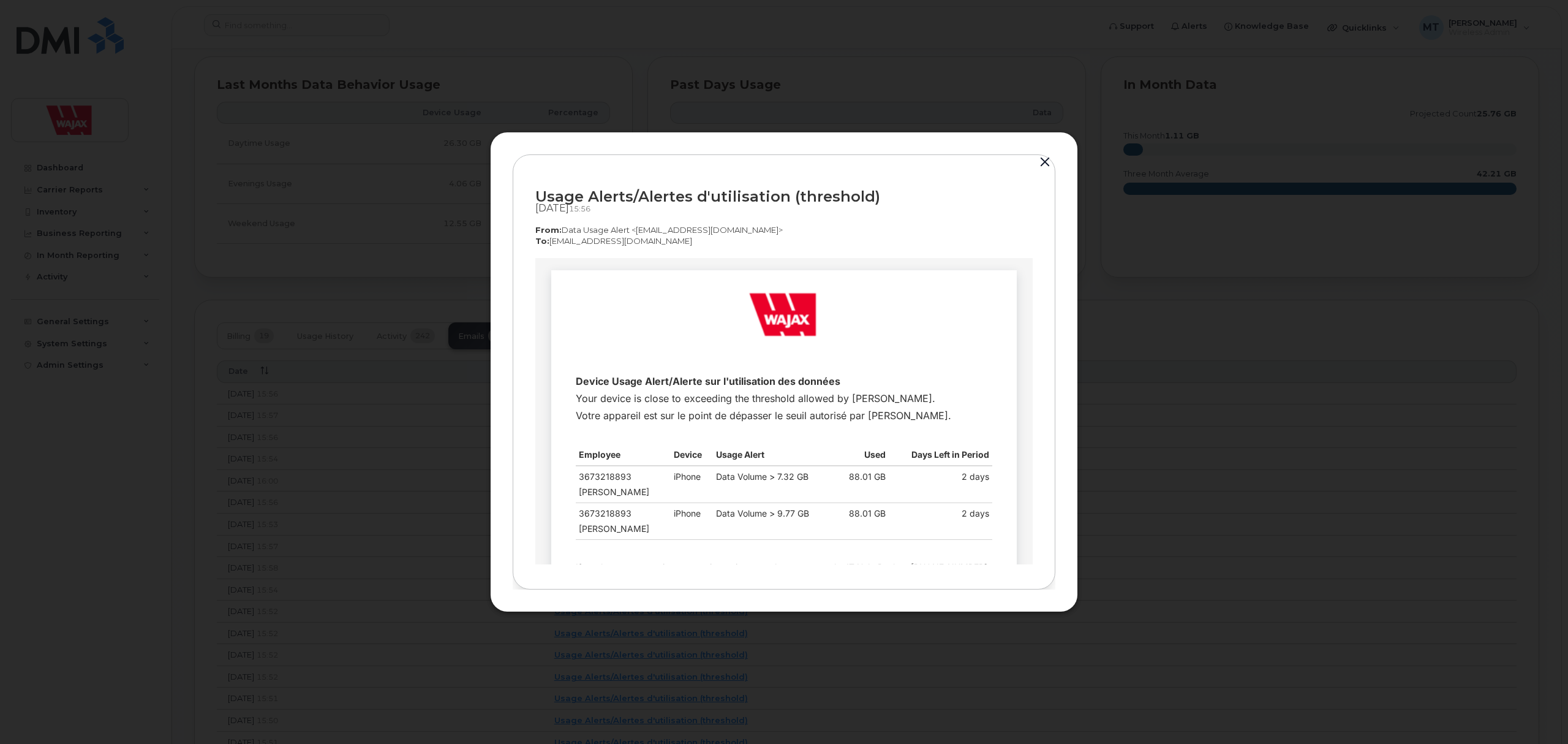
click at [397, 482] on div at bounding box center [784, 372] width 1568 height 744
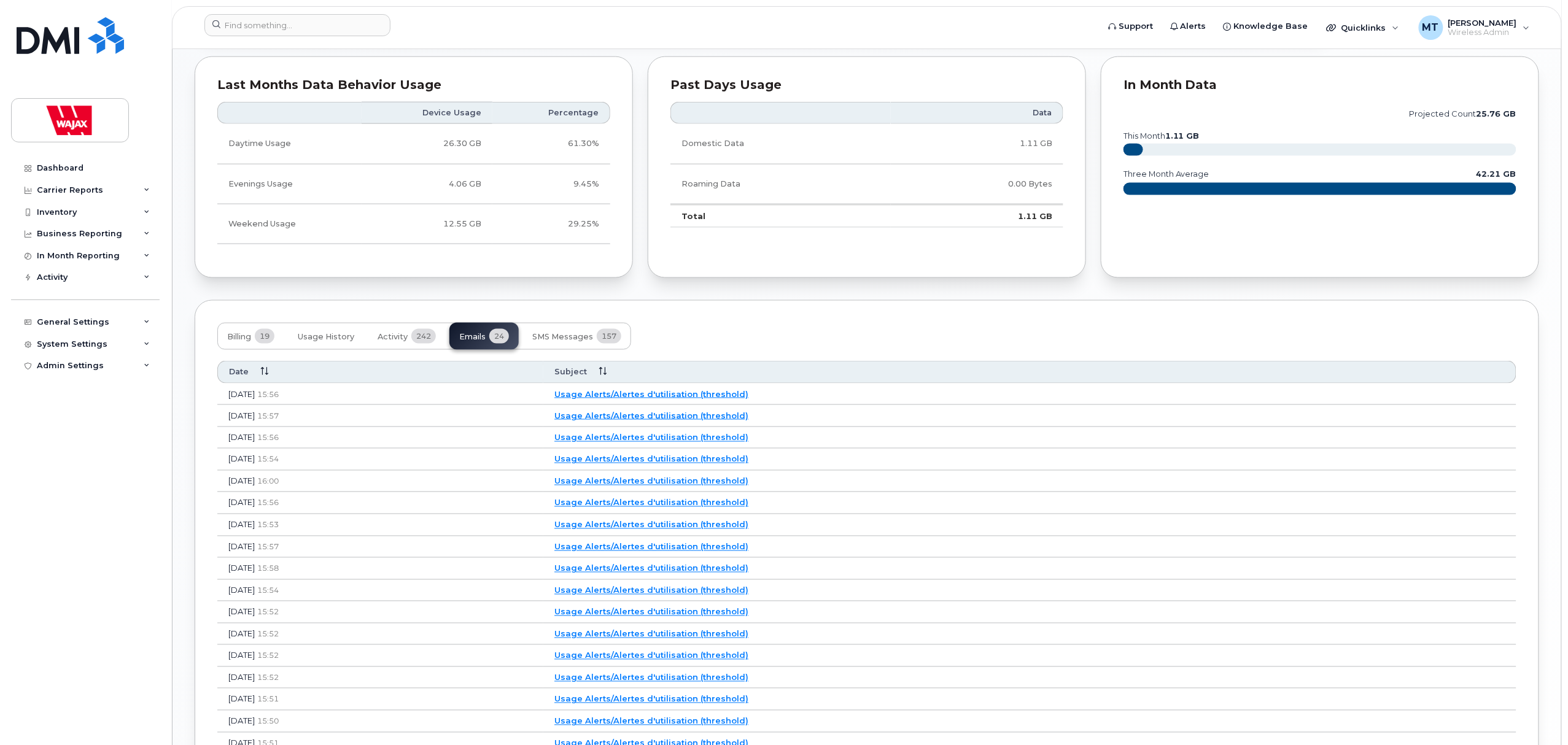
click at [686, 462] on link "Usage Alerts/Alertes d'utilisation (threshold)" at bounding box center [651, 459] width 194 height 10
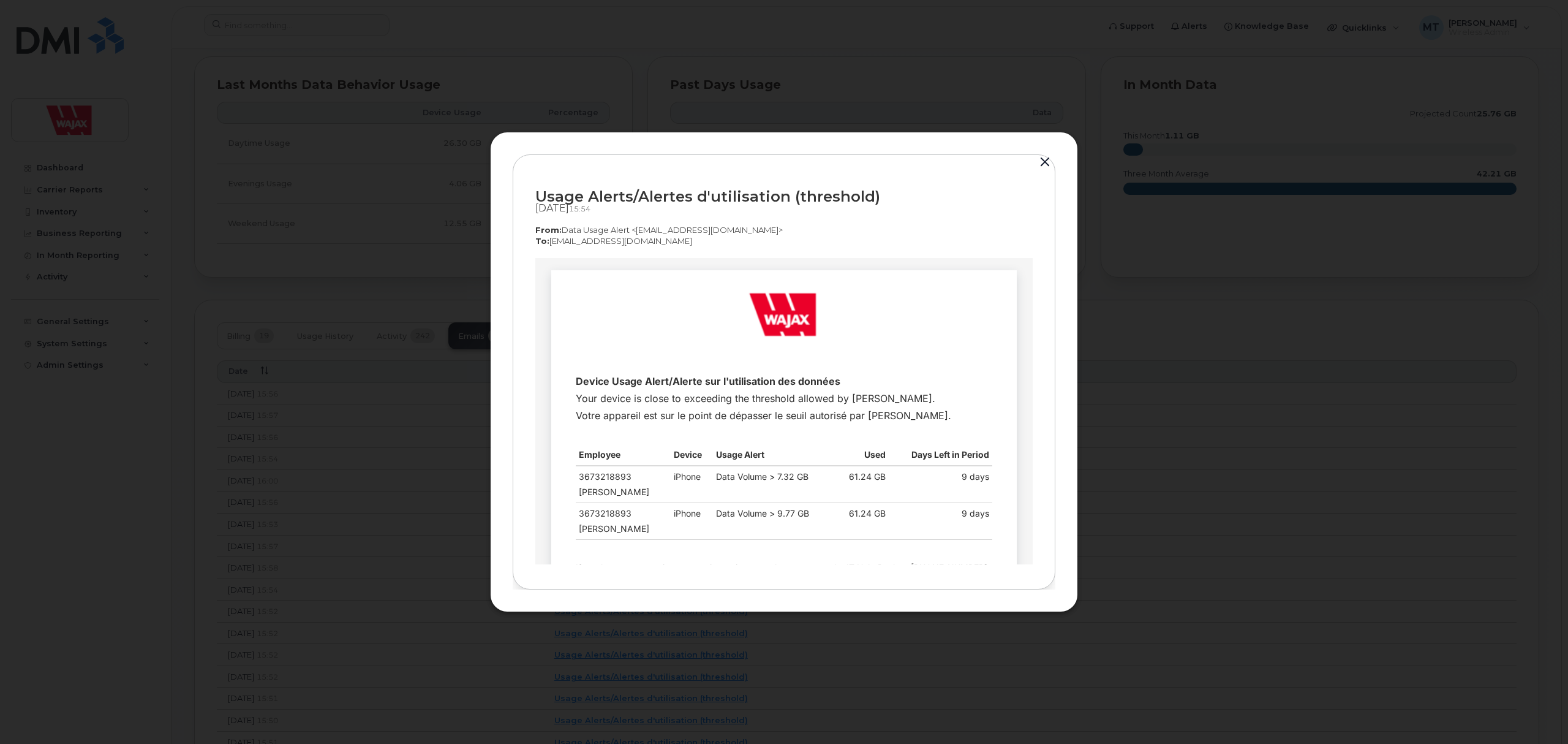
click at [449, 530] on div at bounding box center [784, 372] width 1568 height 744
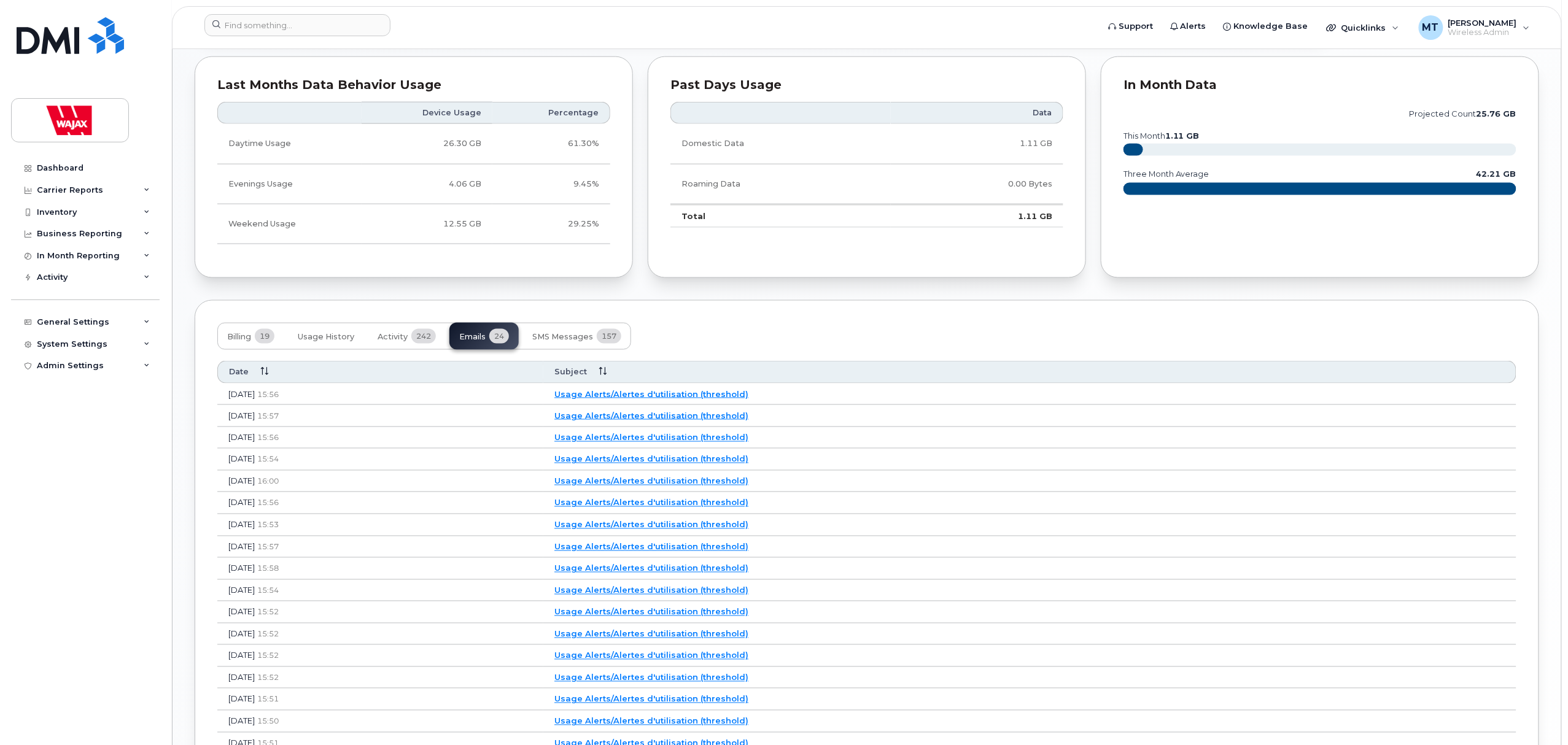
click at [711, 446] on td "Usage Alerts/Alertes d'utilisation (threshold)" at bounding box center [1030, 438] width 973 height 22
click at [713, 442] on link "Usage Alerts/Alertes d'utilisation (threshold)" at bounding box center [651, 437] width 194 height 10
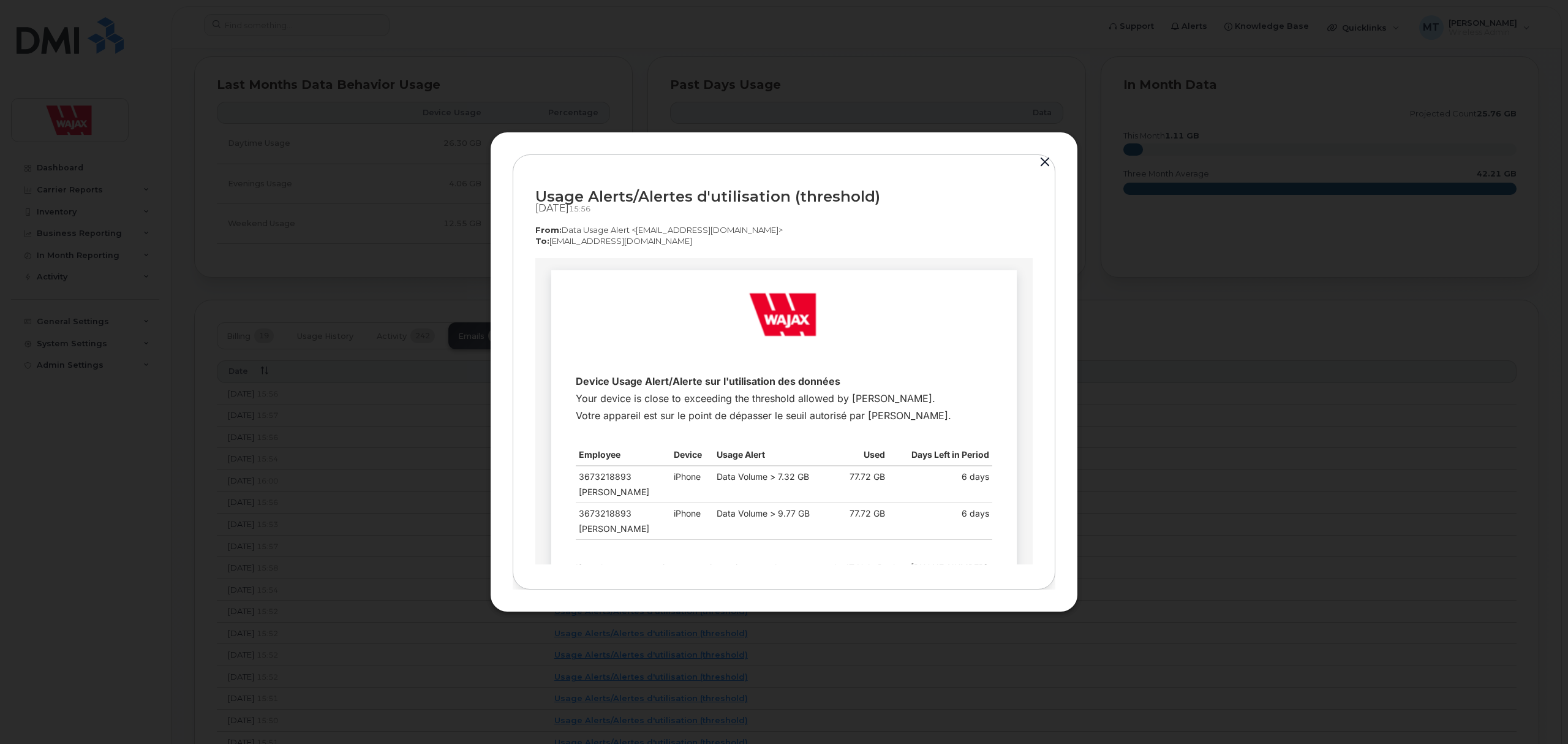
click at [453, 471] on div at bounding box center [784, 372] width 1568 height 744
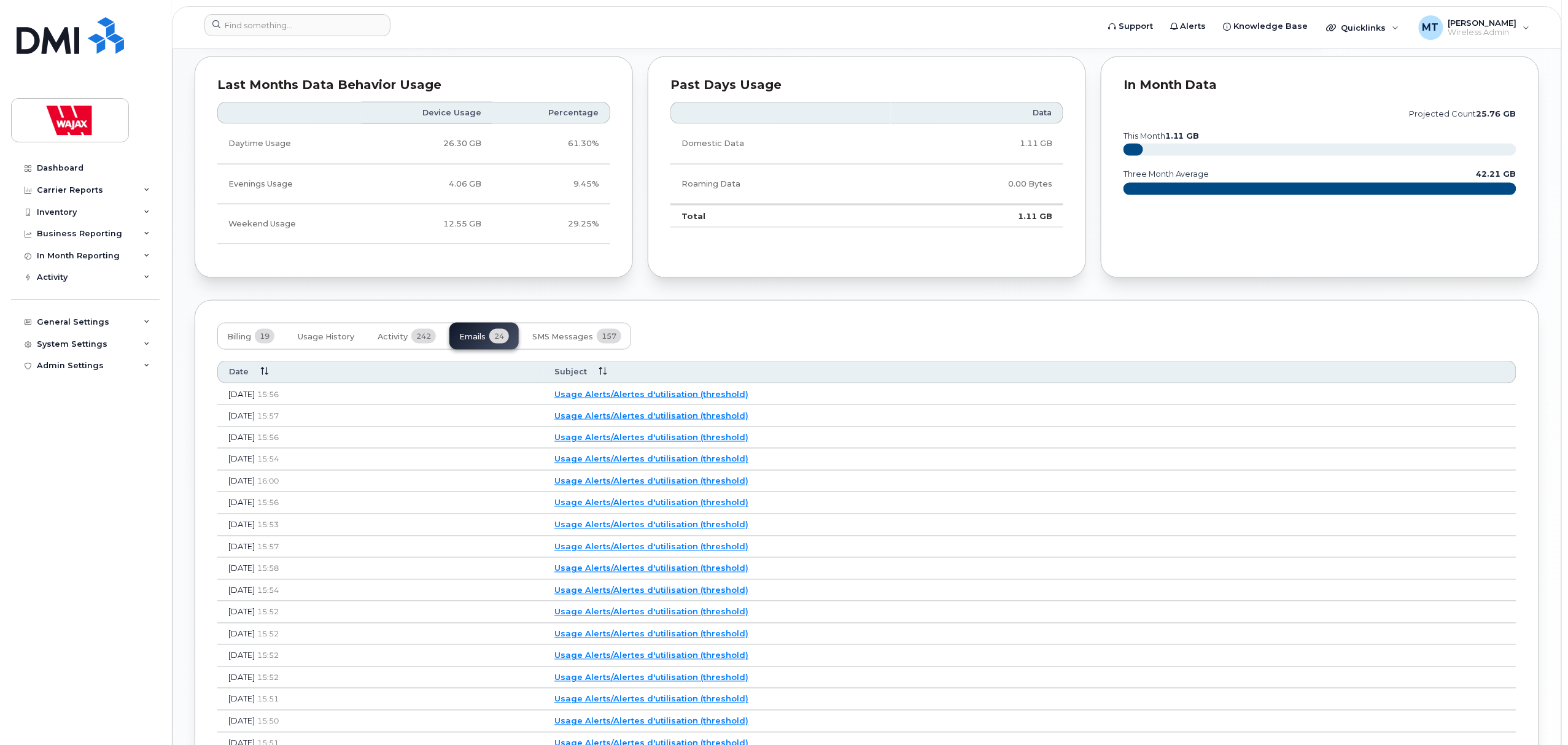
click at [675, 506] on link "Usage Alerts/Alertes d'utilisation (threshold)" at bounding box center [651, 503] width 194 height 10
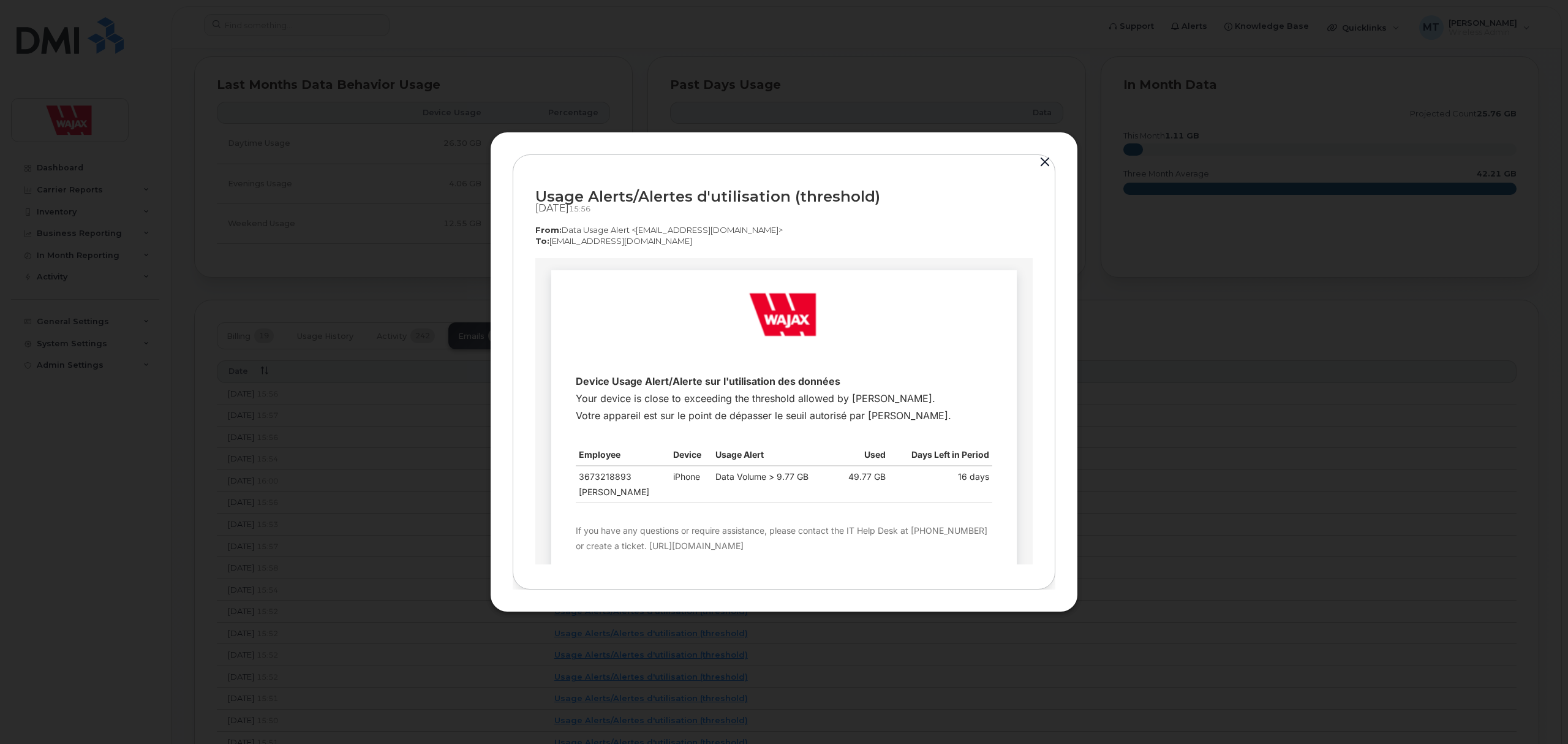
click at [429, 530] on div at bounding box center [784, 372] width 1568 height 744
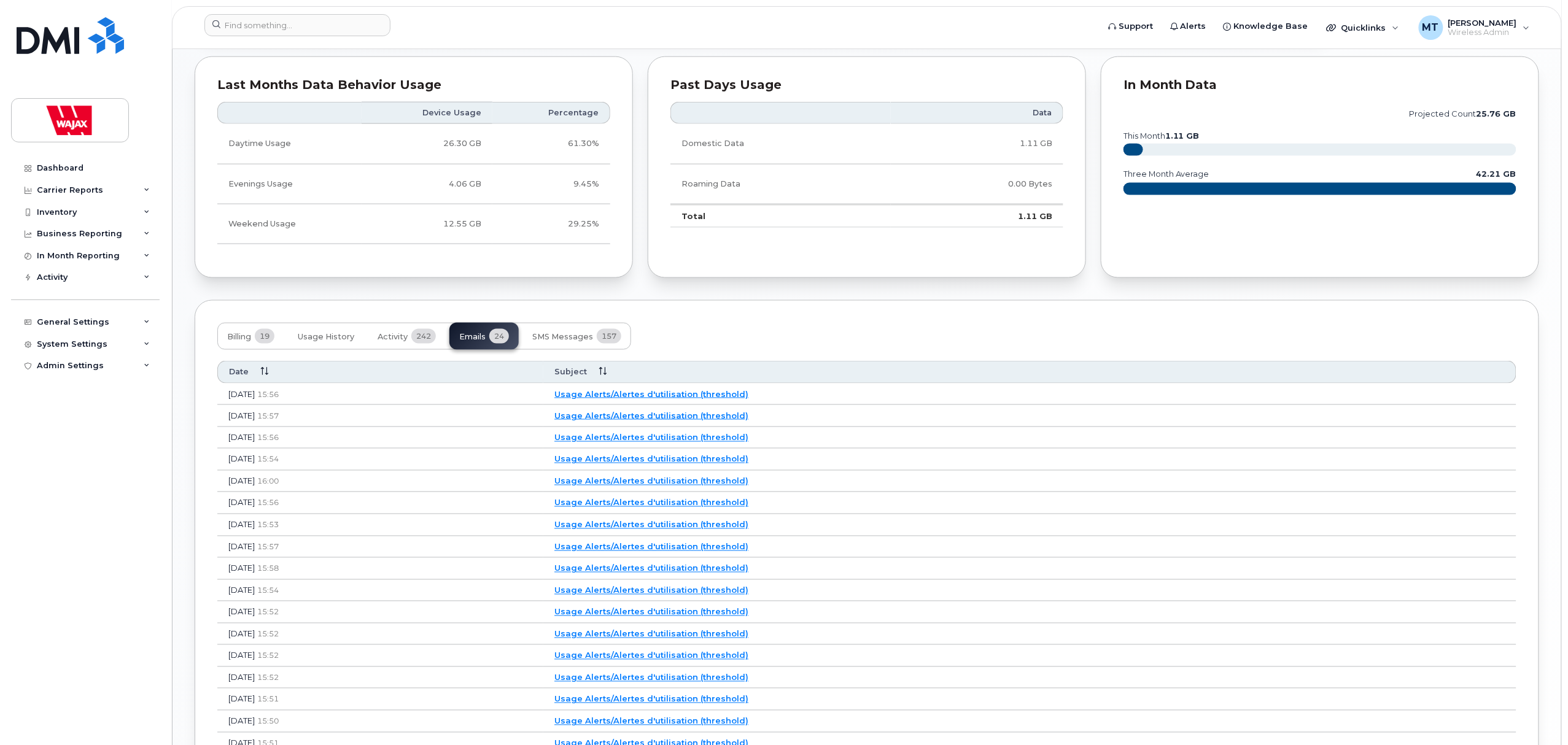
click at [681, 530] on link "Usage Alerts/Alertes d'utilisation (threshold)" at bounding box center [651, 524] width 194 height 10
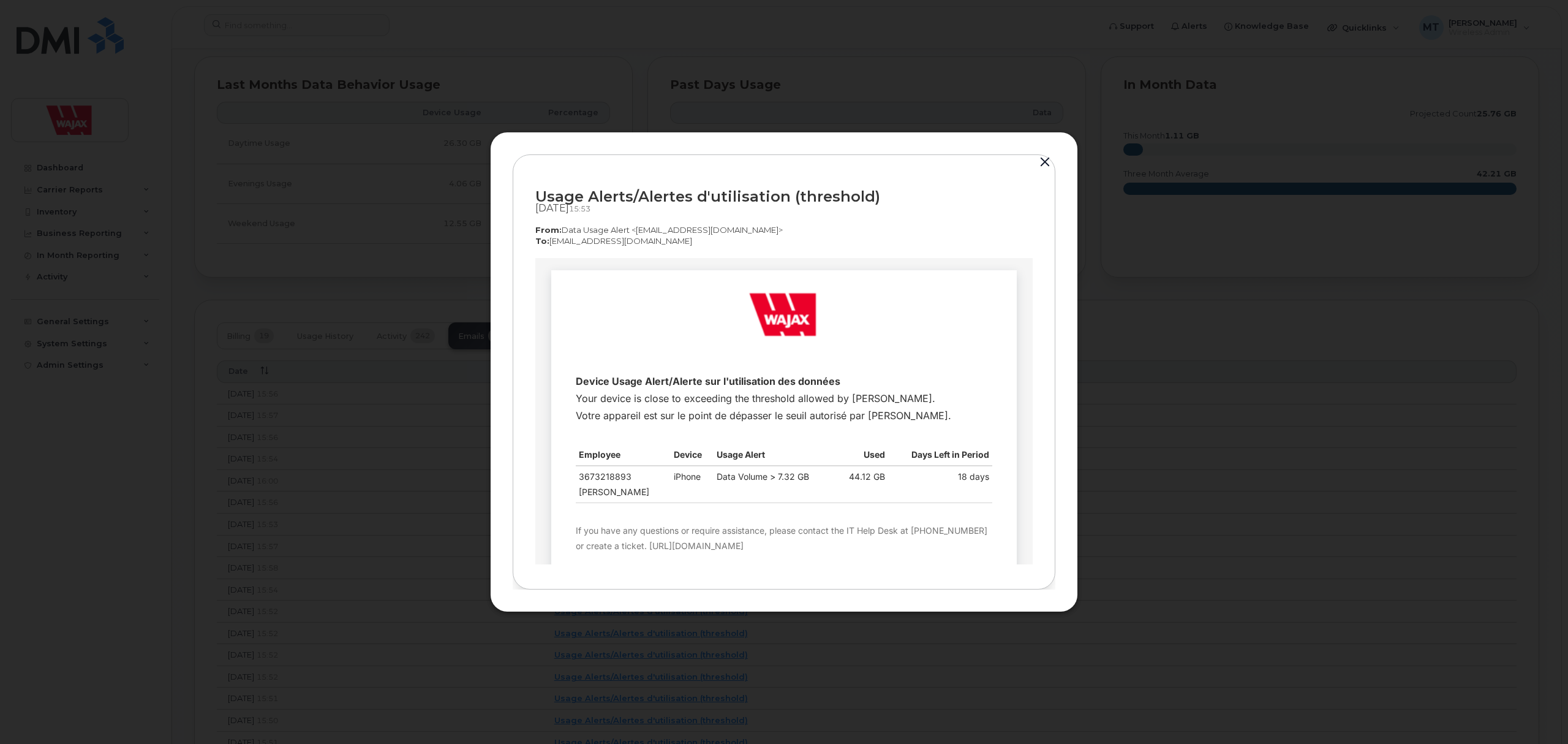
click at [330, 559] on div at bounding box center [784, 372] width 1568 height 744
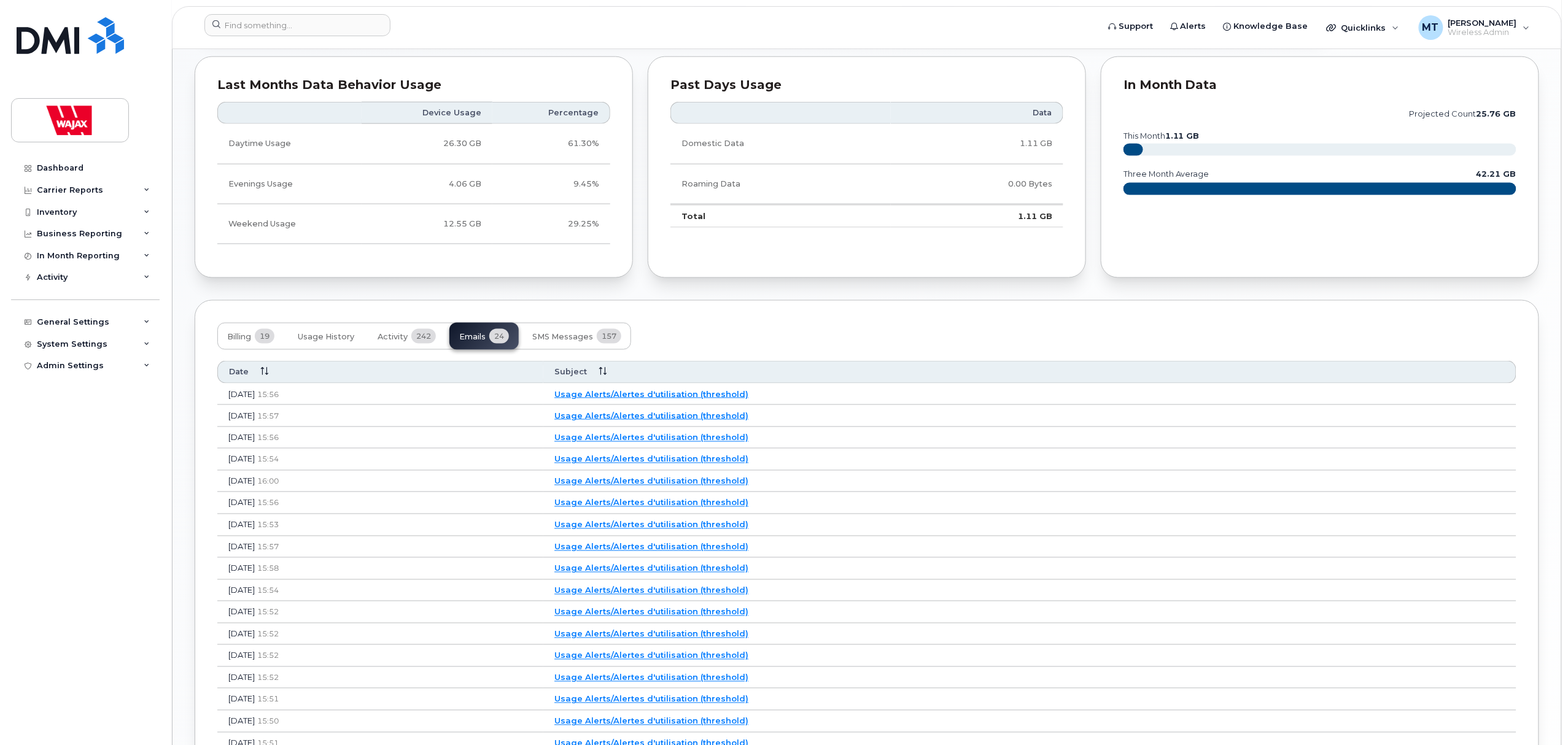
click at [685, 486] on link "Usage Alerts/Alertes d'utilisation (threshold)" at bounding box center [651, 481] width 194 height 10
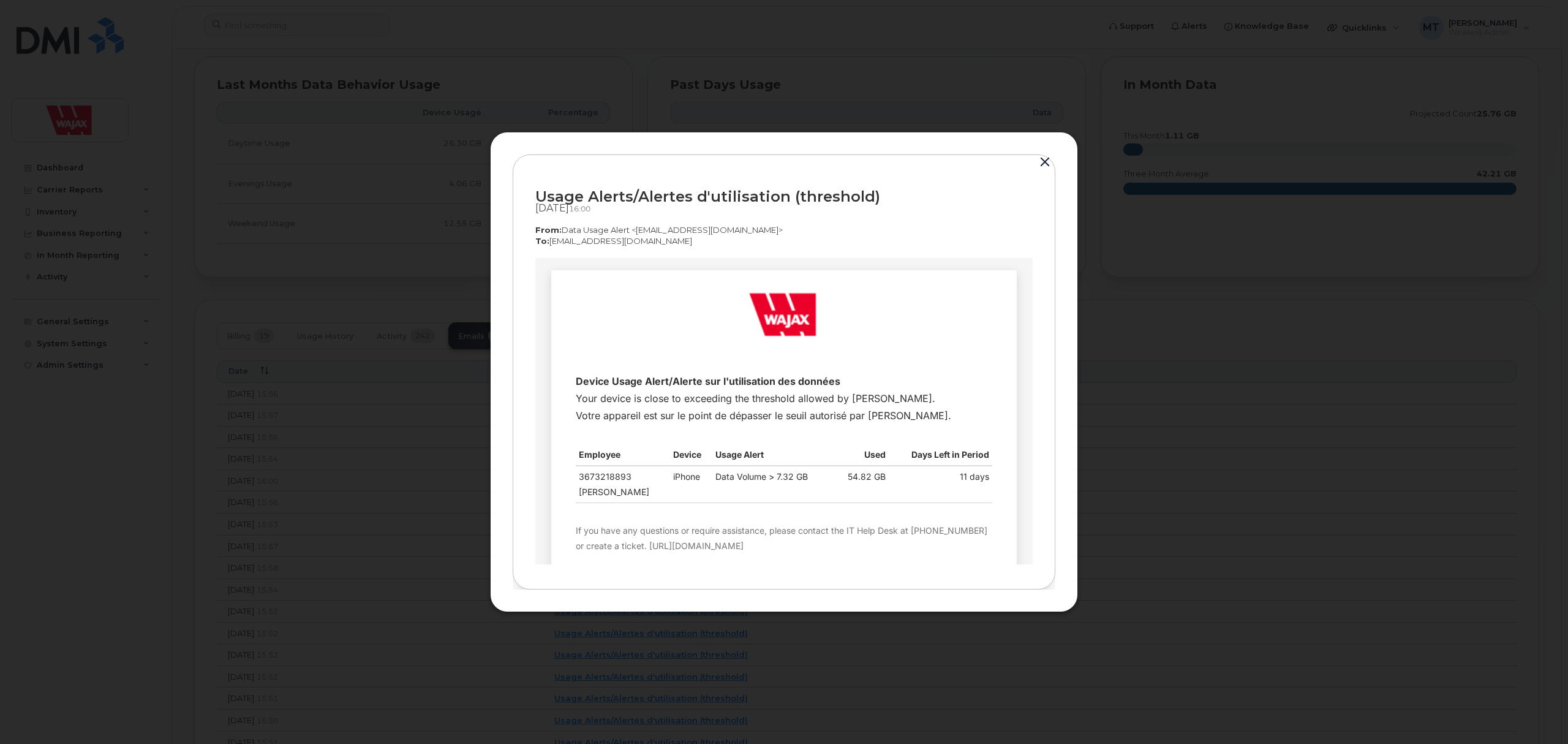
click at [457, 543] on div at bounding box center [784, 372] width 1568 height 744
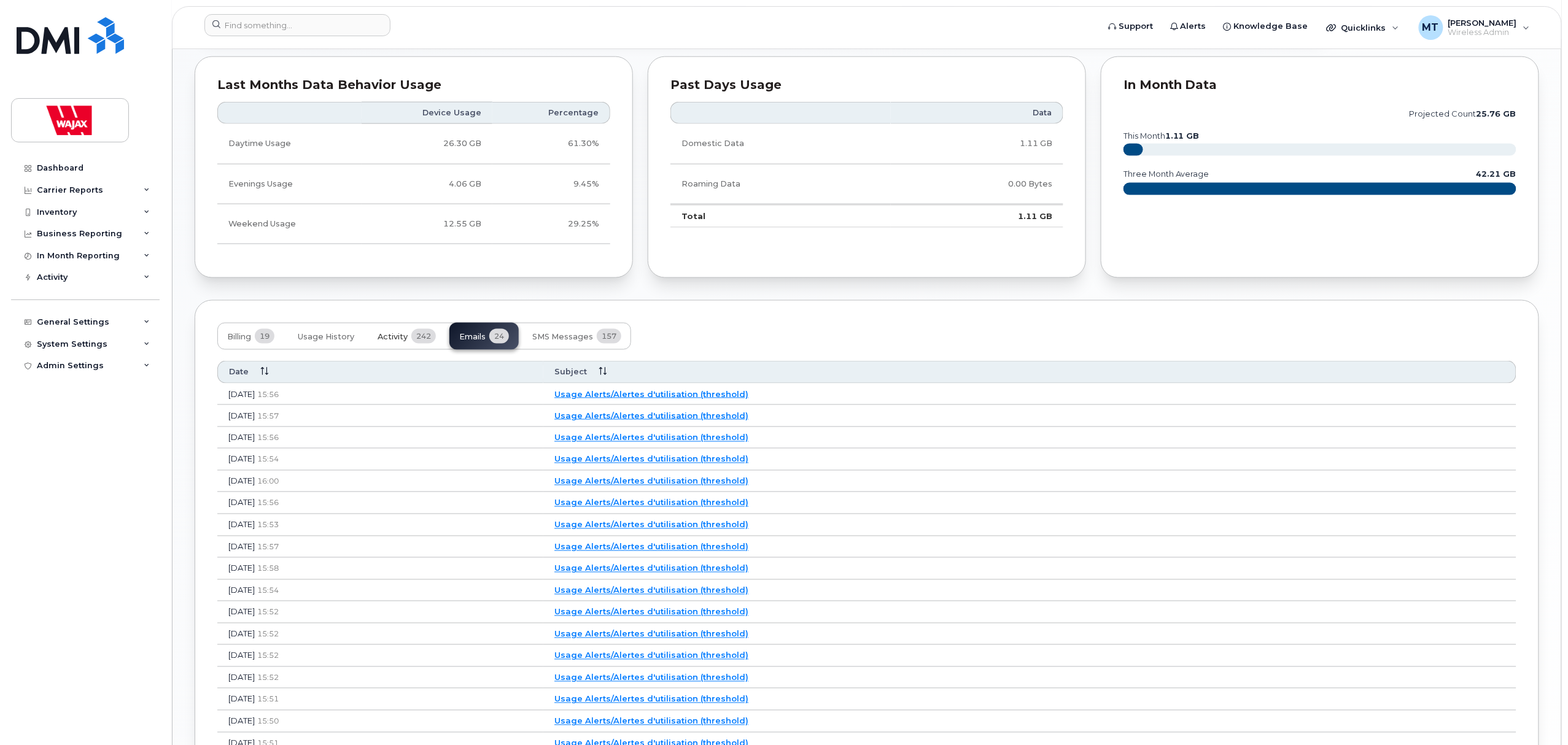
click at [415, 340] on span "242" at bounding box center [424, 336] width 24 height 15
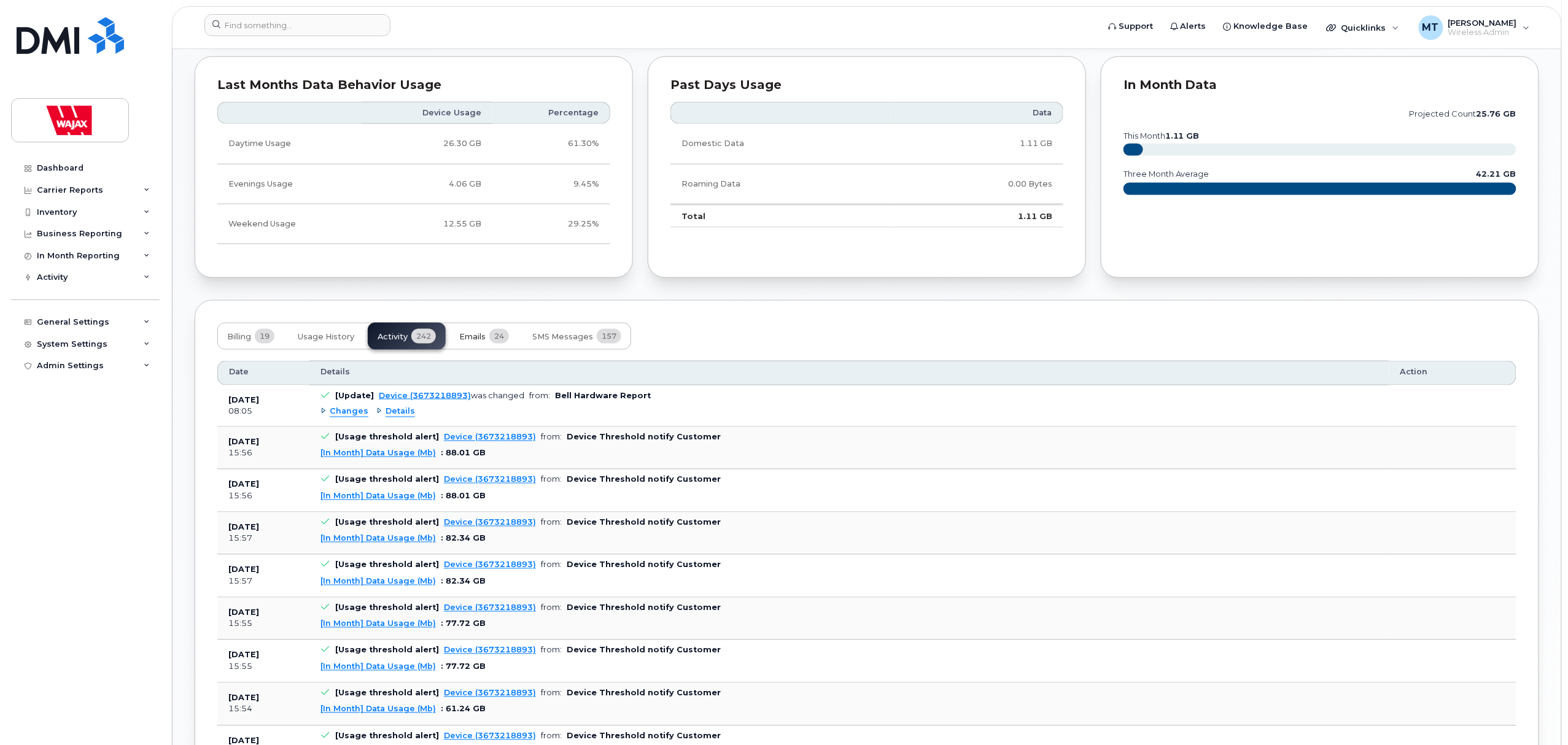
click at [506, 341] on span "24" at bounding box center [499, 336] width 20 height 15
